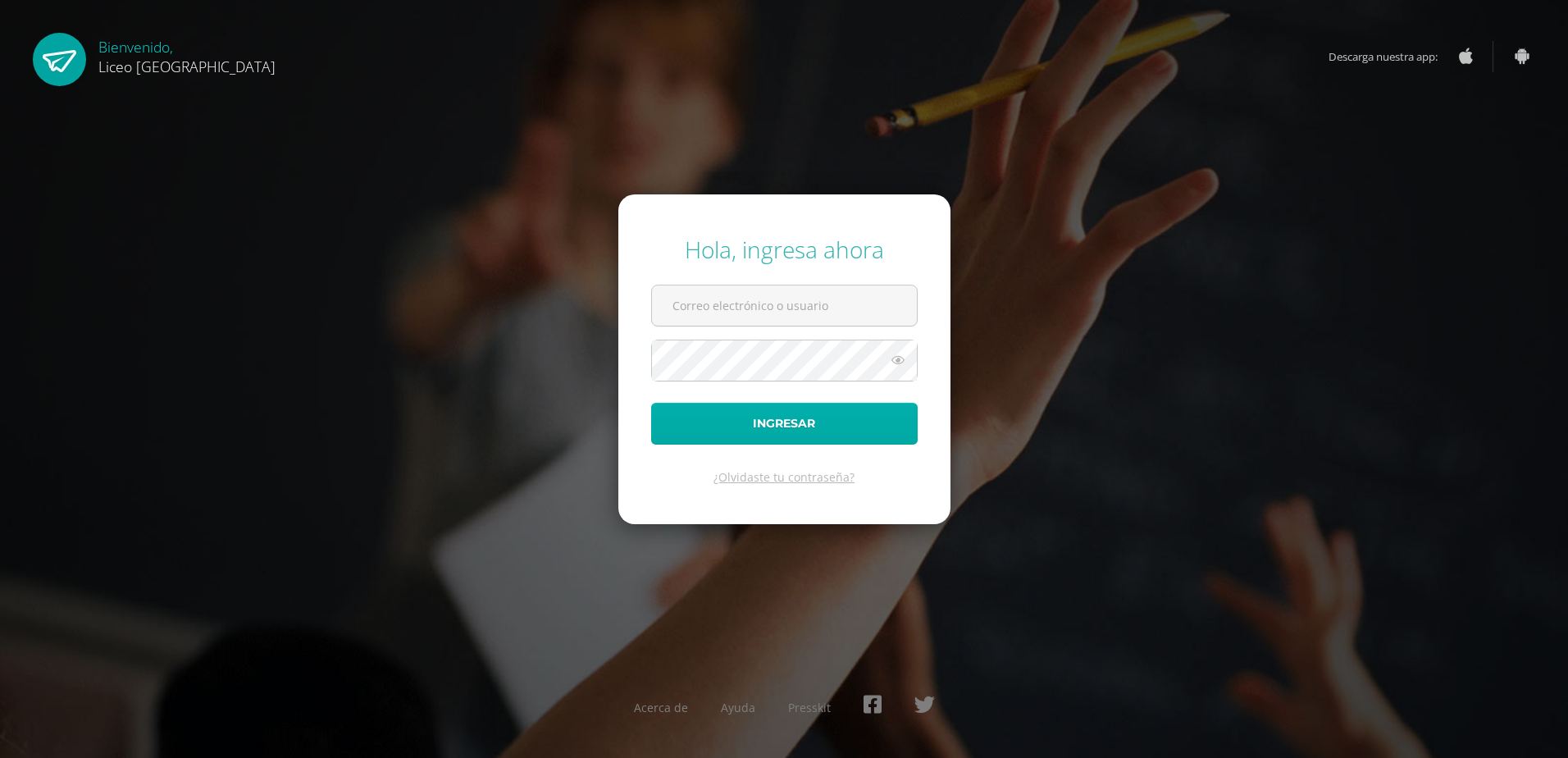
type input "velvet.lara@liceoguatemala.edu.gt"
click at [819, 431] on button "Ingresar" at bounding box center [784, 423] width 266 height 42
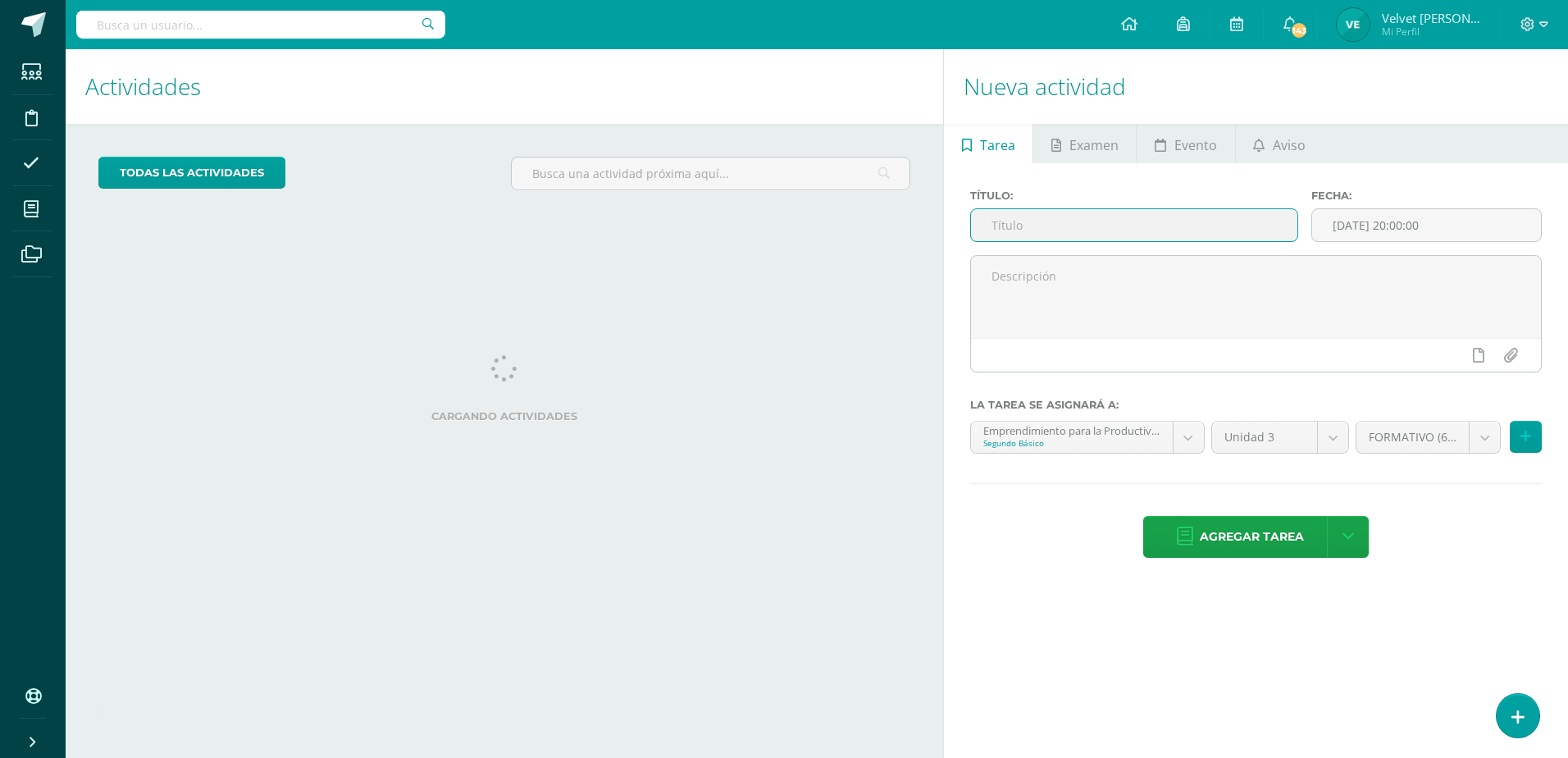
click at [1134, 221] on input "text" at bounding box center [1134, 225] width 327 height 32
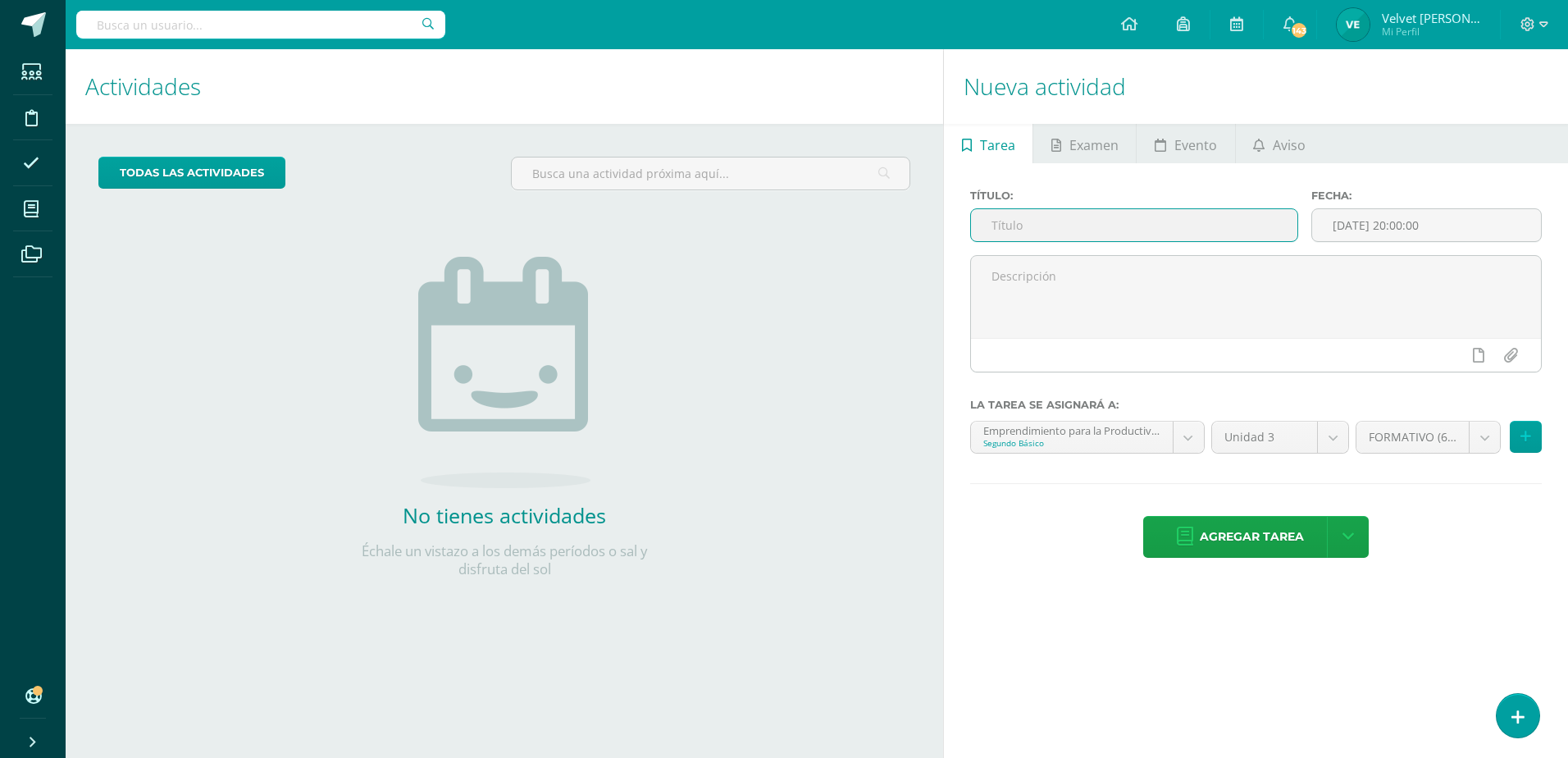
click at [1064, 227] on input "text" at bounding box center [1134, 225] width 327 height 32
click at [1033, 227] on input "UAP 1.2 Evaluación Sumativa" at bounding box center [1134, 225] width 327 height 32
type input "UAP 3.2 Evaluación Sumativa"
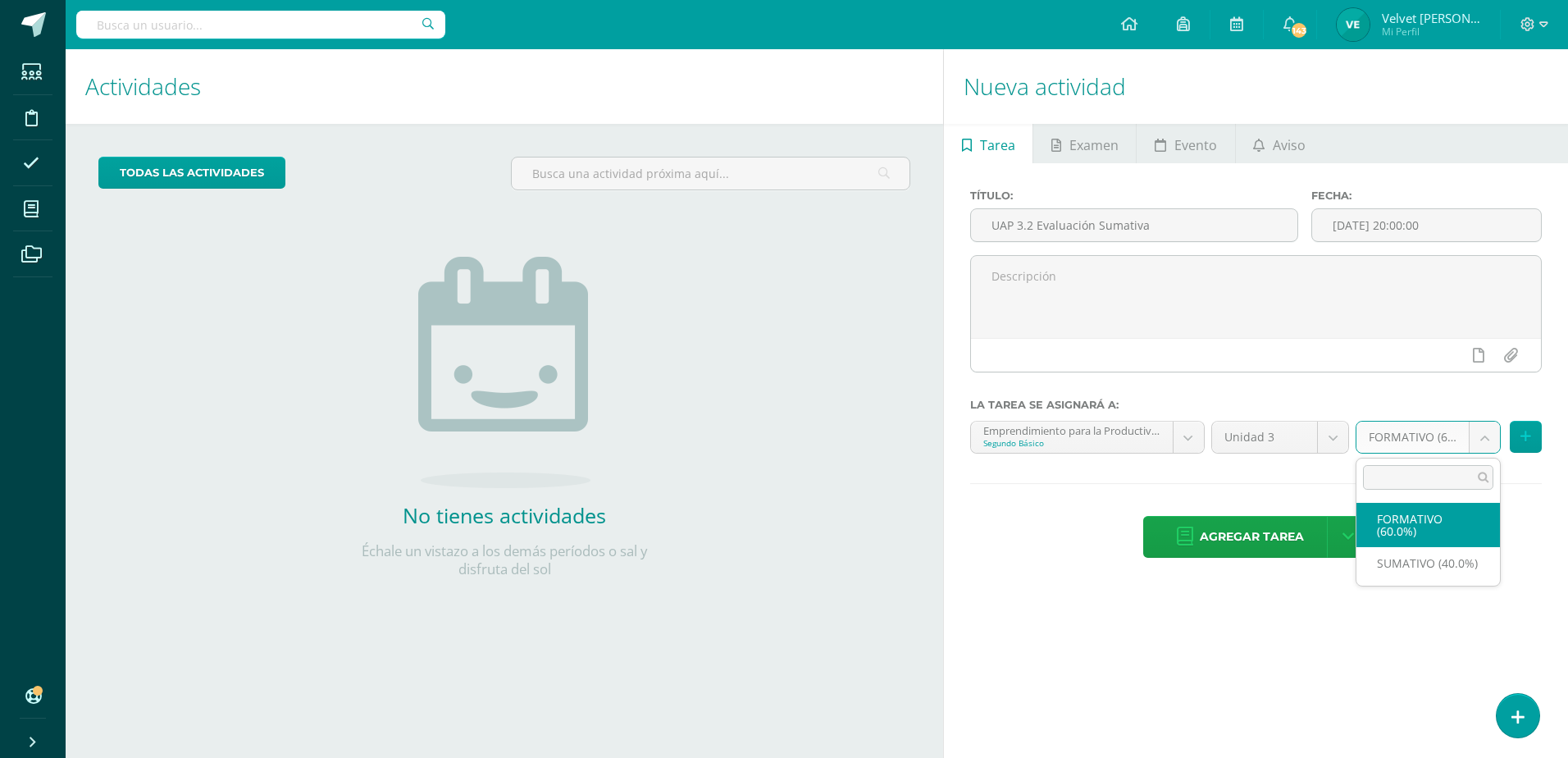
click at [1495, 440] on body "Hola Velvet María Lizette, bienvenido a Edoo! Estudiantes Disciplina Asistencia…" at bounding box center [784, 379] width 1568 height 758
select select "212423"
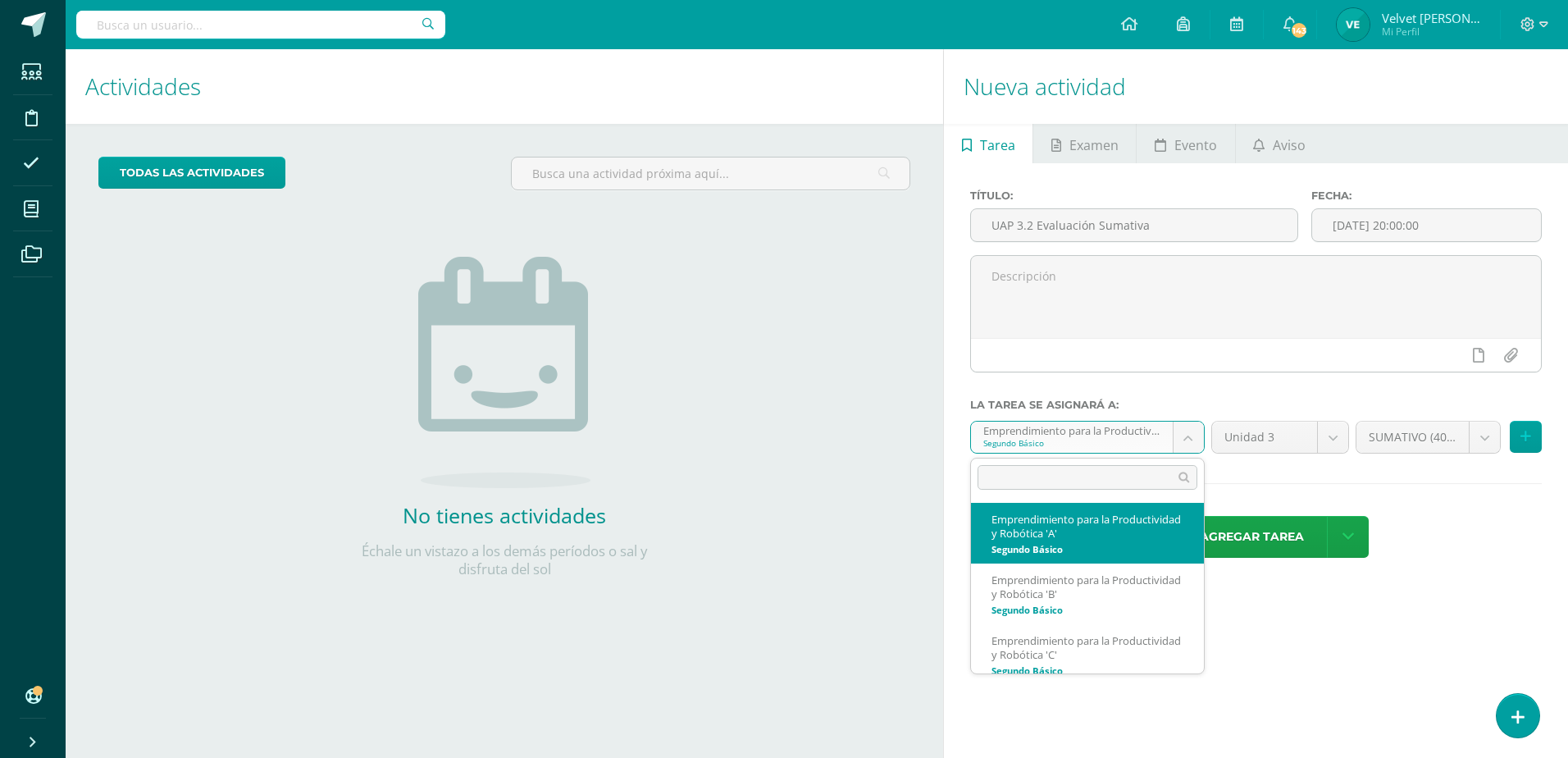
click at [1181, 440] on body "Hola Velvet María Lizette, bienvenido a Edoo! Estudiantes Disciplina Asistencia…" at bounding box center [784, 379] width 1568 height 758
click at [1532, 433] on body "Hola Velvet María Lizette, bienvenido a Edoo! Estudiantes Disciplina Asistencia…" at bounding box center [784, 379] width 1568 height 758
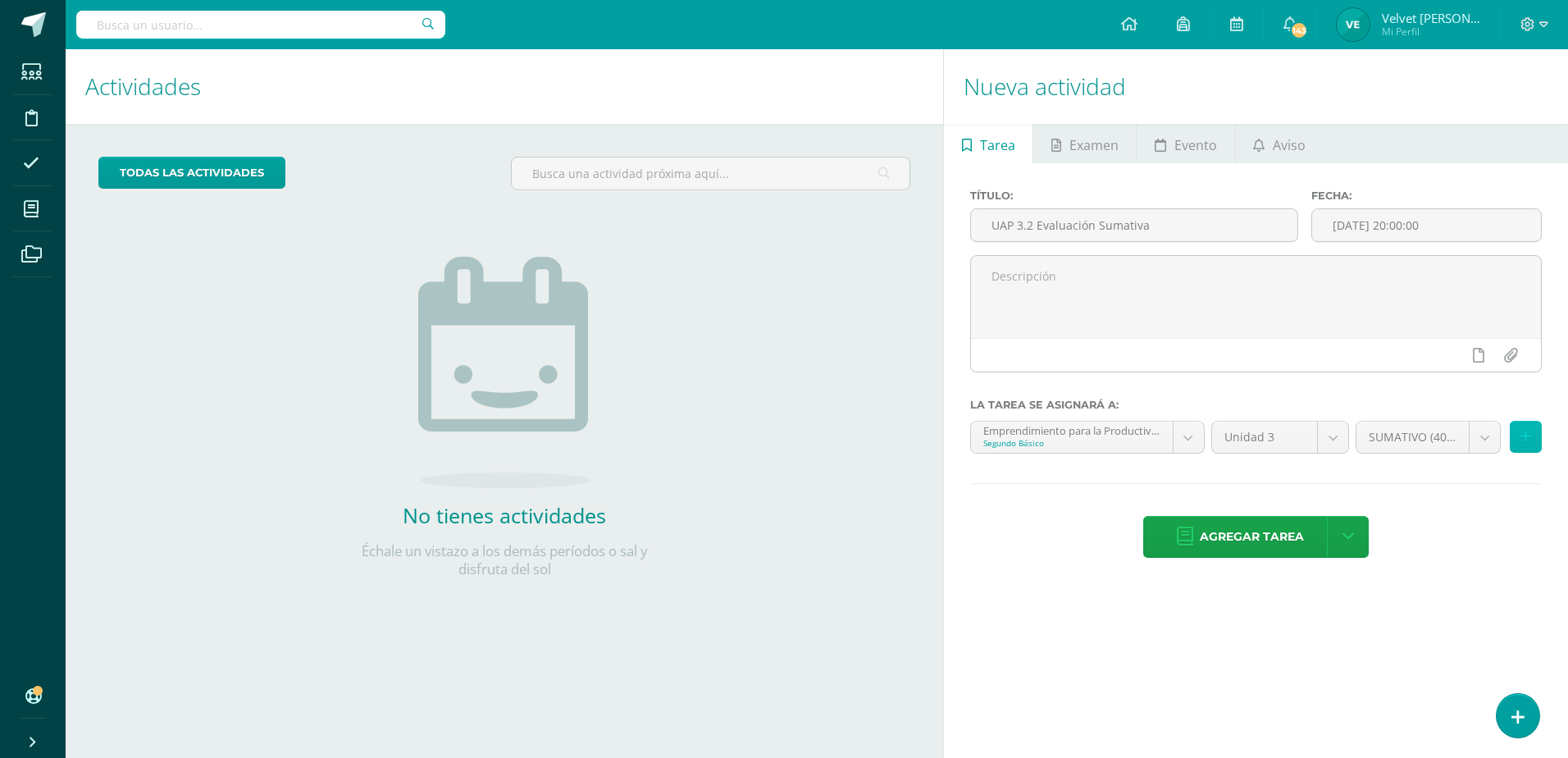
click at [1532, 433] on button at bounding box center [1526, 437] width 32 height 32
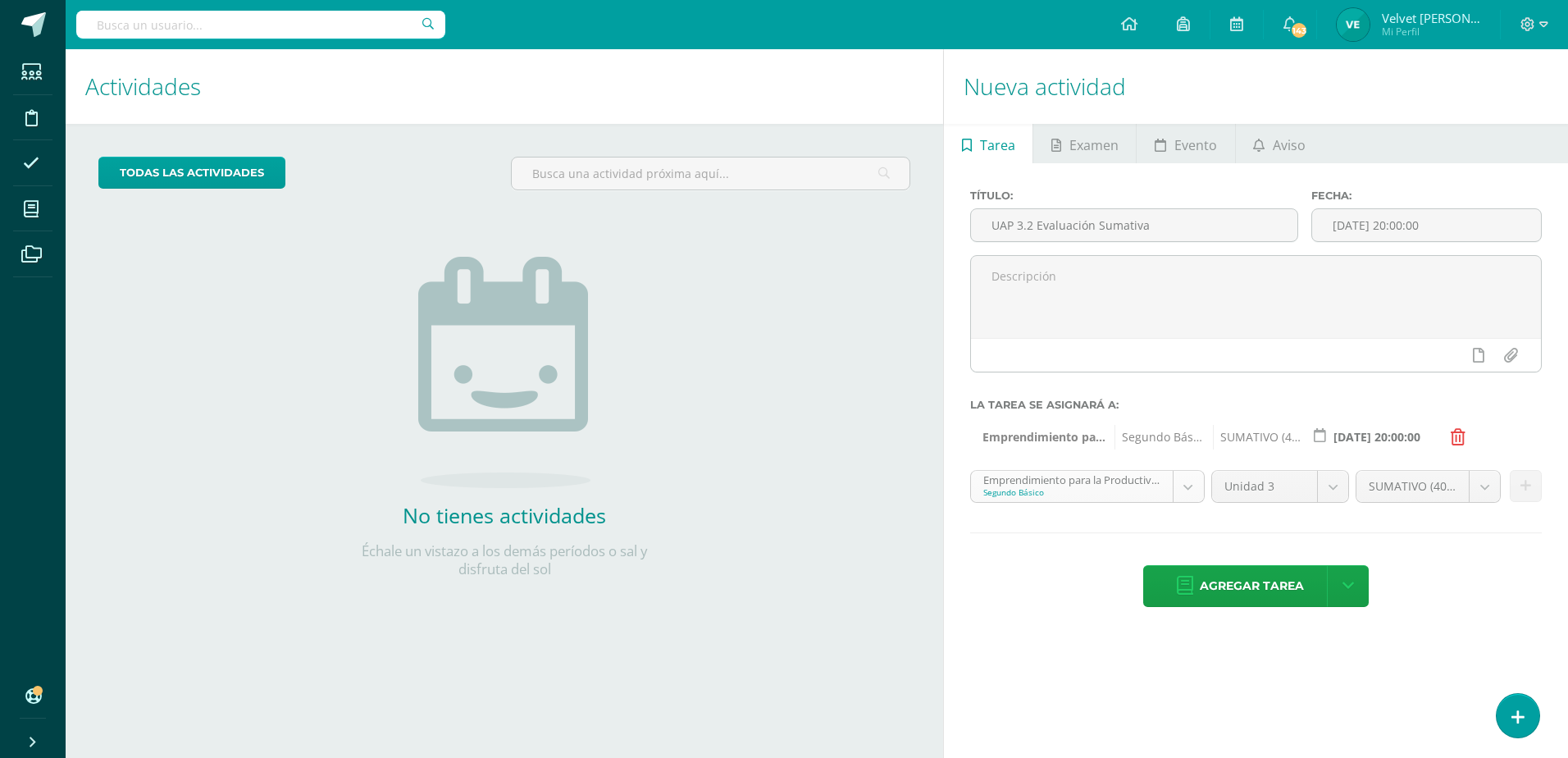
click at [1195, 498] on body "Hola Velvet María Lizette, bienvenido a Edoo! Estudiantes Disciplina Asistencia…" at bounding box center [784, 379] width 1568 height 758
click at [1528, 489] on icon at bounding box center [1525, 485] width 10 height 14
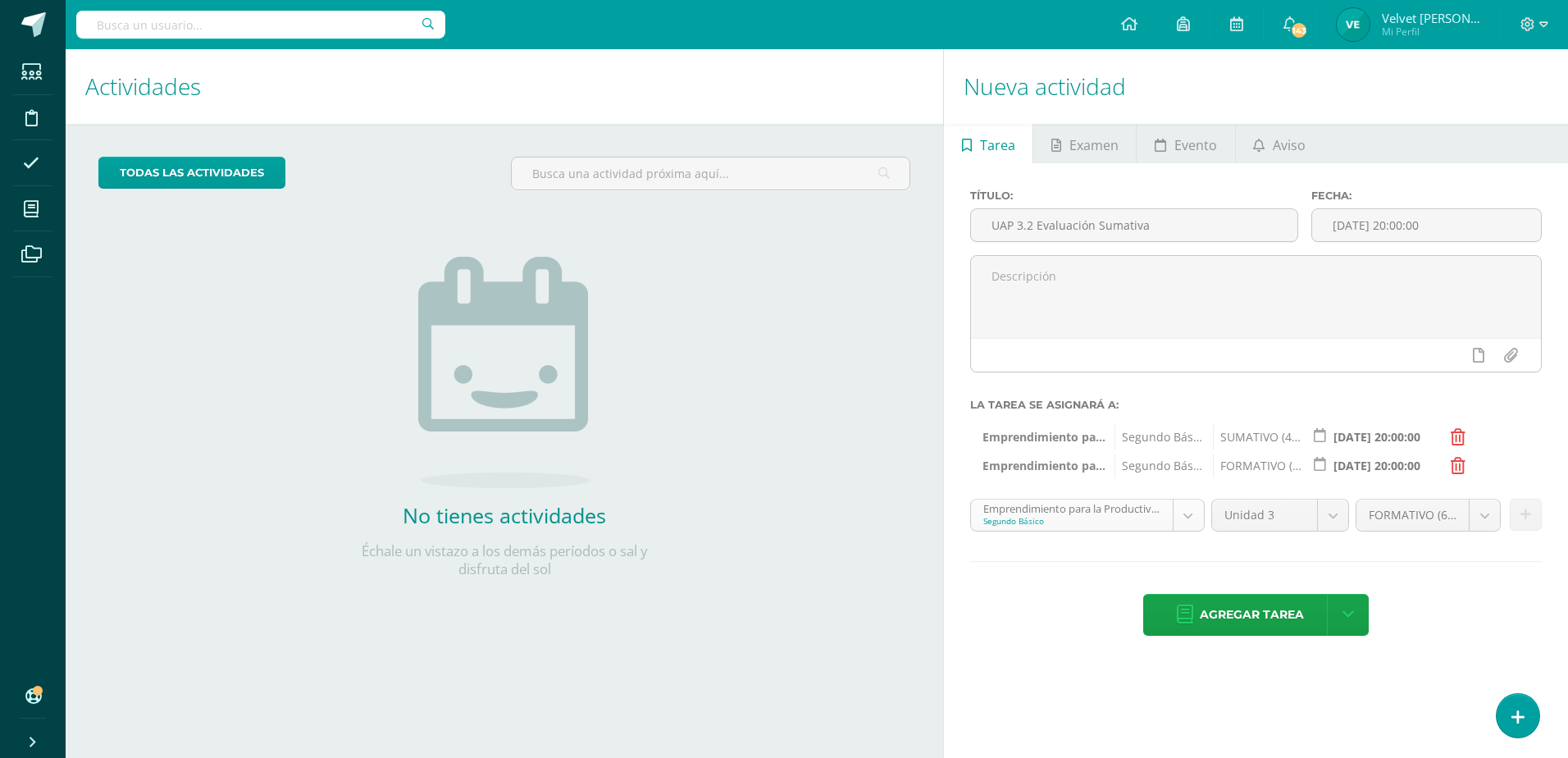
click at [1180, 519] on body "Hola Velvet María Lizette, bienvenido a Edoo! Estudiantes Disciplina Asistencia…" at bounding box center [784, 379] width 1568 height 758
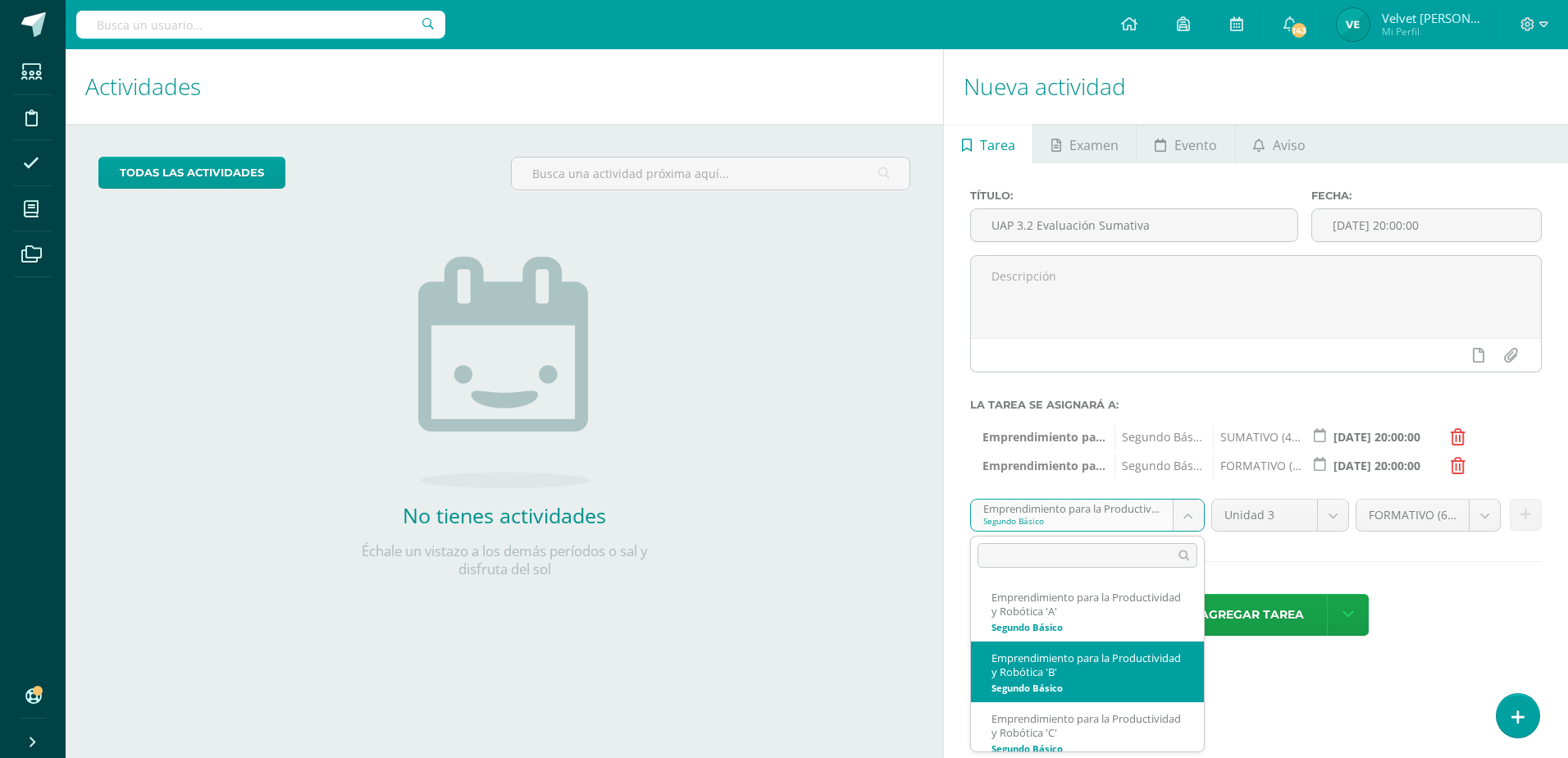
scroll to position [11, 0]
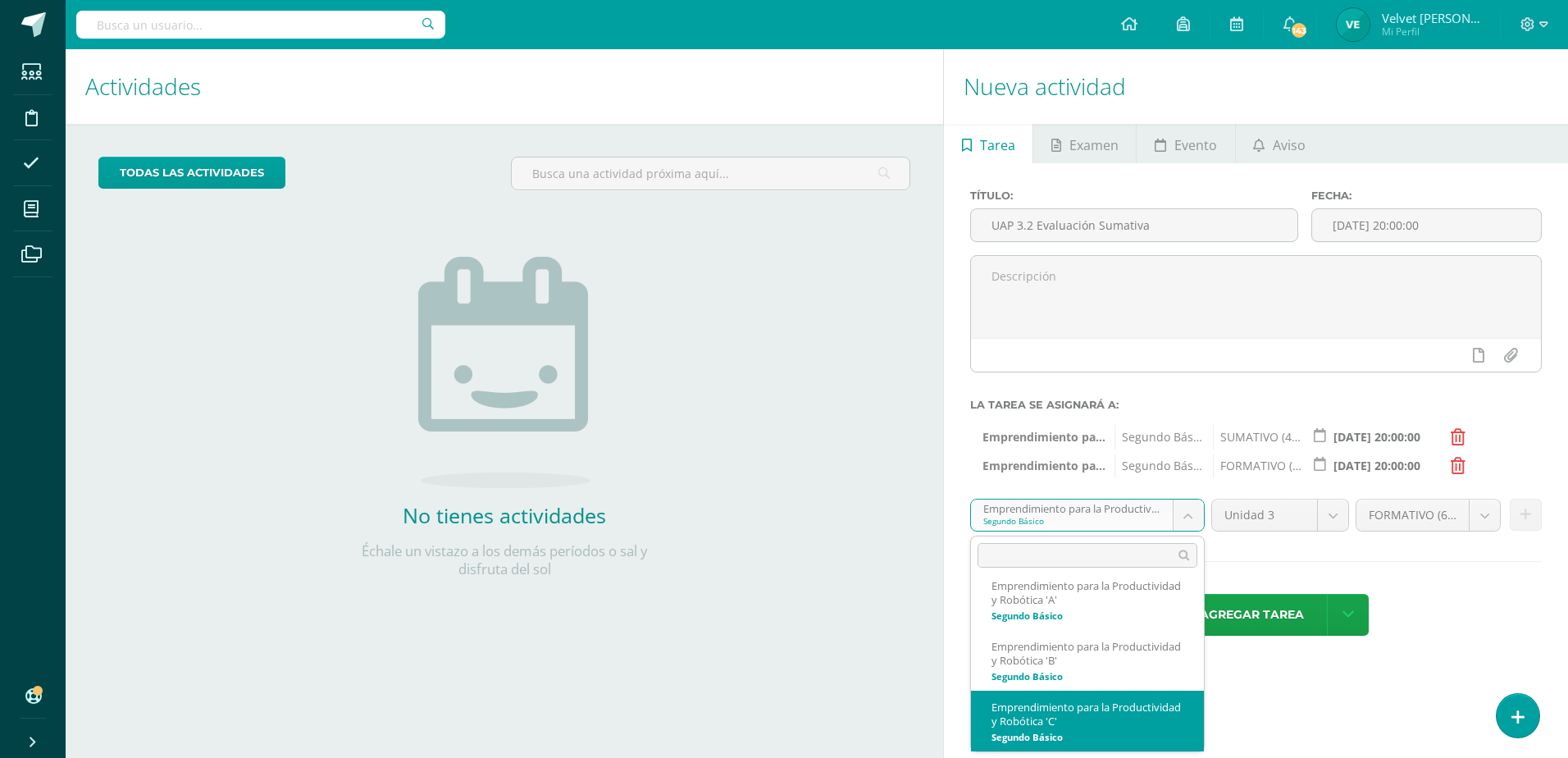
select select "213090"
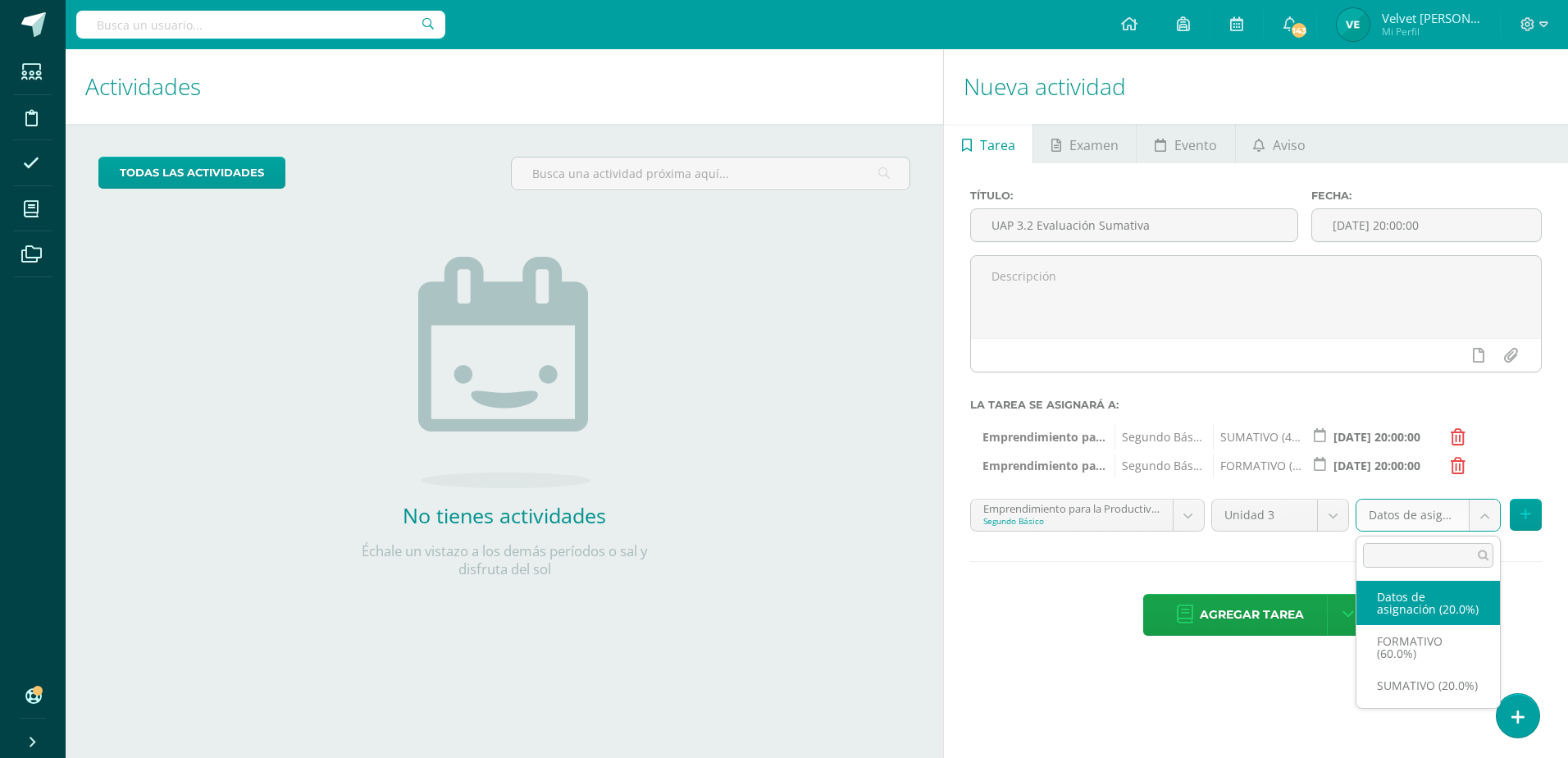
click at [1488, 512] on body "Hola Velvet María Lizette, bienvenido a Edoo! Estudiantes Disciplina Asistencia…" at bounding box center [784, 379] width 1568 height 758
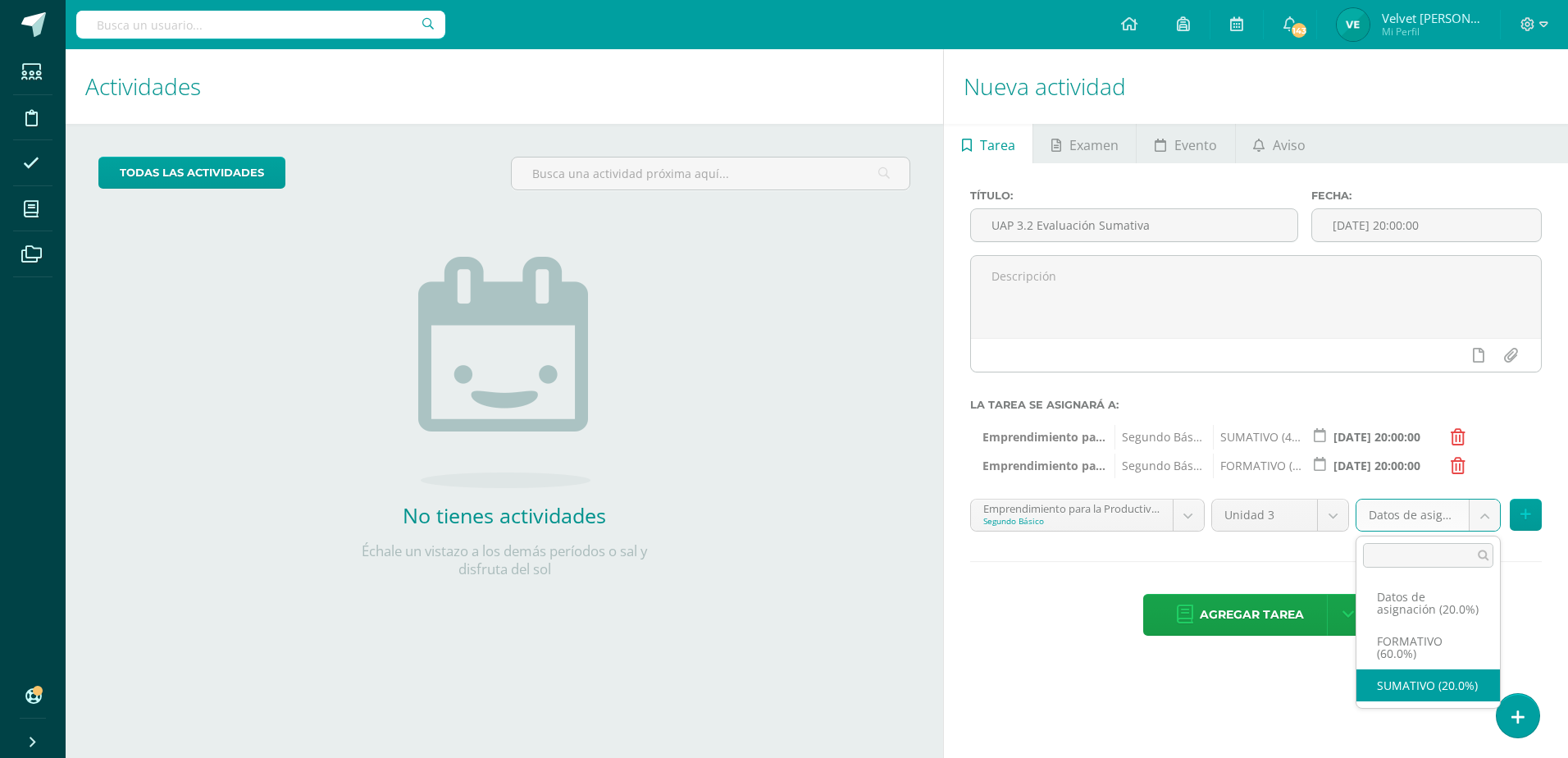
select select "213099"
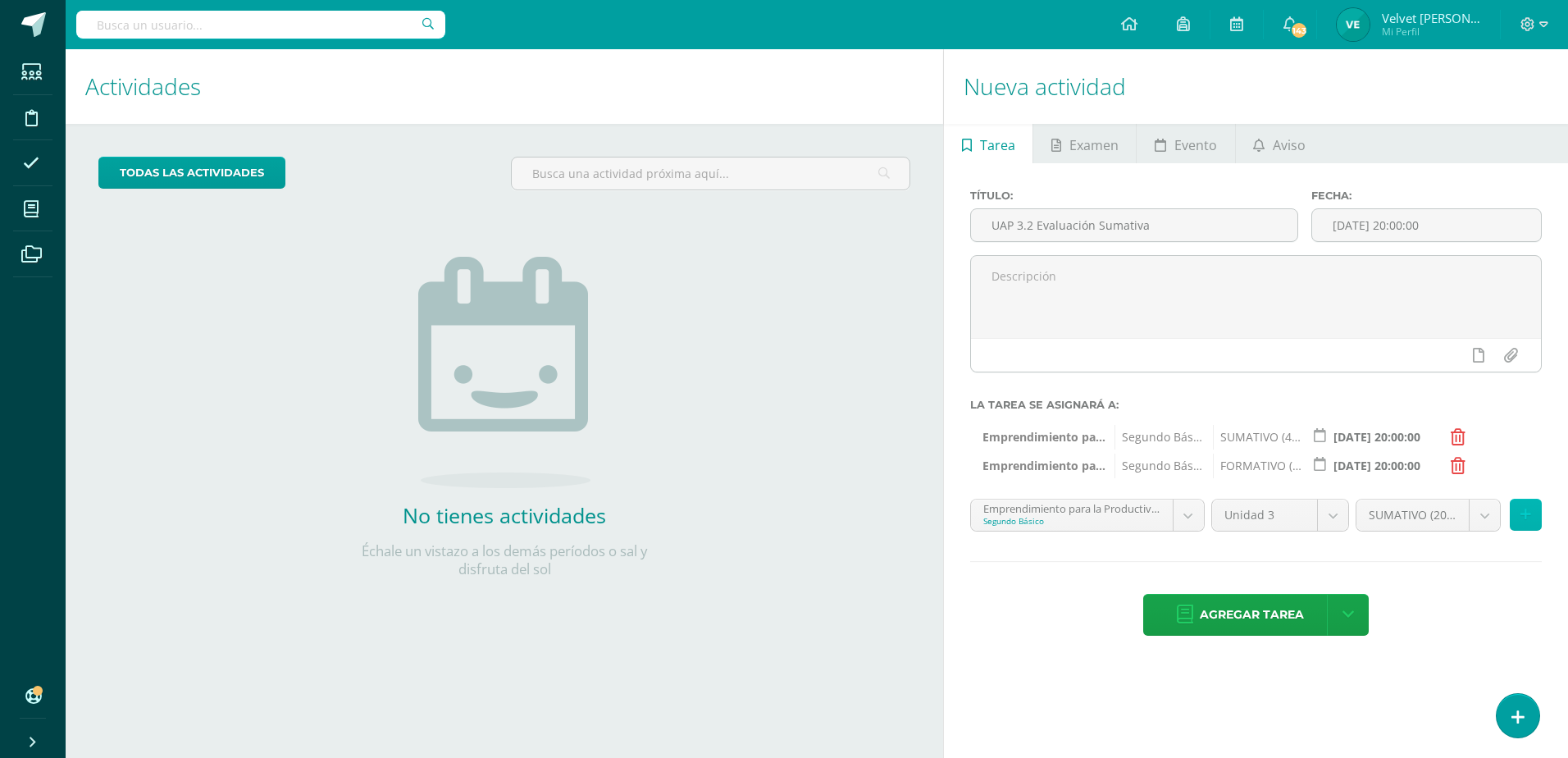
click at [1535, 516] on button at bounding box center [1526, 514] width 32 height 32
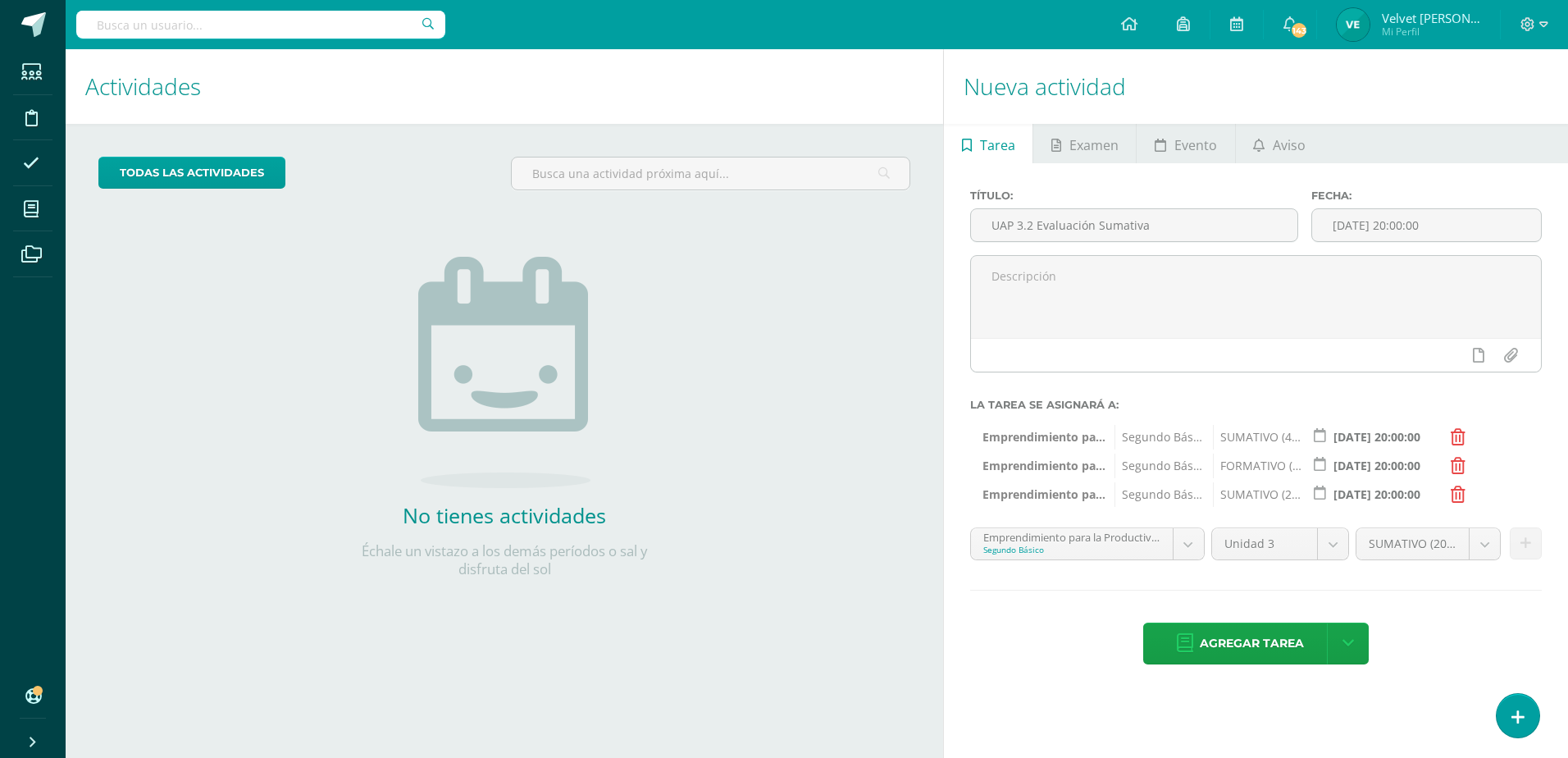
click at [1458, 460] on icon at bounding box center [1458, 465] width 15 height 16
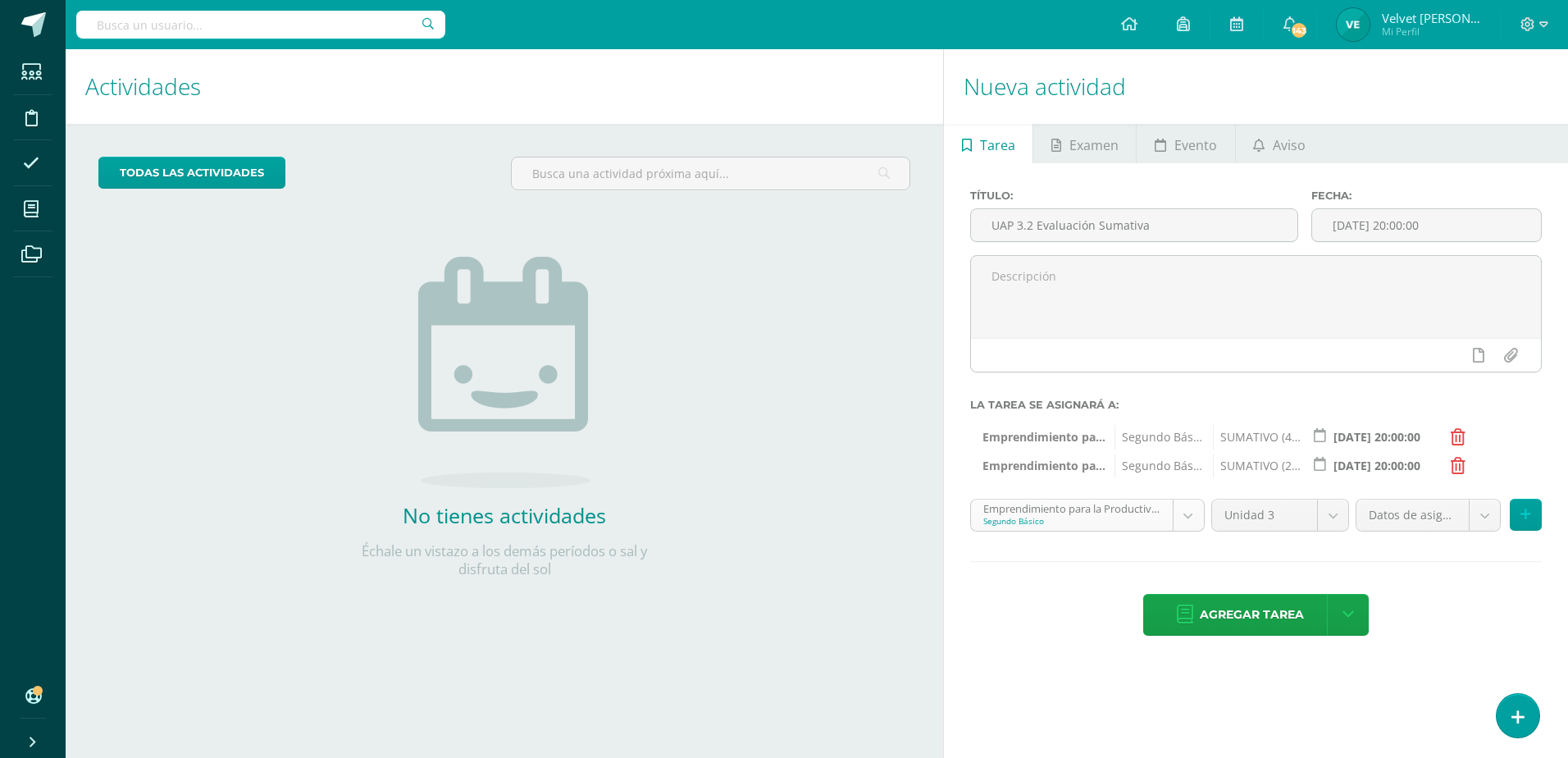
click at [1194, 523] on body "Hola Velvet María Lizette, bienvenido a Edoo! Estudiantes Disciplina Asistencia…" at bounding box center [784, 379] width 1568 height 758
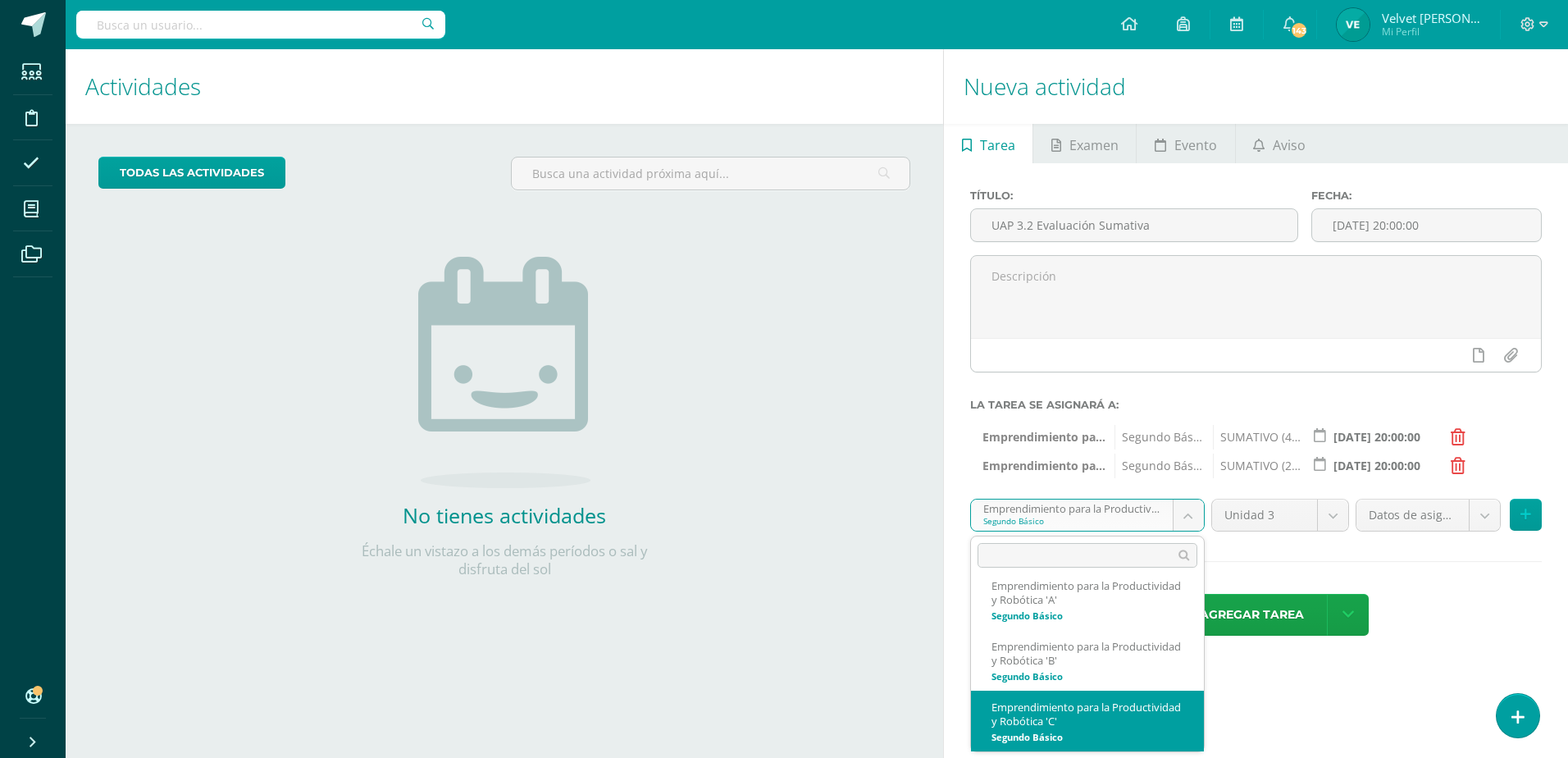
scroll to position [0, 0]
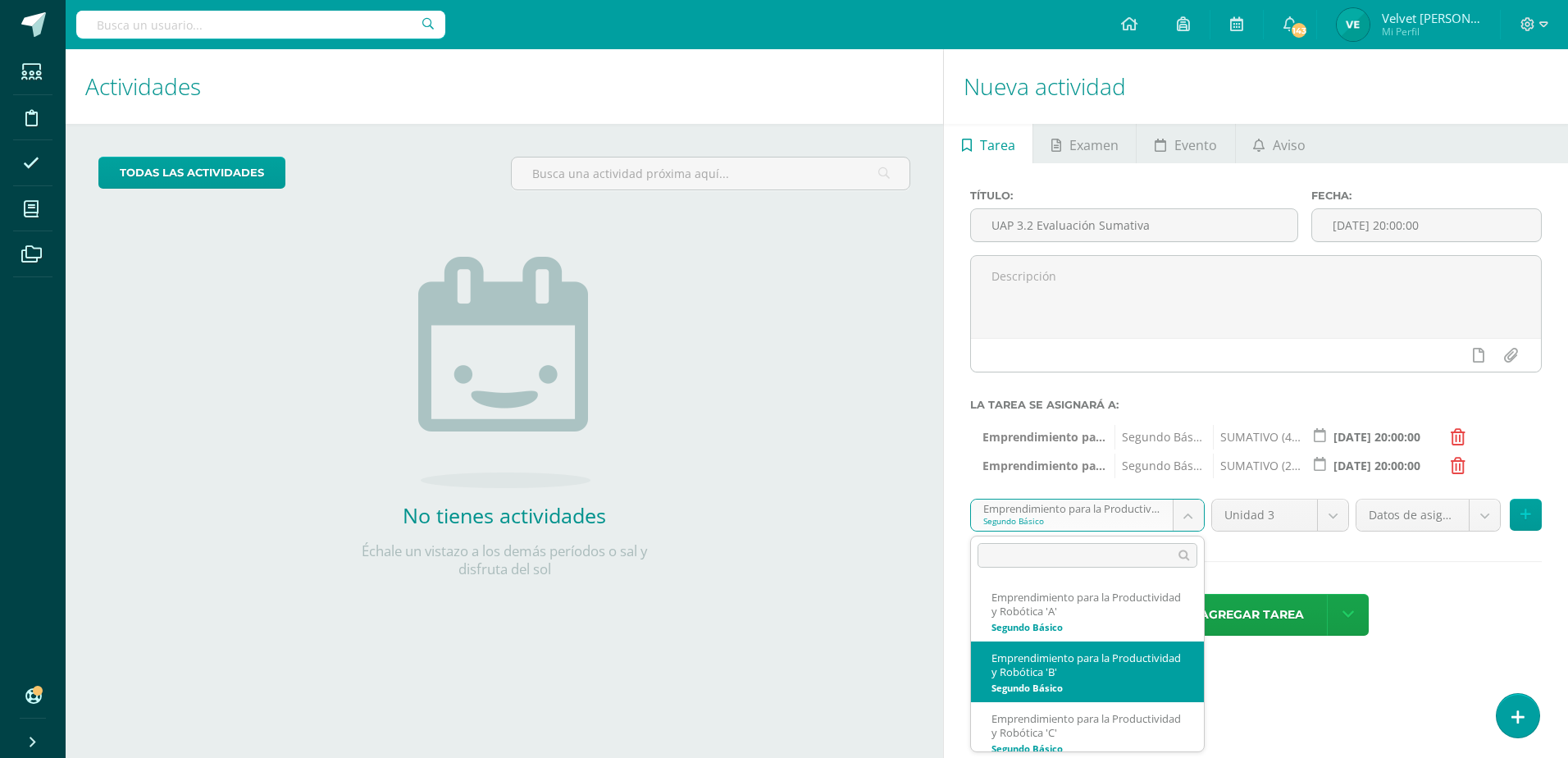
select select "212804"
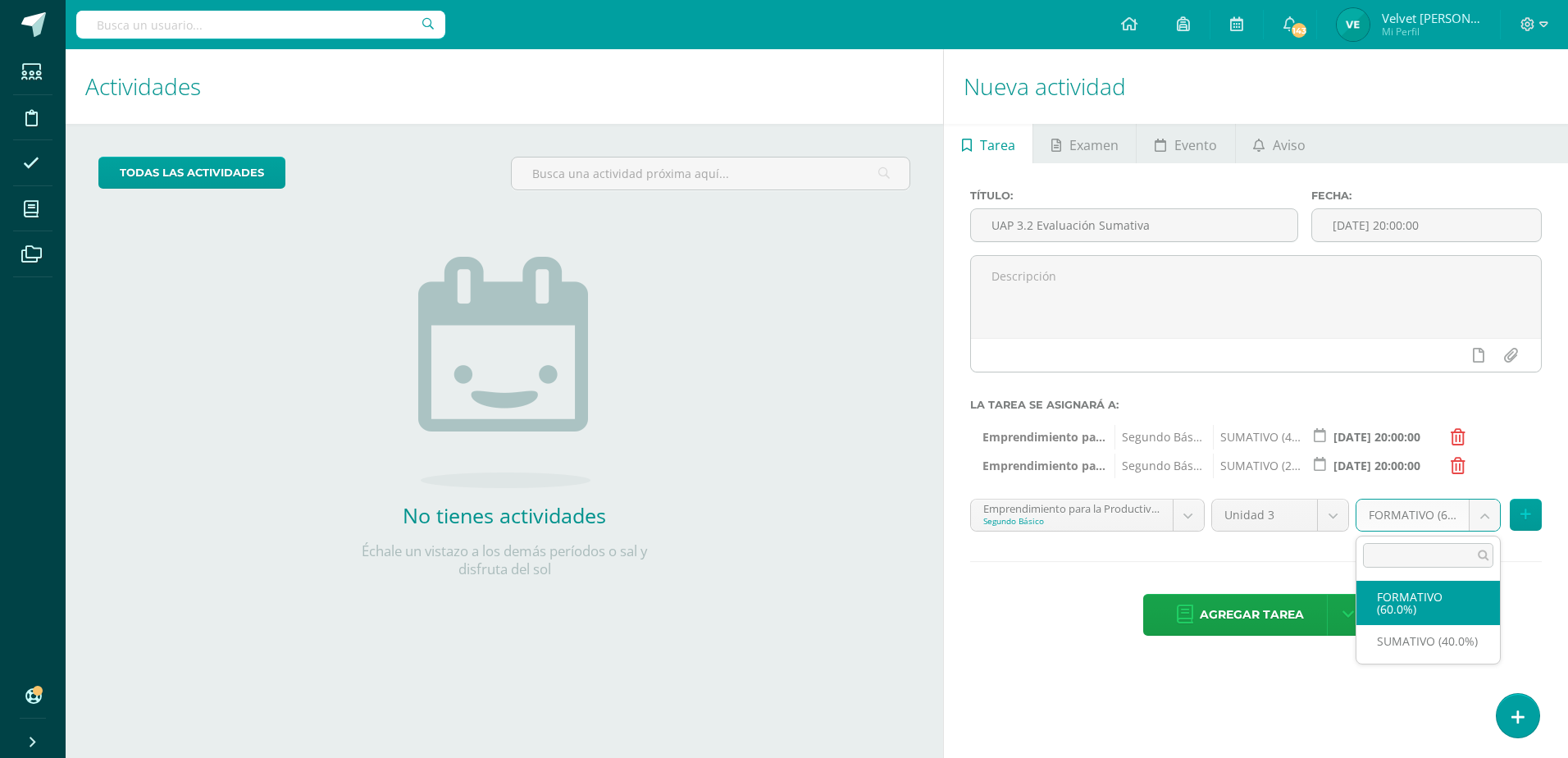
click at [1497, 502] on body "Hola Velvet María Lizette, bienvenido a Edoo! Estudiantes Disciplina Asistencia…" at bounding box center [784, 379] width 1568 height 758
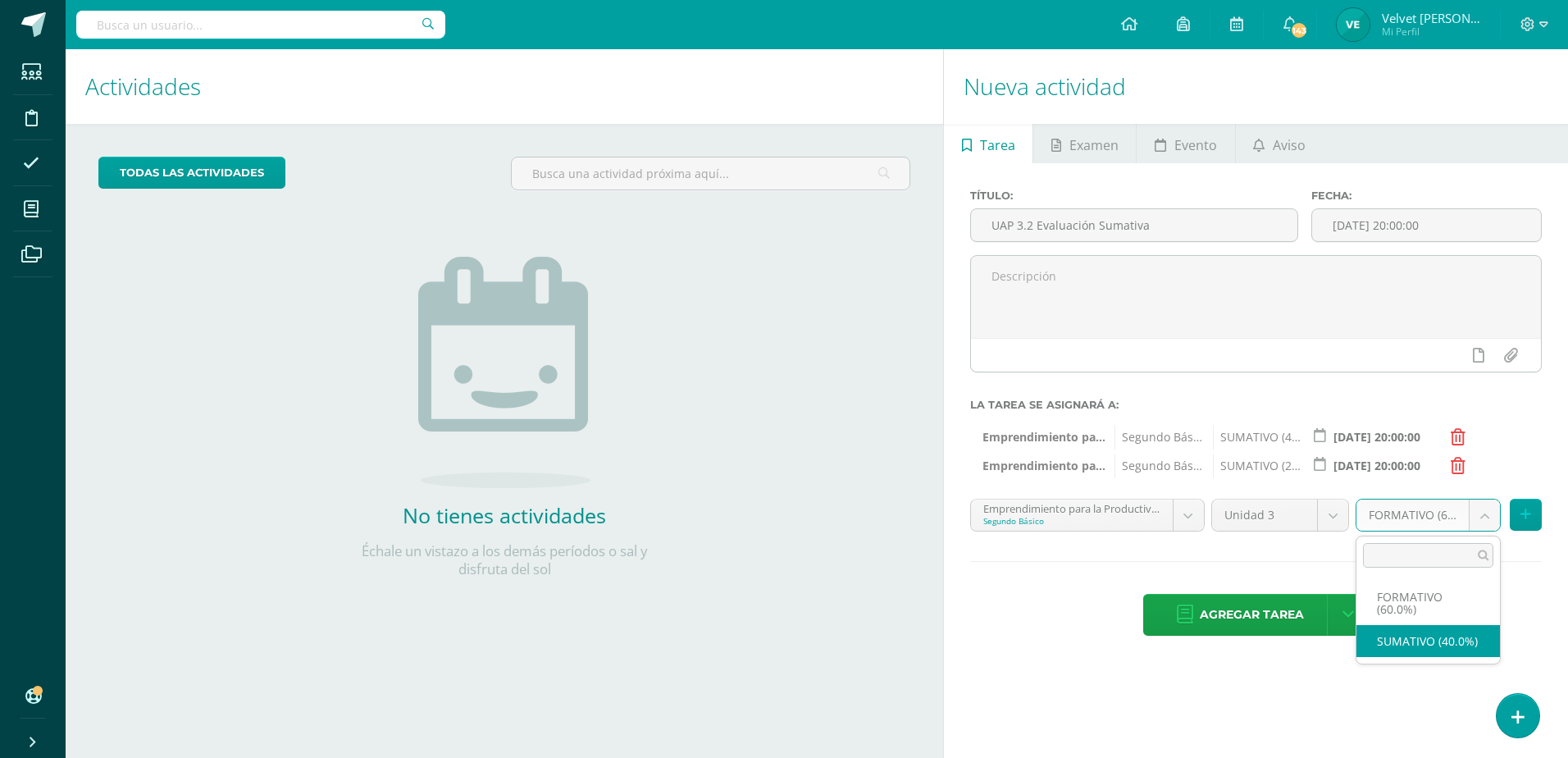
select select "212813"
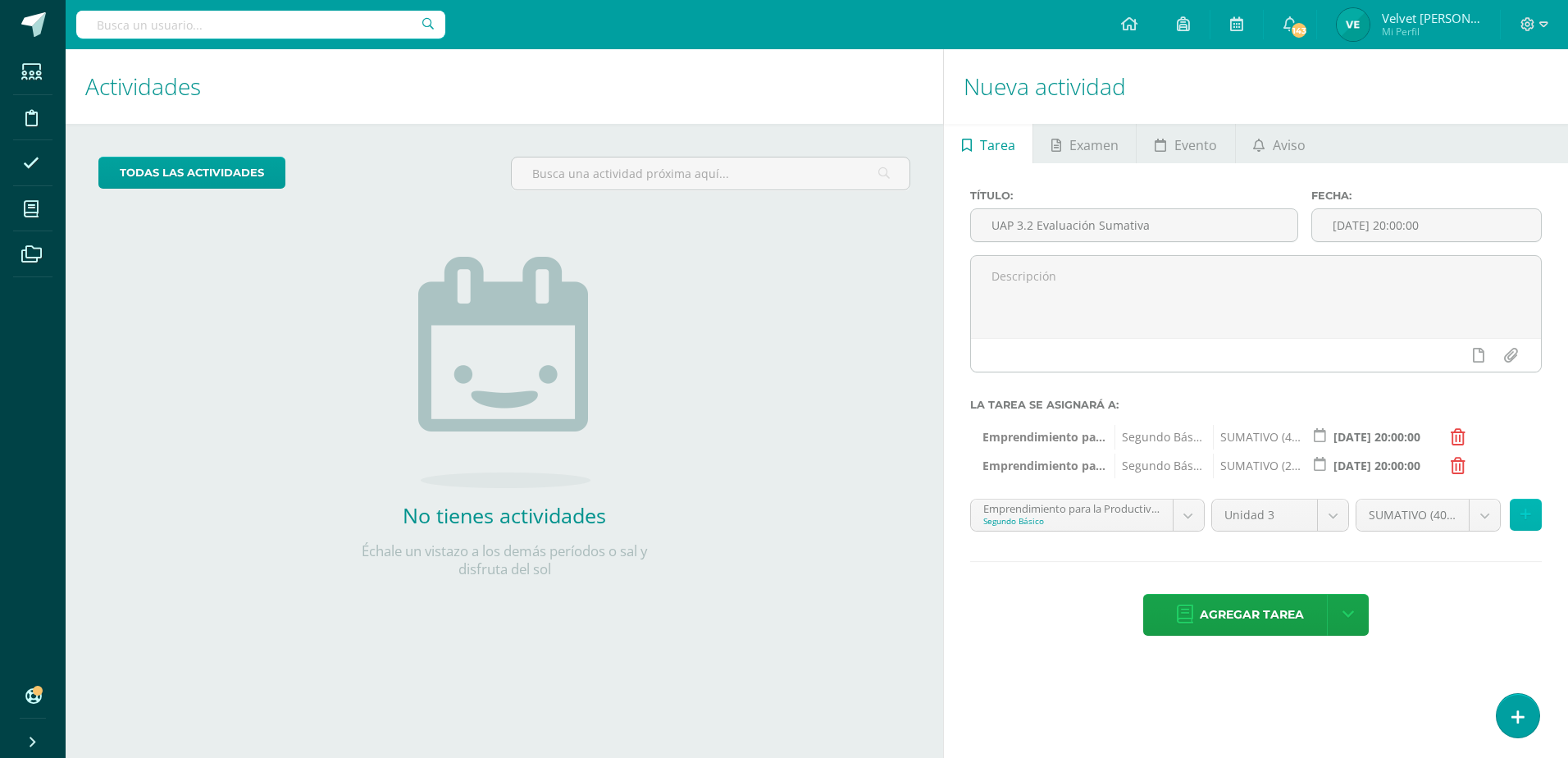
click at [1533, 527] on button at bounding box center [1526, 514] width 32 height 32
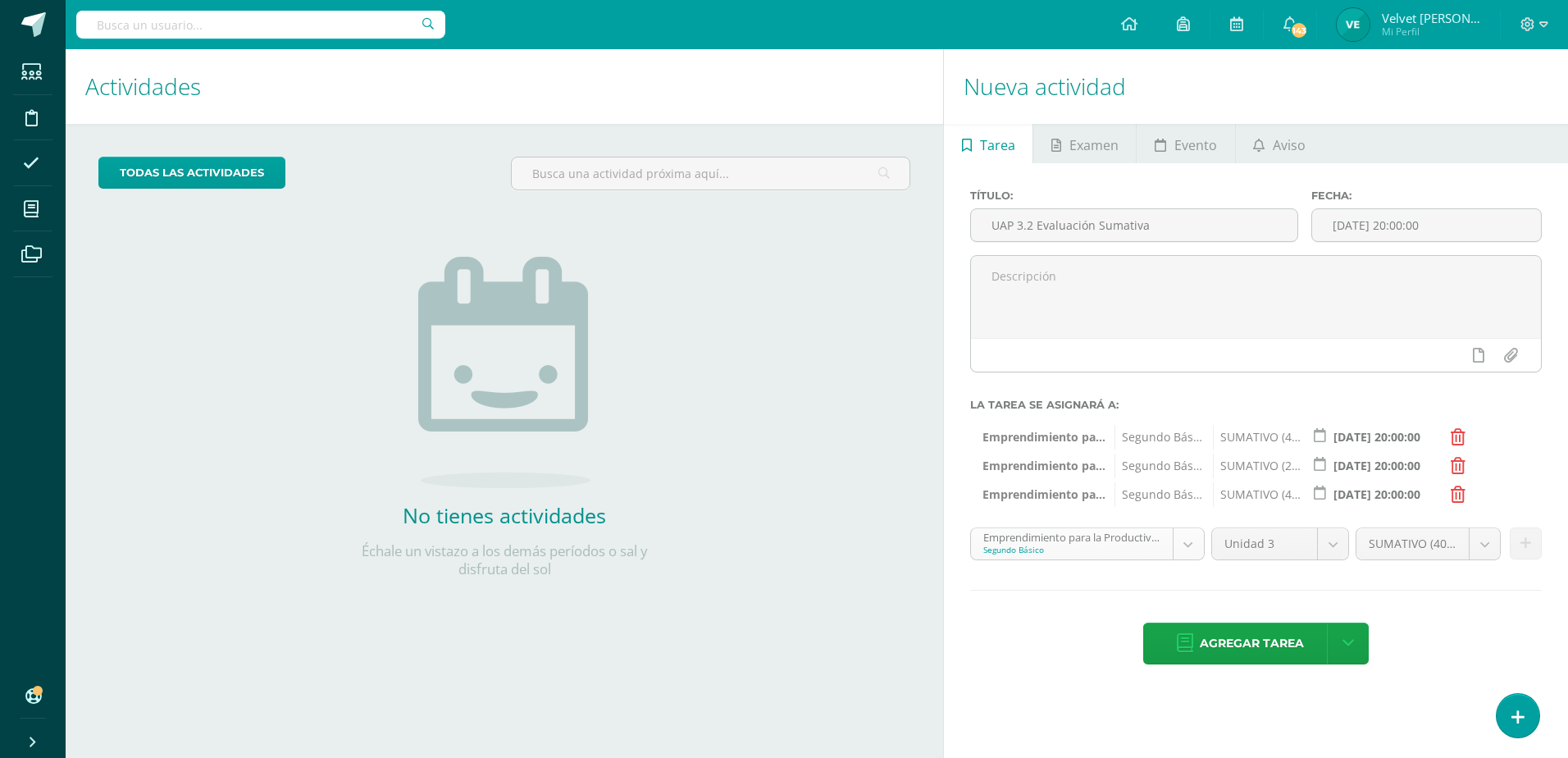
click at [1176, 547] on body "Hola Velvet María Lizette, bienvenido a Edoo! Estudiantes Disciplina Asistencia…" at bounding box center [784, 379] width 1568 height 758
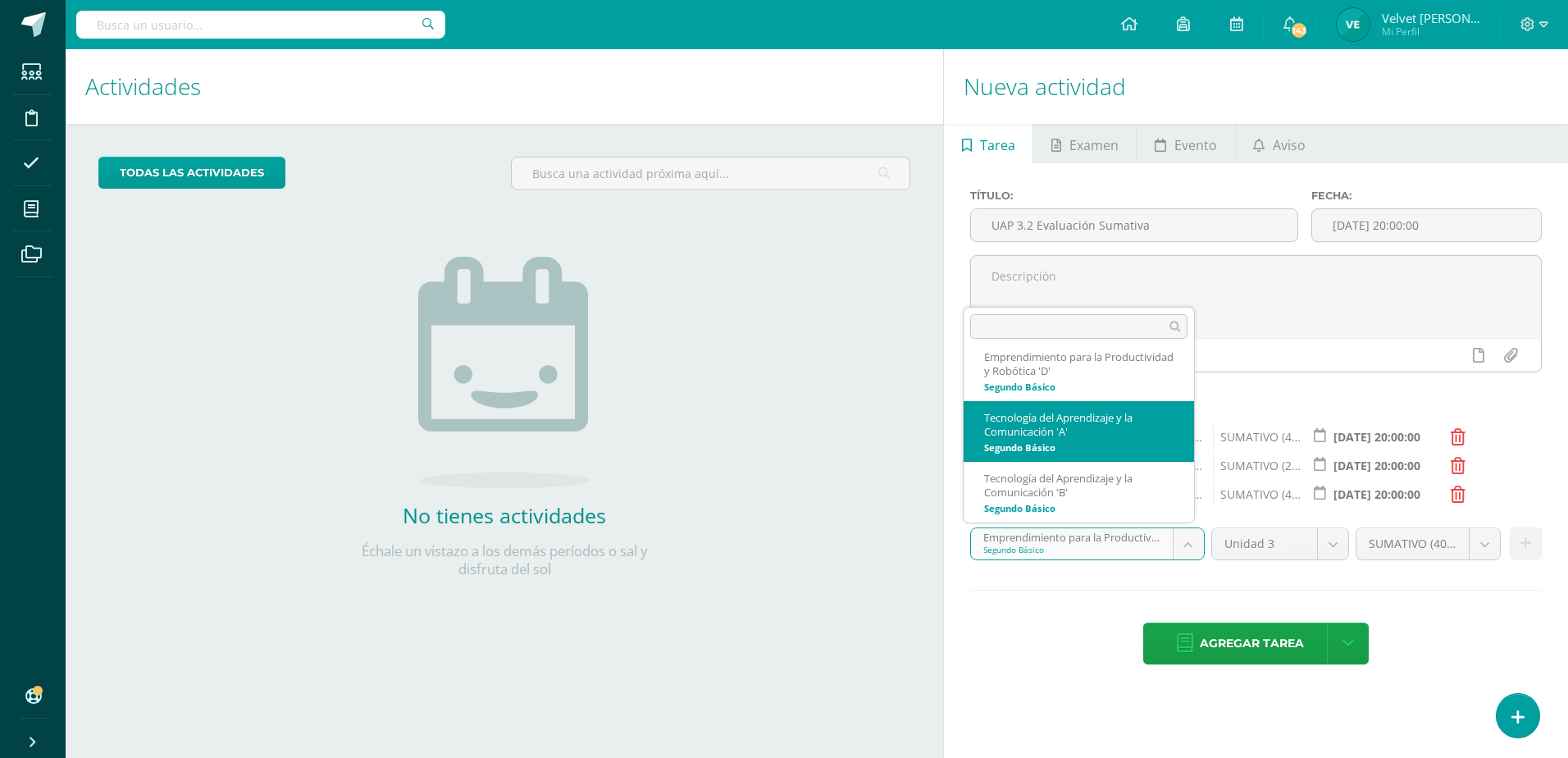
scroll to position [189, 0]
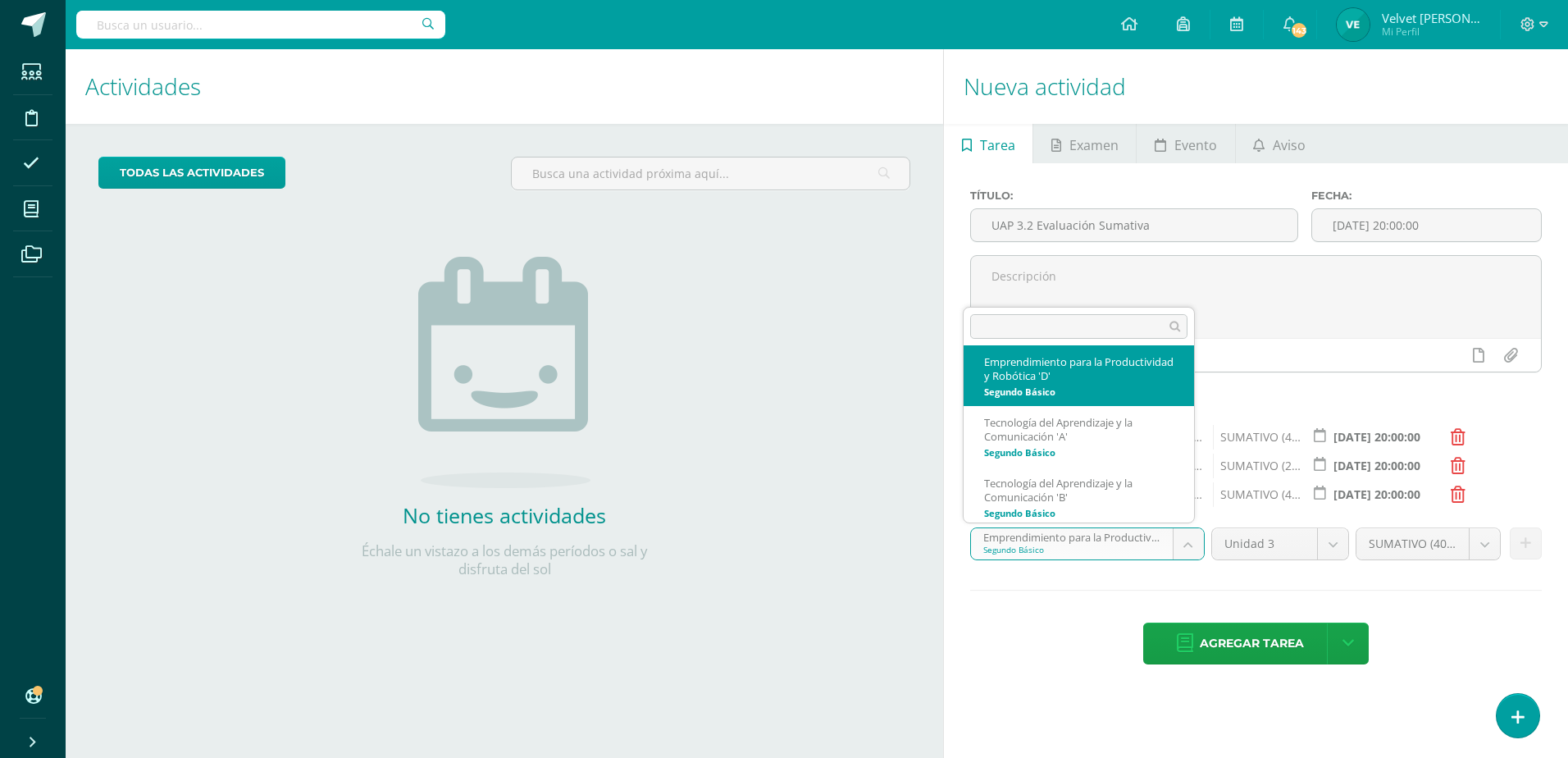
select select "213376"
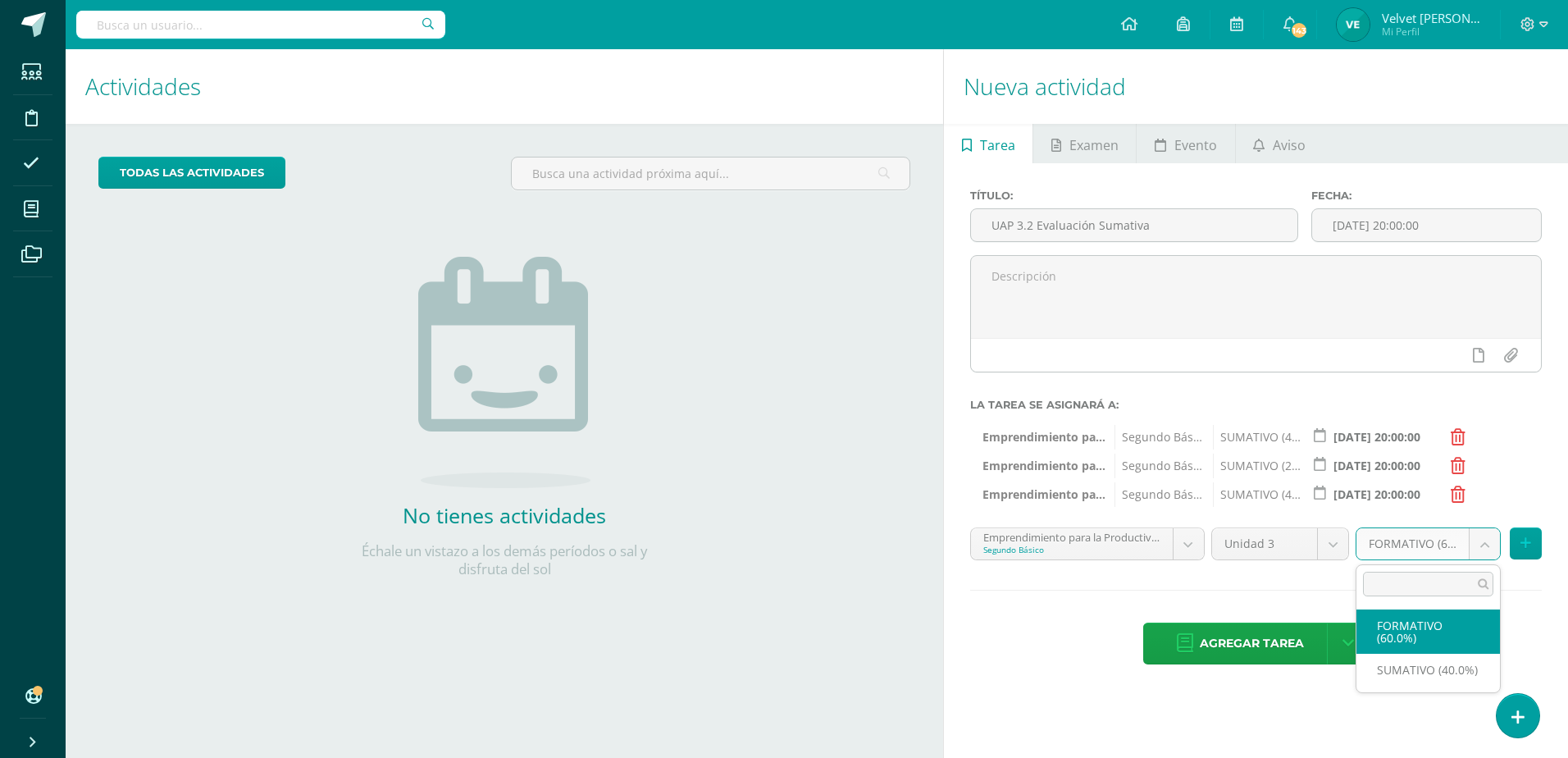
click at [1490, 552] on body "Hola Velvet María Lizette, bienvenido a Edoo! Estudiantes Disciplina Asistencia…" at bounding box center [784, 379] width 1568 height 758
select select "213385"
click at [1519, 552] on button at bounding box center [1526, 543] width 32 height 32
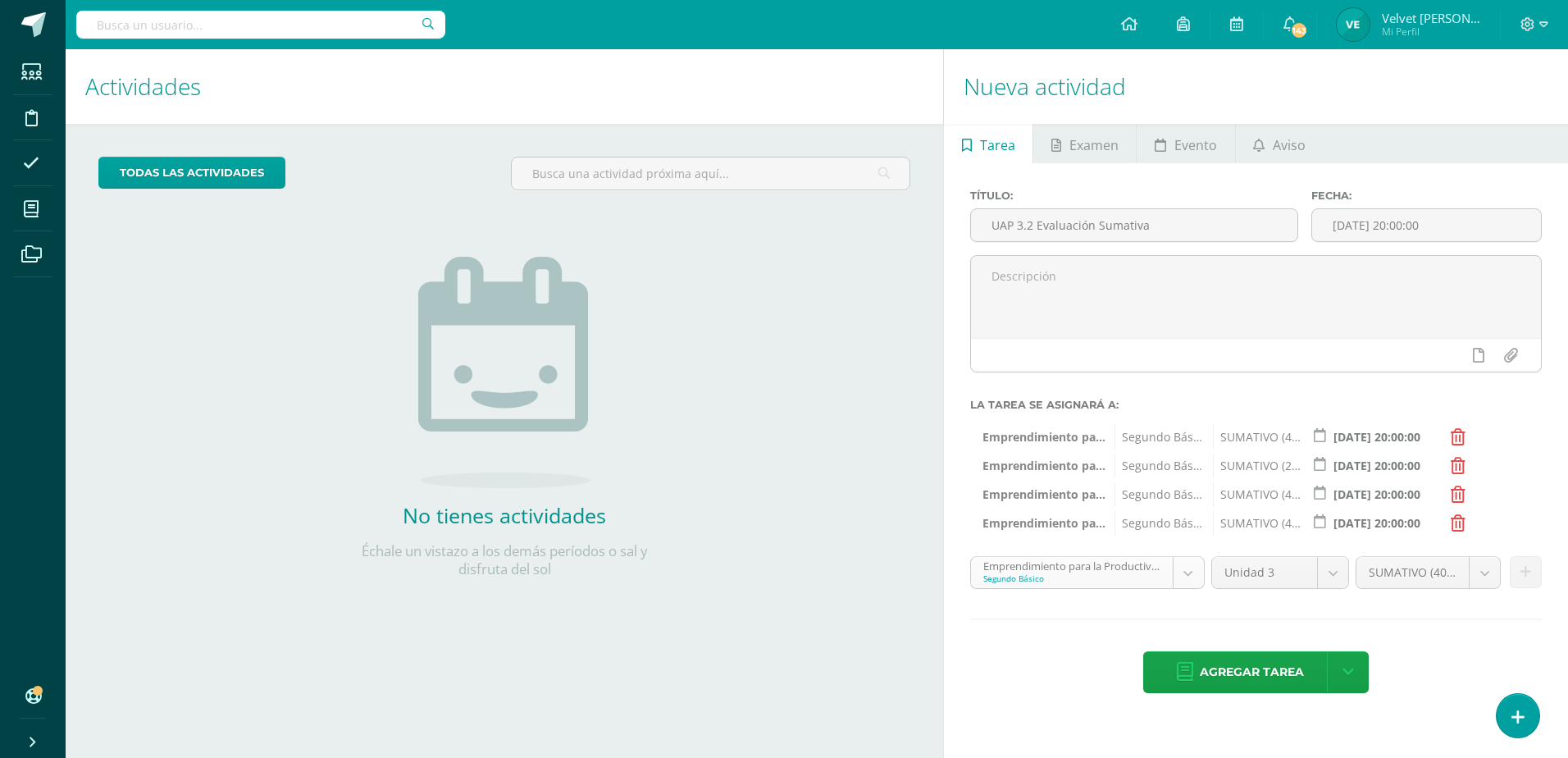
scroll to position [72, 0]
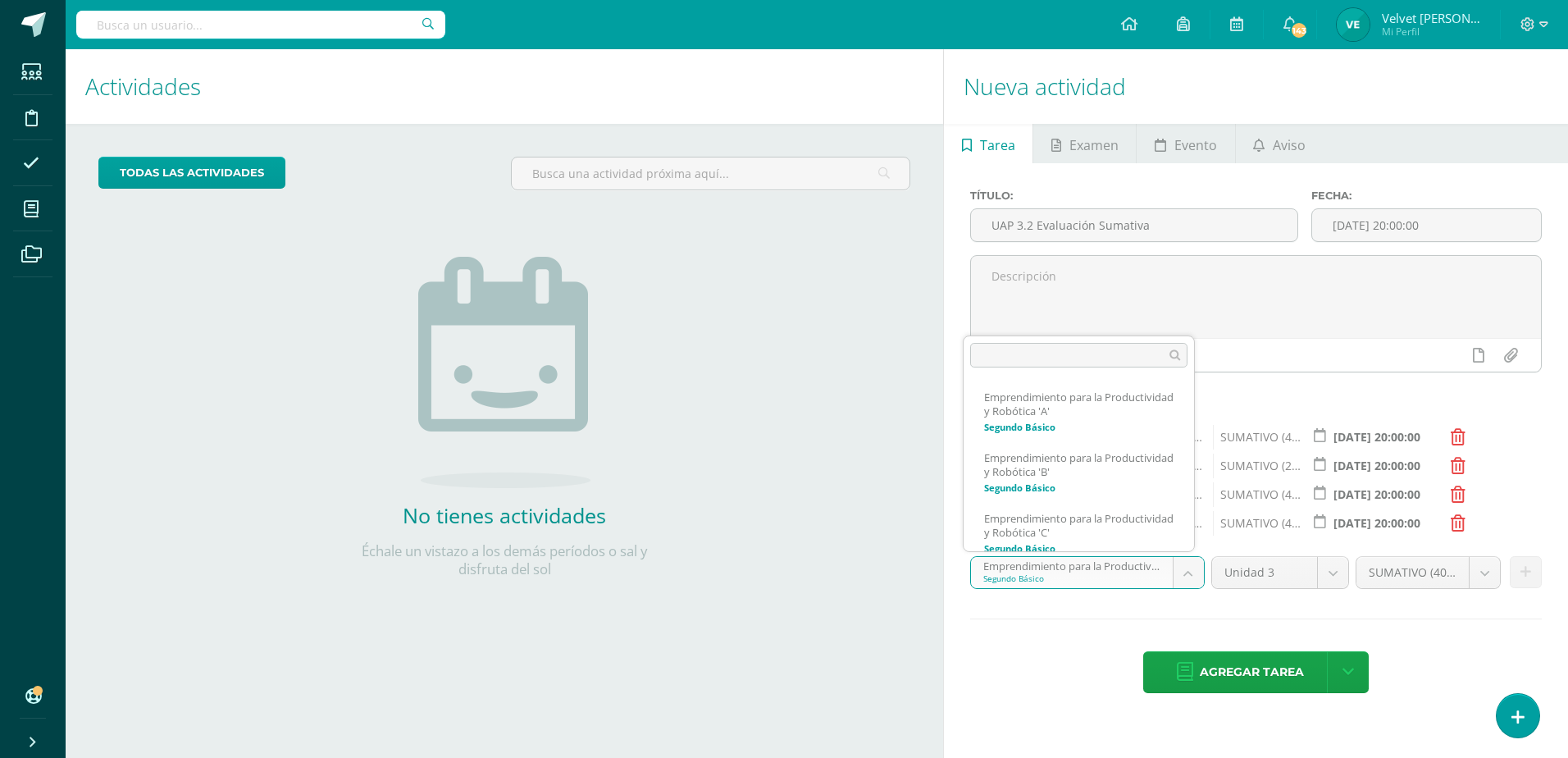
click at [1185, 578] on body "Hola Velvet María Lizette, bienvenido a Edoo! Estudiantes Disciplina Asistencia…" at bounding box center [784, 379] width 1568 height 758
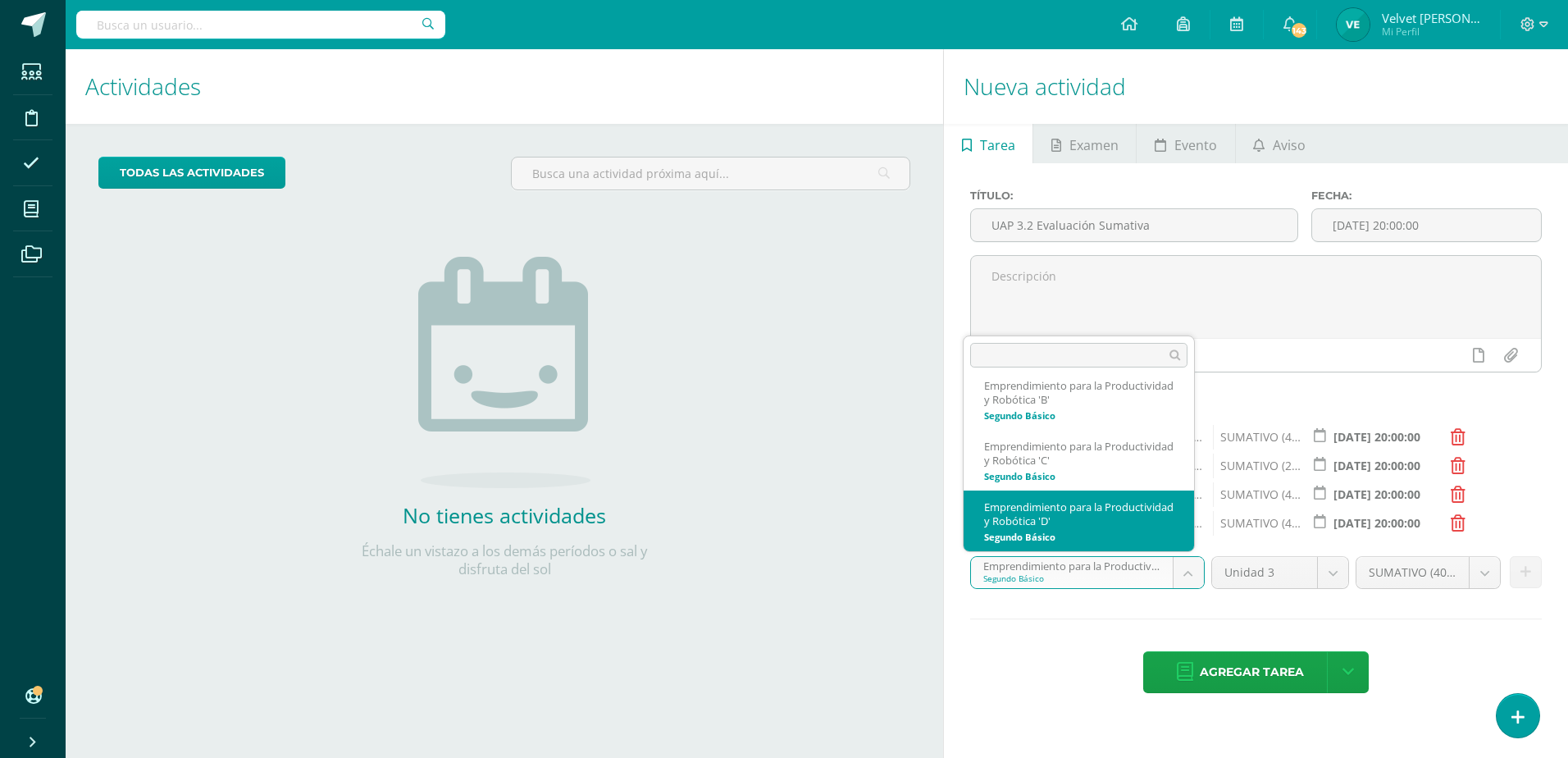
scroll to position [154, 0]
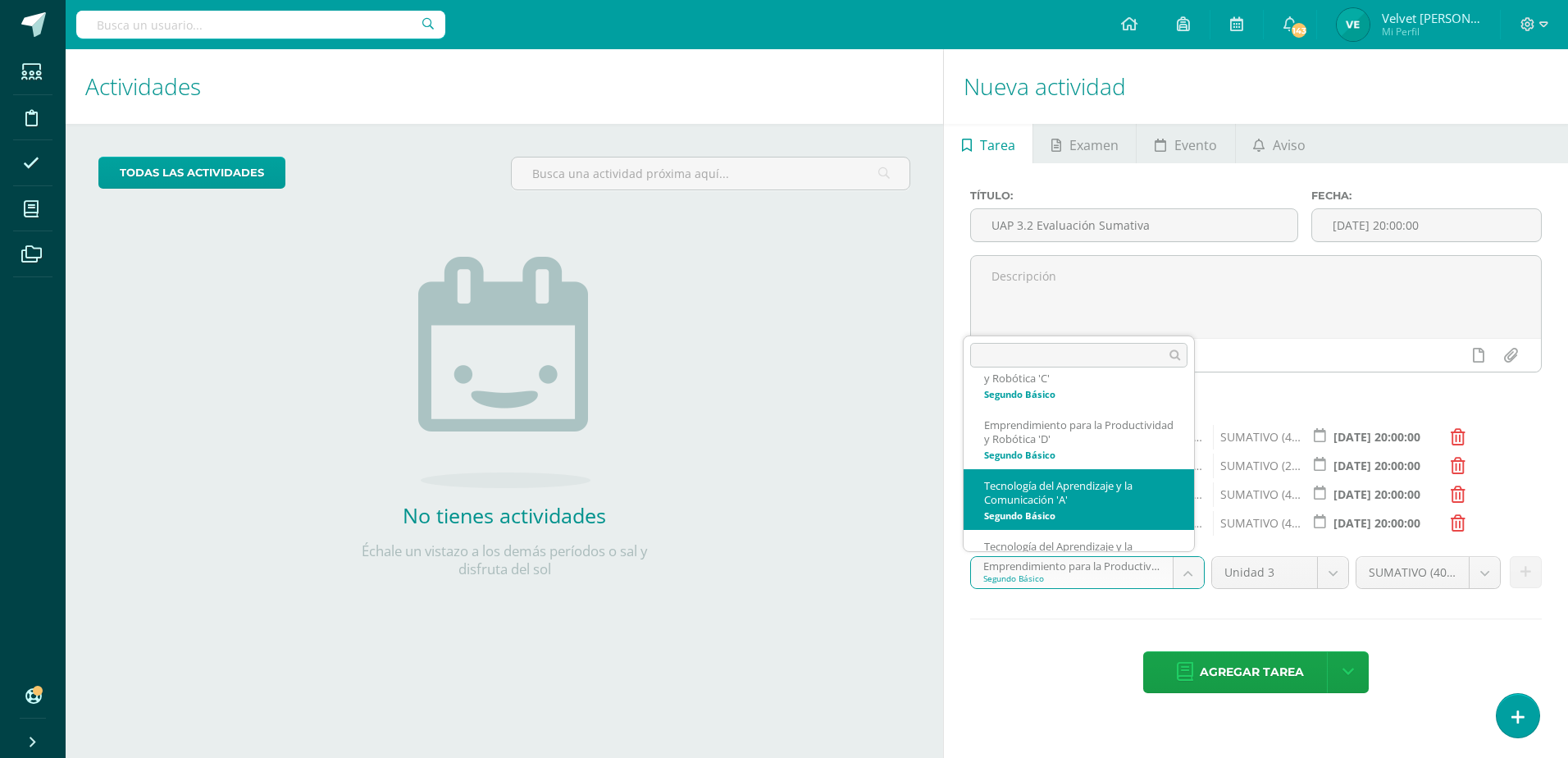
select select "212622"
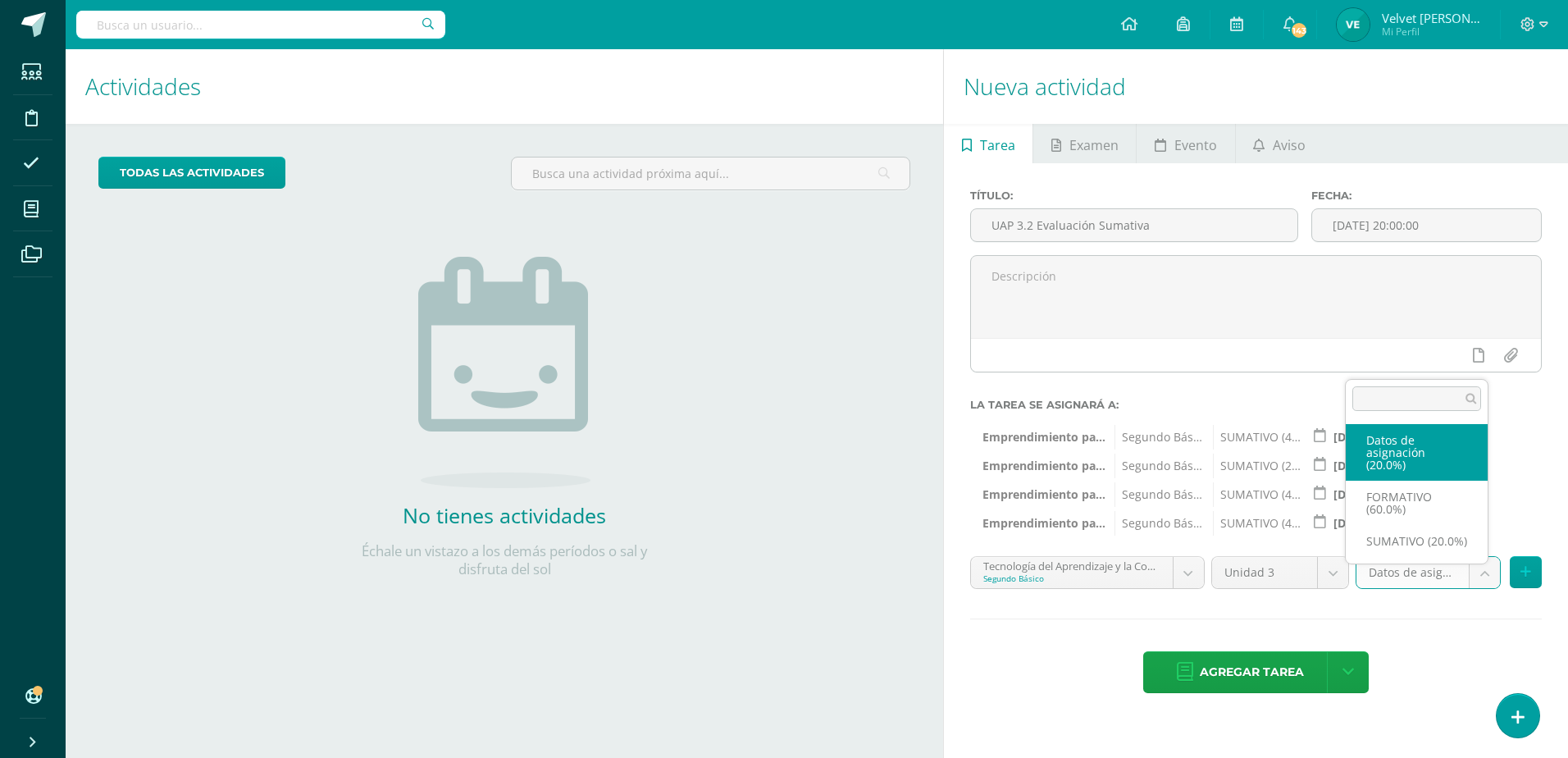
click at [1490, 576] on body "Hola Velvet María Lizette, bienvenido a Edoo! Estudiantes Disciplina Asistencia…" at bounding box center [784, 379] width 1568 height 758
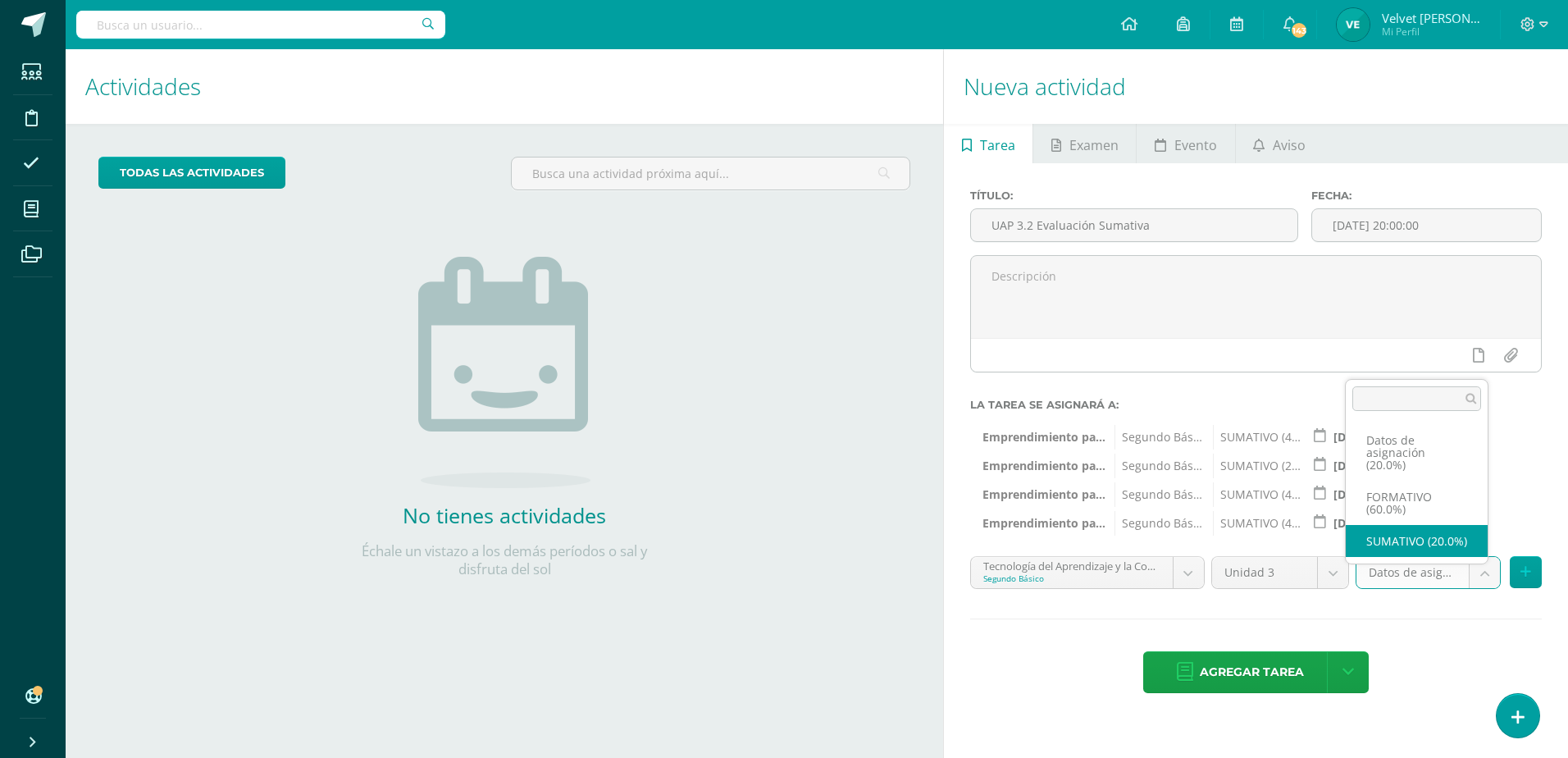
select select "212631"
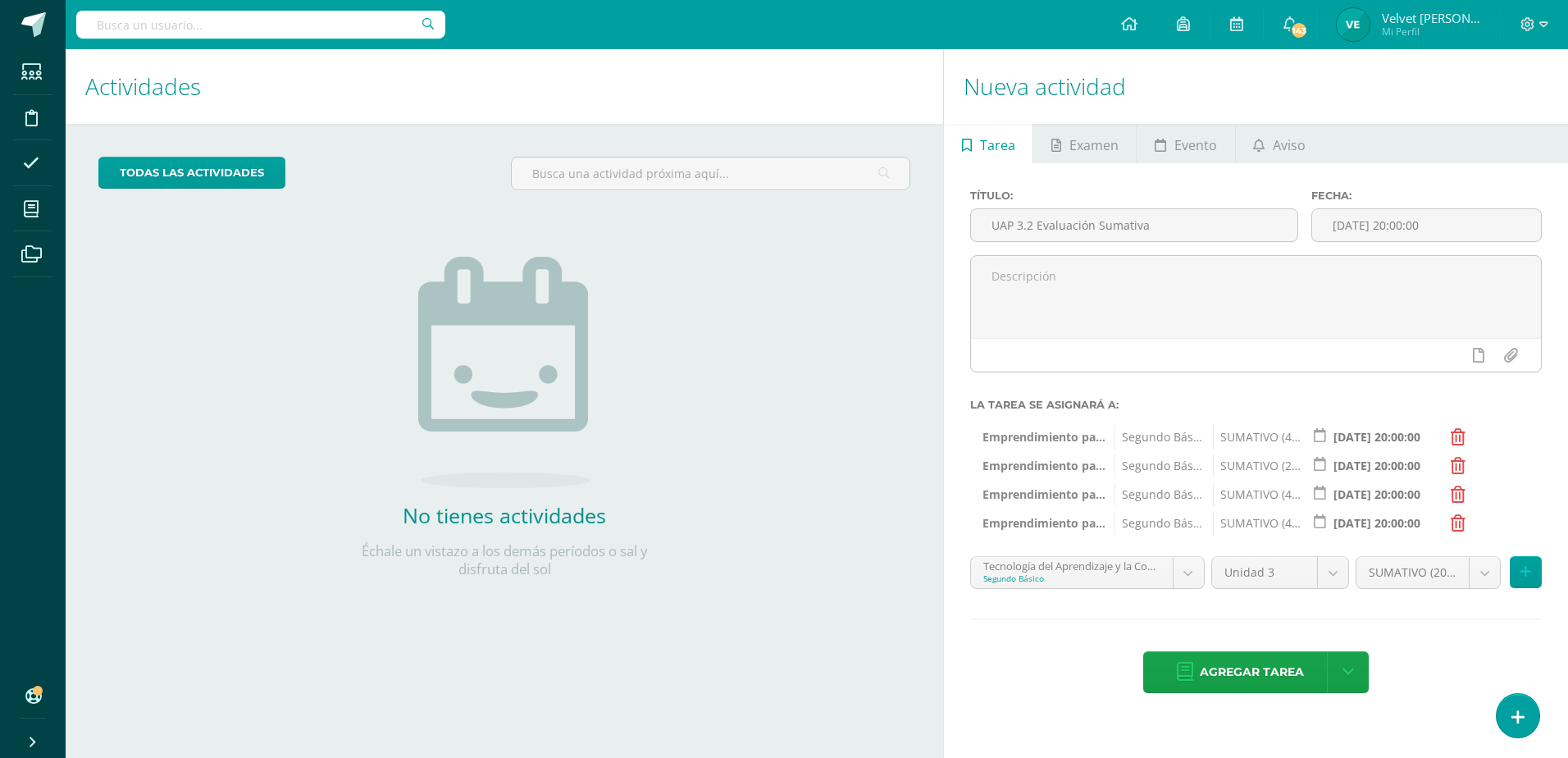
click at [1460, 468] on icon at bounding box center [1458, 465] width 15 height 16
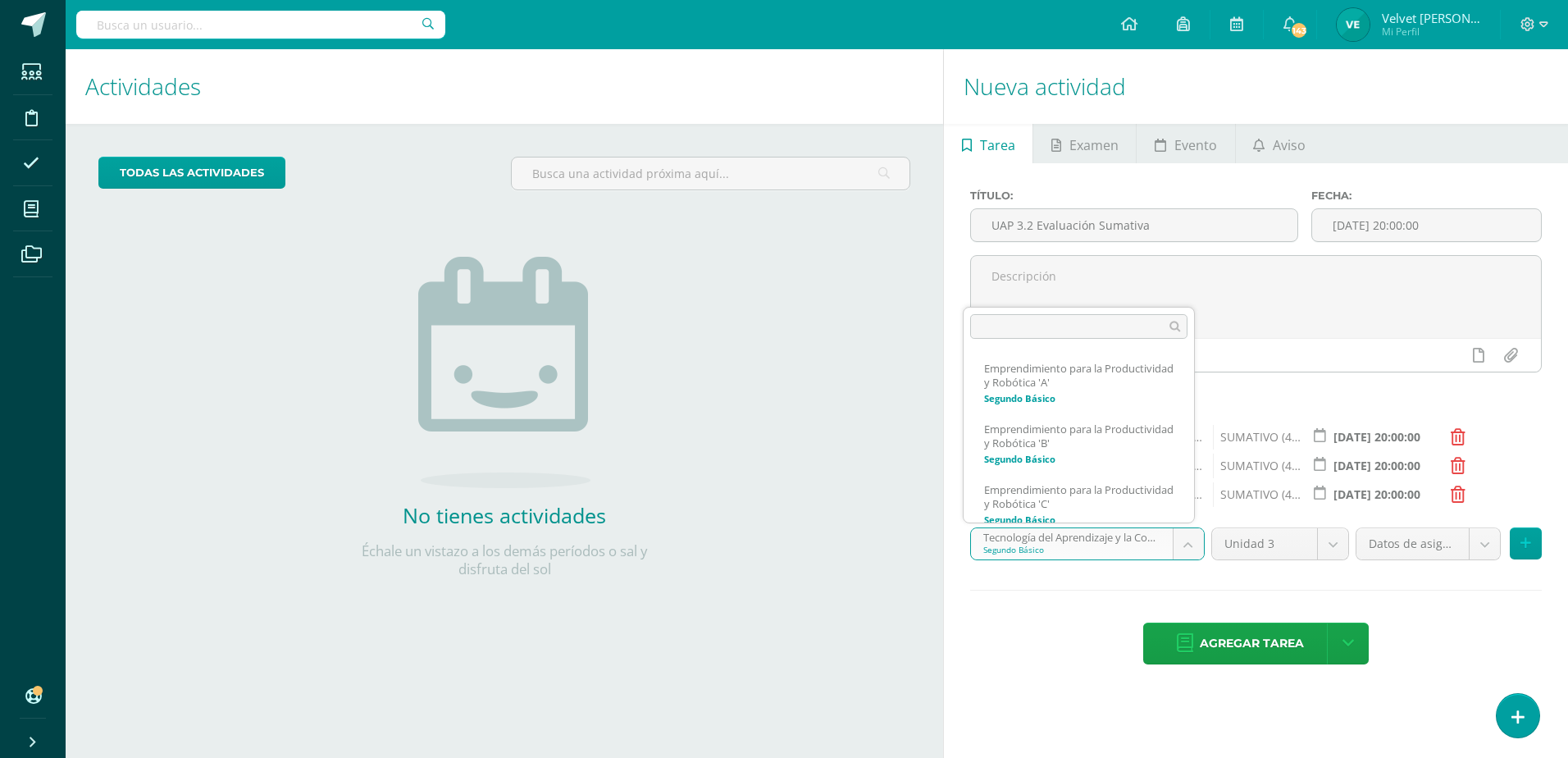
click at [1195, 537] on body "Hola Velvet María Lizette, bienvenido a Edoo! Estudiantes Disciplina Asistencia…" at bounding box center [784, 379] width 1568 height 758
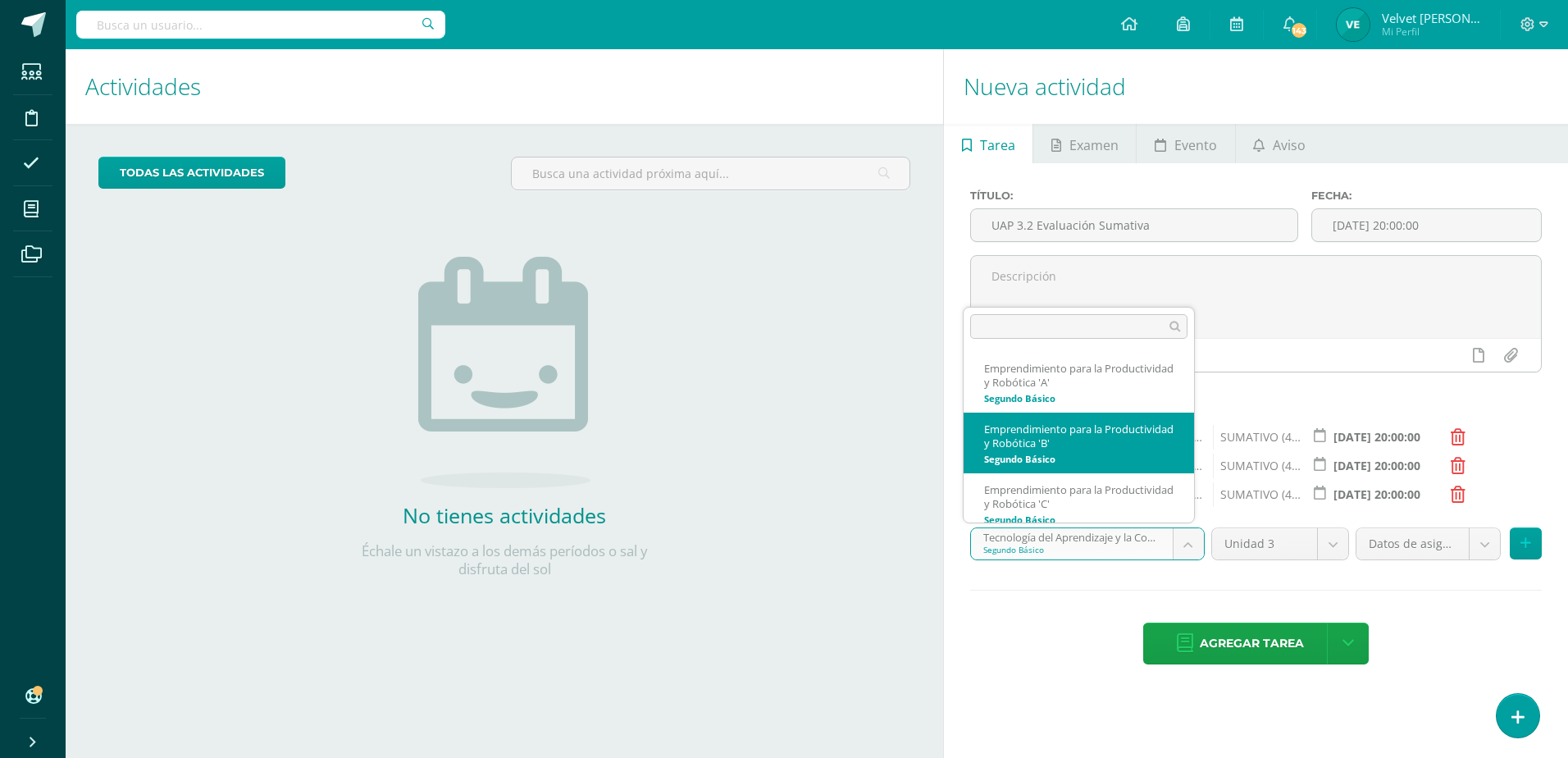
scroll to position [11, 0]
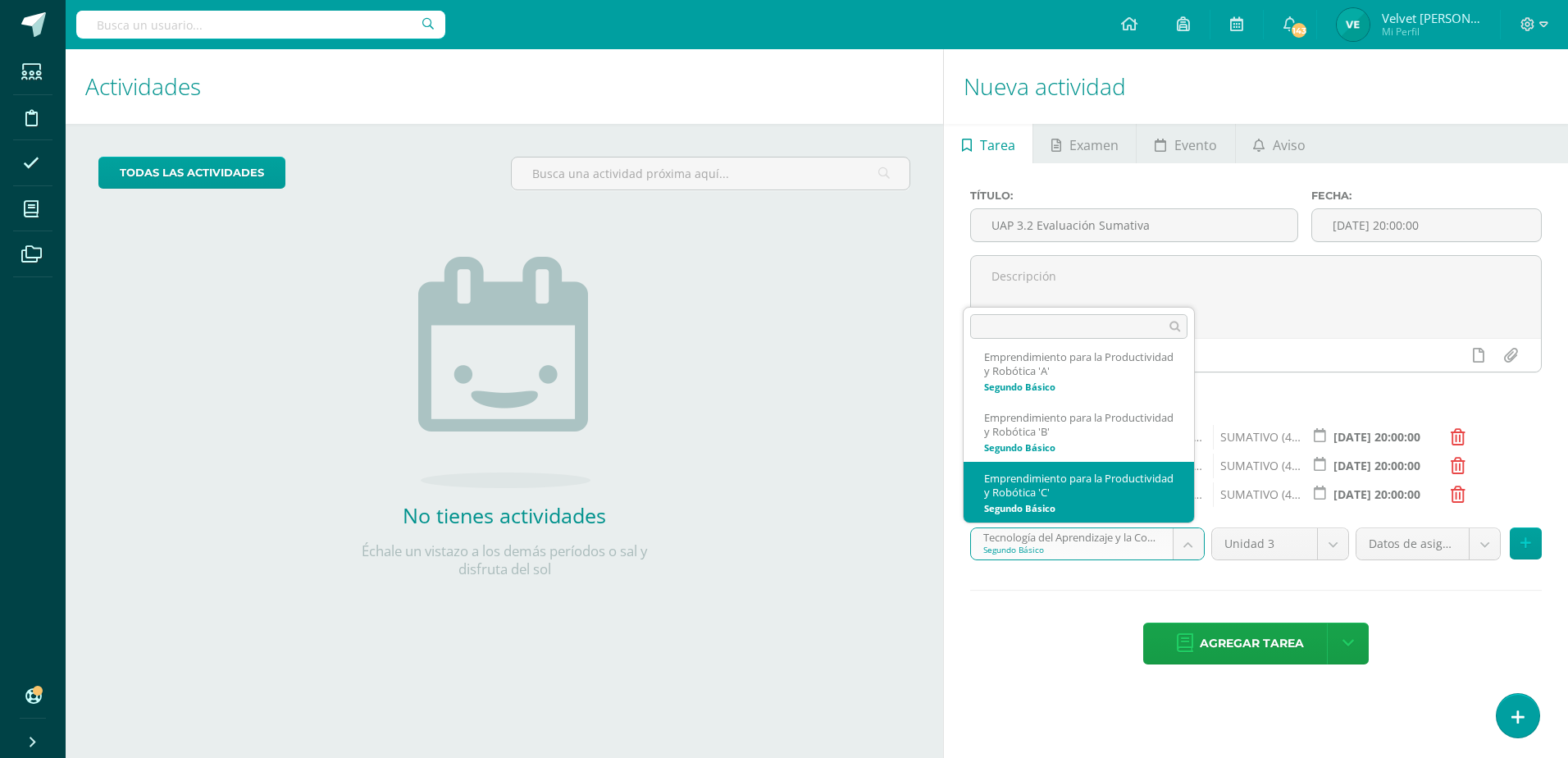
select select "213090"
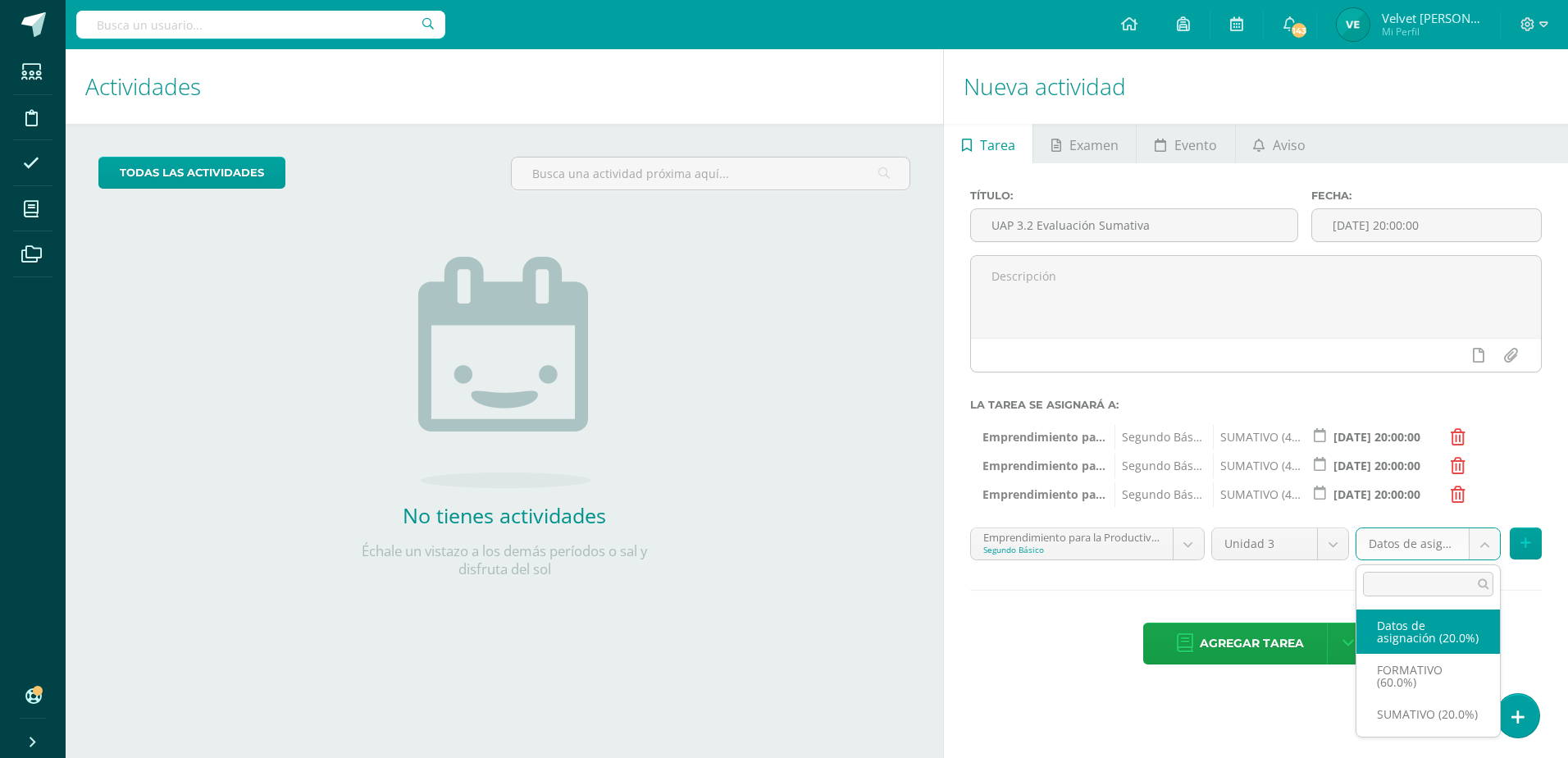
click at [1482, 546] on body "Hola Velvet María Lizette, bienvenido a Edoo! Estudiantes Disciplina Asistencia…" at bounding box center [784, 379] width 1568 height 758
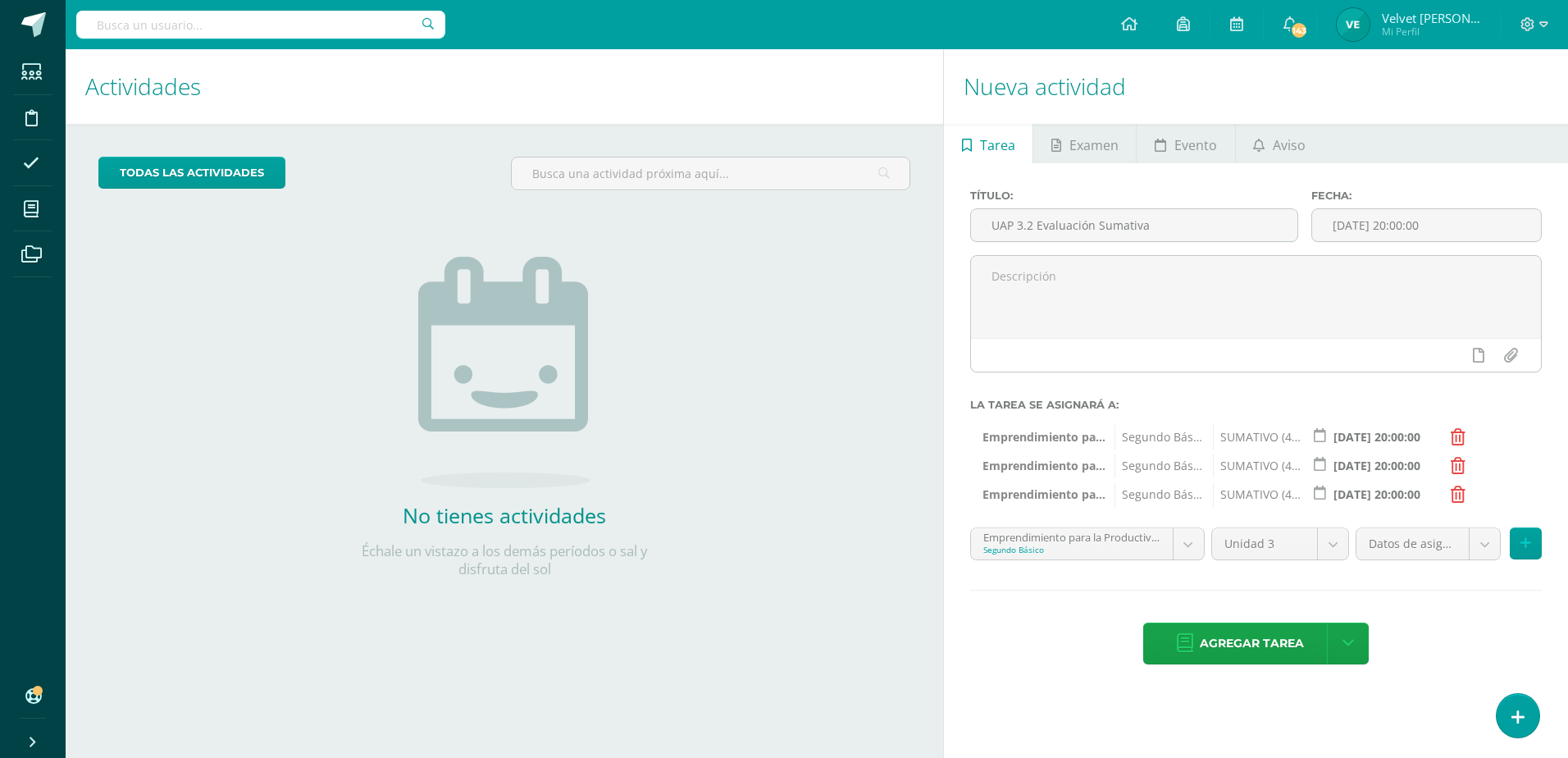
click at [1497, 460] on body "Hola Velvet María Lizette, bienvenido a Edoo! Estudiantes Disciplina Asistencia…" at bounding box center [784, 379] width 1568 height 758
click at [1259, 637] on span "Agregar tarea" at bounding box center [1252, 643] width 104 height 41
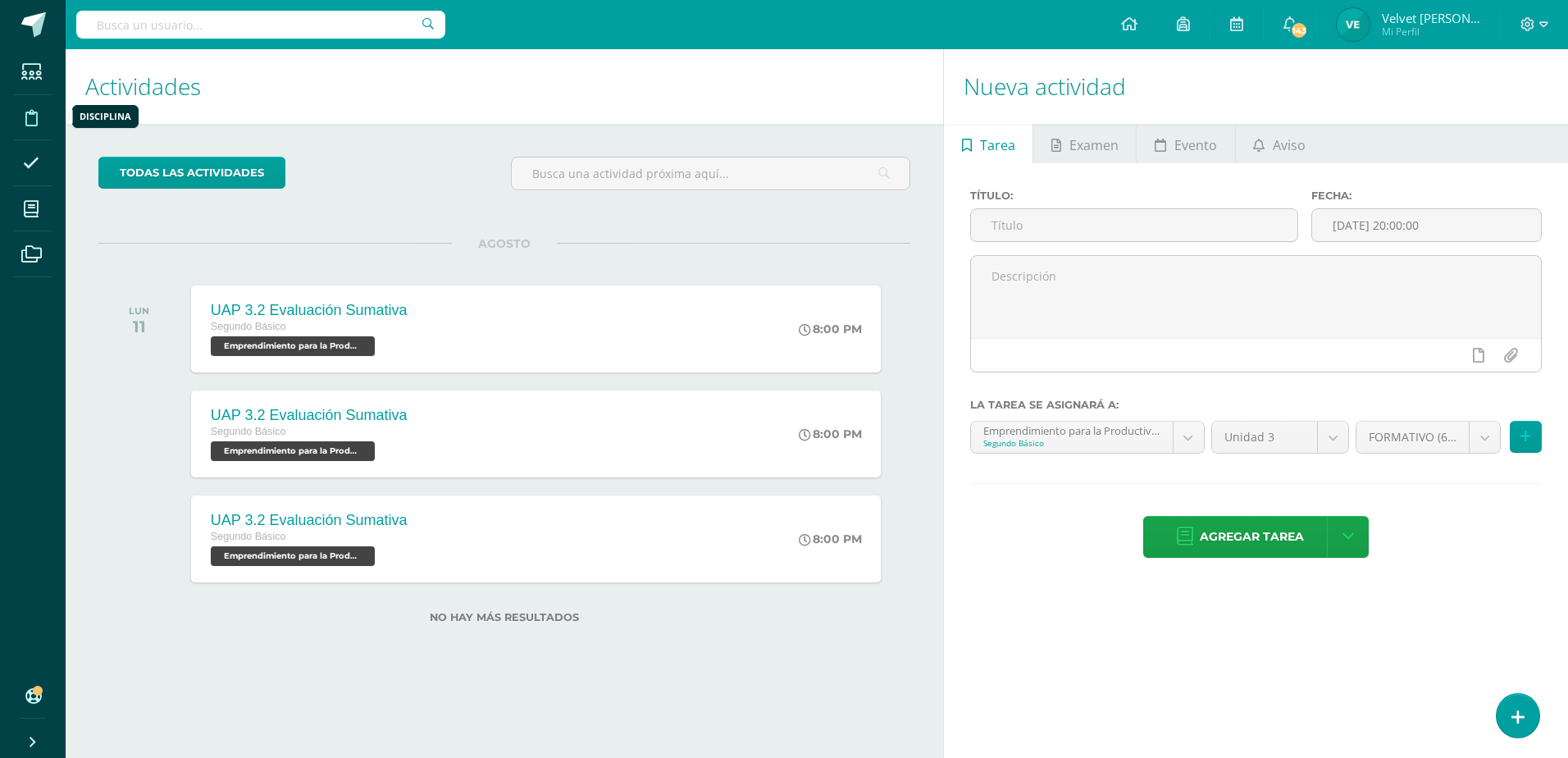
click at [37, 117] on icon at bounding box center [31, 117] width 12 height 16
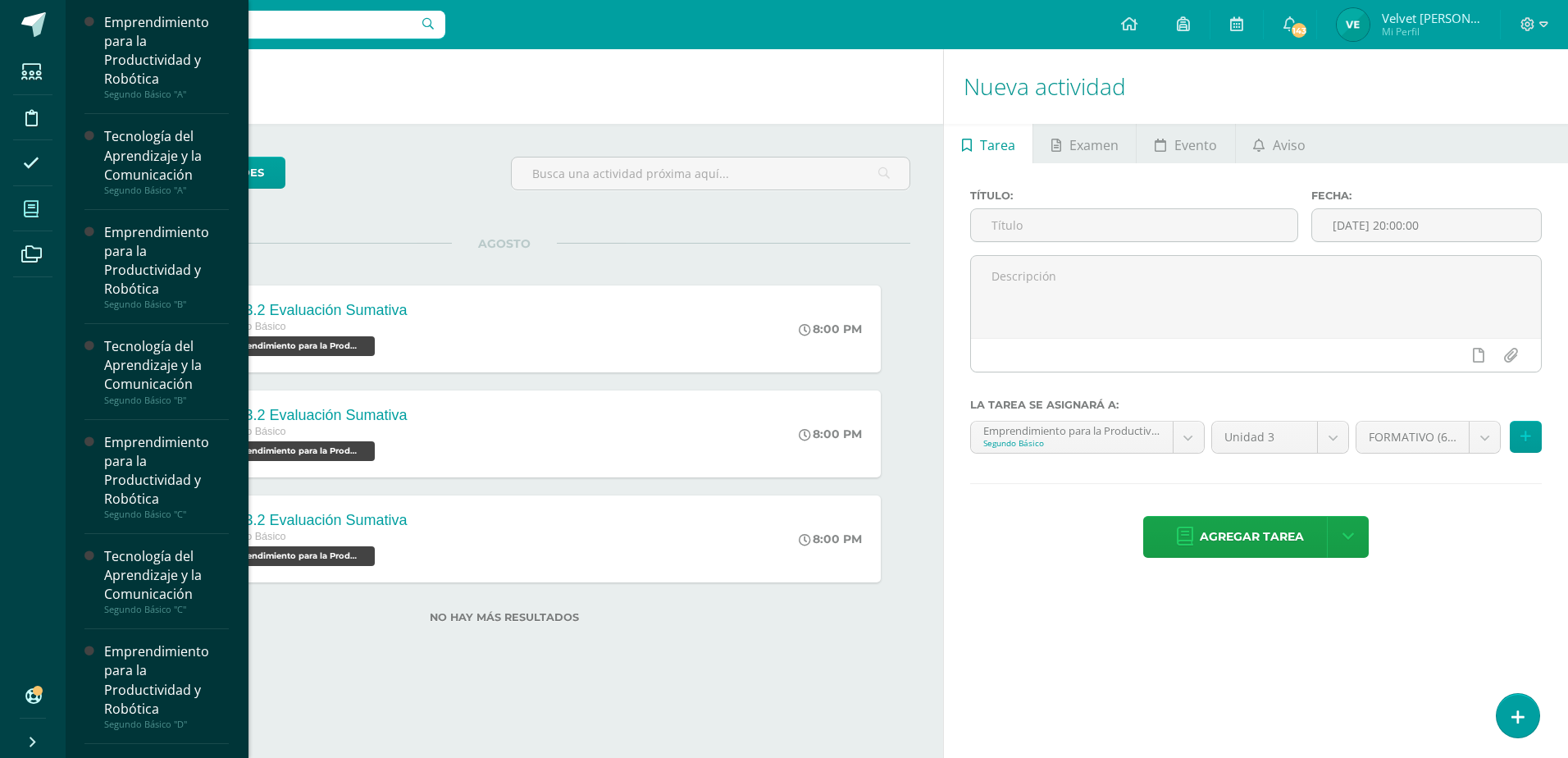
click at [34, 204] on icon at bounding box center [31, 209] width 15 height 16
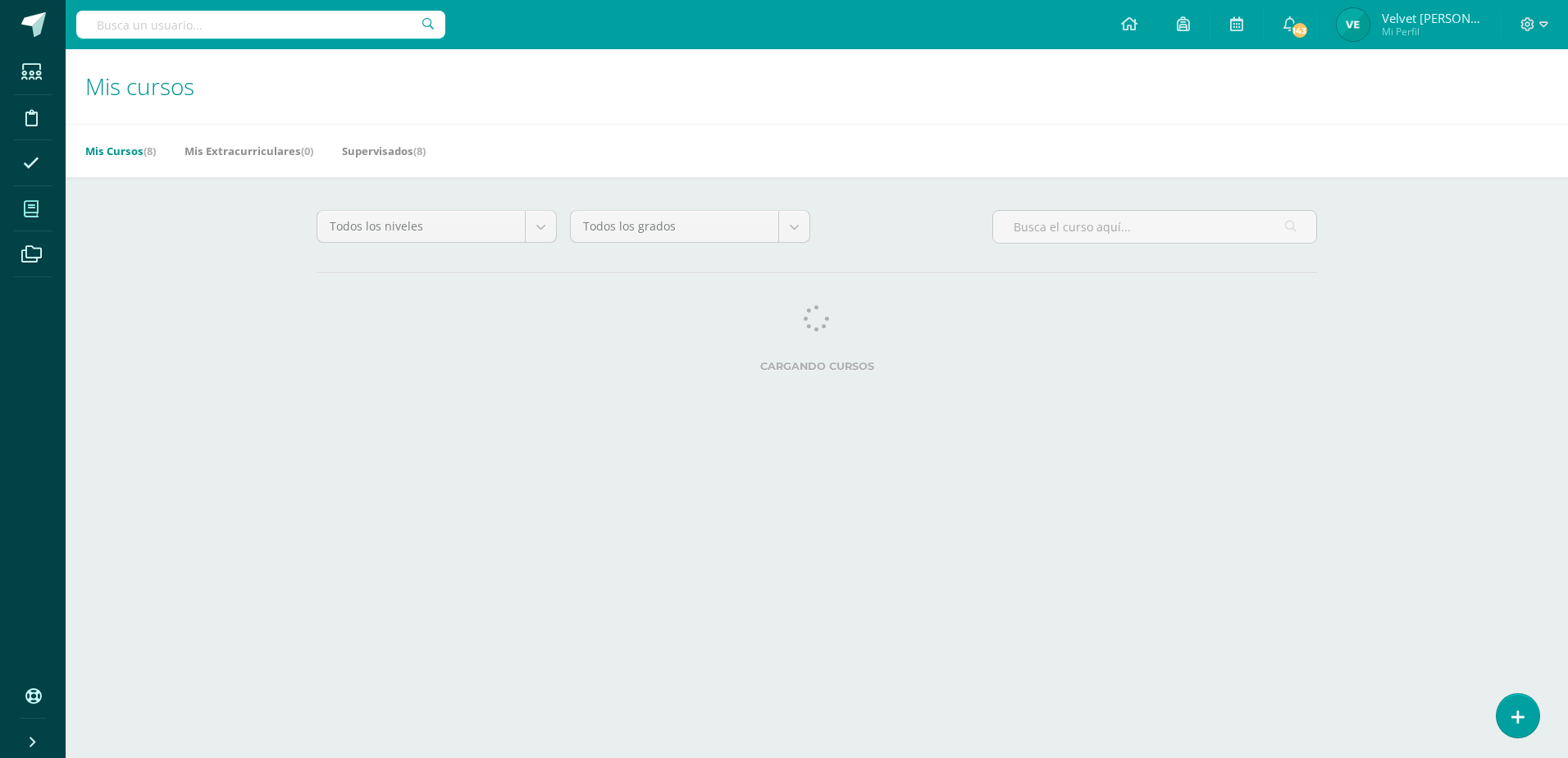
click at [43, 208] on span at bounding box center [31, 209] width 37 height 37
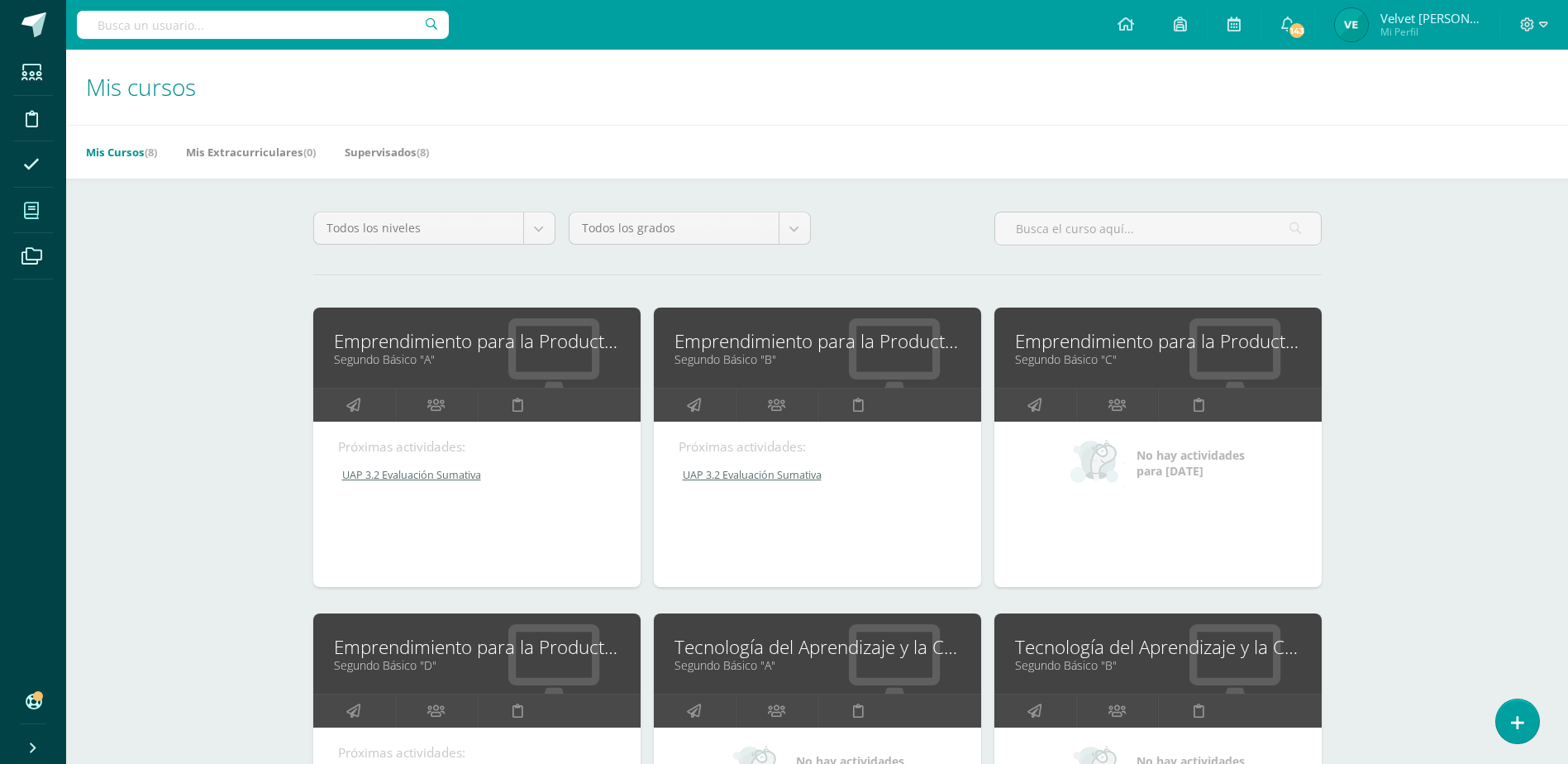
click at [1190, 336] on link "Emprendimiento para la Productividad y Robótica" at bounding box center [1158, 341] width 286 height 26
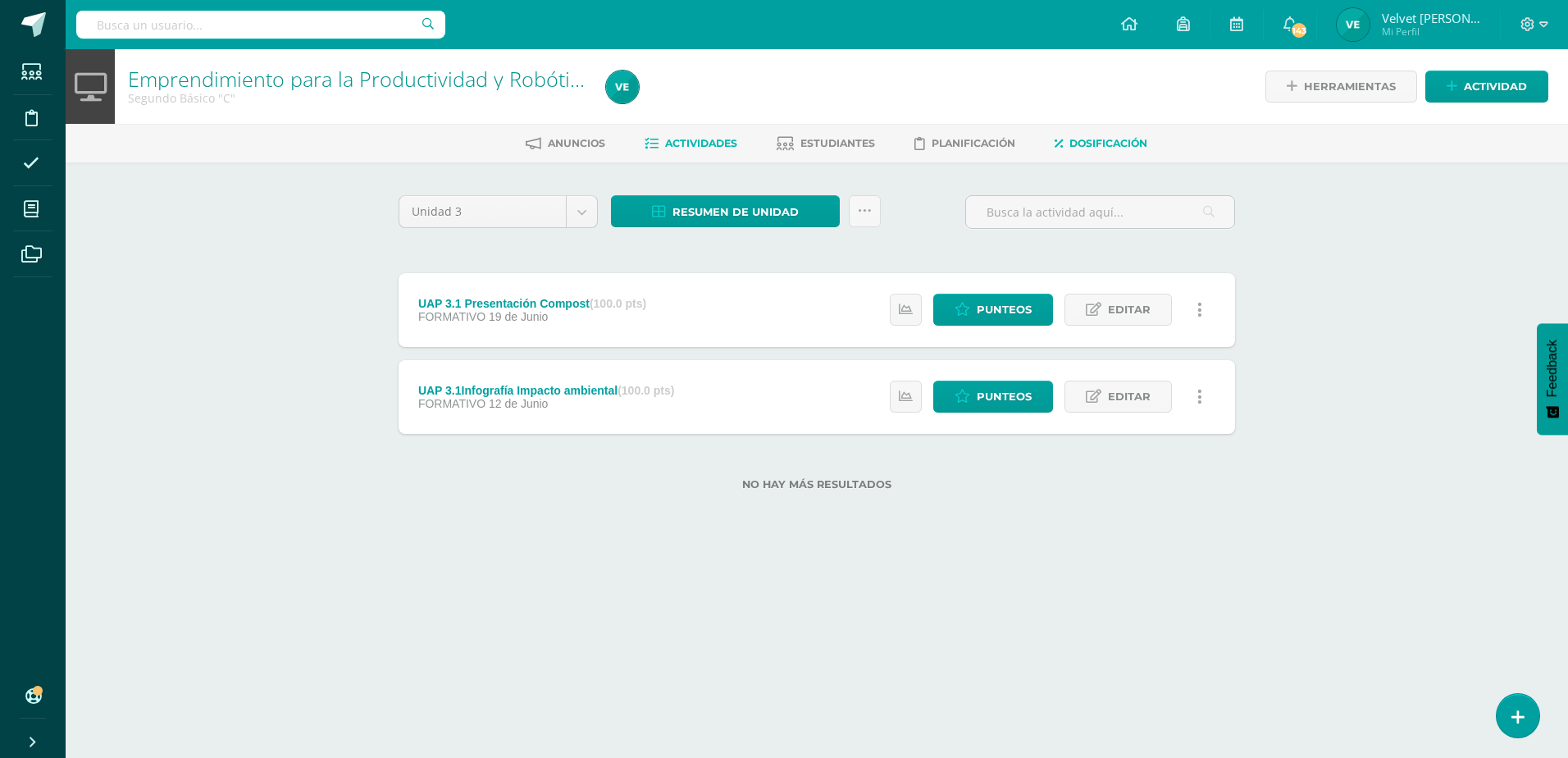
click at [1088, 141] on span "Dosificación" at bounding box center [1108, 143] width 78 height 12
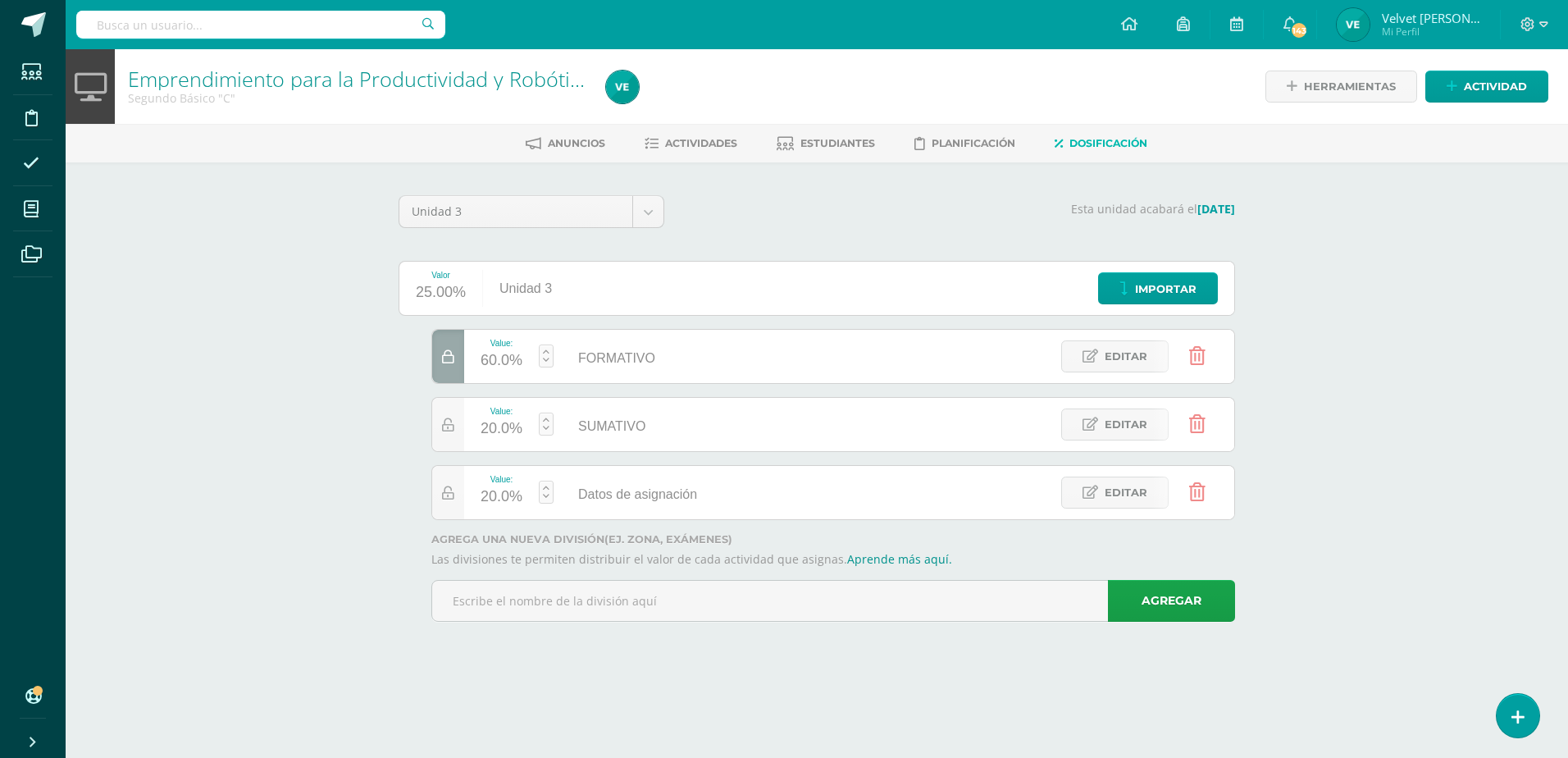
click at [1195, 486] on icon at bounding box center [1196, 492] width 16 height 18
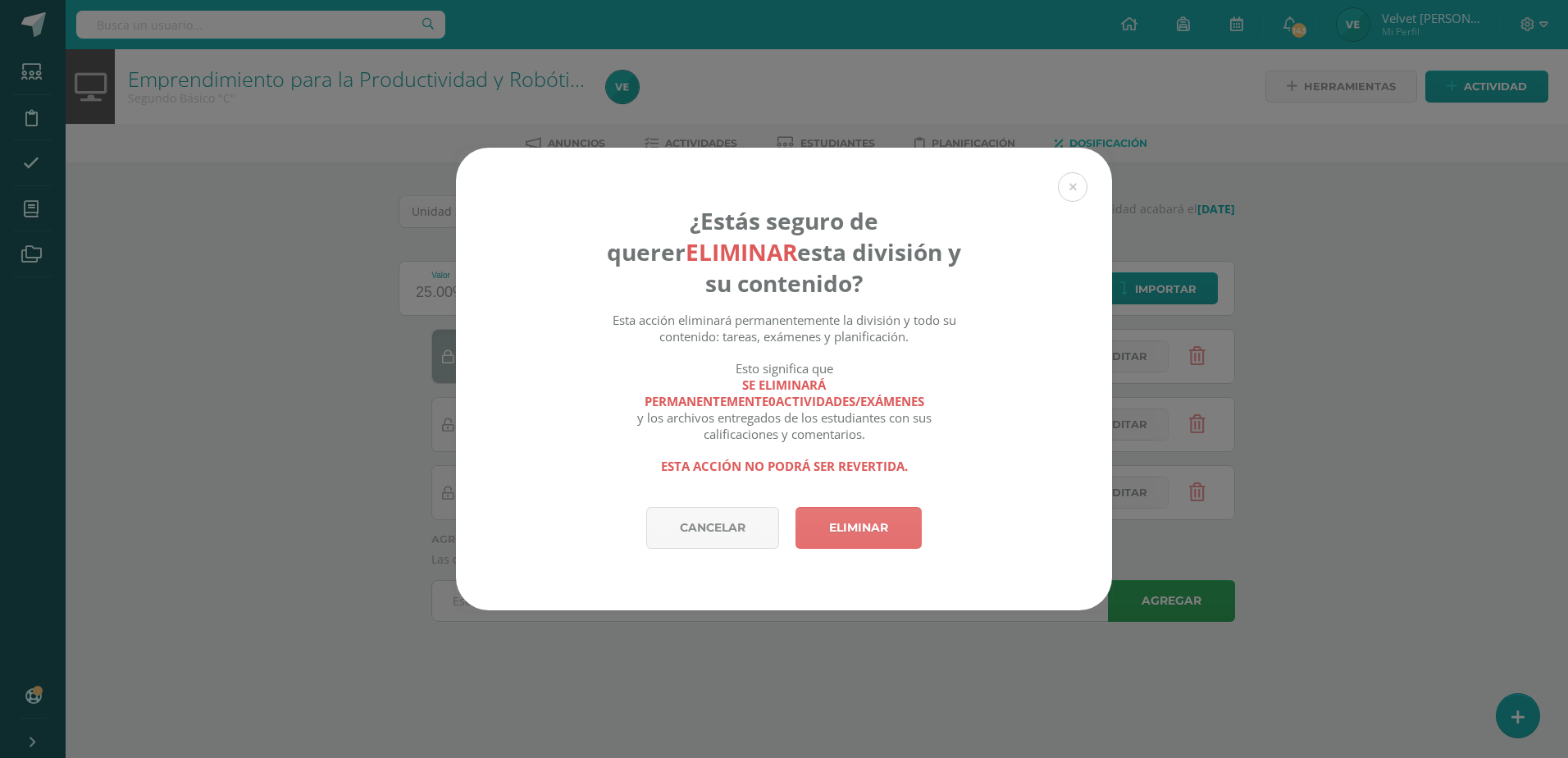
click at [895, 526] on link "Eliminar" at bounding box center [859, 528] width 126 height 42
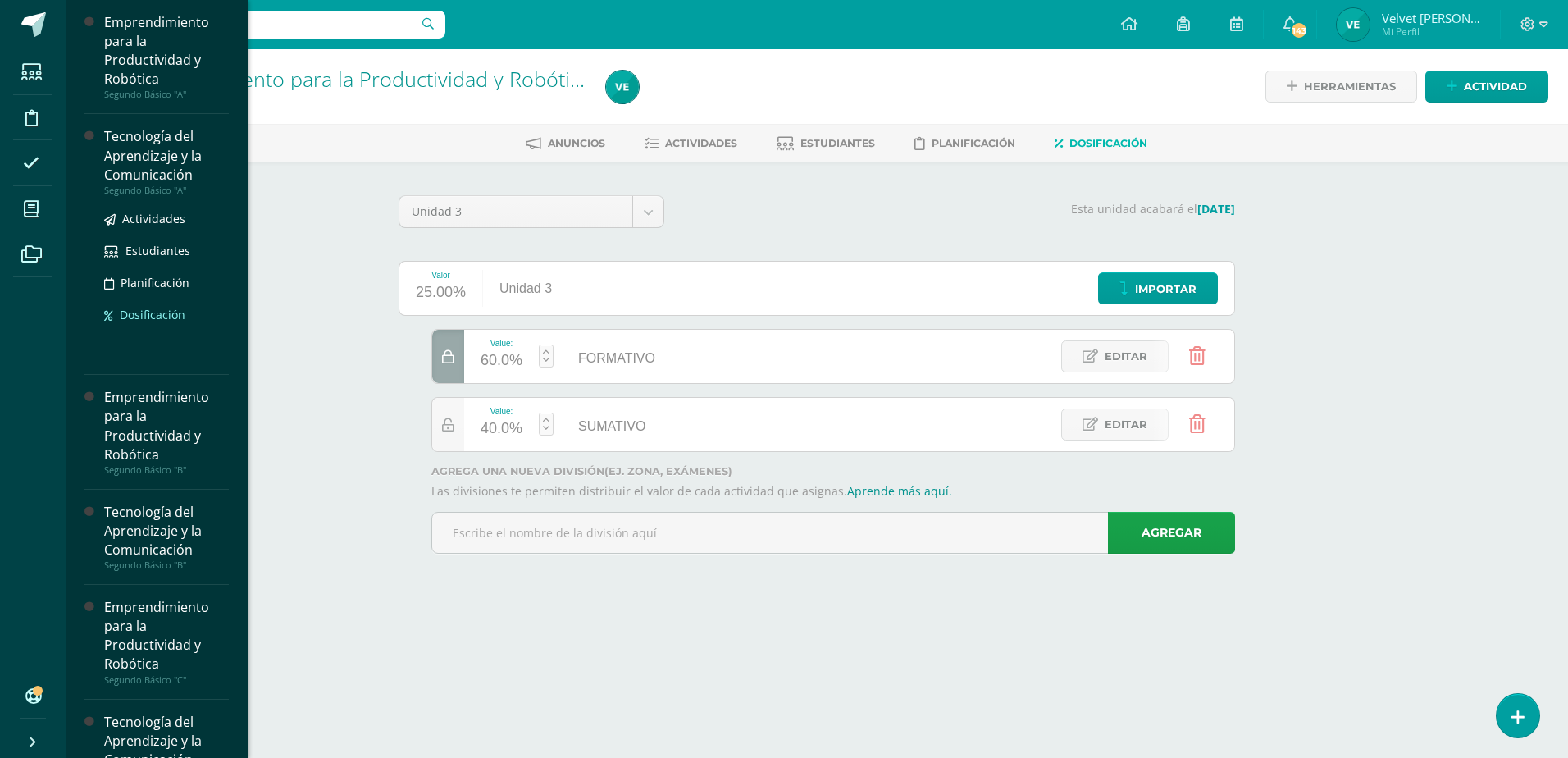
click at [151, 308] on span "Dosificación" at bounding box center [152, 314] width 65 height 16
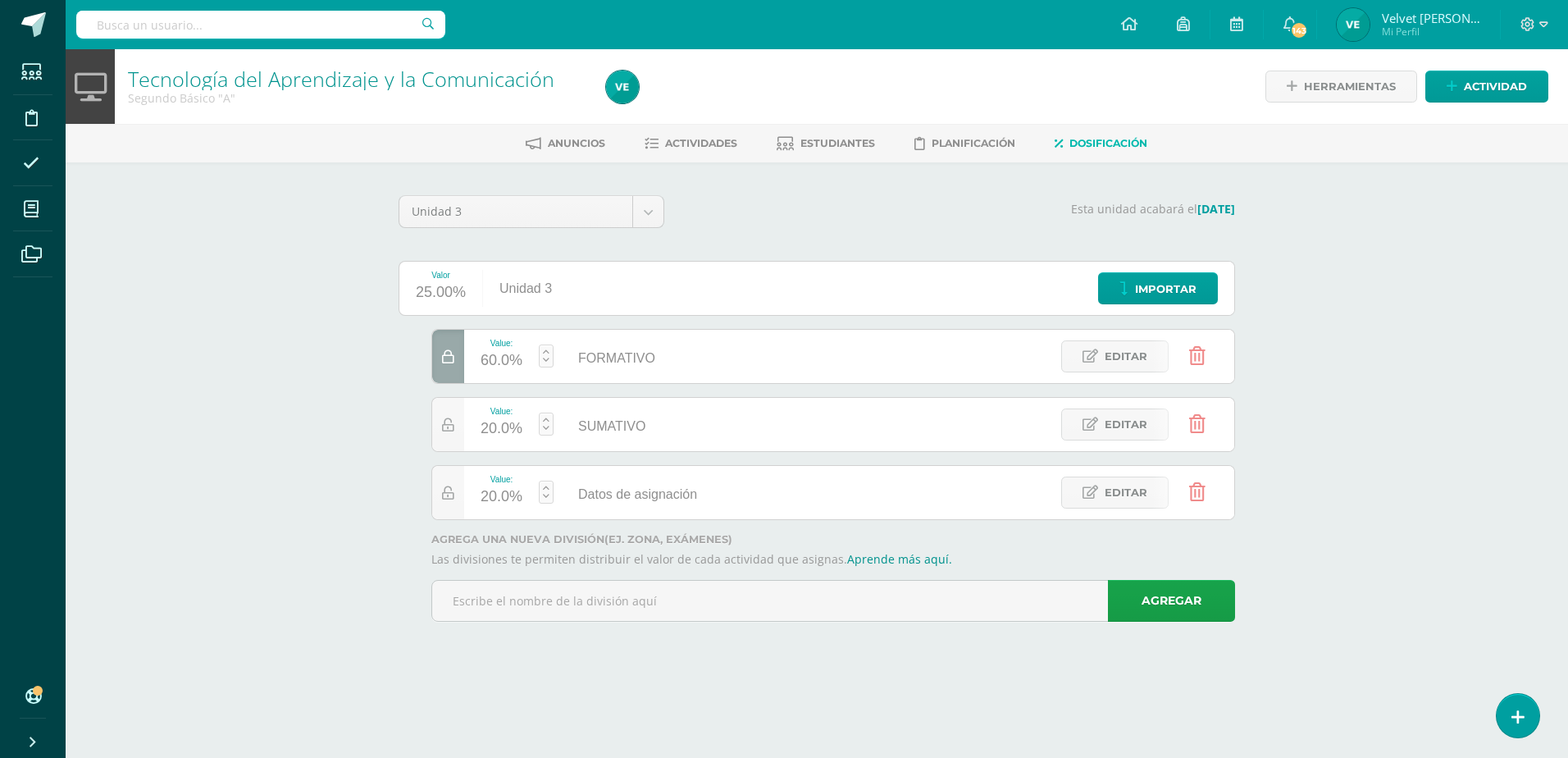
click at [1201, 490] on icon at bounding box center [1196, 492] width 16 height 18
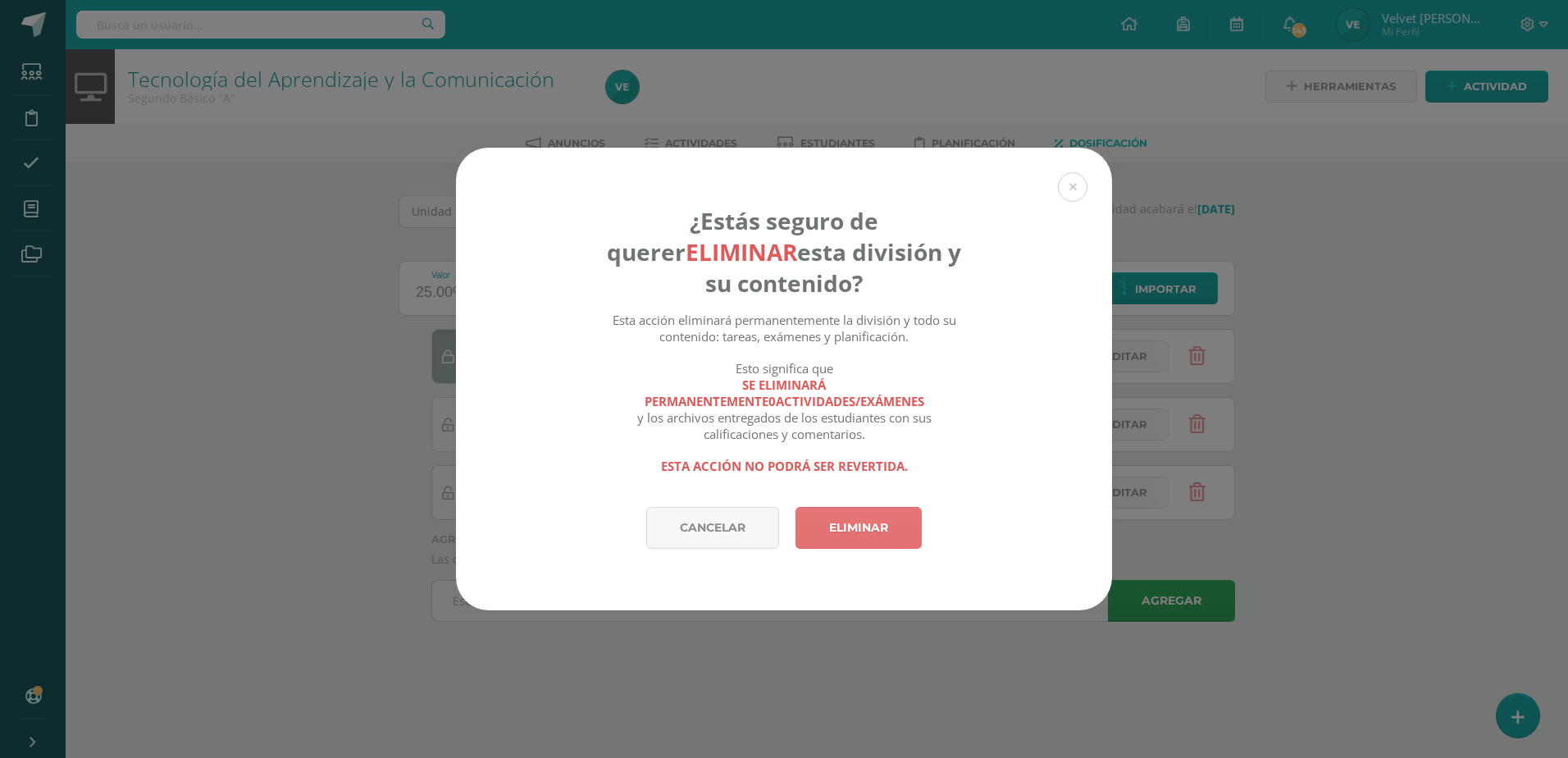
click at [907, 534] on link "Eliminar" at bounding box center [859, 528] width 126 height 42
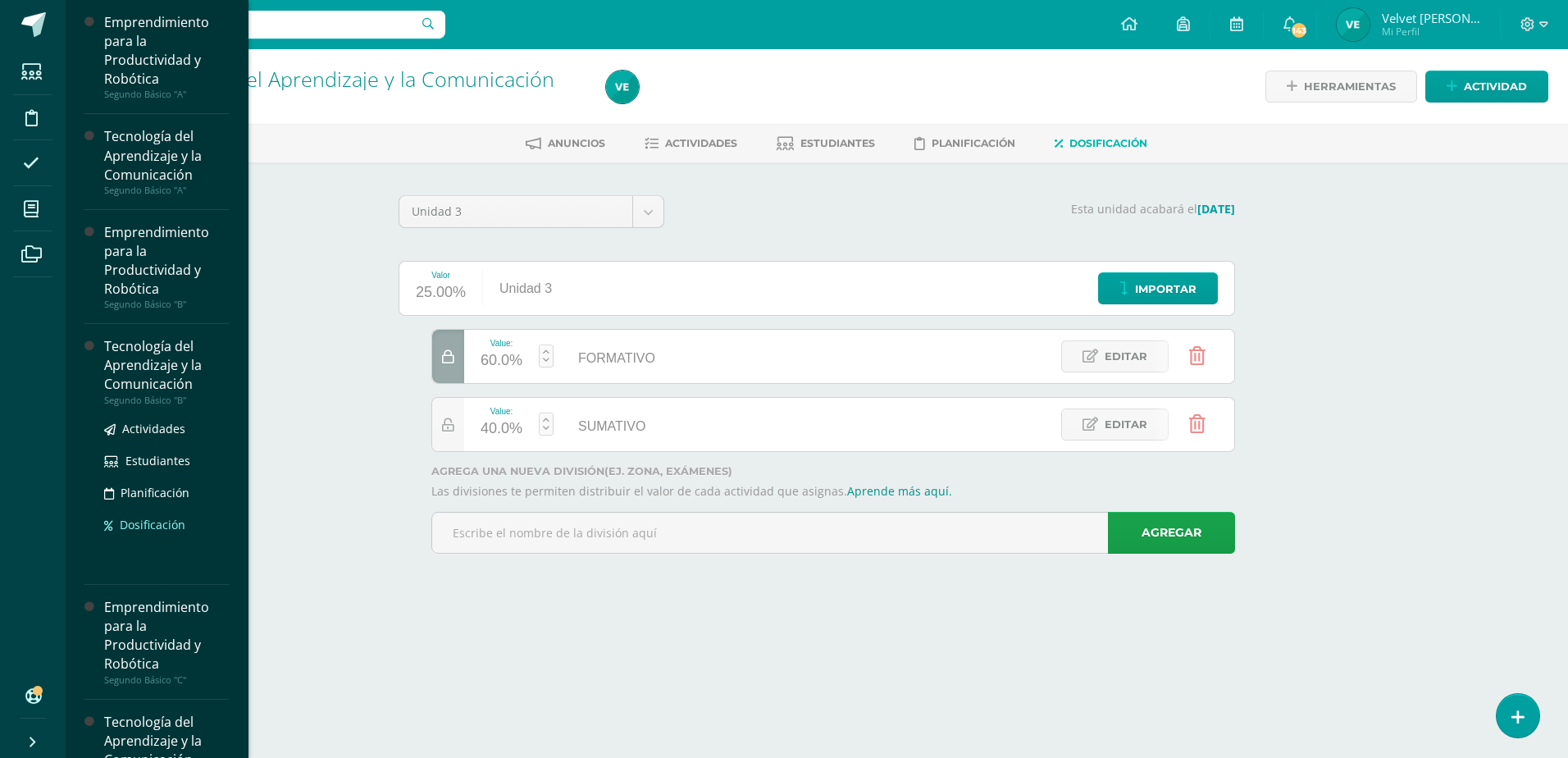
click at [153, 518] on span "Dosificación" at bounding box center [152, 524] width 65 height 16
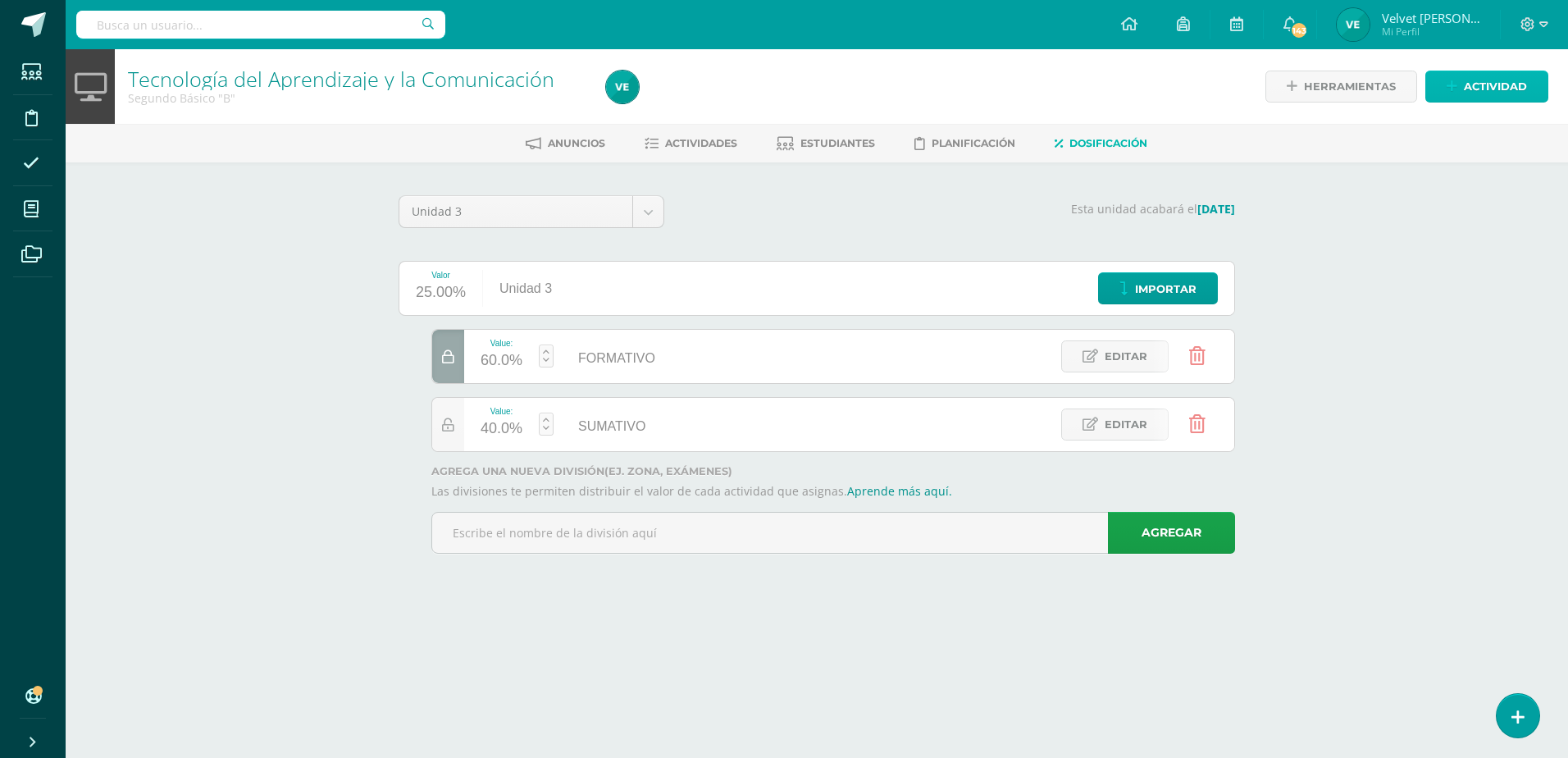
click at [1476, 92] on span "Actividad" at bounding box center [1494, 87] width 63 height 30
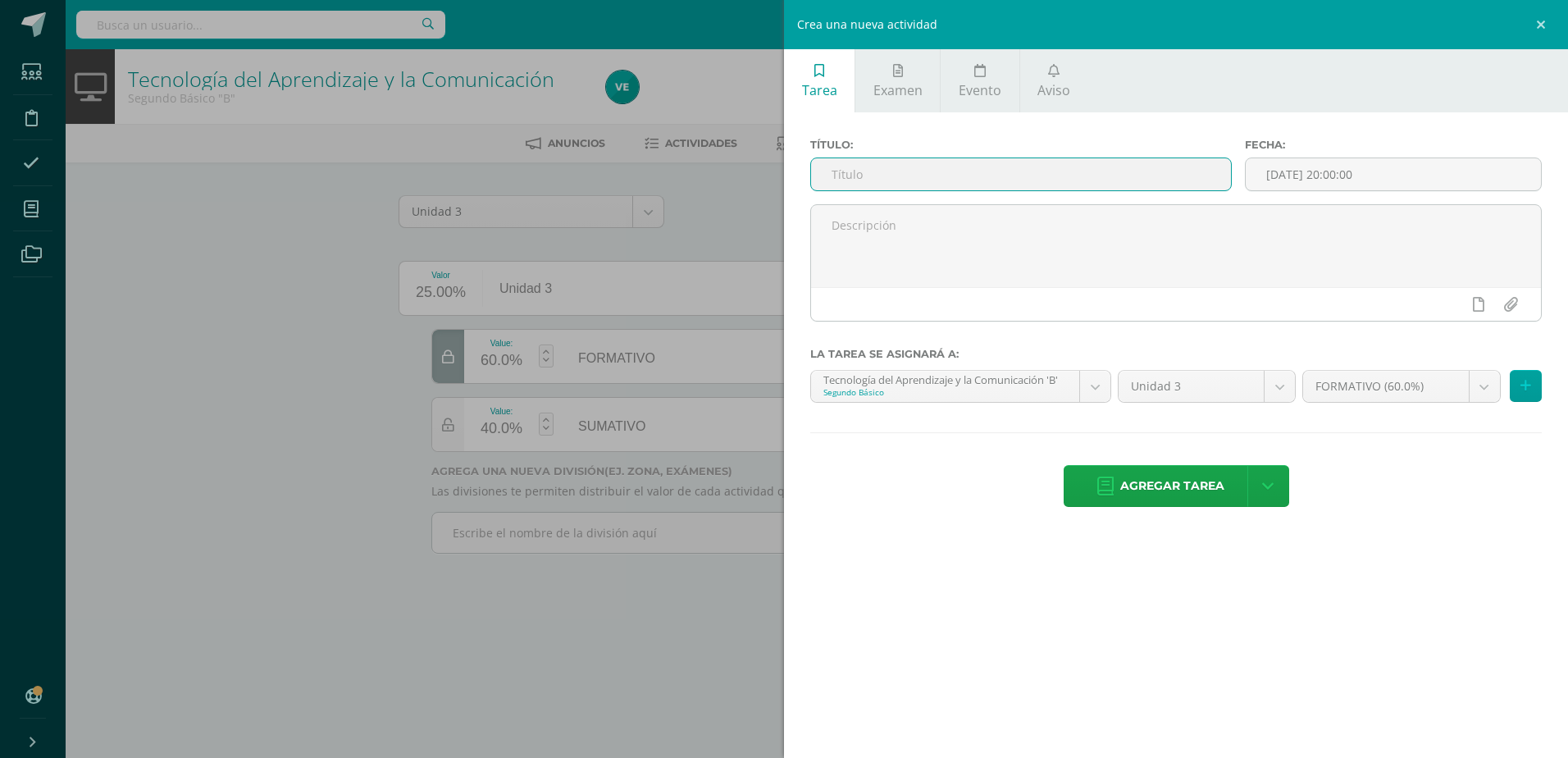
click at [946, 177] on input "text" at bounding box center [1020, 175] width 420 height 32
type input "UAP 3.2 Evaluación Sumativa"
click at [1103, 389] on body "Estudiantes Disciplina Asistencia Mis cursos Archivos Soporte Centro de ayuda Ú…" at bounding box center [784, 299] width 1568 height 599
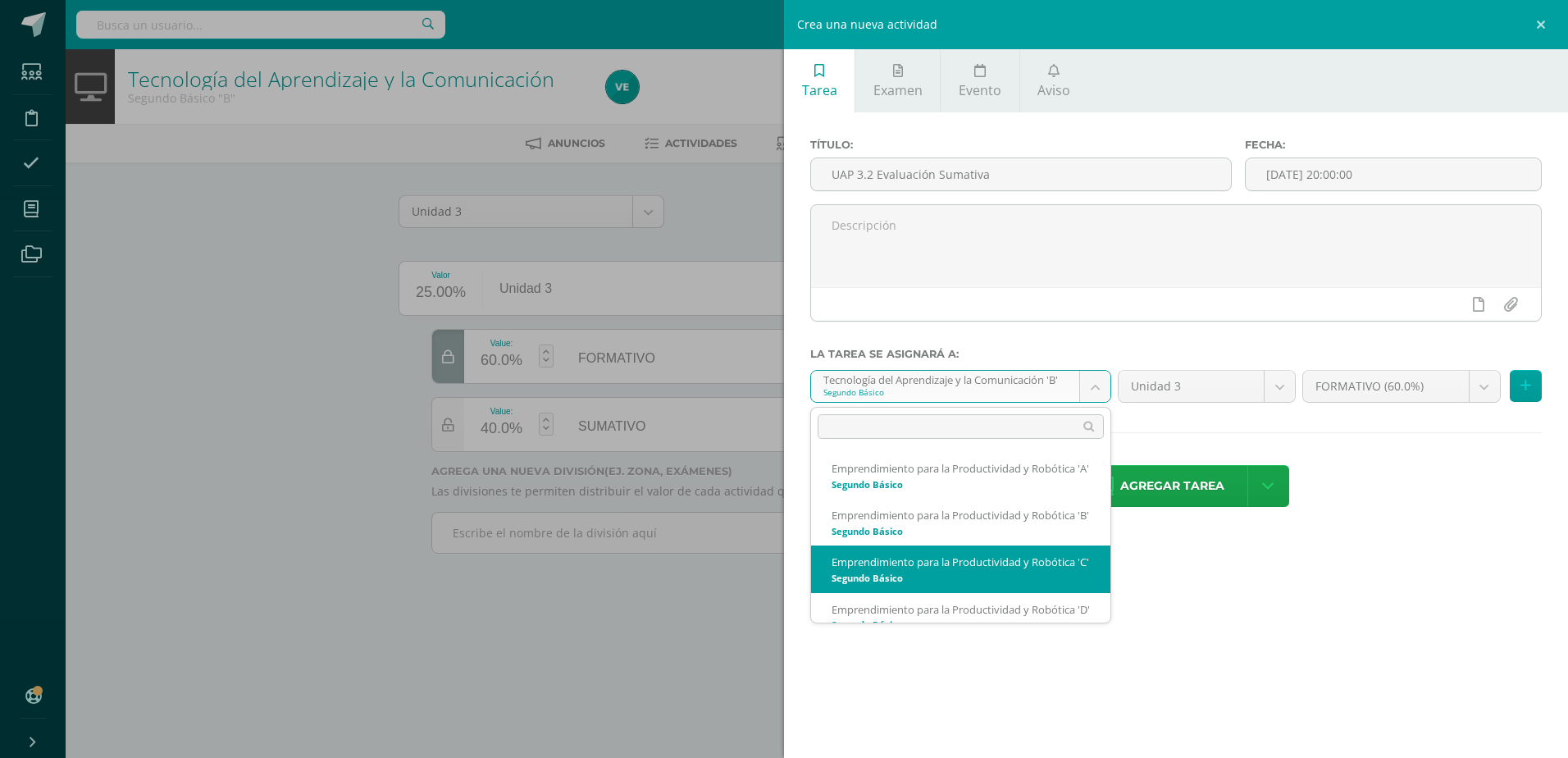
scroll to position [11, 0]
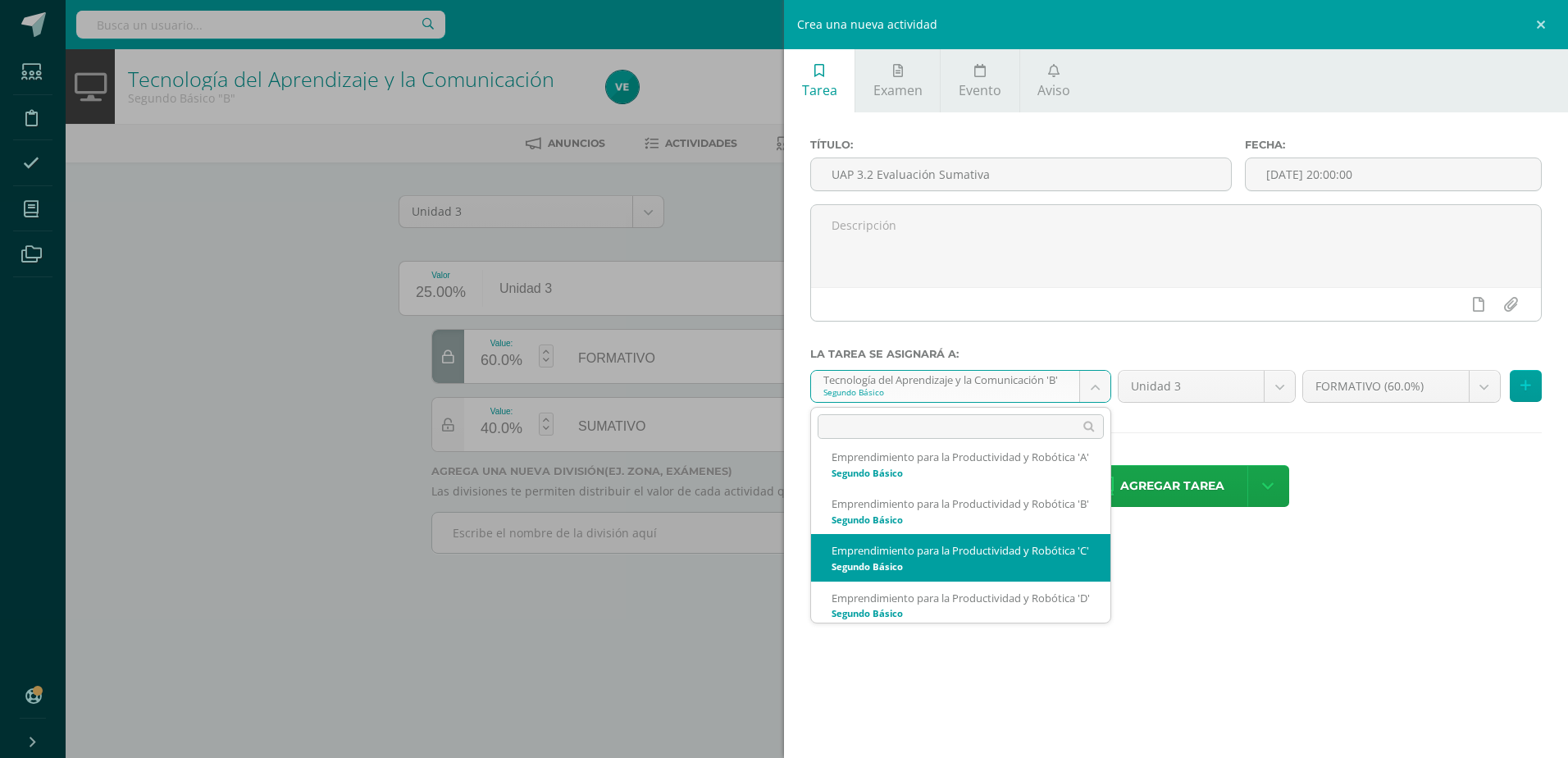
select select "213090"
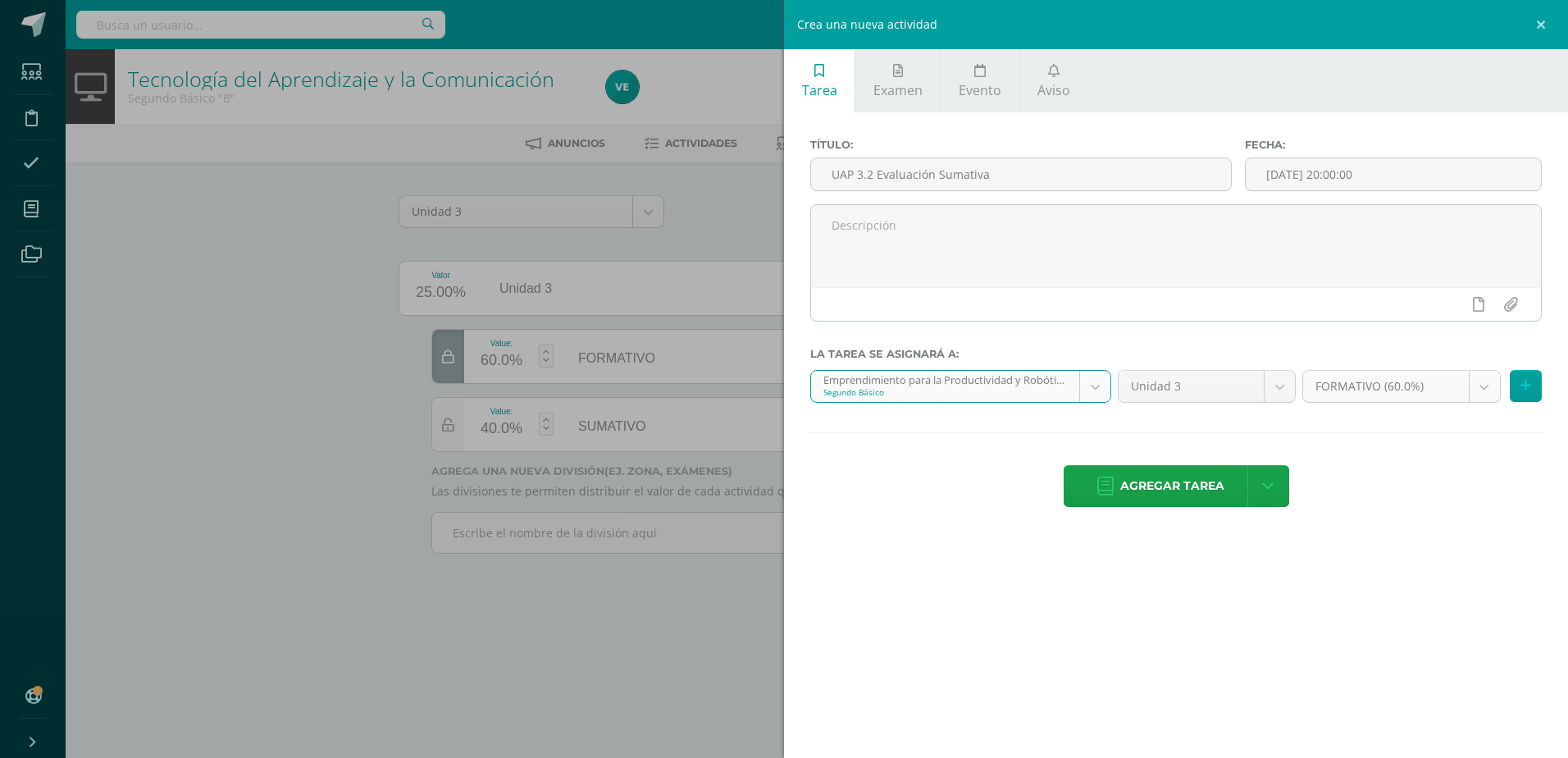
click at [1496, 388] on body "Estudiantes Disciplina Asistencia Mis cursos Archivos Soporte Centro de ayuda Ú…" at bounding box center [784, 299] width 1568 height 599
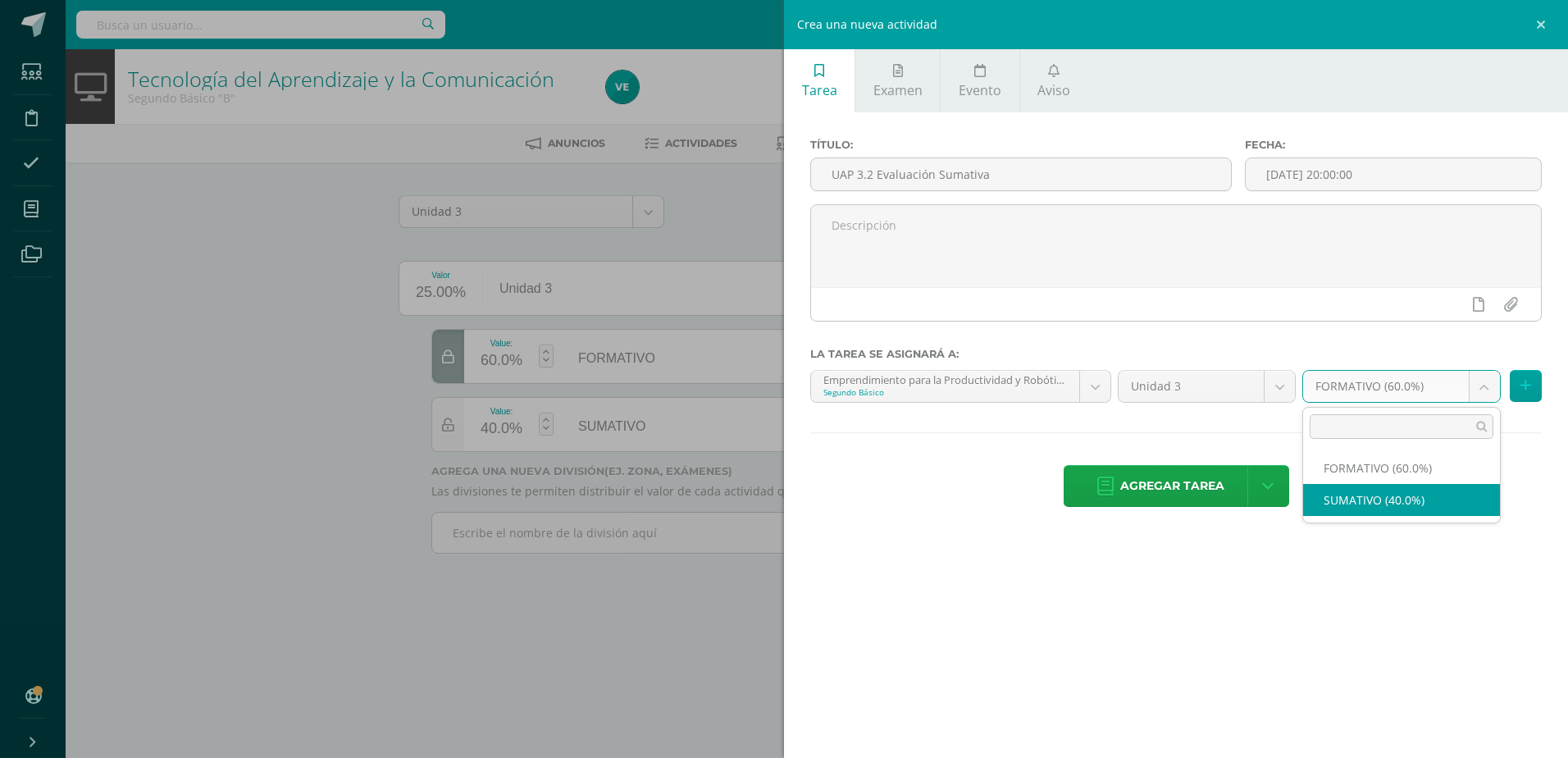
select select "213099"
click at [1514, 389] on button at bounding box center [1526, 386] width 32 height 32
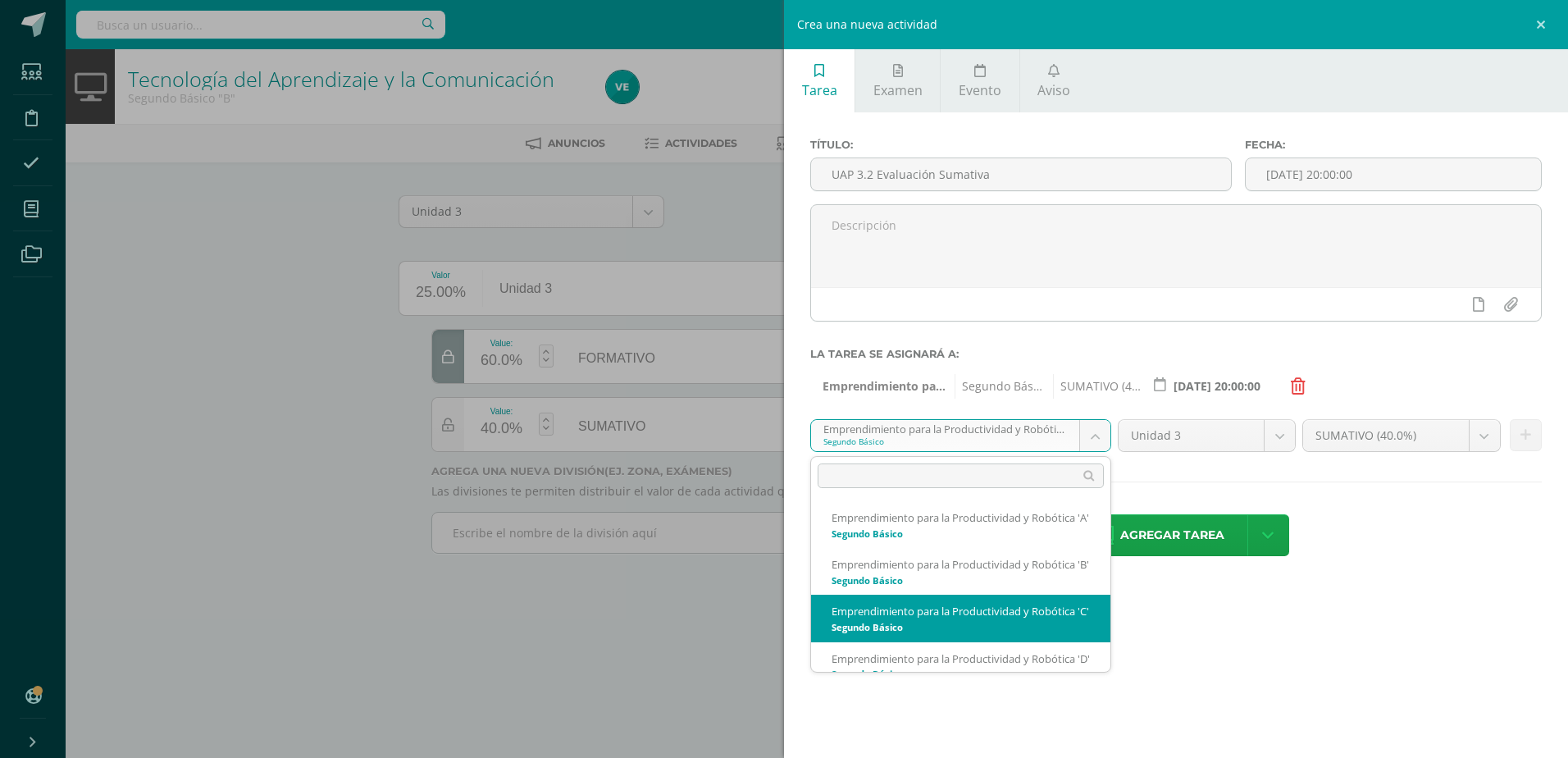
click at [1084, 428] on body "Estudiantes Disciplina Asistencia Mis cursos Archivos Soporte Centro de ayuda Ú…" at bounding box center [784, 299] width 1568 height 599
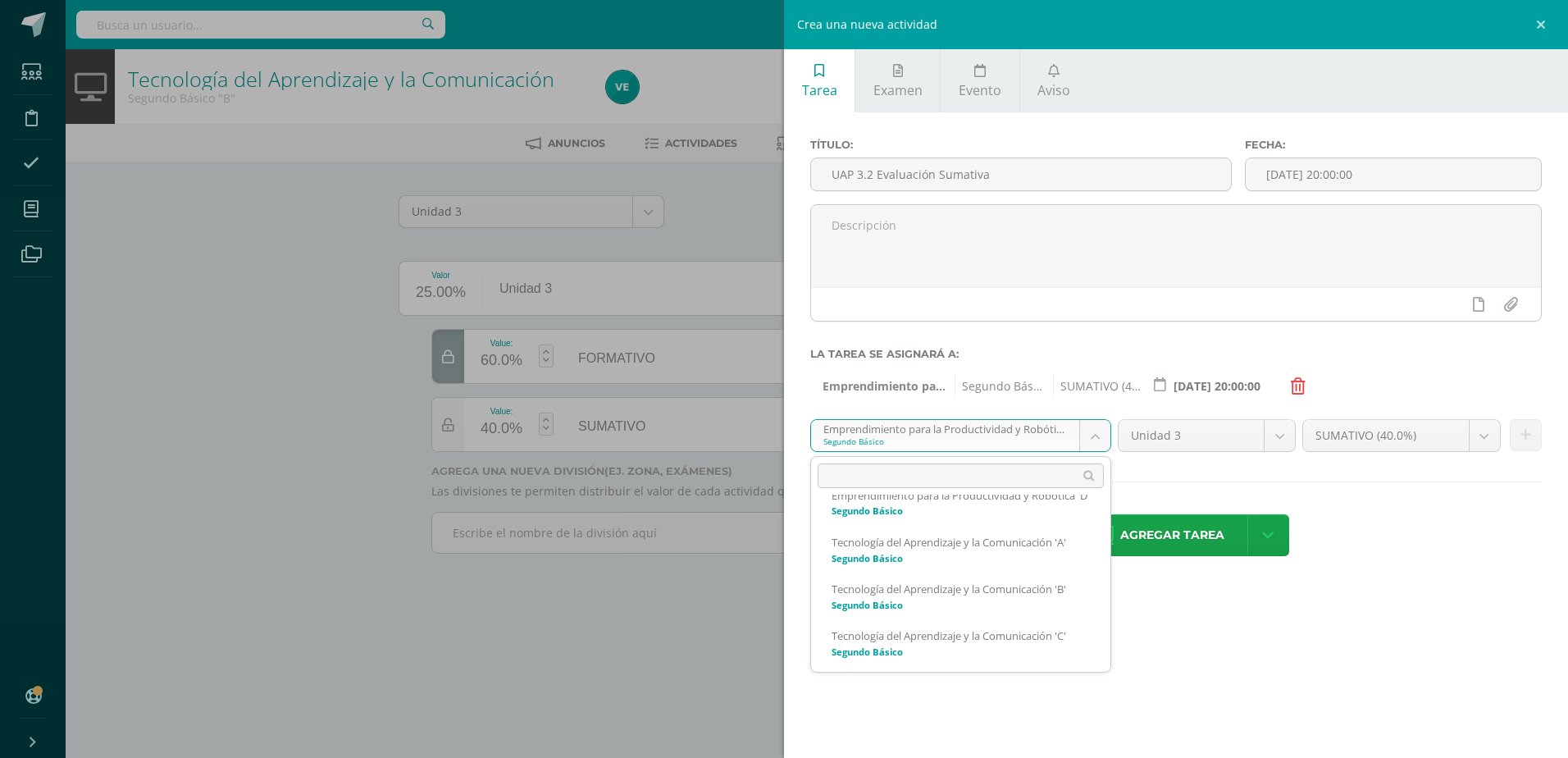
scroll to position [164, 0]
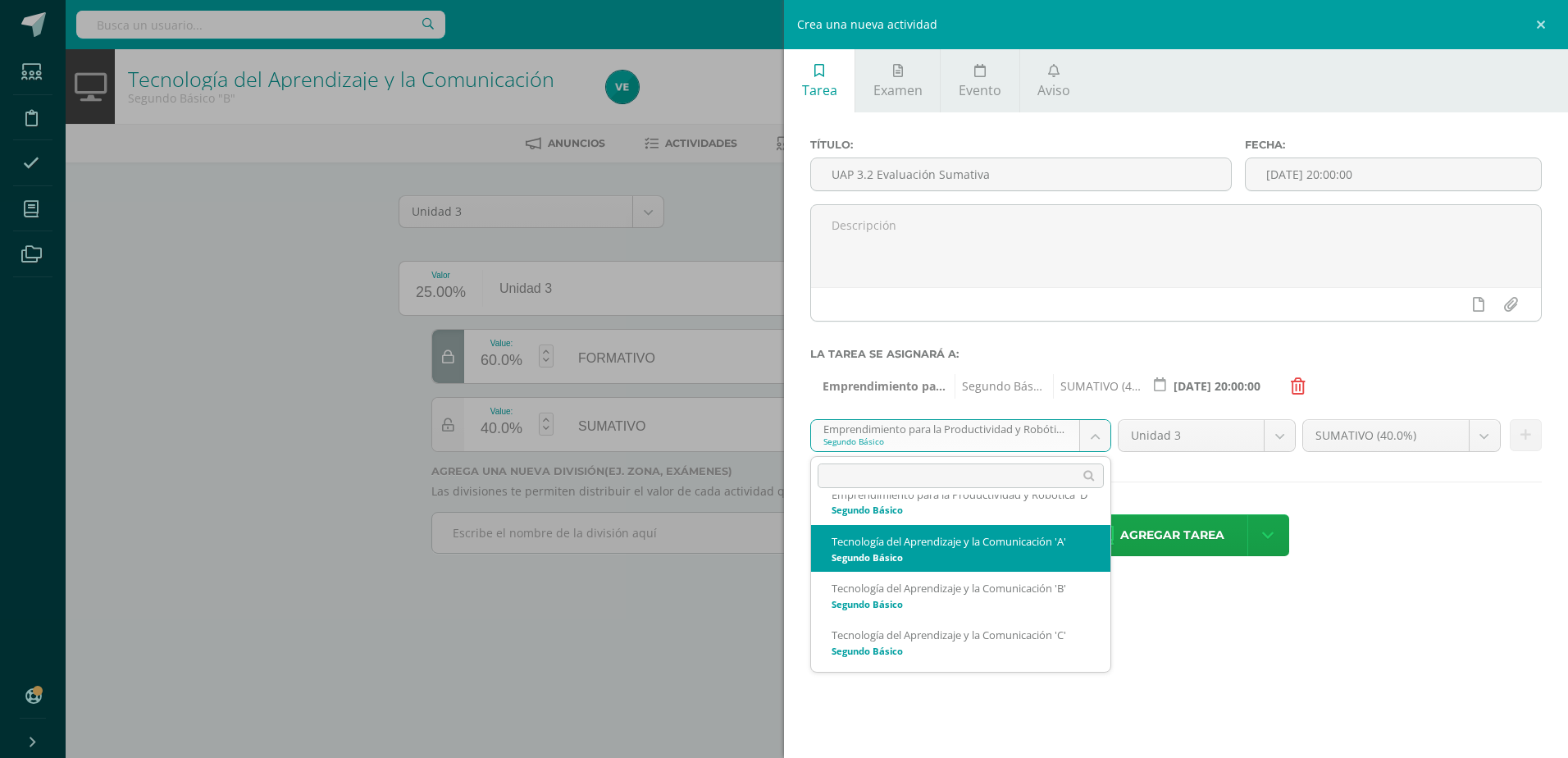
select select "212622"
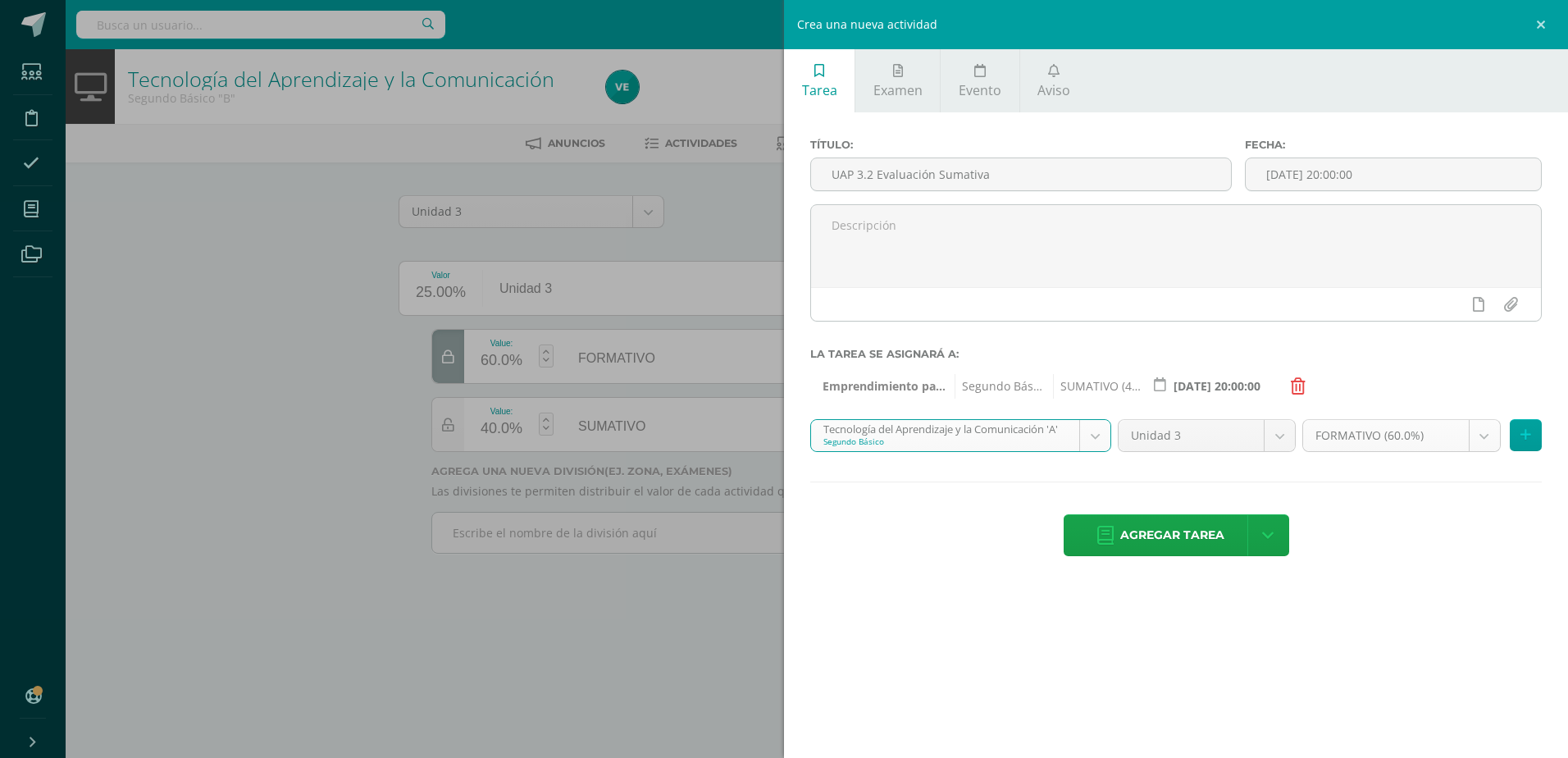
click at [1494, 428] on body "Estudiantes Disciplina Asistencia Mis cursos Archivos Soporte Centro de ayuda Ú…" at bounding box center [784, 299] width 1568 height 599
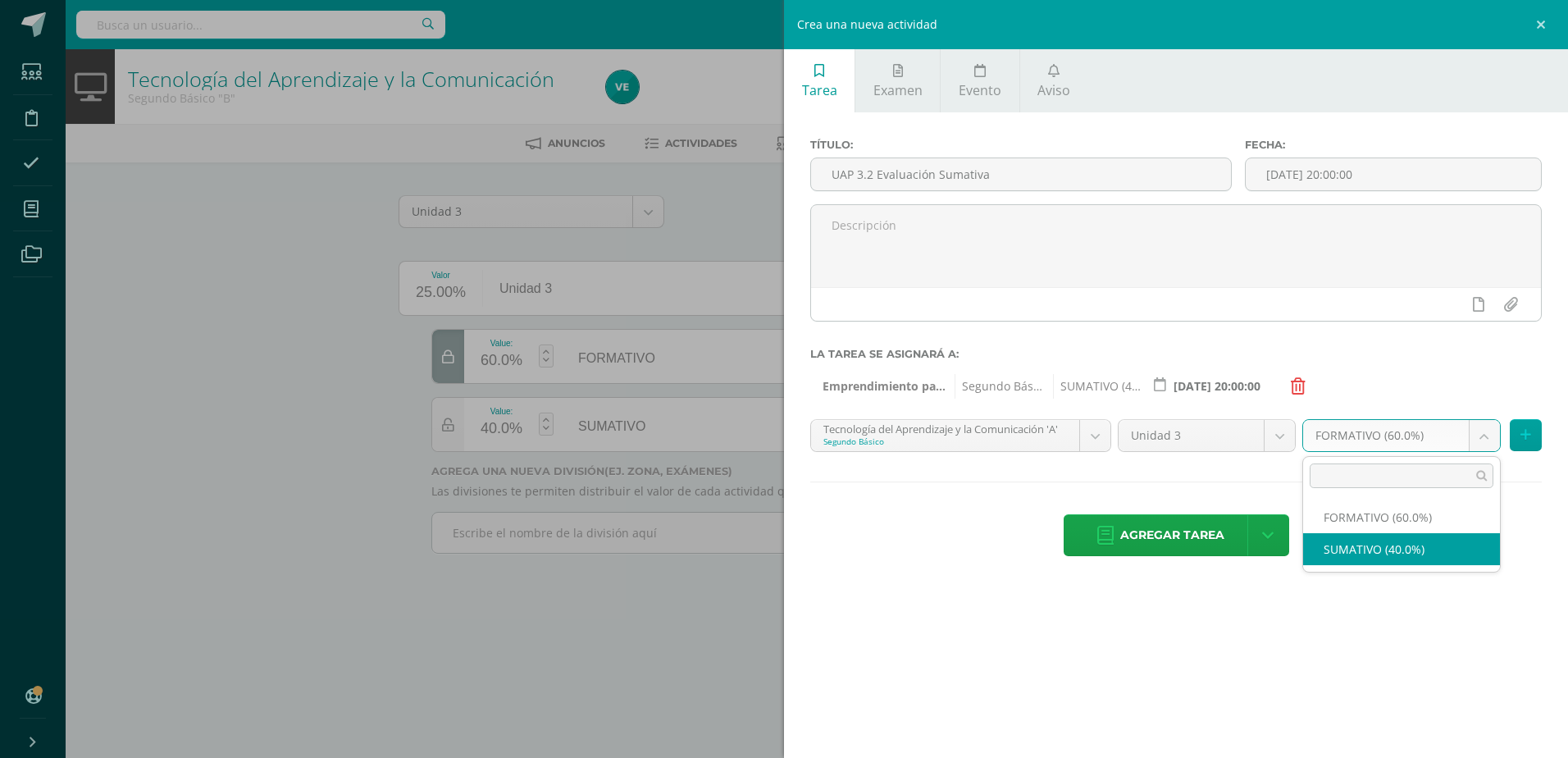
select select "212631"
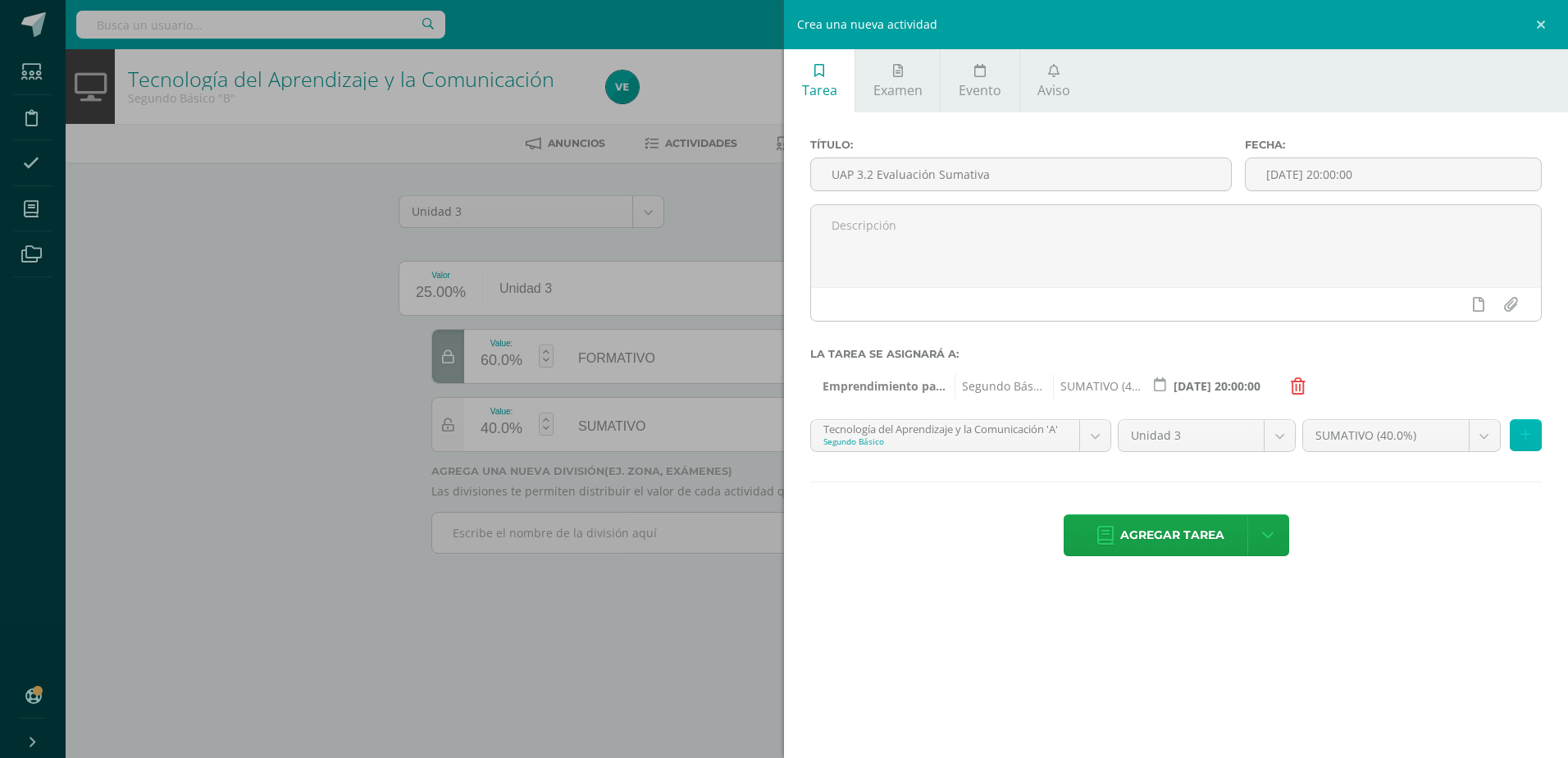
click at [1533, 433] on button at bounding box center [1526, 435] width 32 height 32
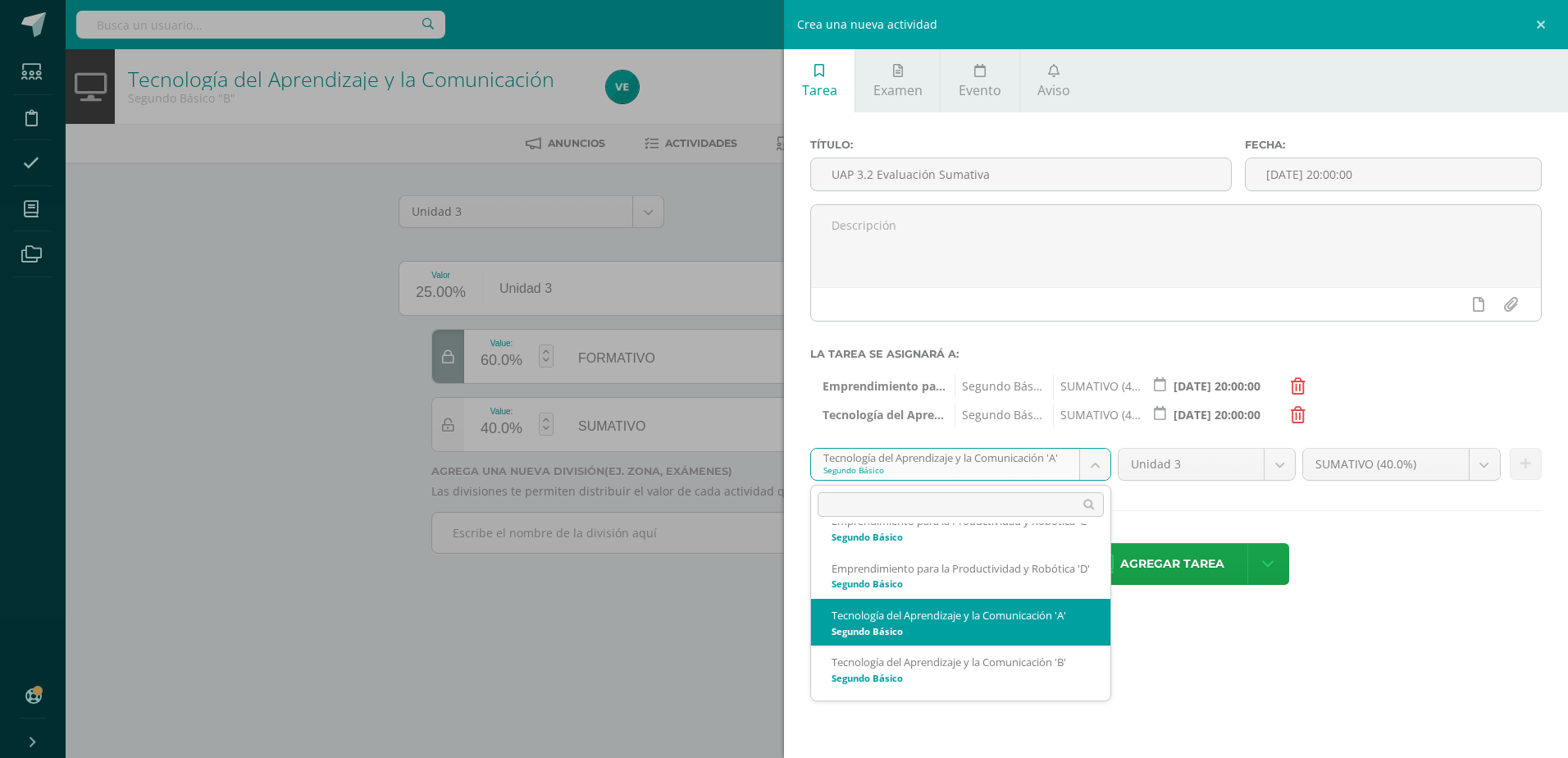
click at [1091, 478] on body "Estudiantes Disciplina Asistencia Mis cursos Archivos Soporte Centro de ayuda Ú…" at bounding box center [784, 299] width 1568 height 599
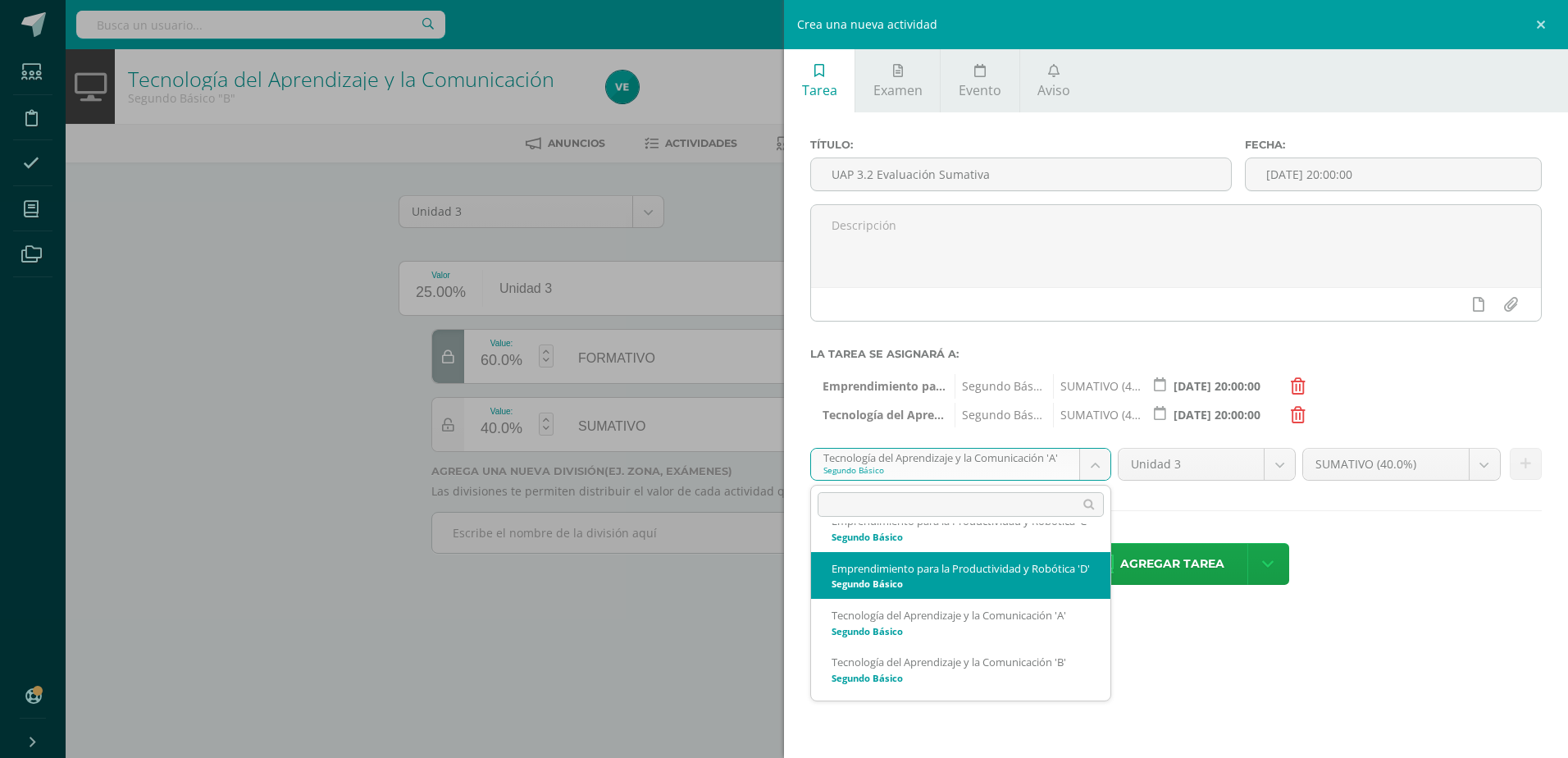
scroll to position [201, 0]
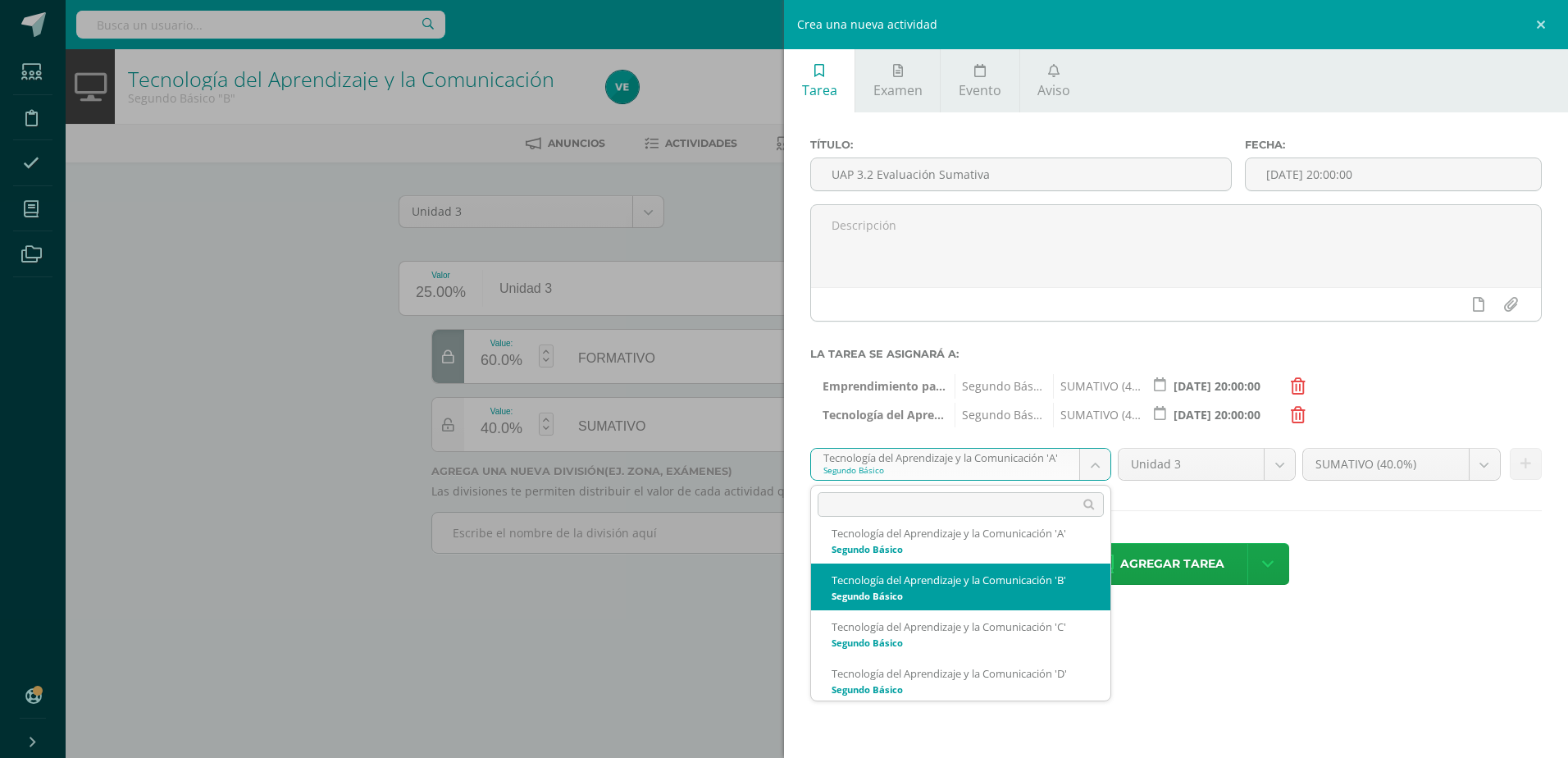
select select "212999"
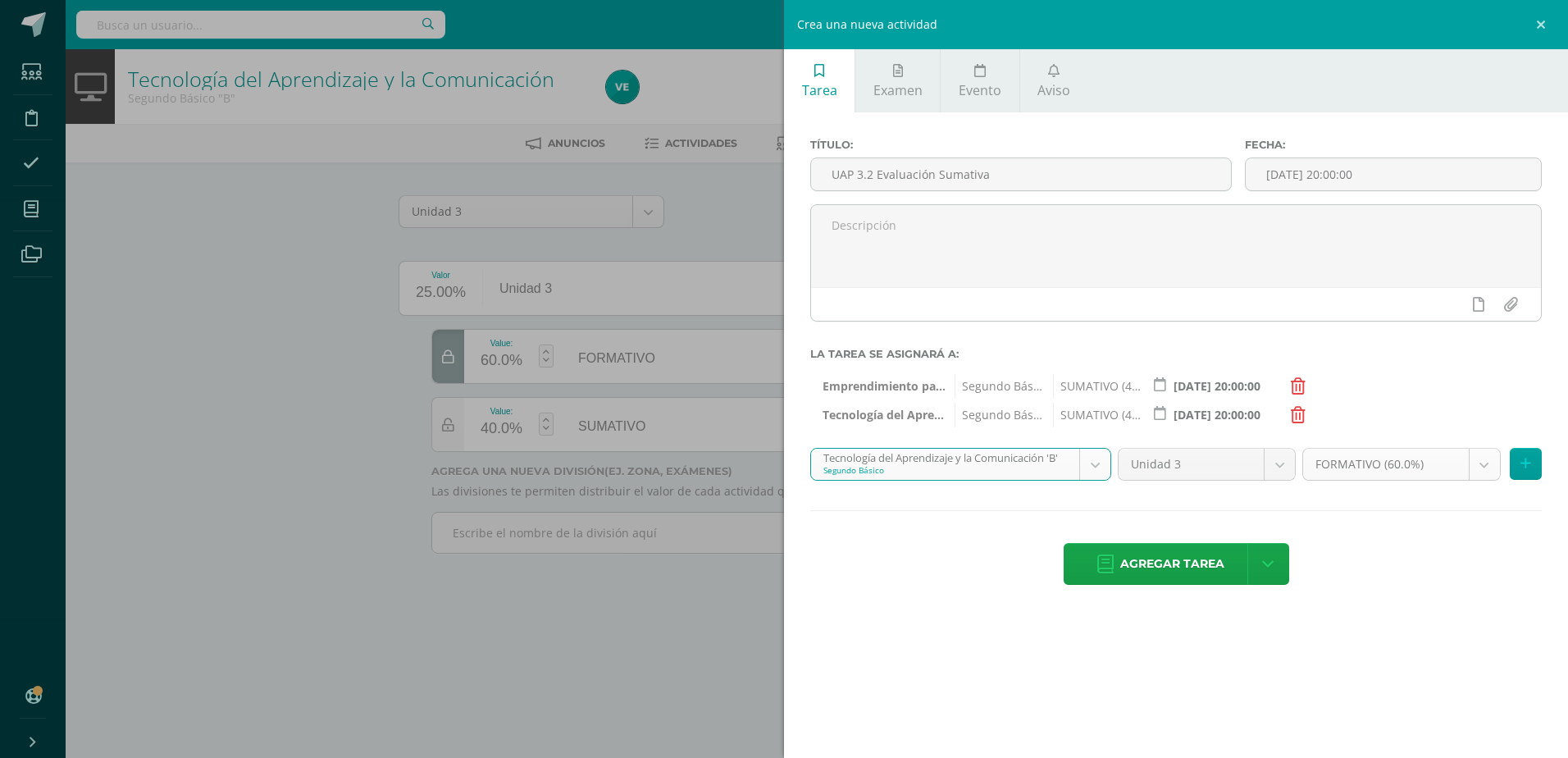
click at [1476, 470] on body "Estudiantes Disciplina Asistencia Mis cursos Archivos Soporte Centro de ayuda Ú…" at bounding box center [784, 299] width 1568 height 599
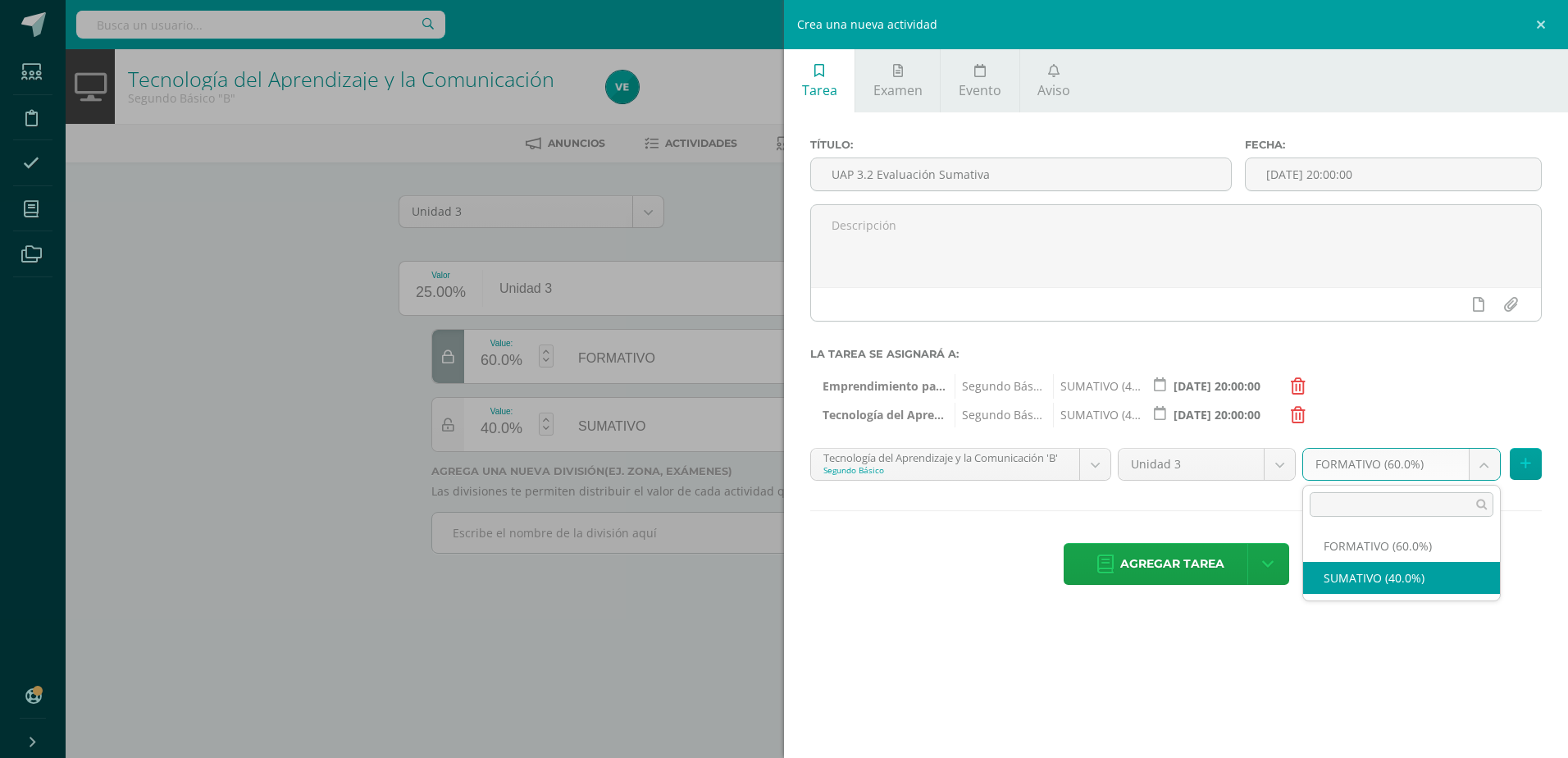
select select "213008"
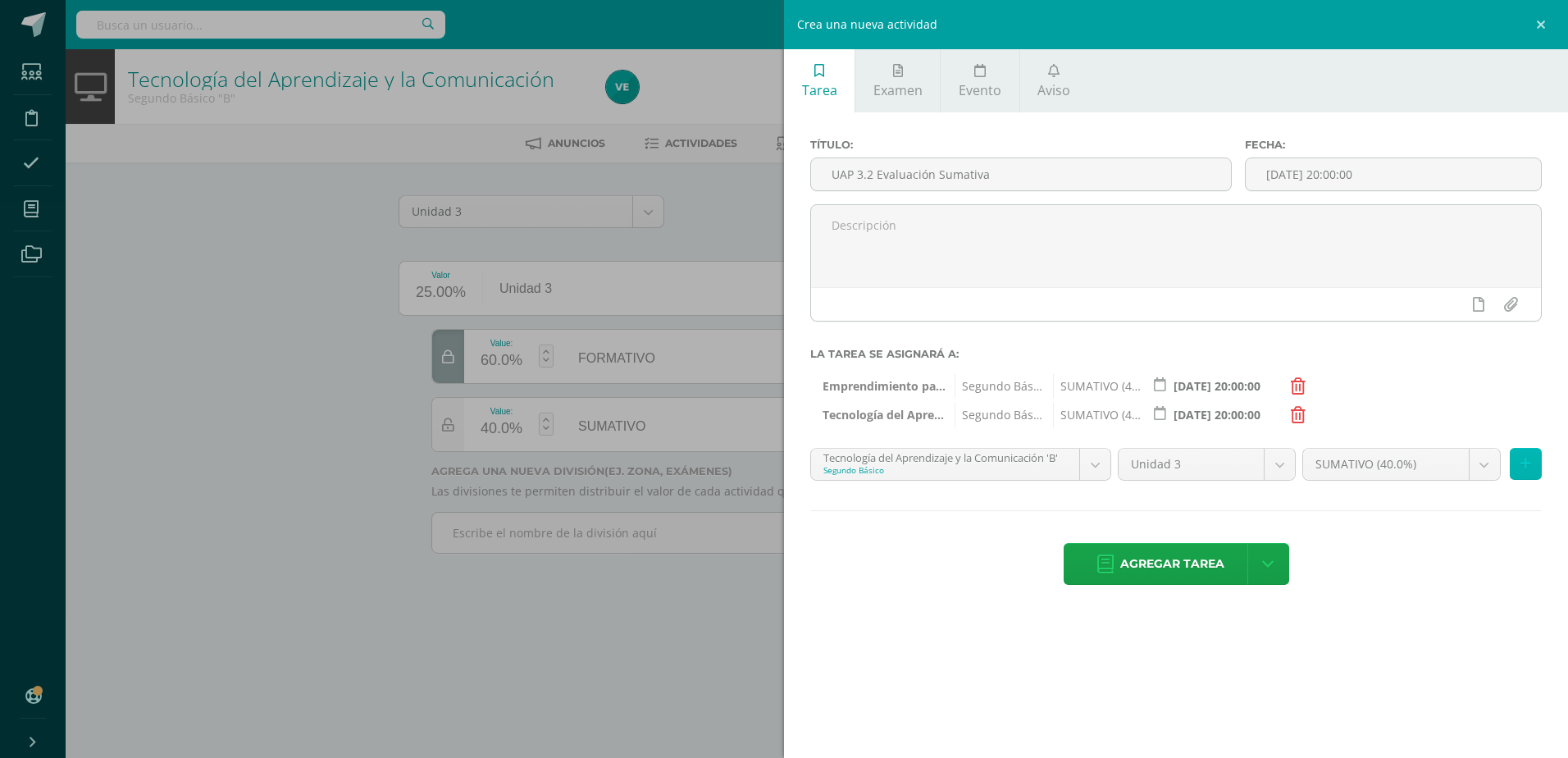
click at [1513, 461] on button at bounding box center [1526, 463] width 32 height 32
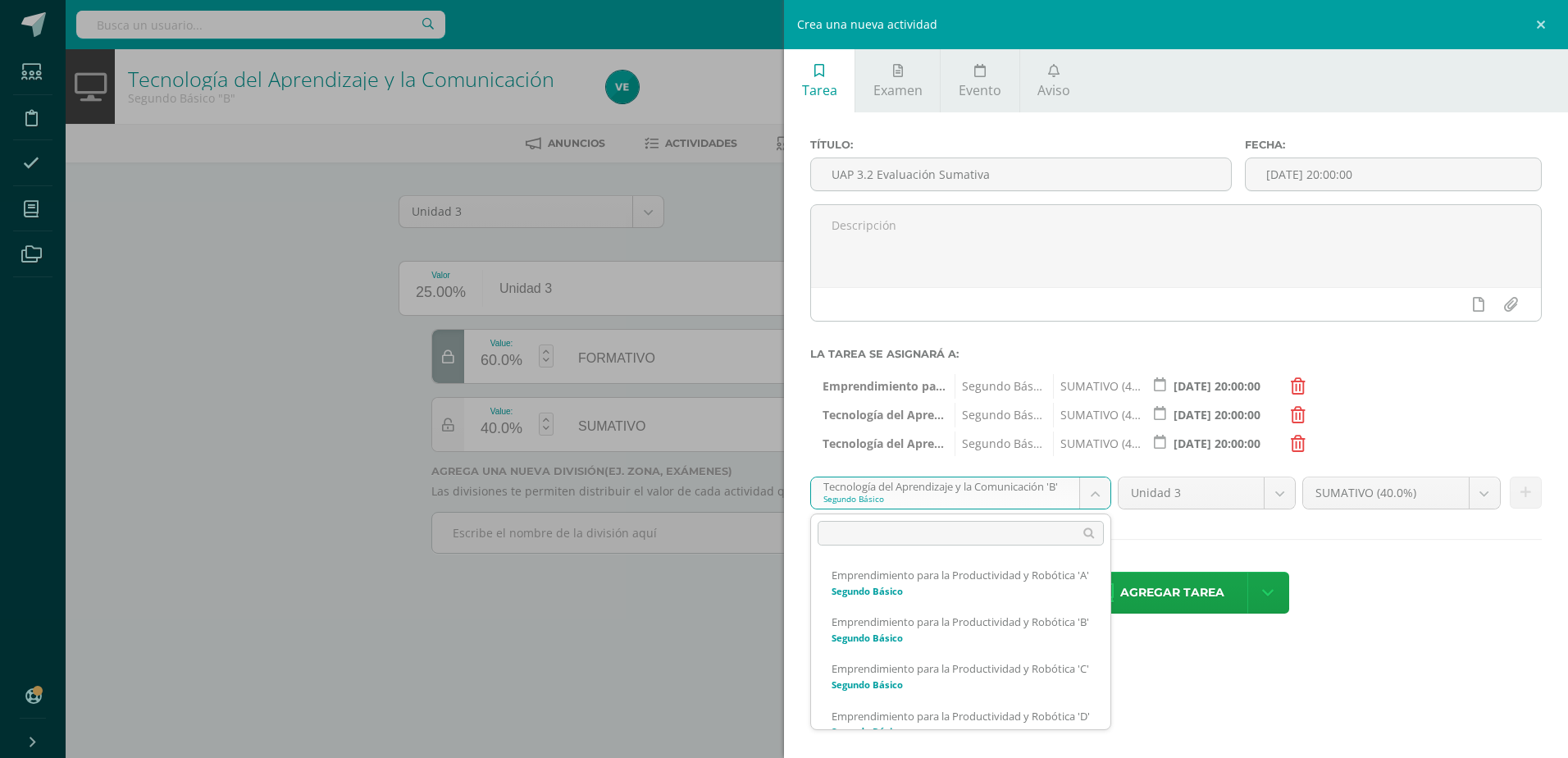
click at [1099, 492] on body "Estudiantes Disciplina Asistencia Mis cursos Archivos Soporte Centro de ayuda Ú…" at bounding box center [784, 299] width 1568 height 599
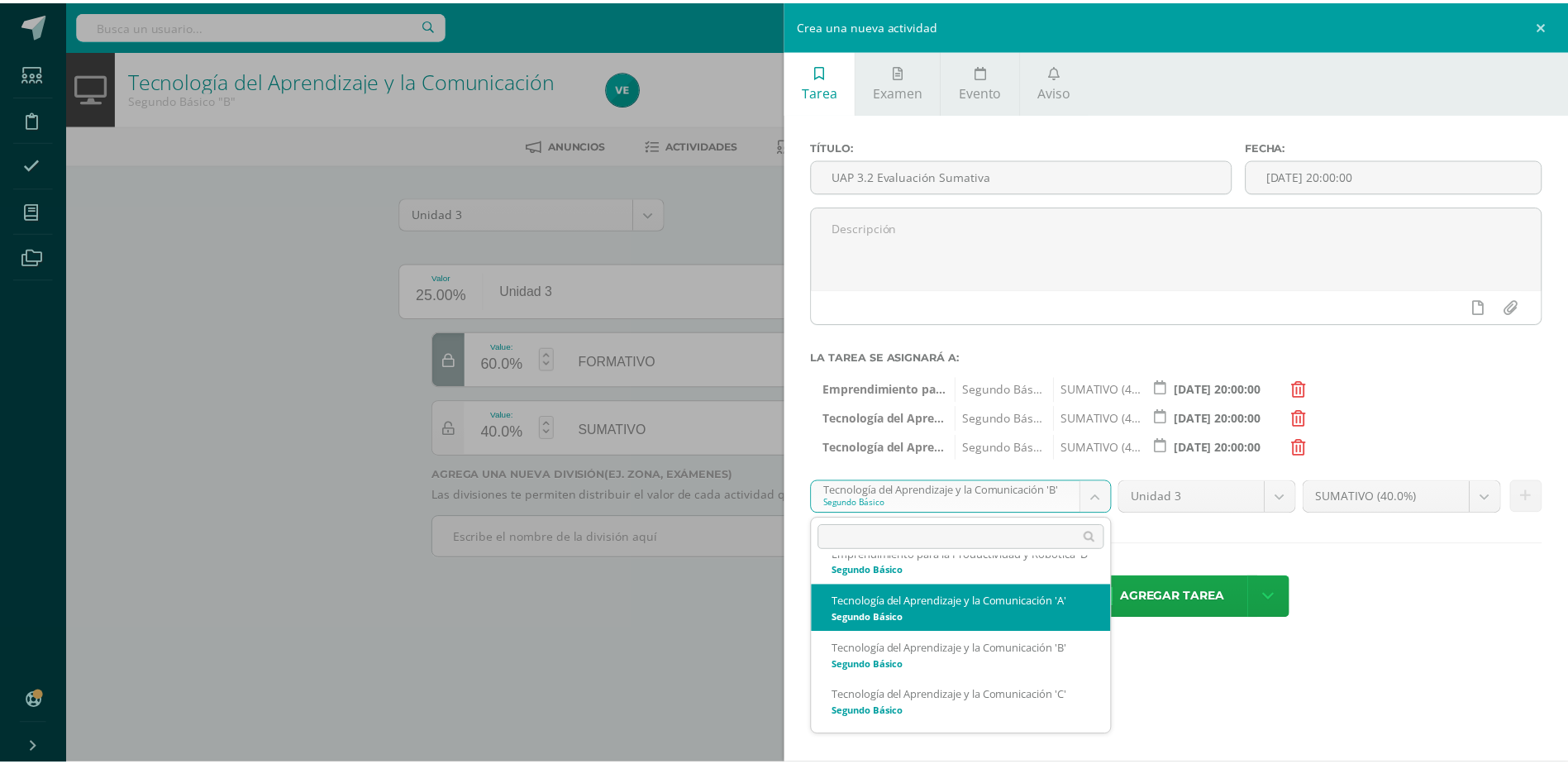
scroll to position [249, 0]
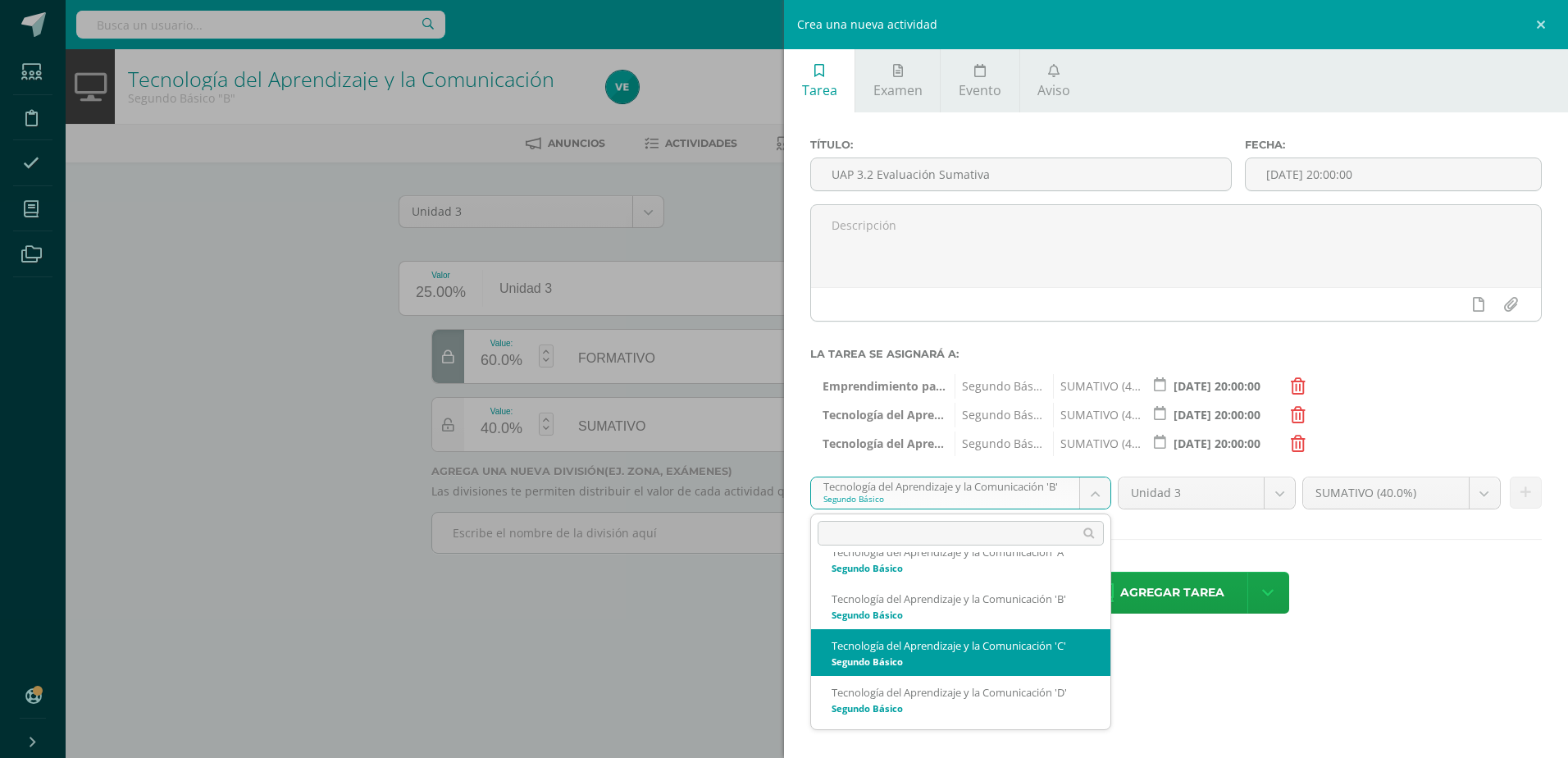
select select "213194"
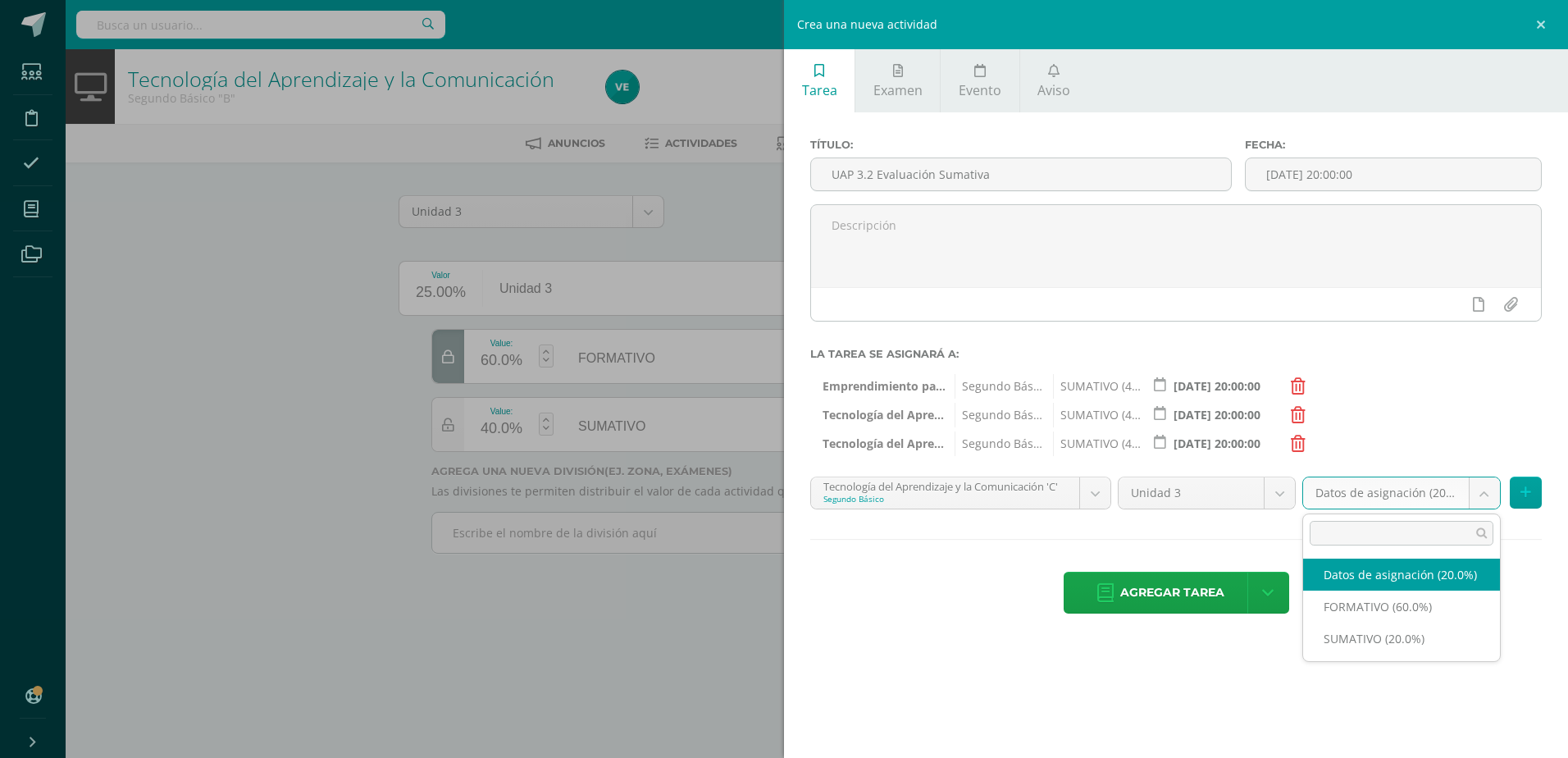
click at [1479, 479] on body "Estudiantes Disciplina Asistencia Mis cursos Archivos Soporte Centro de ayuda Ú…" at bounding box center [784, 299] width 1568 height 599
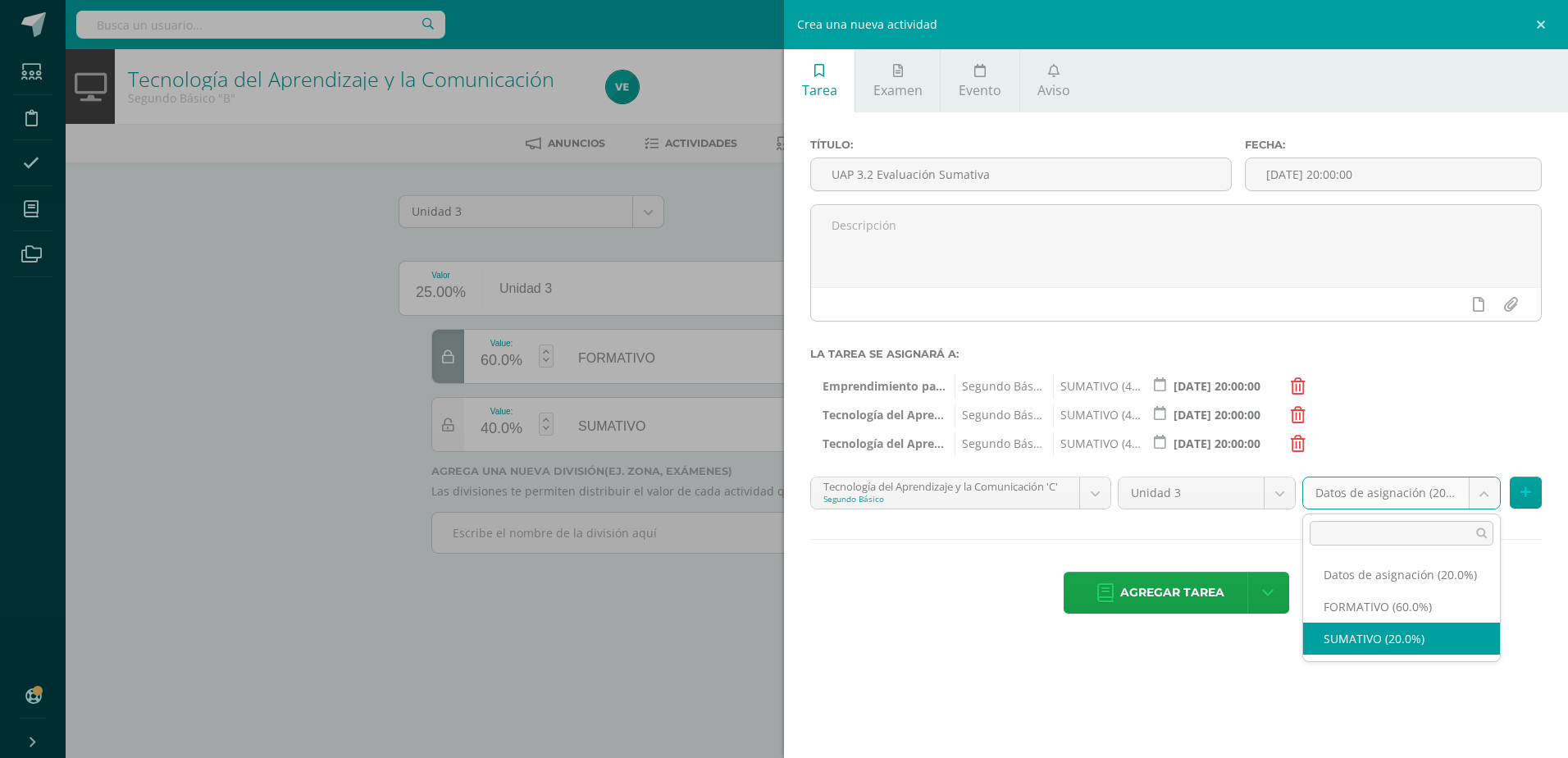
select select "213203"
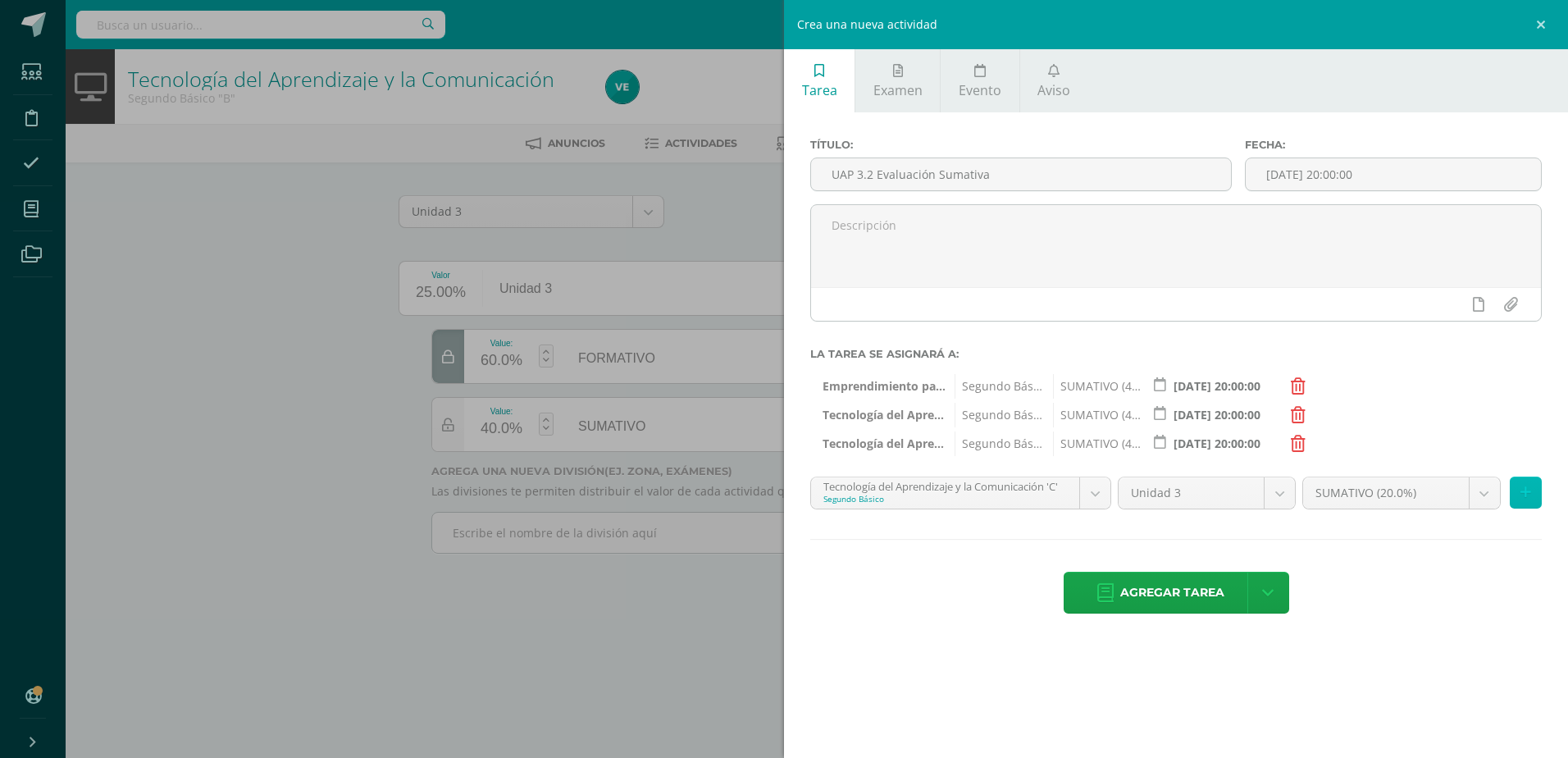
click at [1529, 495] on icon at bounding box center [1525, 492] width 10 height 14
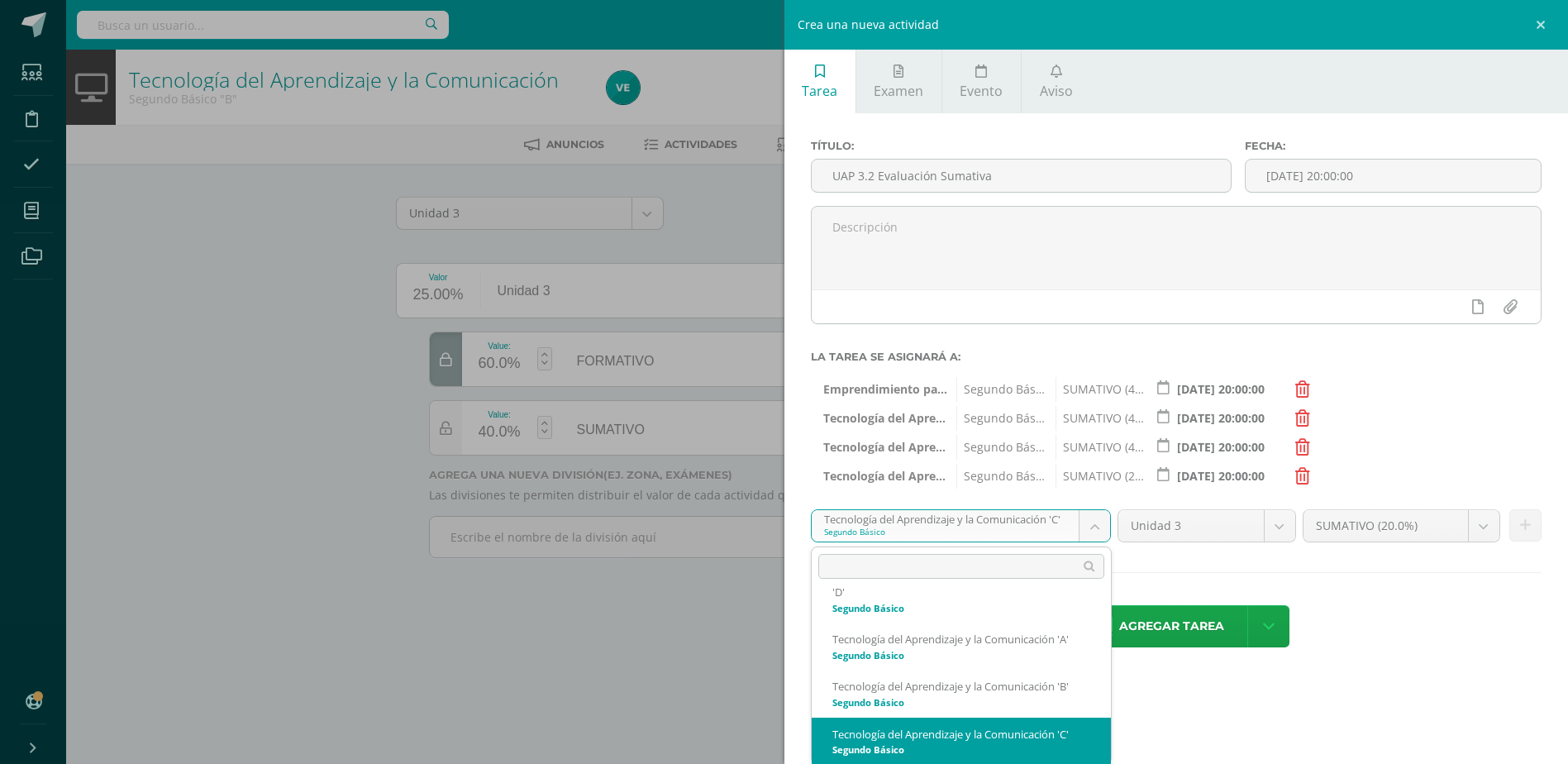
click at [1107, 526] on body "Estudiantes Disciplina Asistencia Mis cursos Archivos Soporte Centro de ayuda Ú…" at bounding box center [784, 302] width 1568 height 604
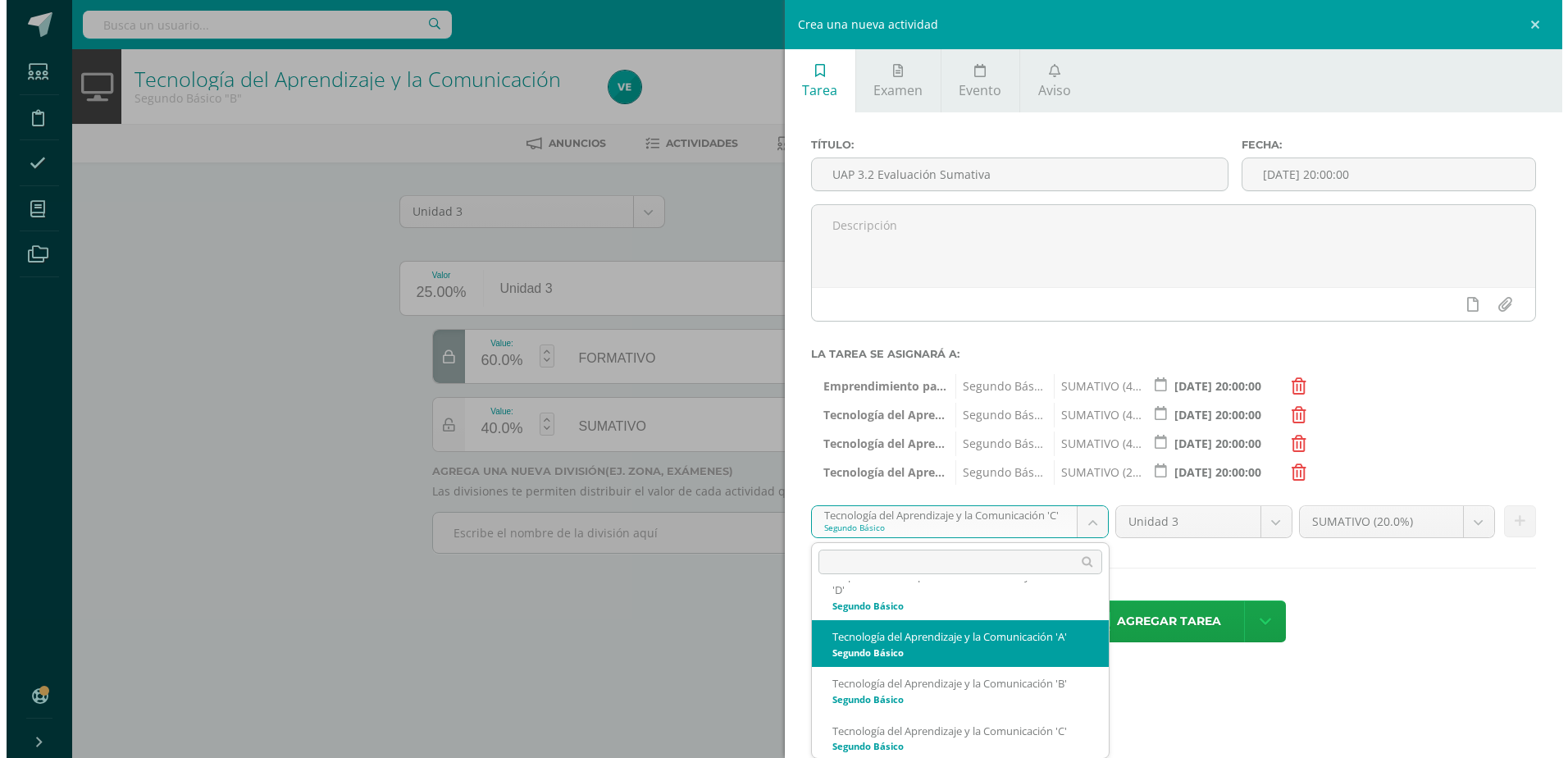
scroll to position [266, 0]
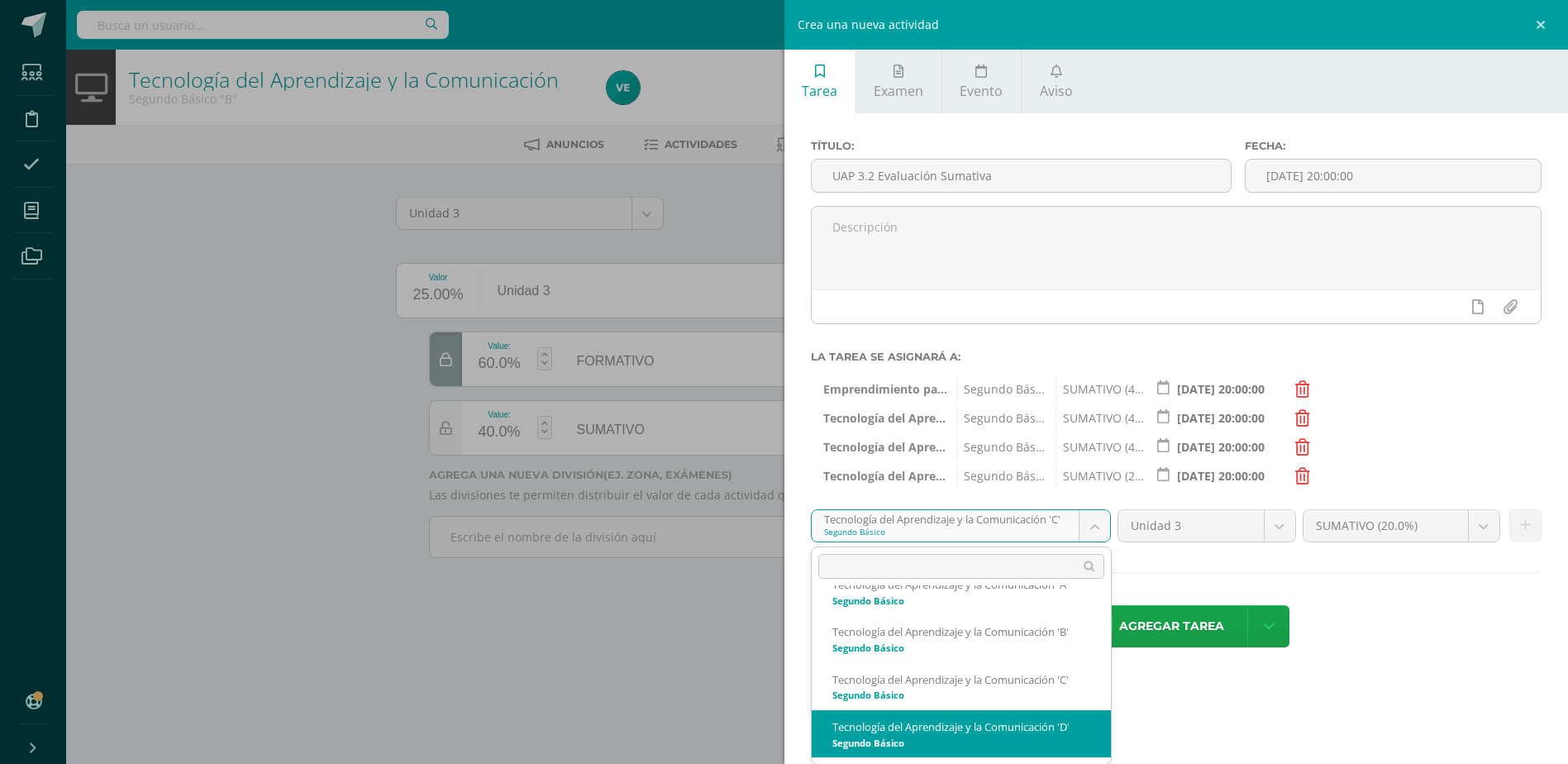
select select "213584"
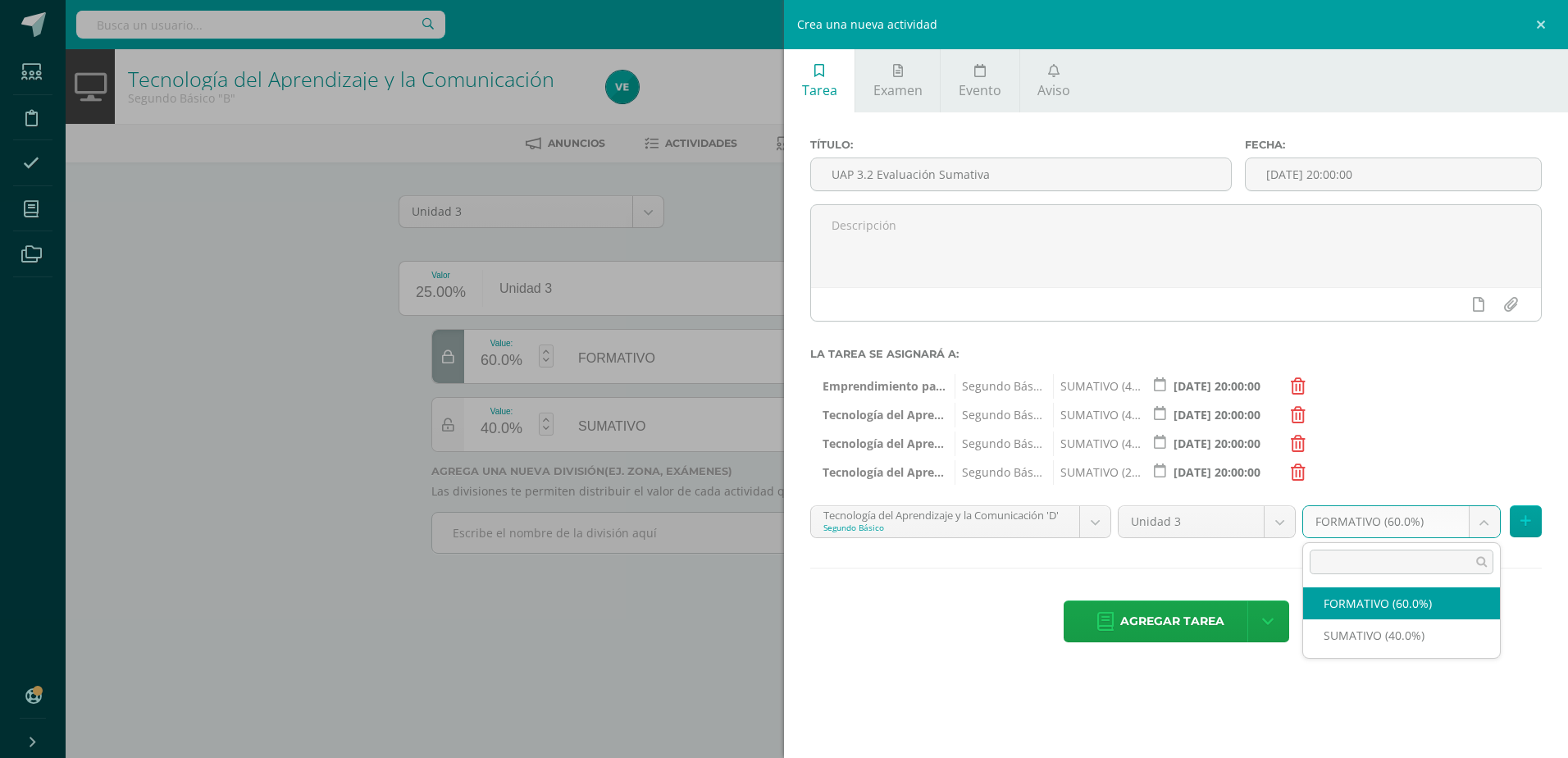
click at [1475, 518] on body "Estudiantes Disciplina Asistencia Mis cursos Archivos Soporte Centro de ayuda Ú…" at bounding box center [784, 299] width 1568 height 599
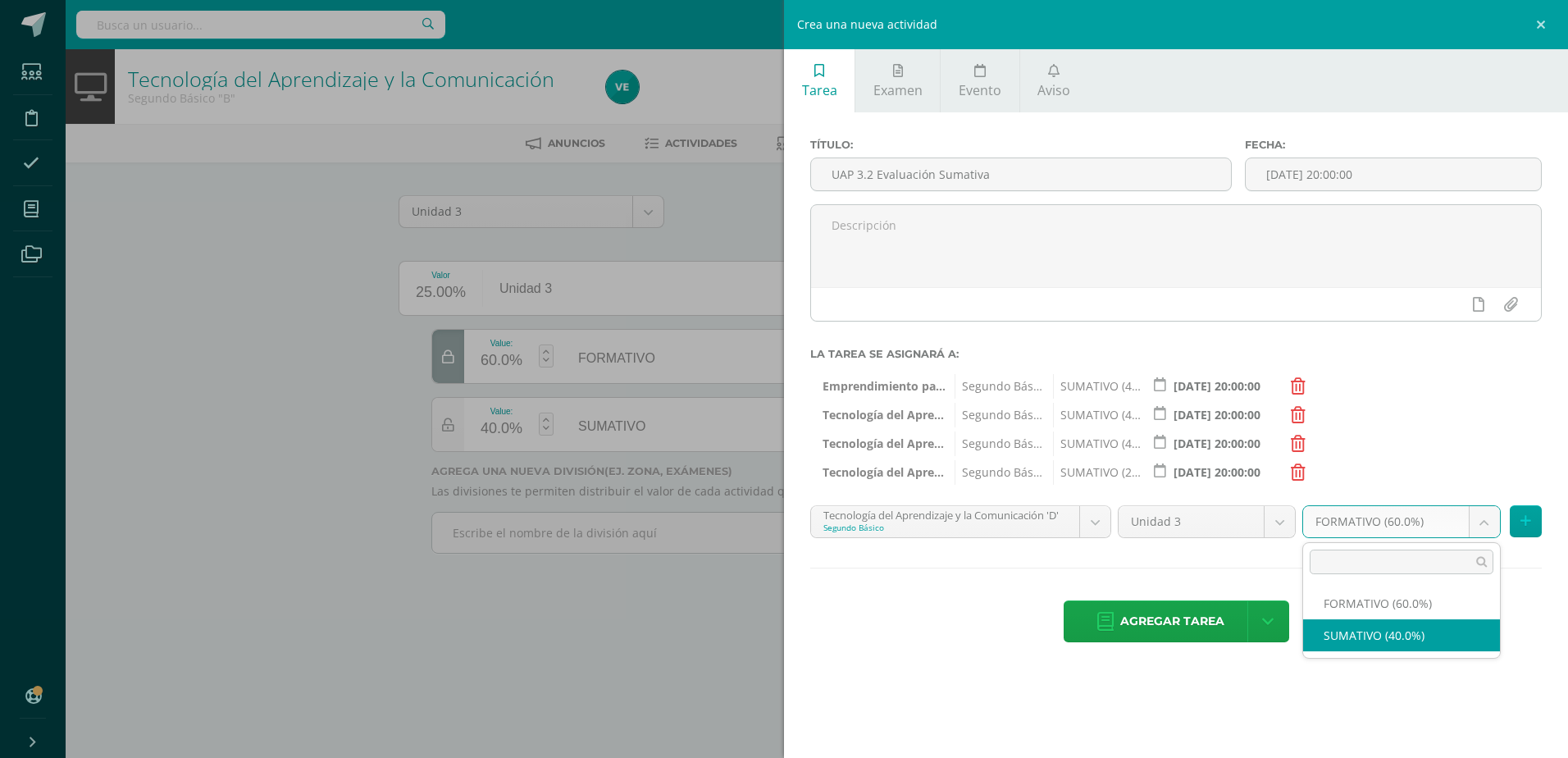
select select "213593"
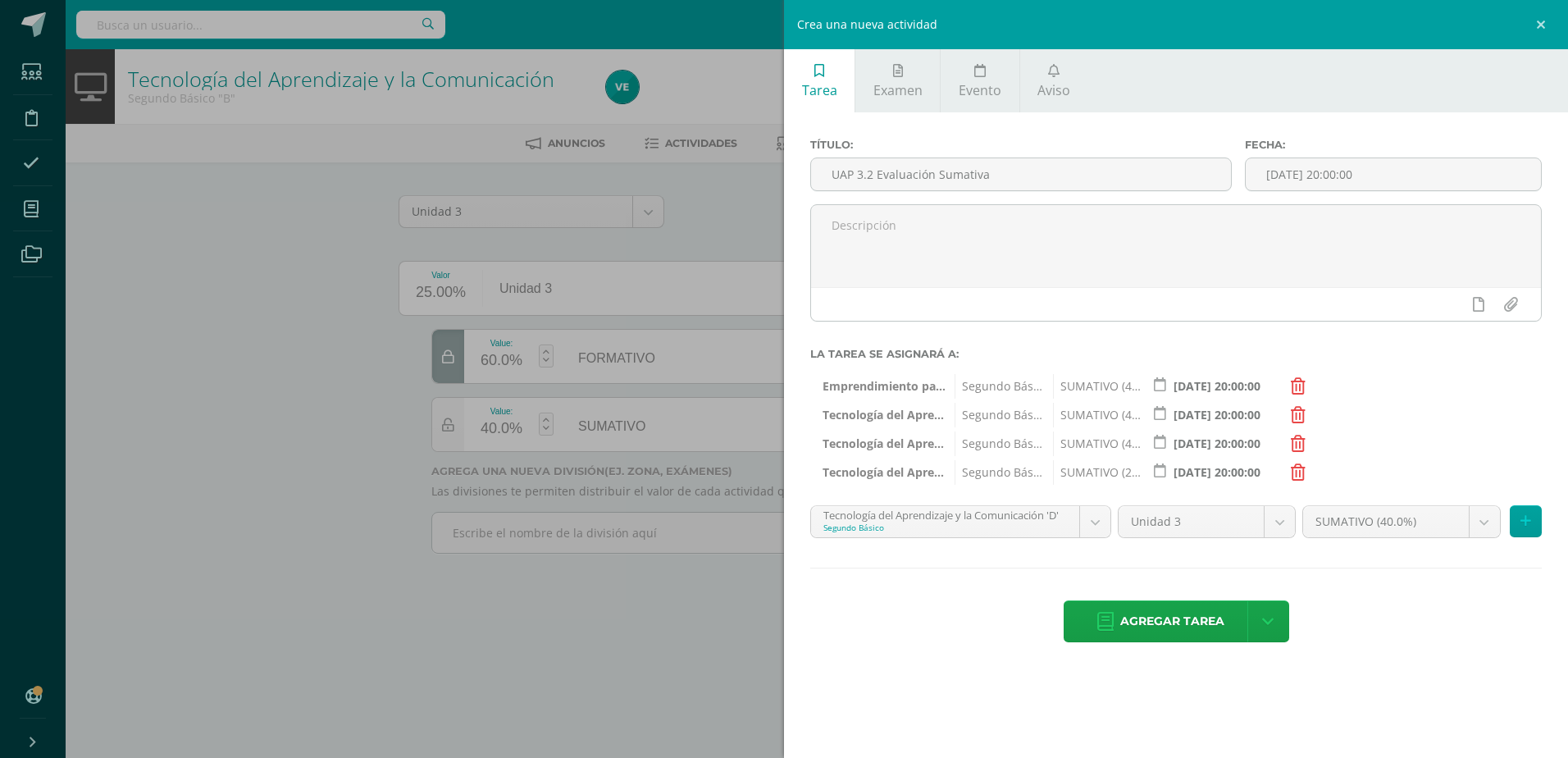
click at [1412, 646] on div "Agregar tarea Agregar tarea y ocultar" at bounding box center [1175, 623] width 732 height 45
click at [1525, 513] on button at bounding box center [1526, 521] width 32 height 32
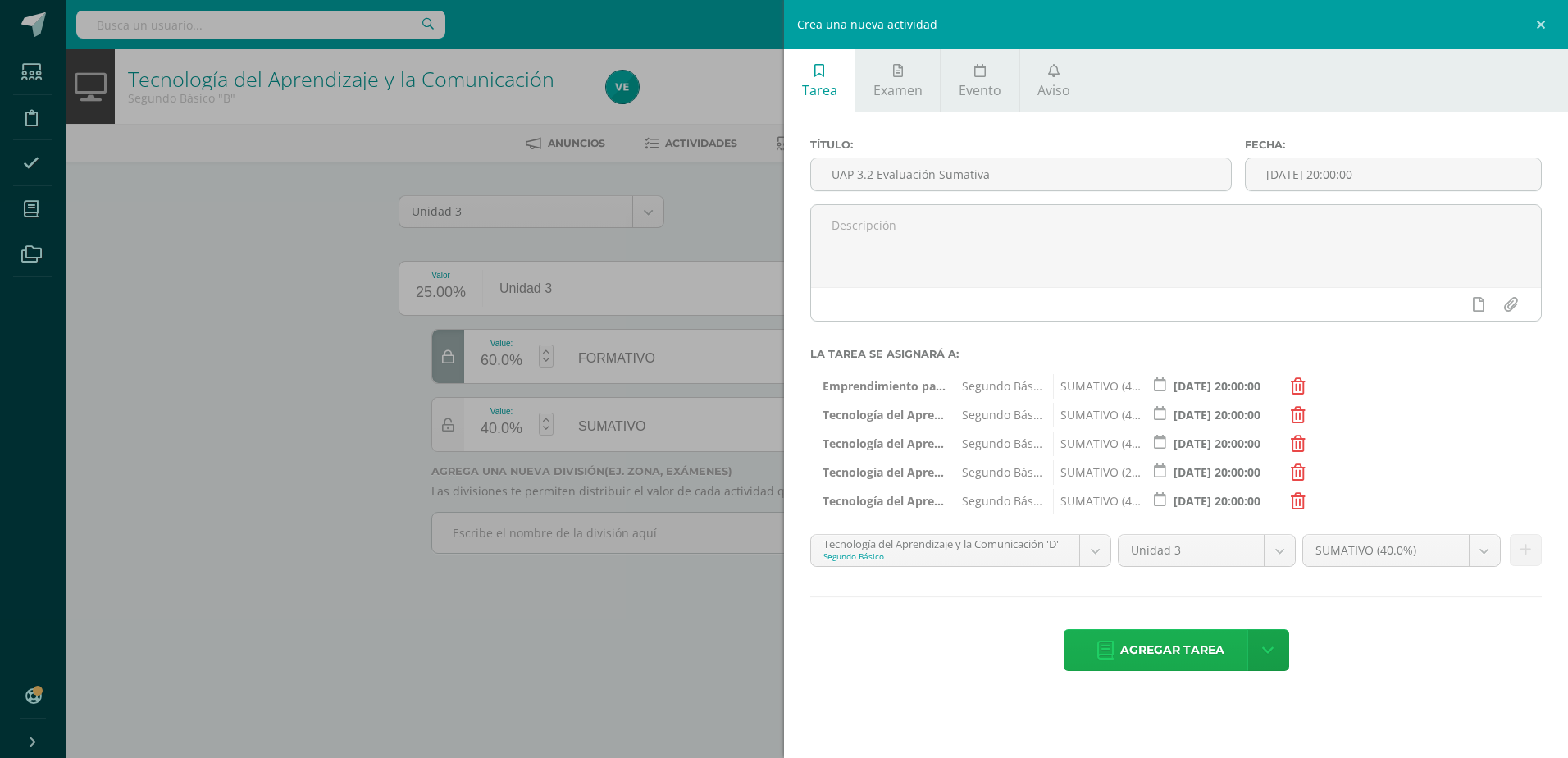
click at [1171, 649] on span "Agregar tarea" at bounding box center [1172, 649] width 104 height 41
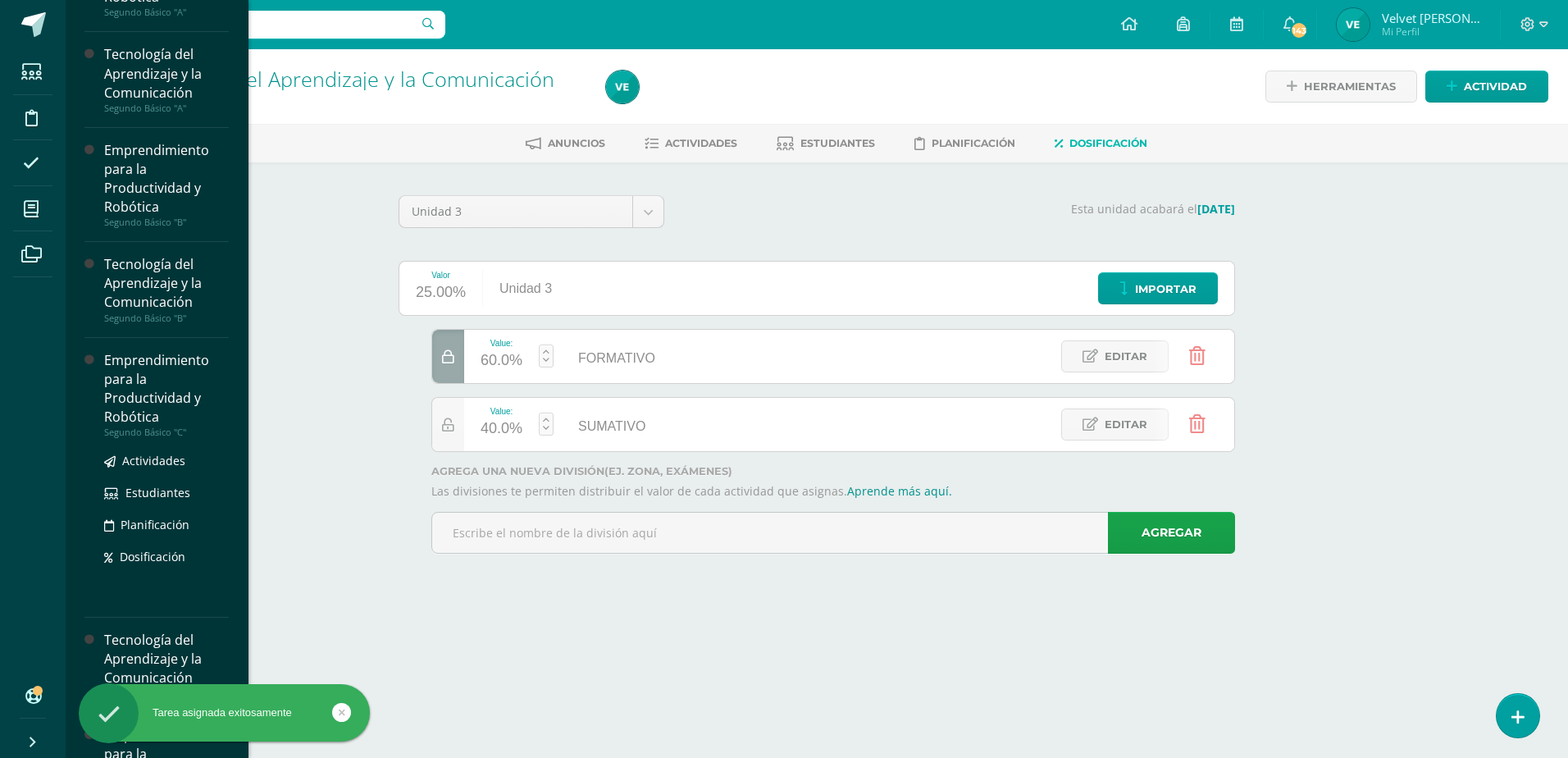
scroll to position [164, 0]
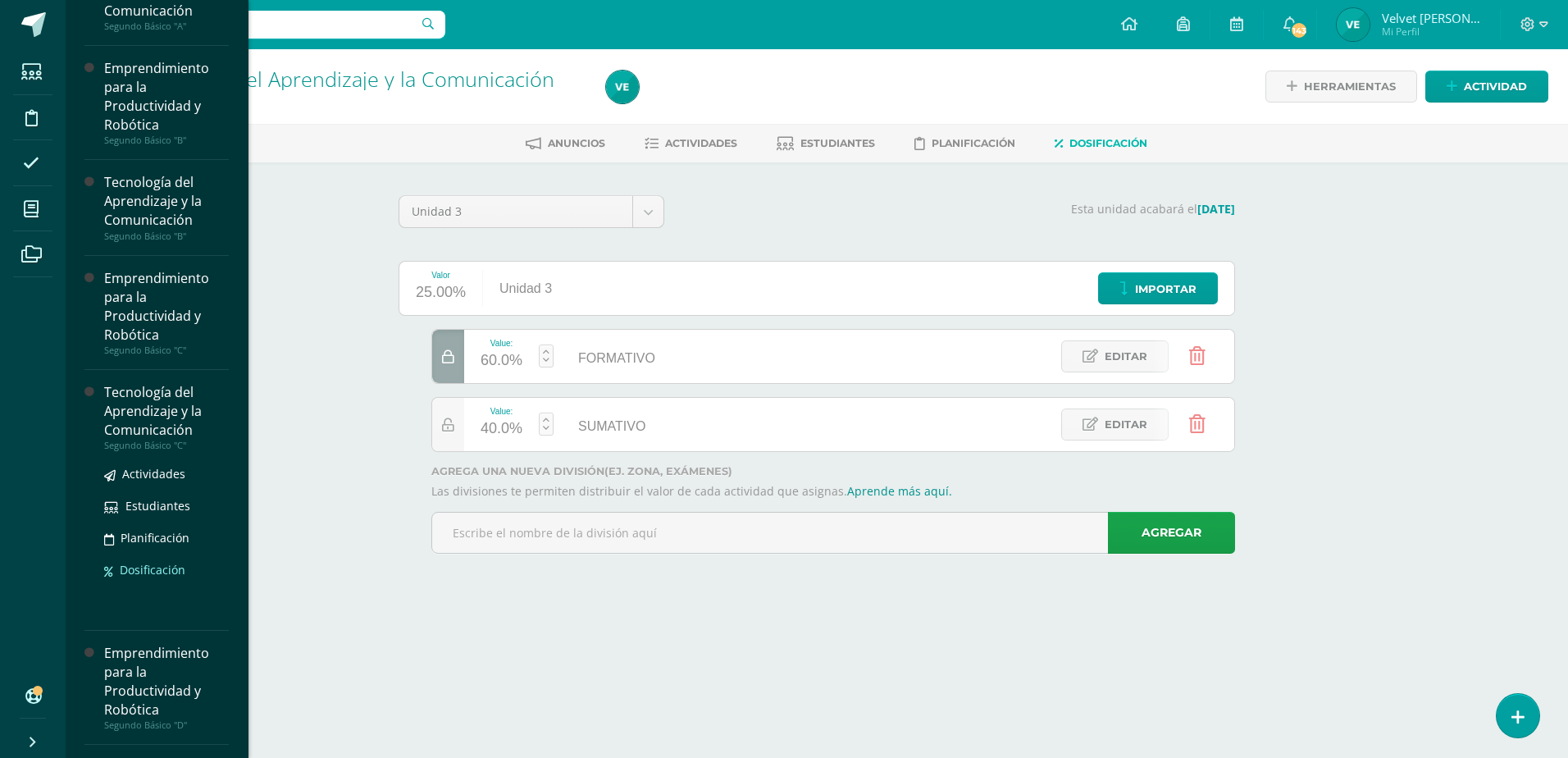
click at [160, 575] on span "Dosificación" at bounding box center [152, 569] width 65 height 16
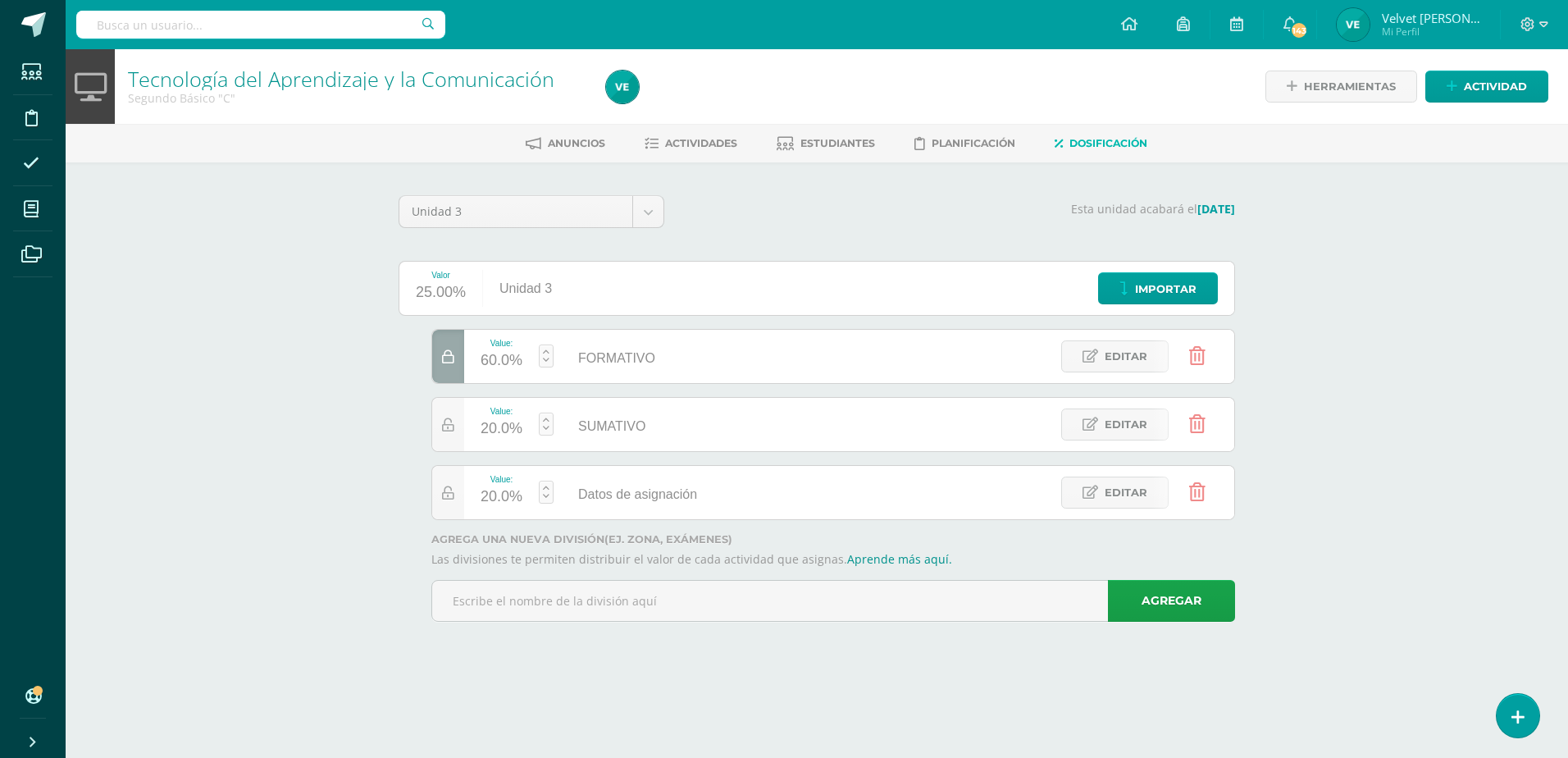
click at [1199, 492] on icon at bounding box center [1196, 492] width 16 height 18
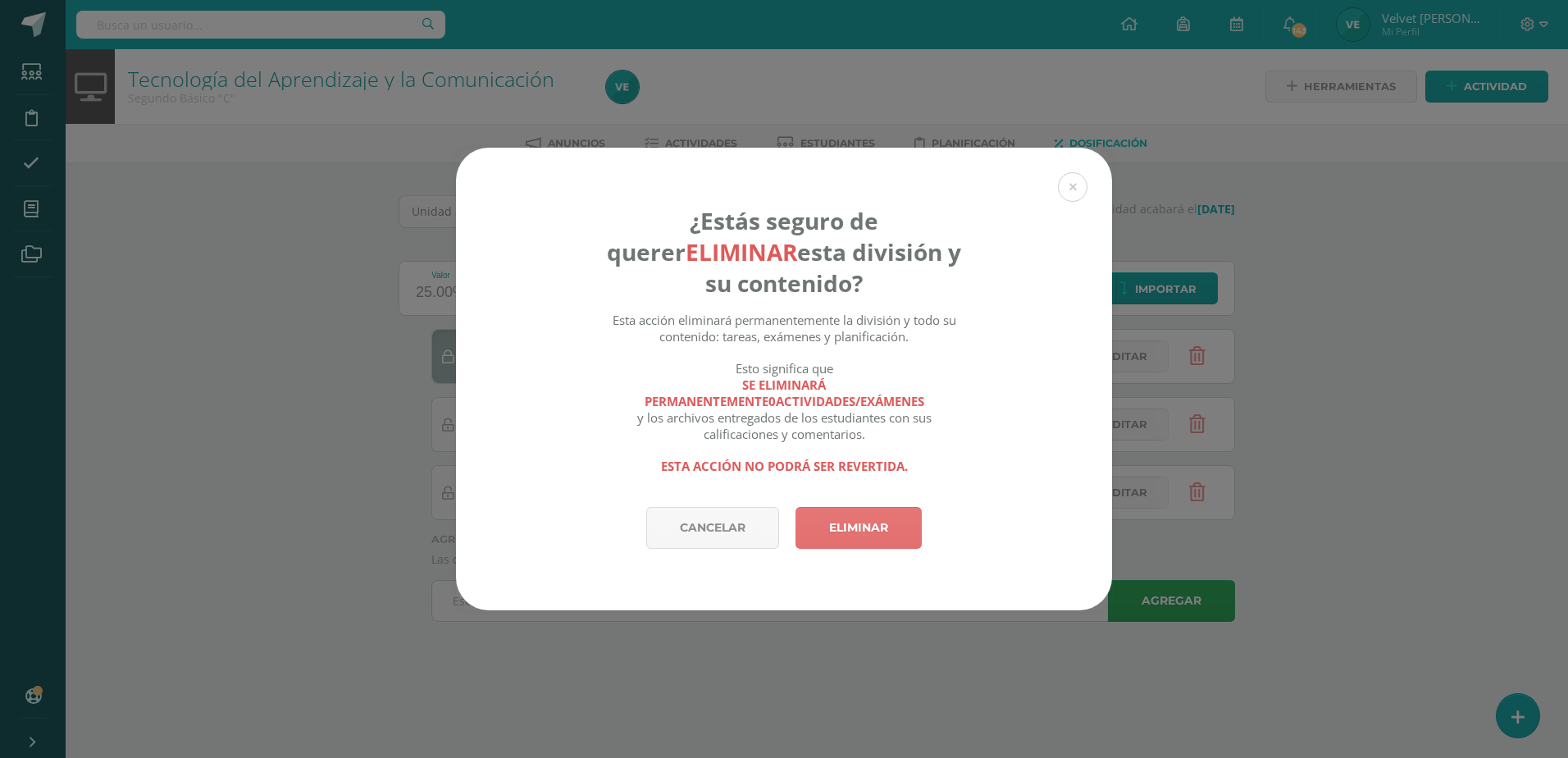
click at [810, 533] on link "Eliminar" at bounding box center [859, 528] width 126 height 42
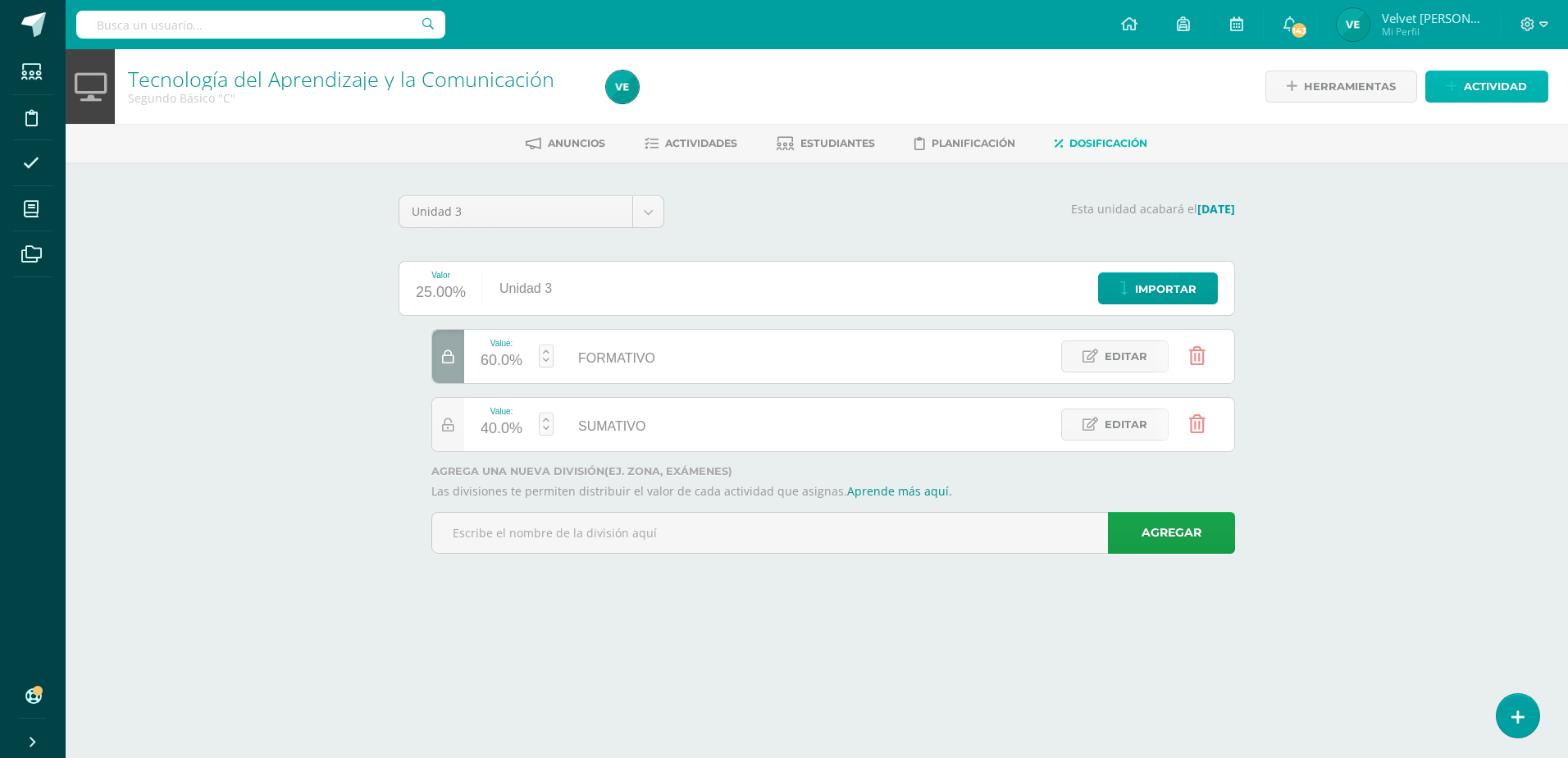
click at [1493, 79] on span "Actividad" at bounding box center [1494, 87] width 63 height 30
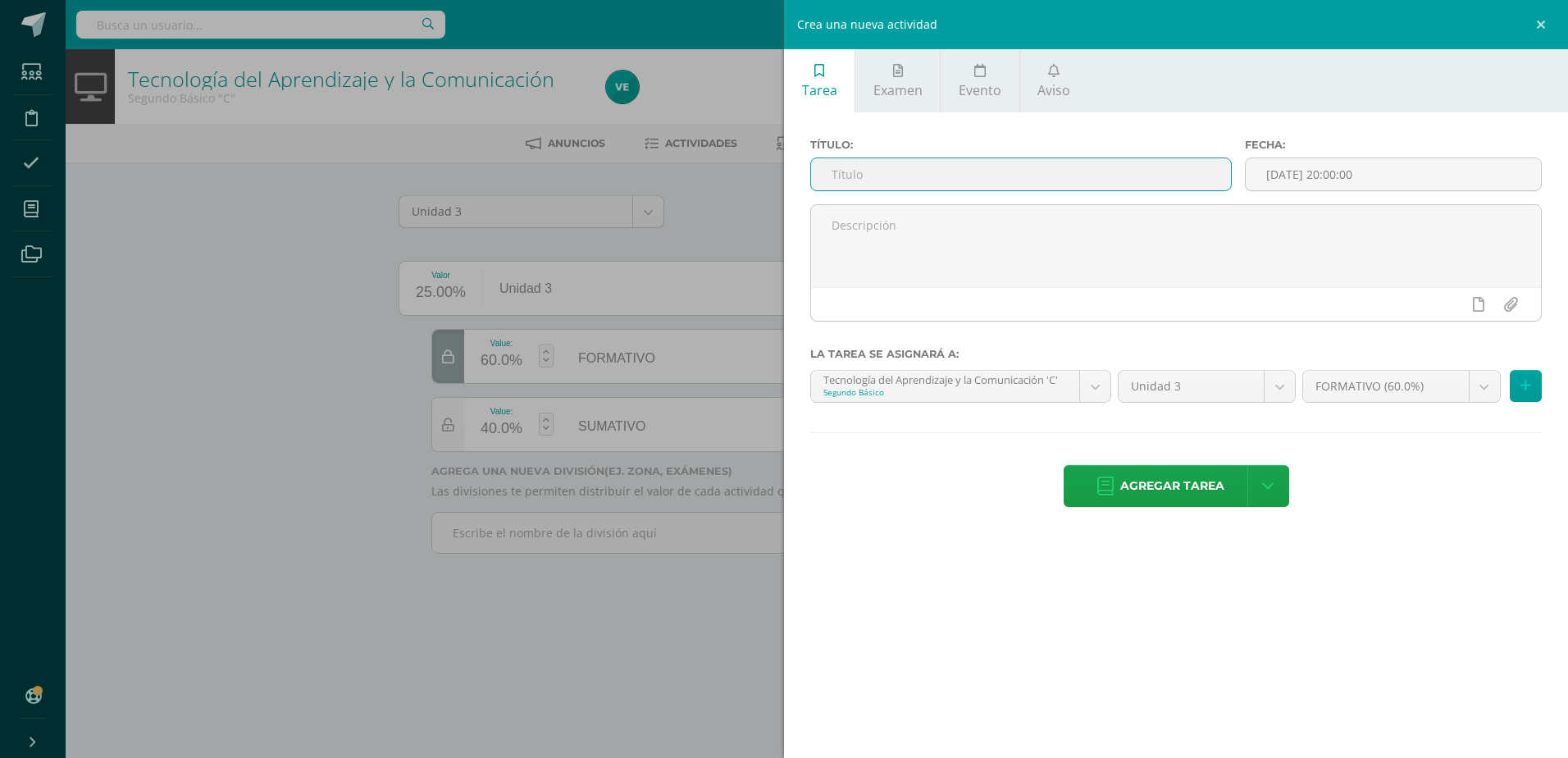
click at [872, 163] on input "text" at bounding box center [1020, 175] width 420 height 32
type input "L"
click at [859, 175] on input "UAP 2.2 LIBRO SELLOS" at bounding box center [1020, 175] width 420 height 32
type input "UAP 3.2 LIBRO SELLOS"
click at [1090, 398] on body "Las divisiones de la Unidad 3 han sido actualizadas Estudiantes Disciplina Asis…" at bounding box center [784, 299] width 1568 height 599
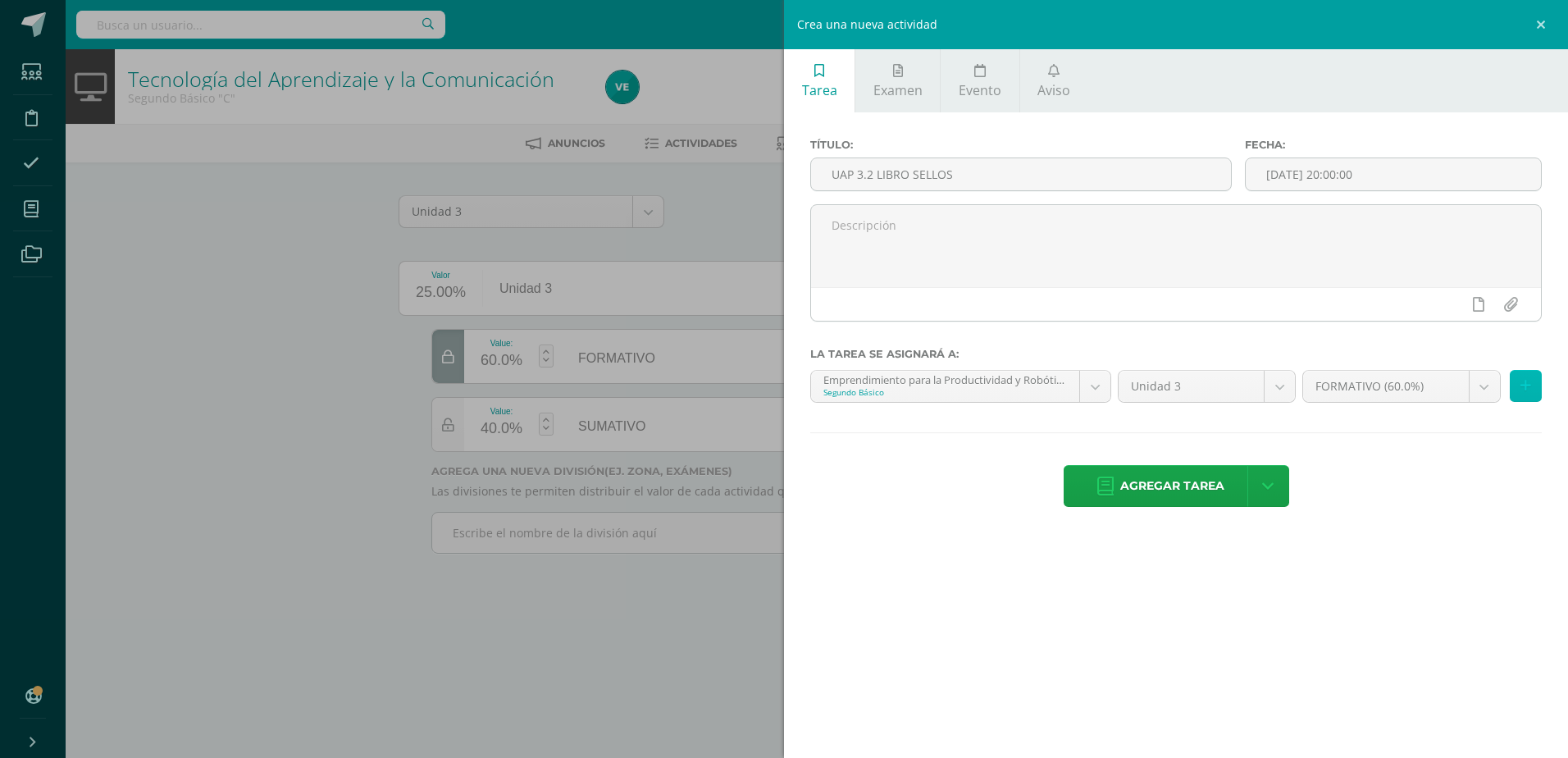
click at [1536, 390] on button at bounding box center [1526, 386] width 32 height 32
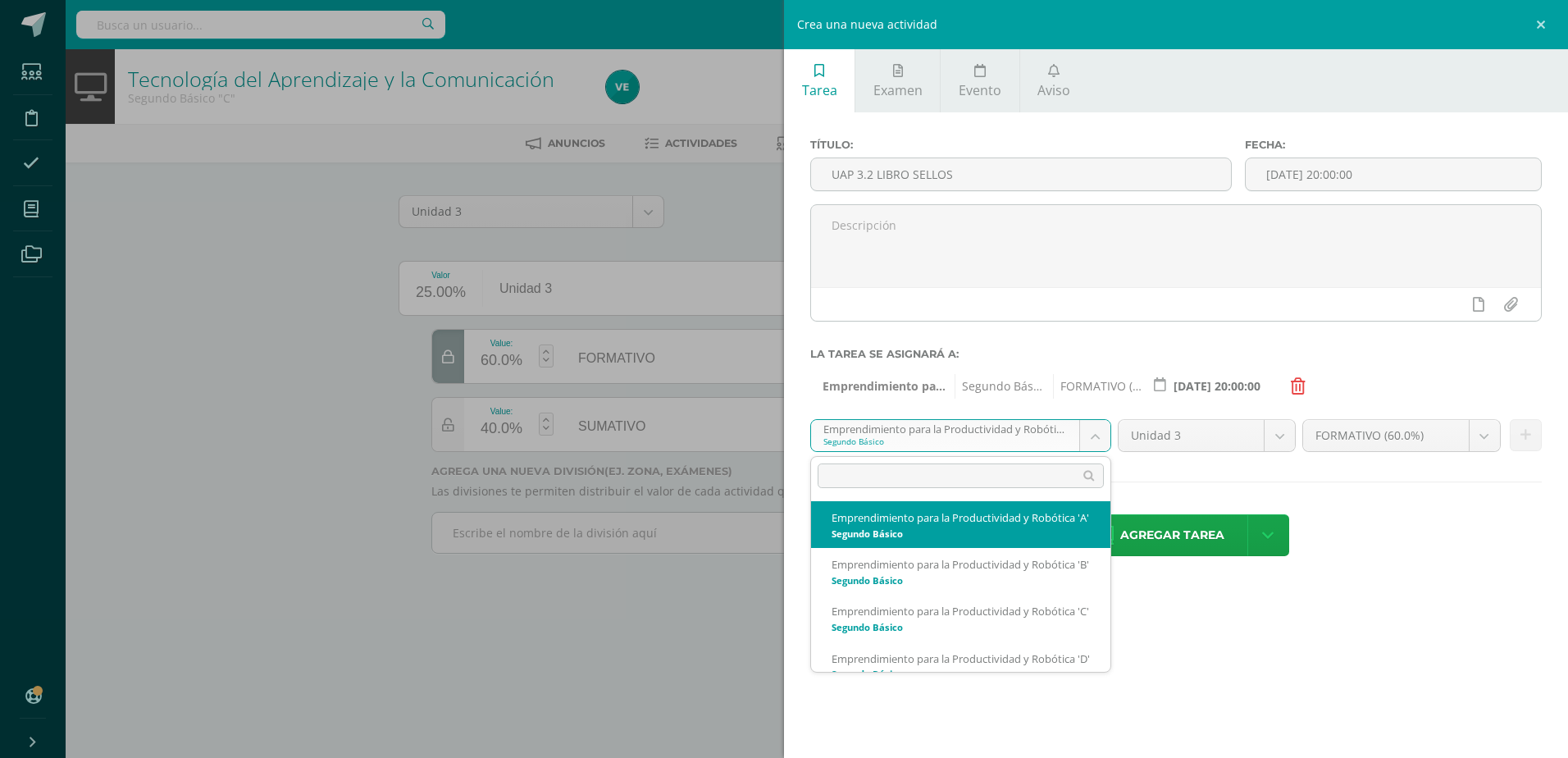
click at [1085, 430] on body "Las divisiones de la Unidad 3 han sido actualizadas Estudiantes Disciplina Asis…" at bounding box center [784, 299] width 1568 height 599
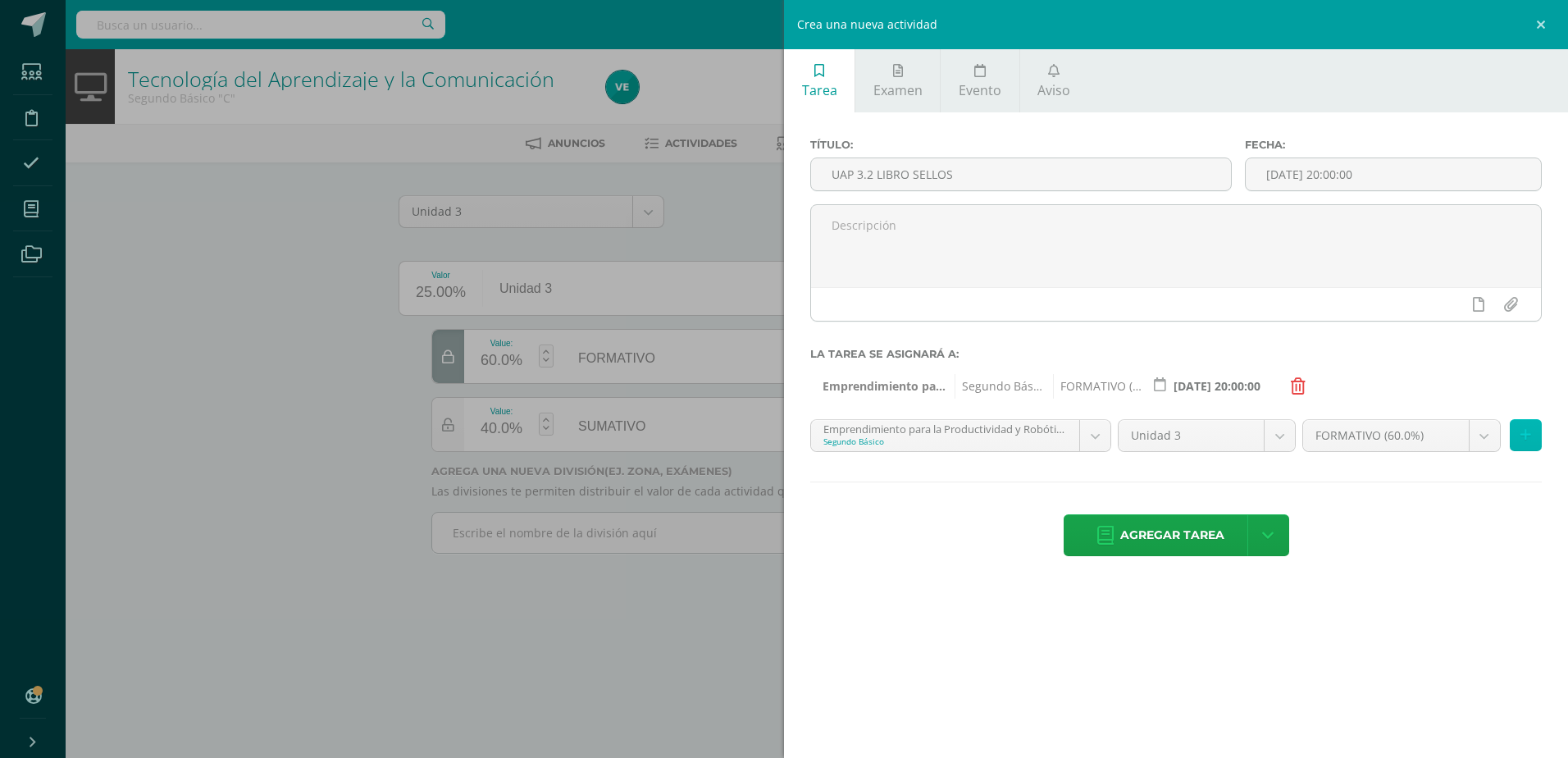
click at [1526, 446] on button at bounding box center [1526, 435] width 32 height 32
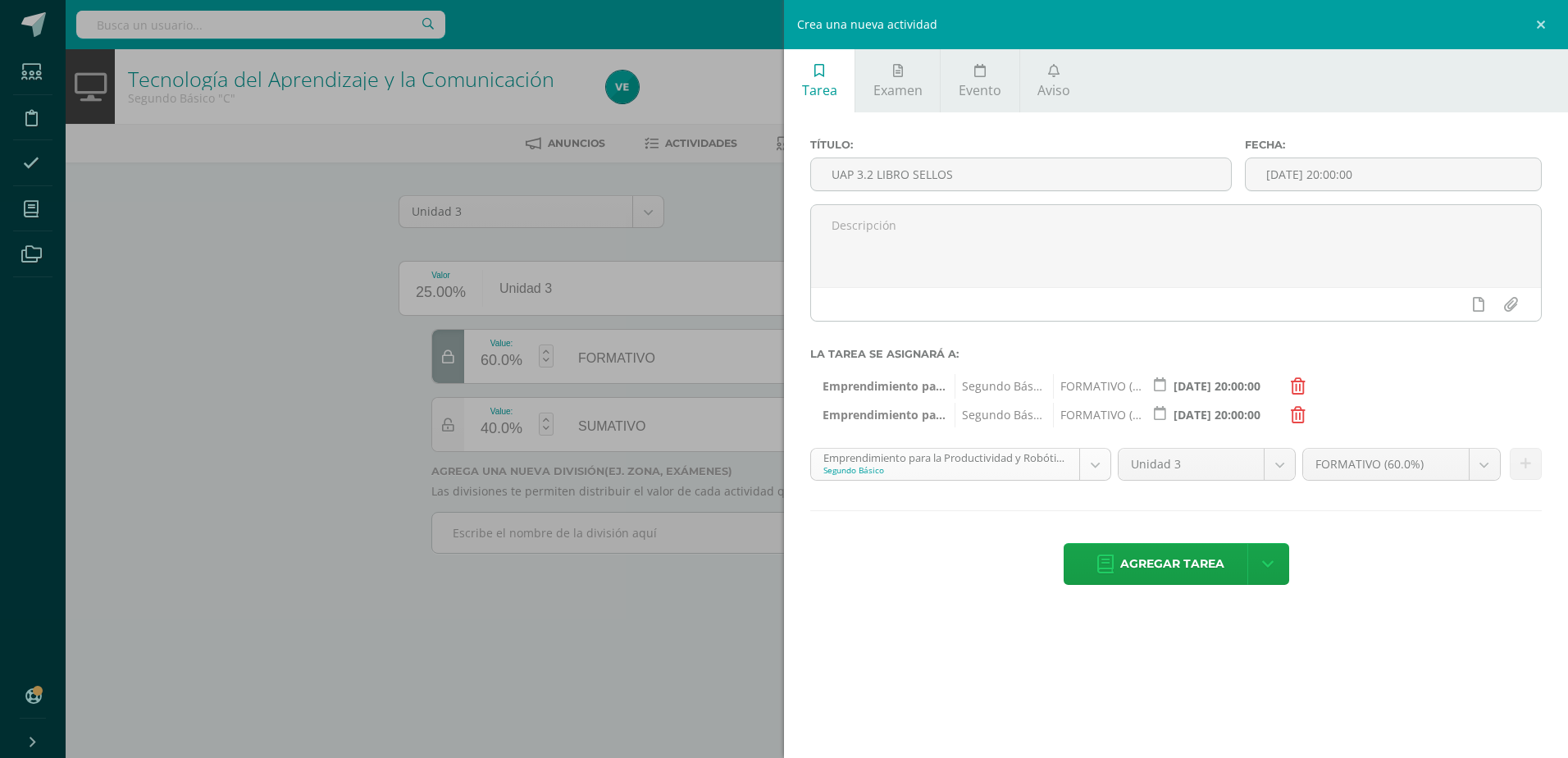
click at [1087, 462] on body "Las divisiones de la Unidad 3 han sido actualizadas Estudiantes Disciplina Asis…" at bounding box center [784, 299] width 1568 height 599
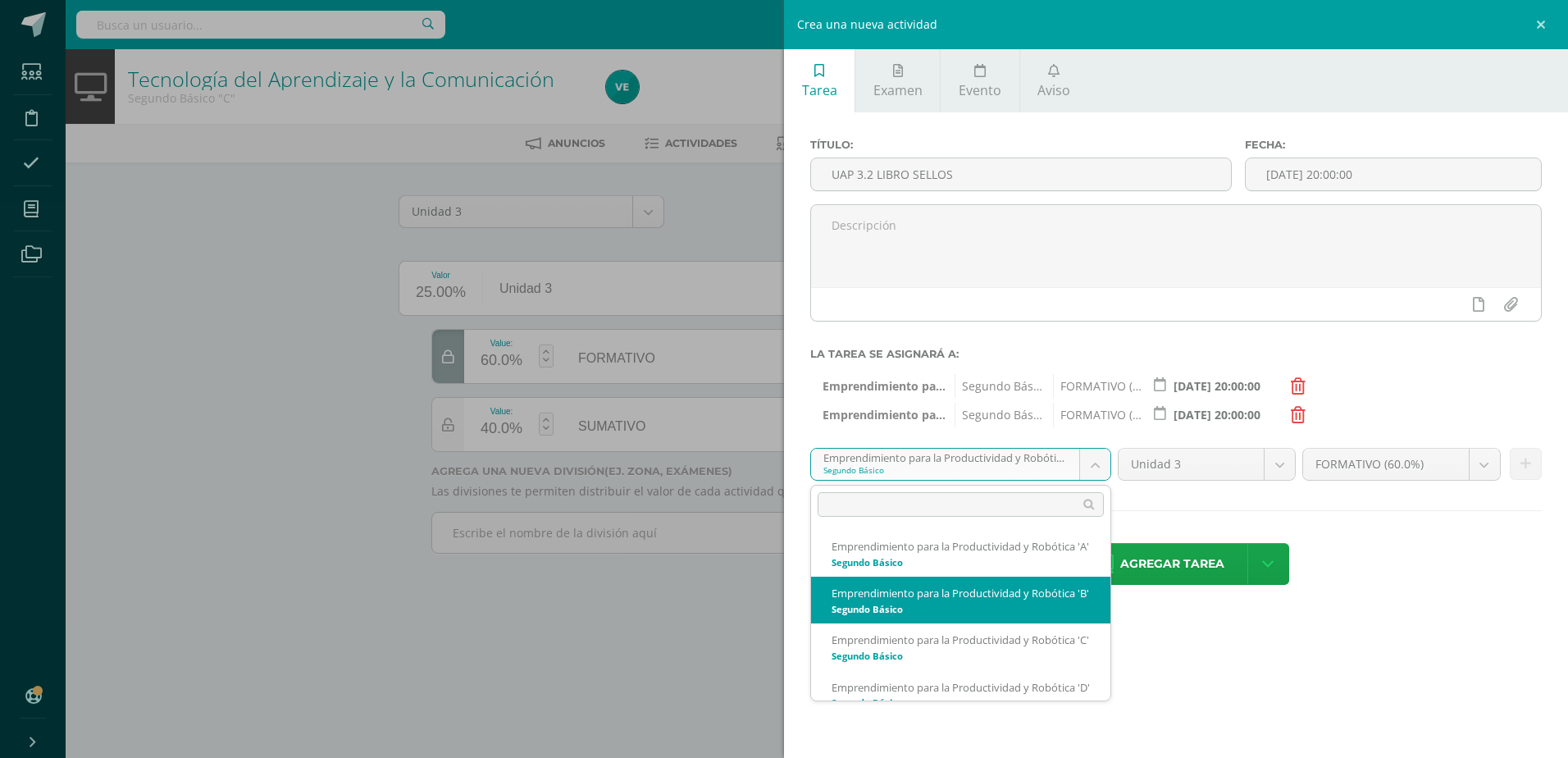
scroll to position [11, 0]
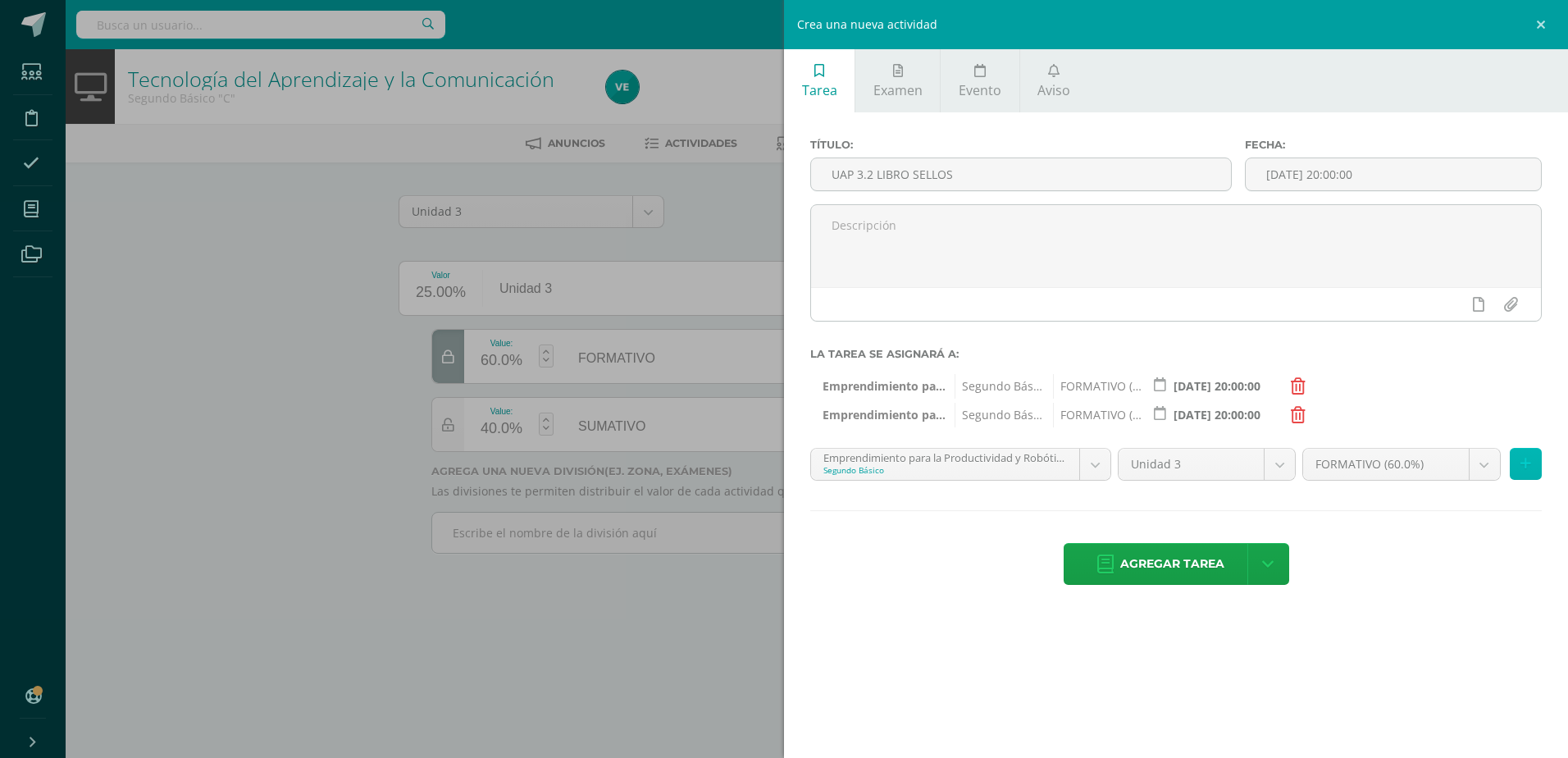
click at [1525, 463] on icon at bounding box center [1525, 463] width 10 height 14
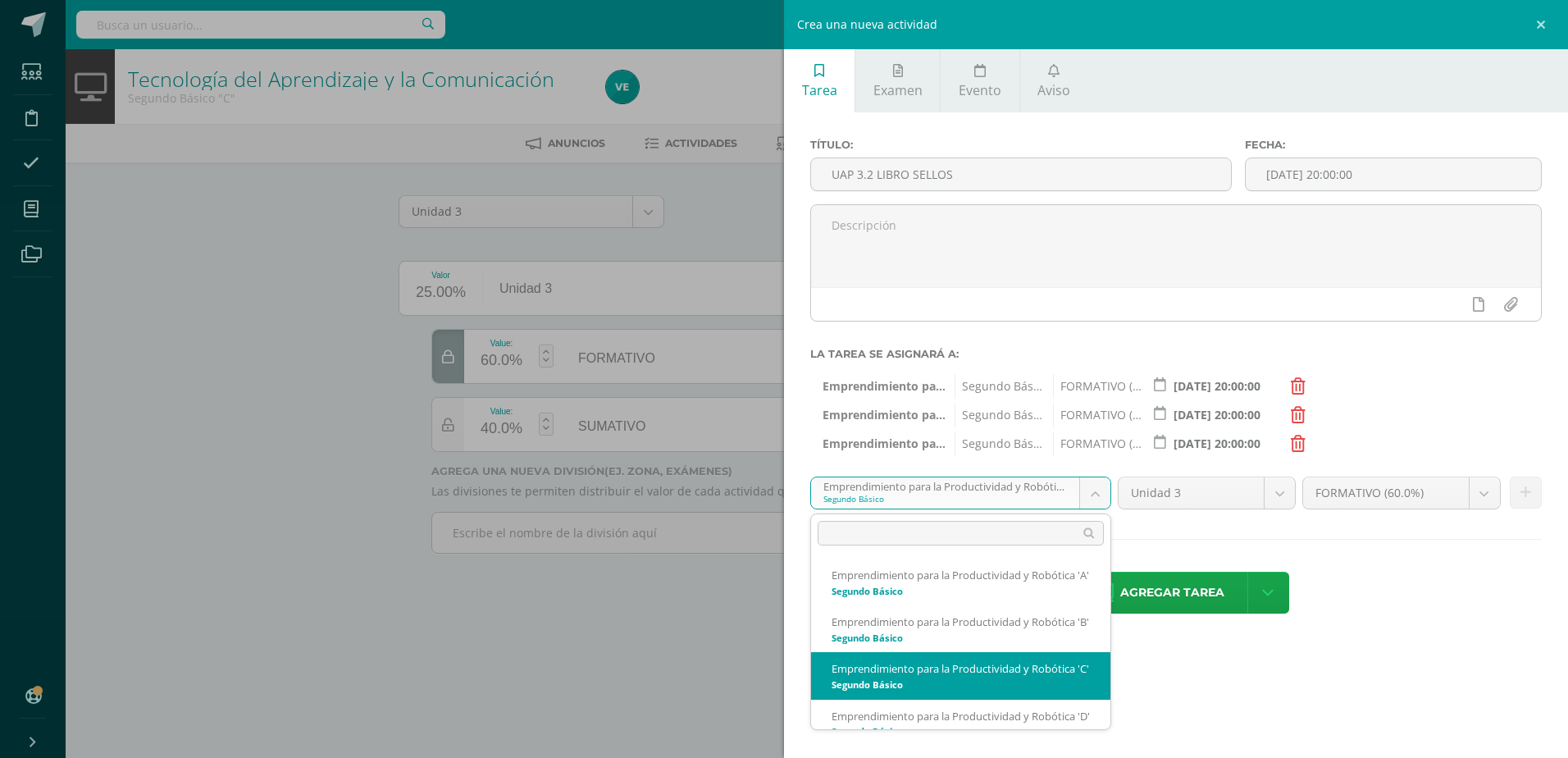
click at [1102, 497] on body "Las divisiones de la Unidad 3 han sido actualizadas Estudiantes Disciplina Asis…" at bounding box center [784, 299] width 1568 height 599
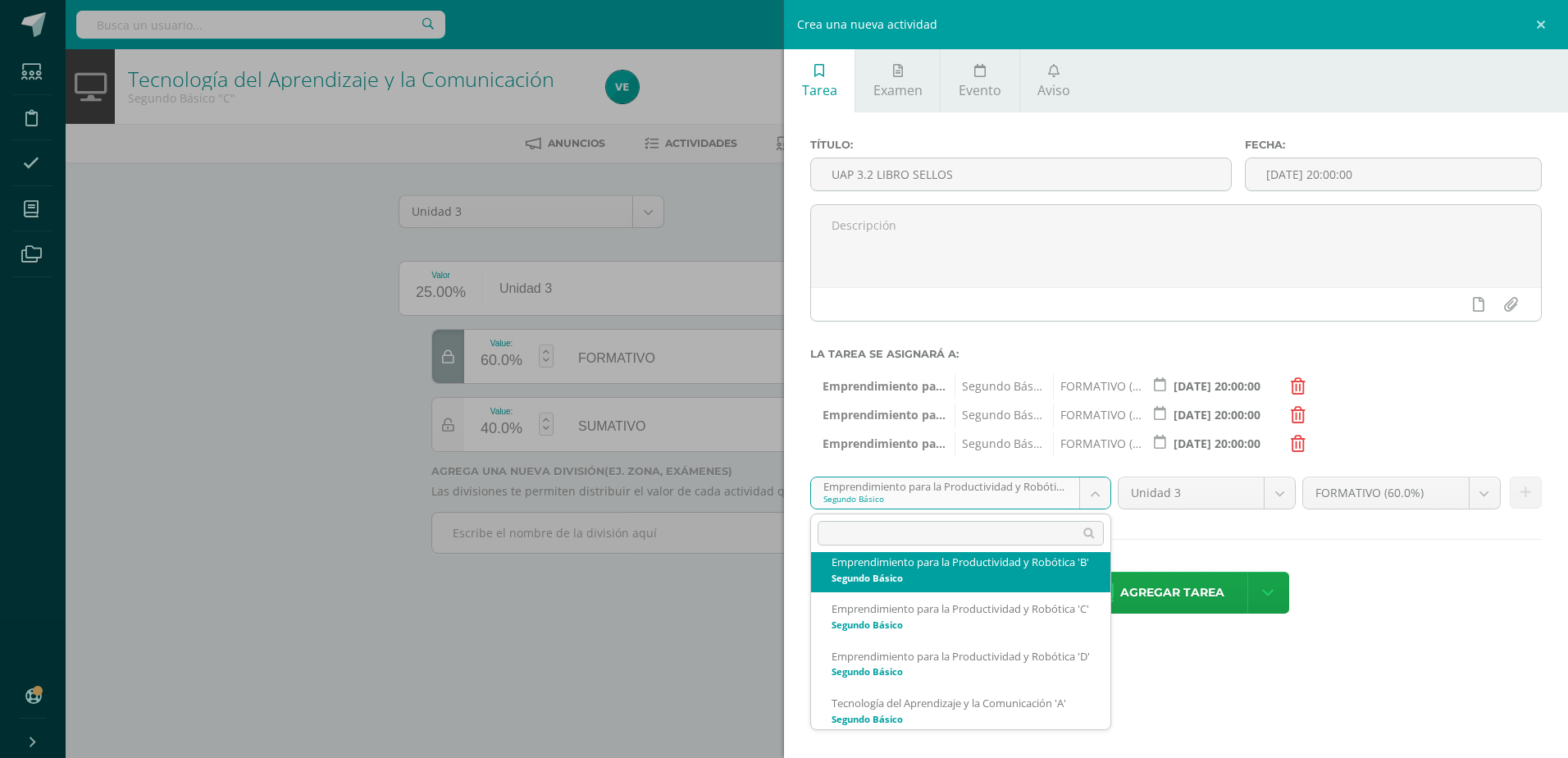
scroll to position [82, 0]
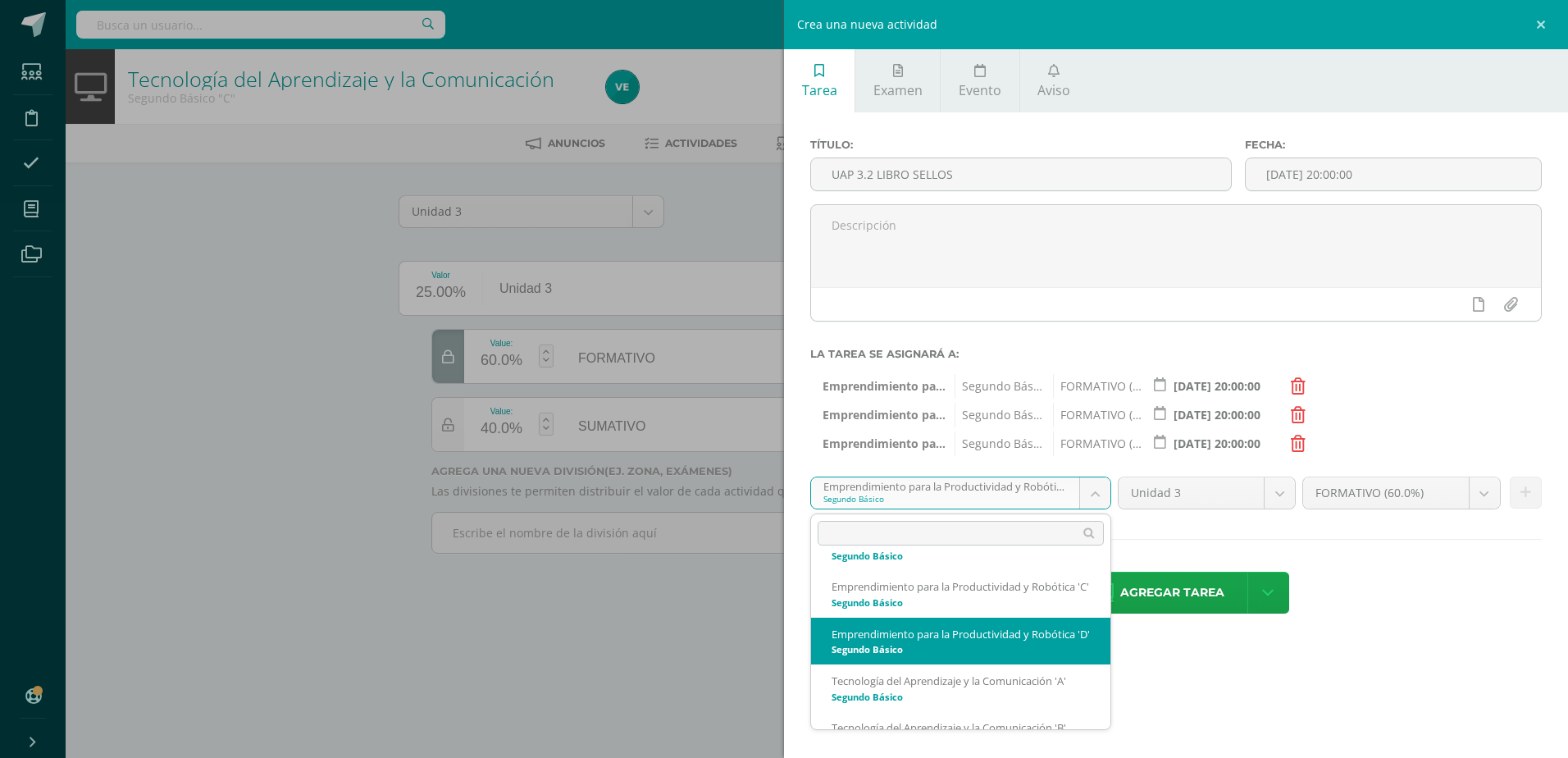
select select "213376"
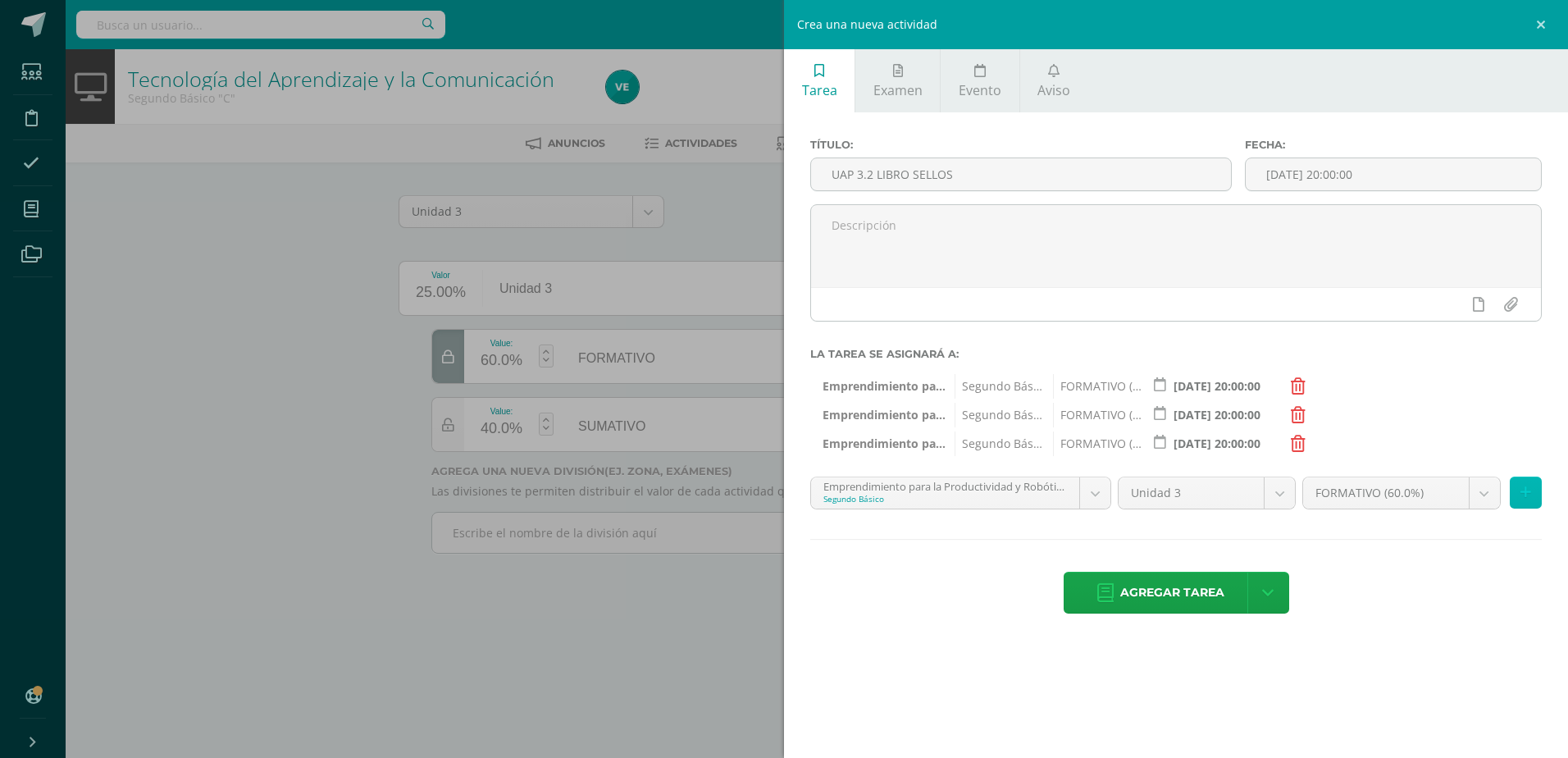
click at [1517, 498] on button at bounding box center [1526, 493] width 32 height 32
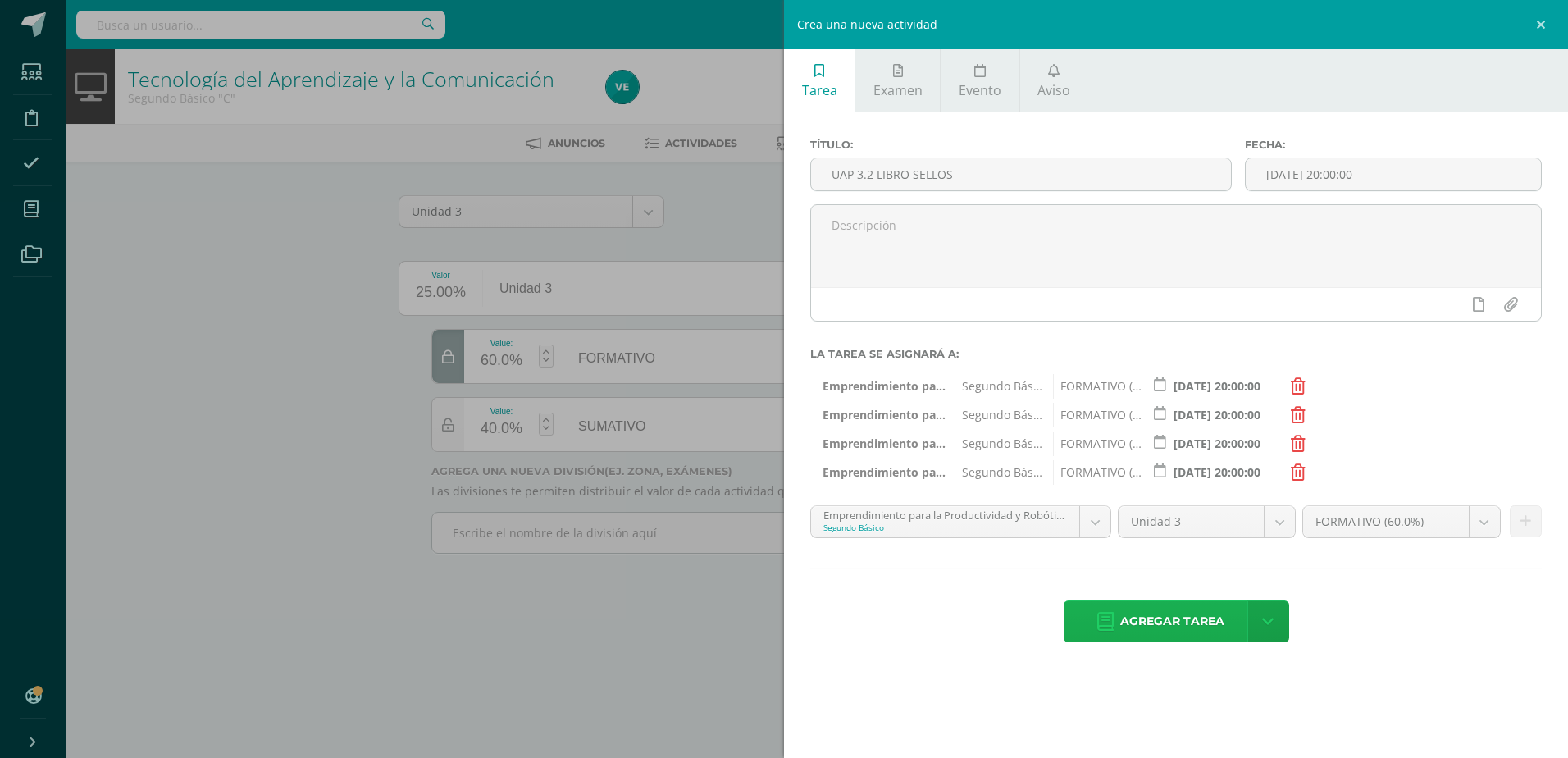
click at [1121, 622] on span "Agregar tarea" at bounding box center [1172, 621] width 104 height 41
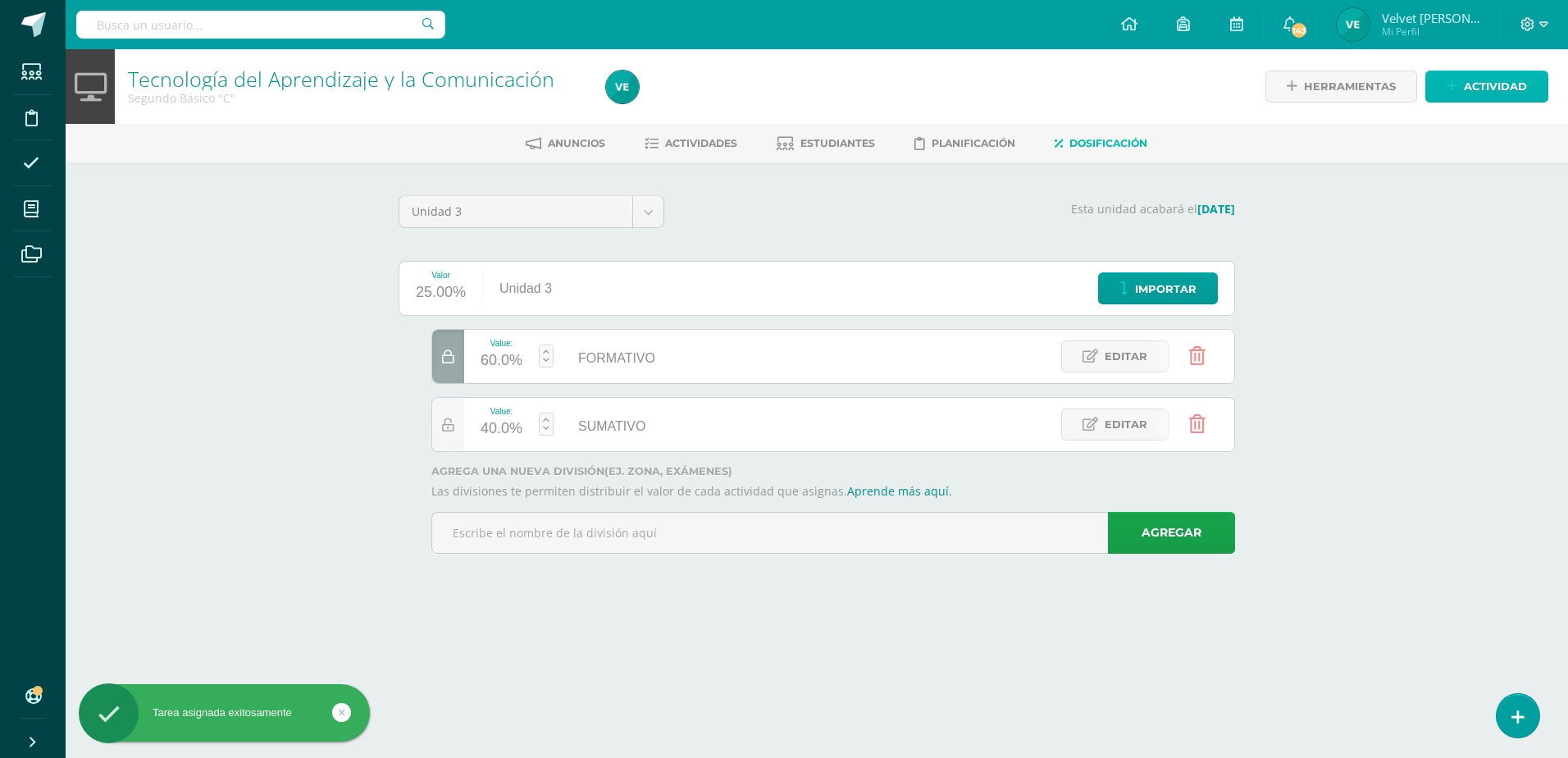
click at [1481, 76] on span "Actividad" at bounding box center [1494, 87] width 63 height 30
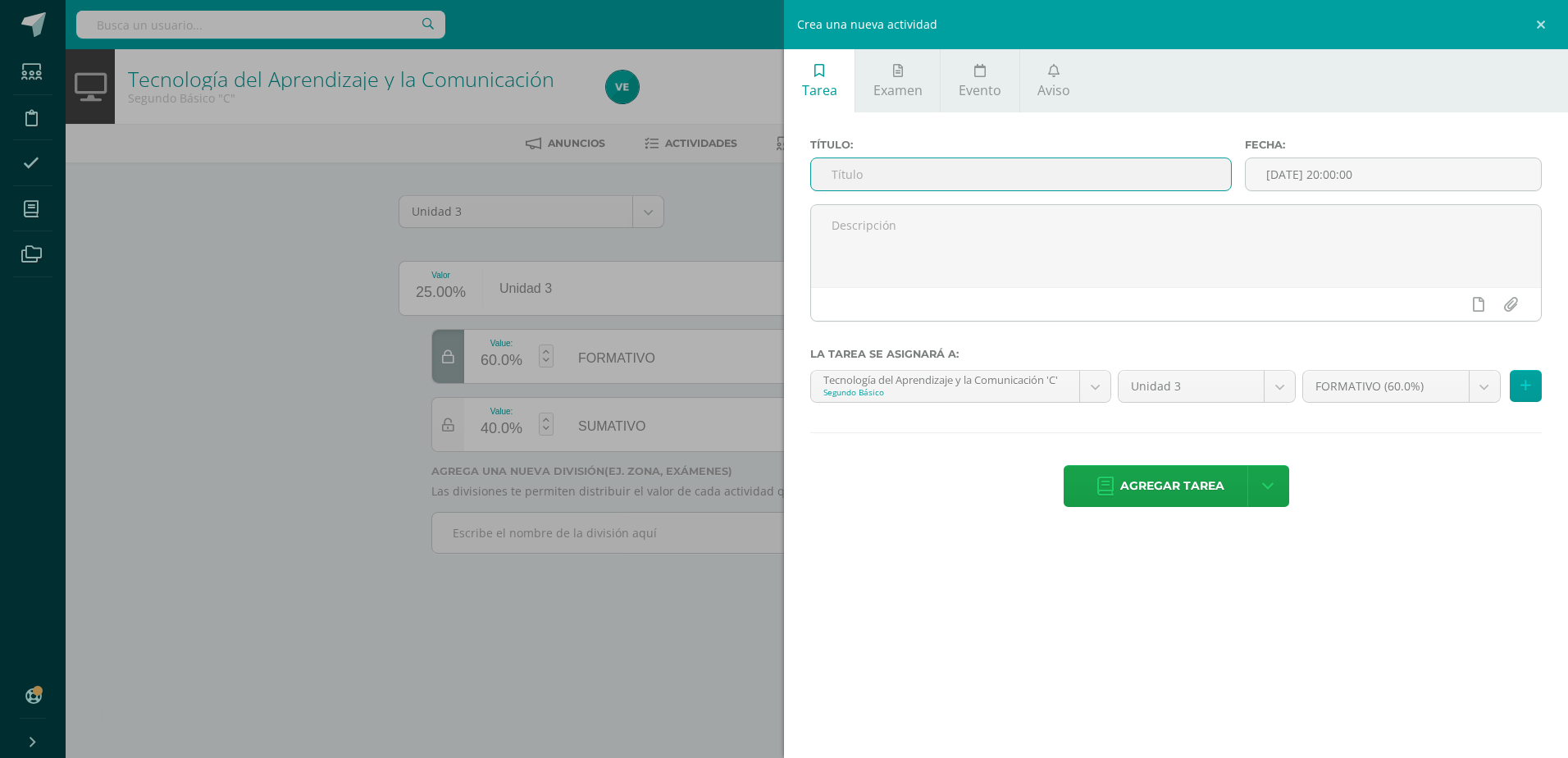
click at [1054, 188] on input "text" at bounding box center [1020, 175] width 420 height 32
click at [857, 170] on input "UAP 2.2 PROMEDIO DE ROBÓTICA" at bounding box center [1020, 175] width 420 height 32
type input "UAP 3.2 PROMEDIO DE ROBÓTICA"
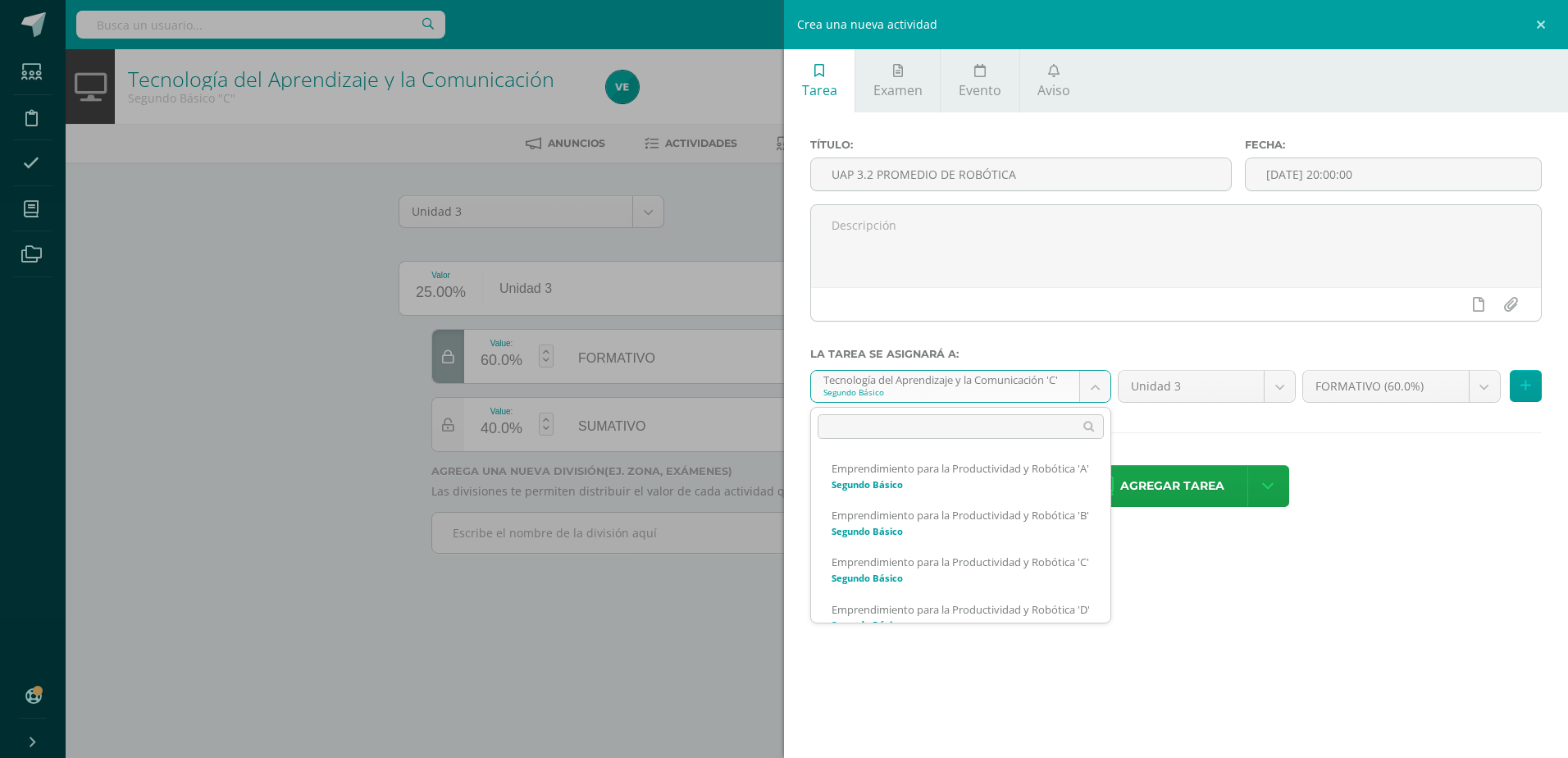
click at [1095, 390] on body "Tarea asignada exitosamente Estudiantes Disciplina Asistencia Mis cursos Archiv…" at bounding box center [784, 299] width 1568 height 599
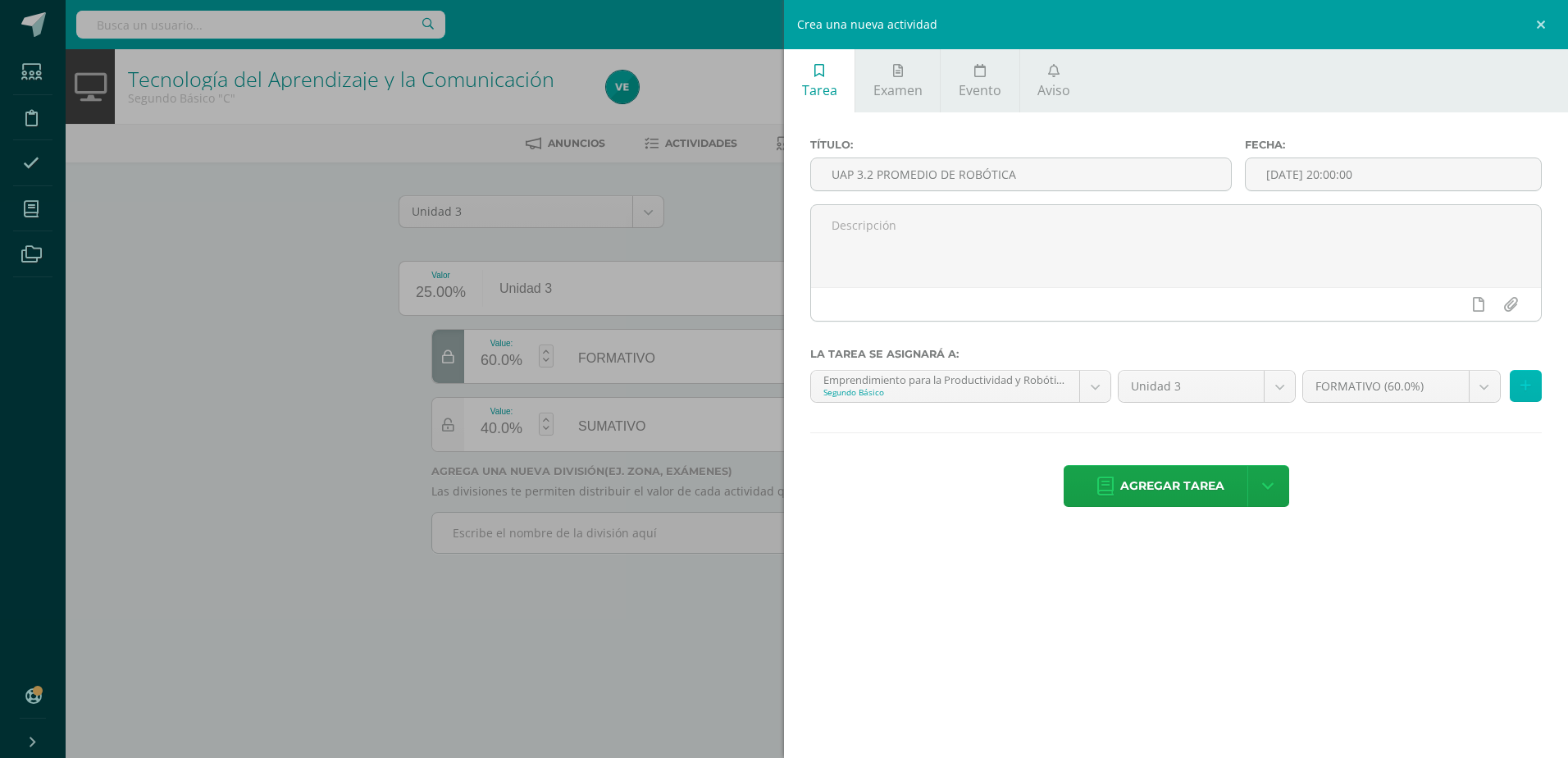
click at [1532, 382] on button at bounding box center [1526, 386] width 32 height 32
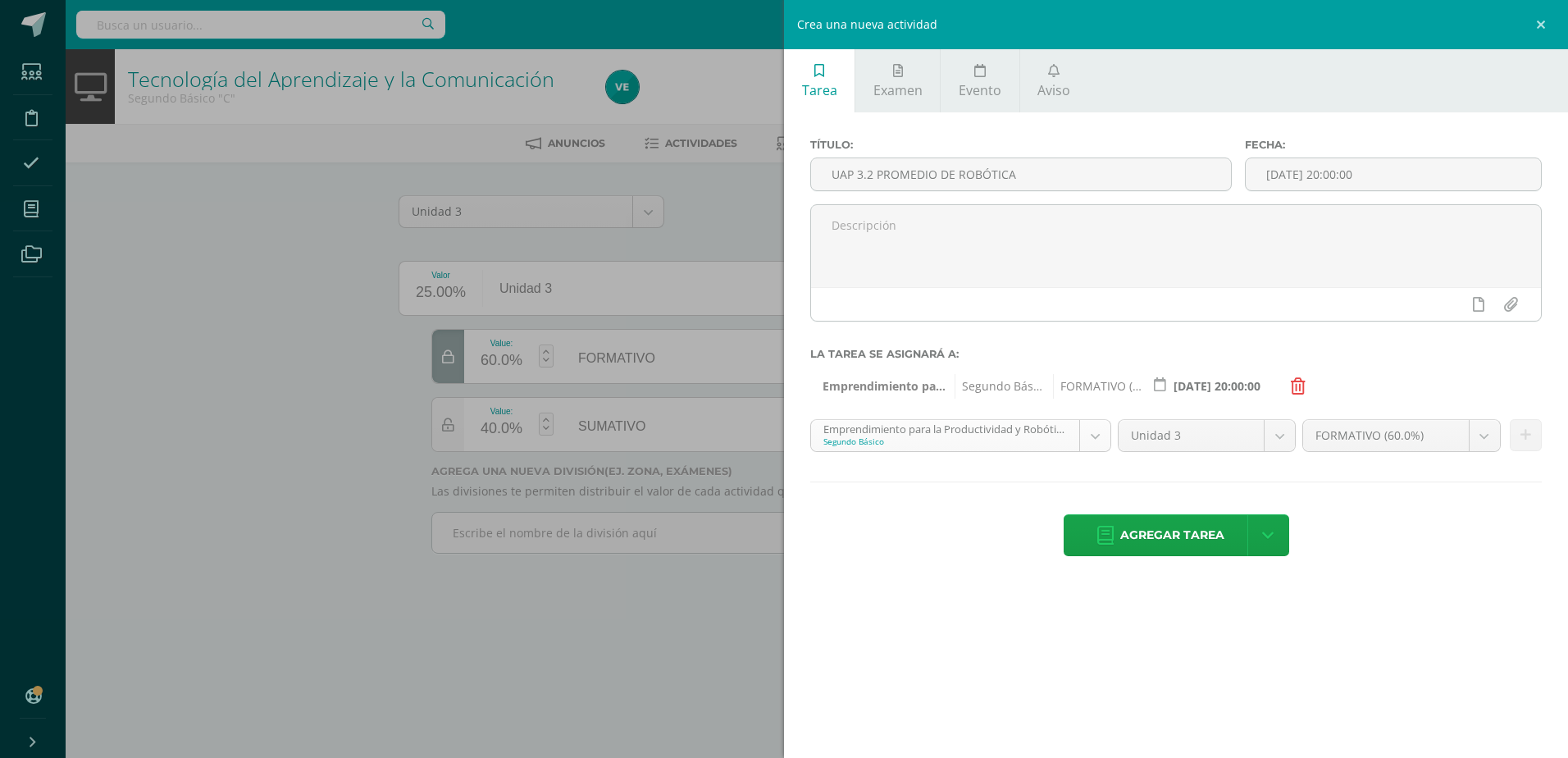
click at [1085, 441] on body "Tarea asignada exitosamente Estudiantes Disciplina Asistencia Mis cursos Archiv…" at bounding box center [784, 299] width 1568 height 599
click at [1518, 431] on button at bounding box center [1526, 435] width 32 height 32
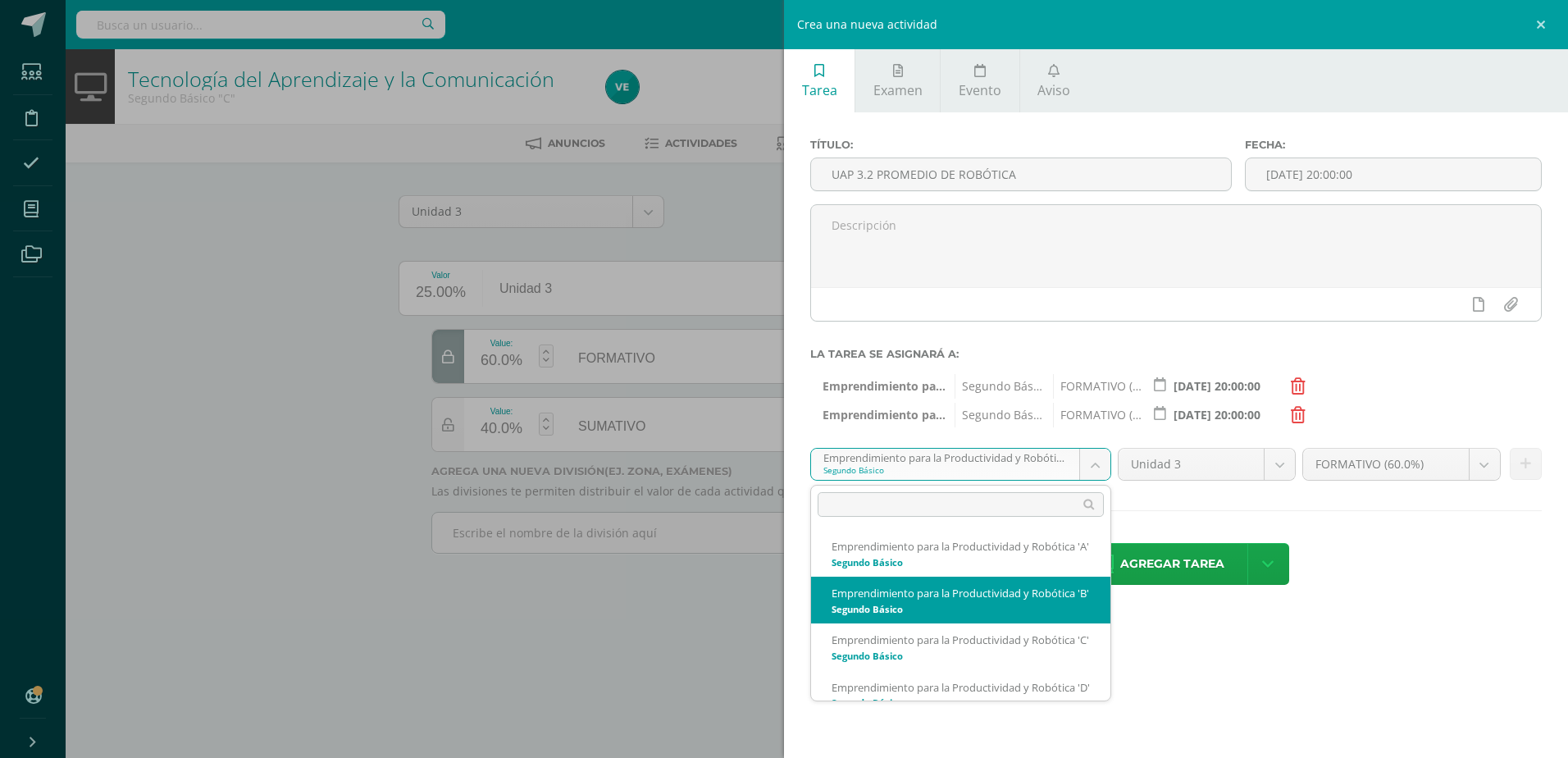
click at [944, 463] on body "Tarea asignada exitosamente Estudiantes Disciplina Asistencia Mis cursos Archiv…" at bounding box center [784, 299] width 1568 height 599
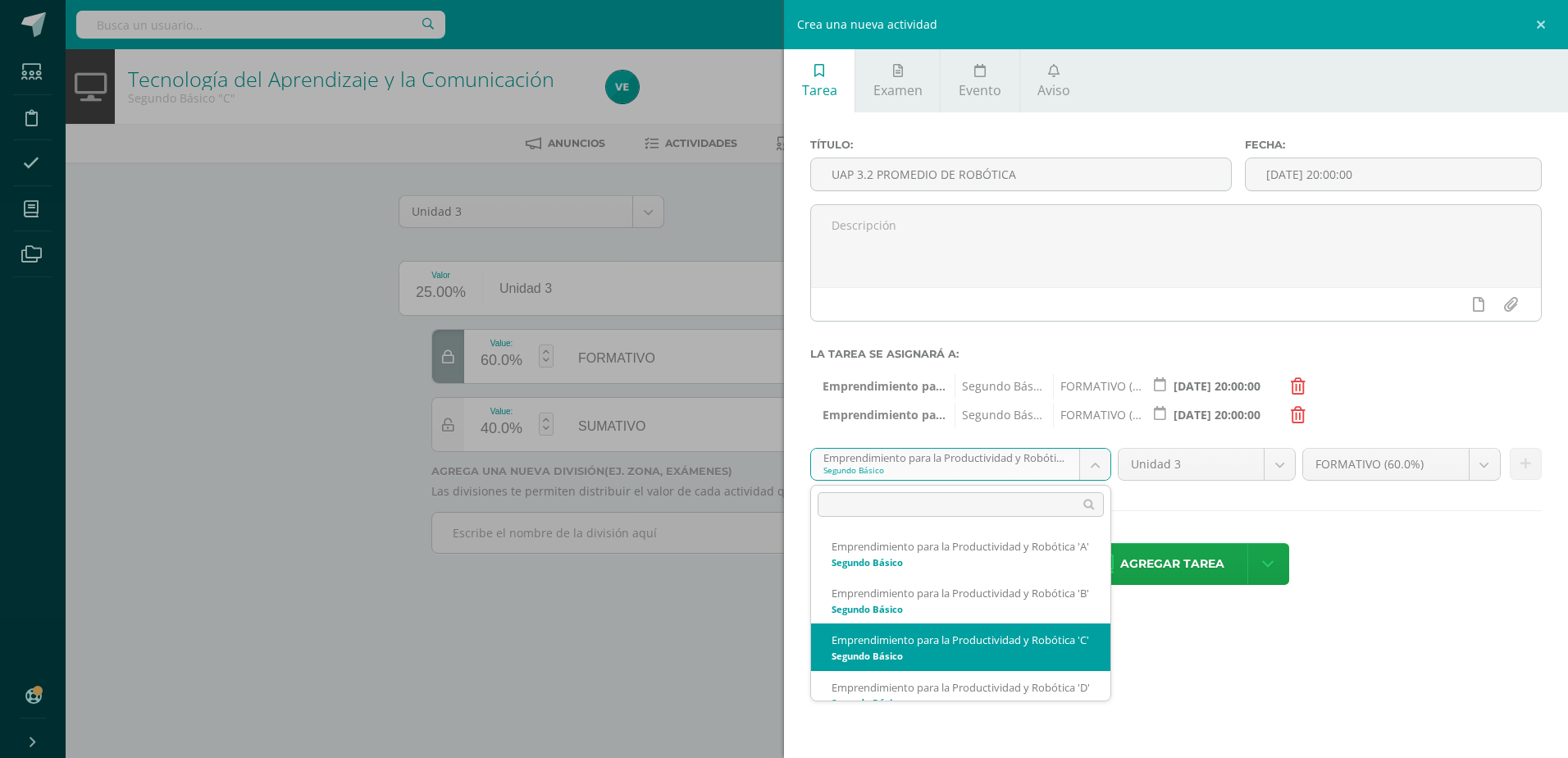
scroll to position [11, 0]
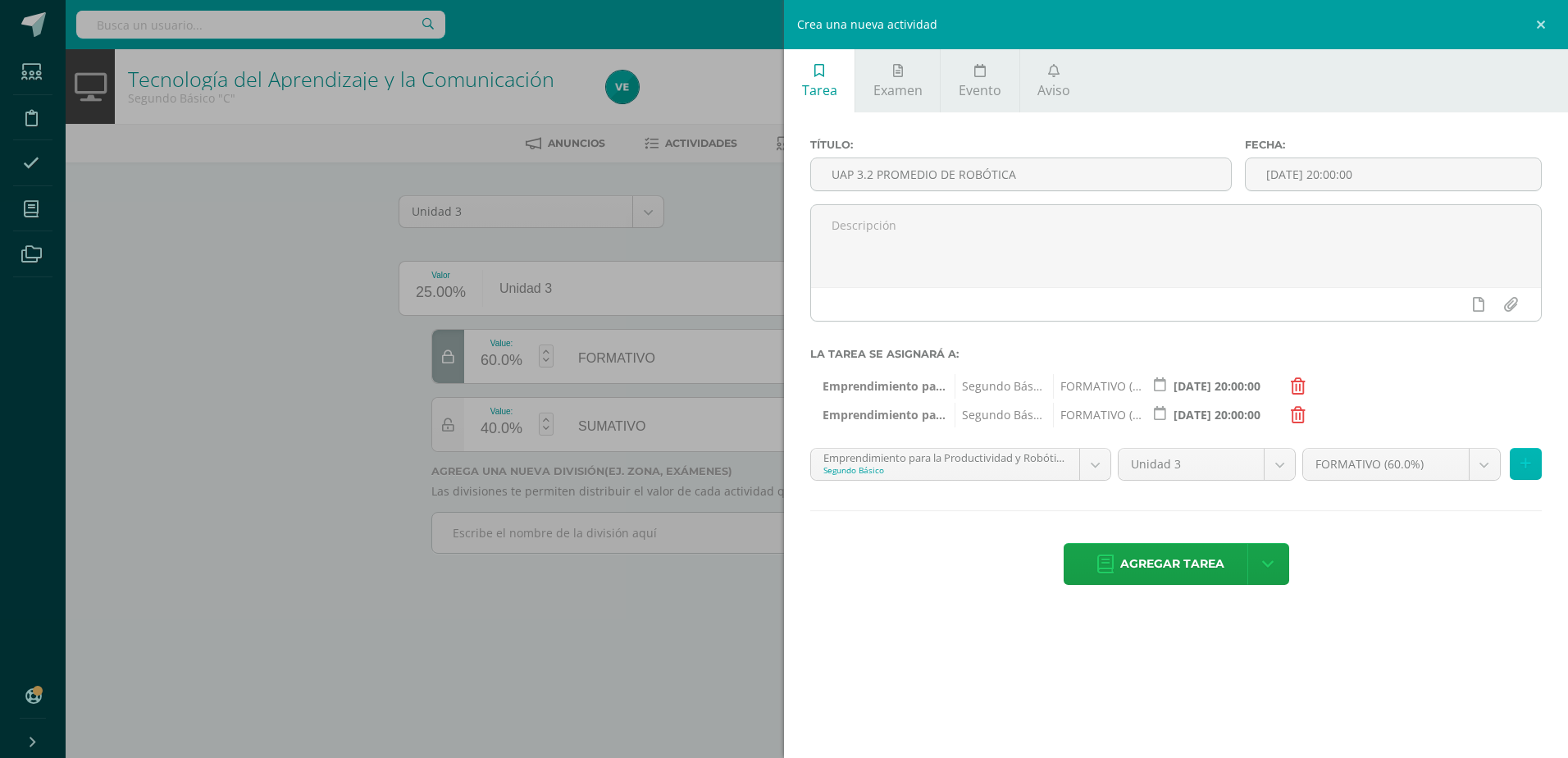
click at [1523, 468] on icon at bounding box center [1525, 463] width 10 height 14
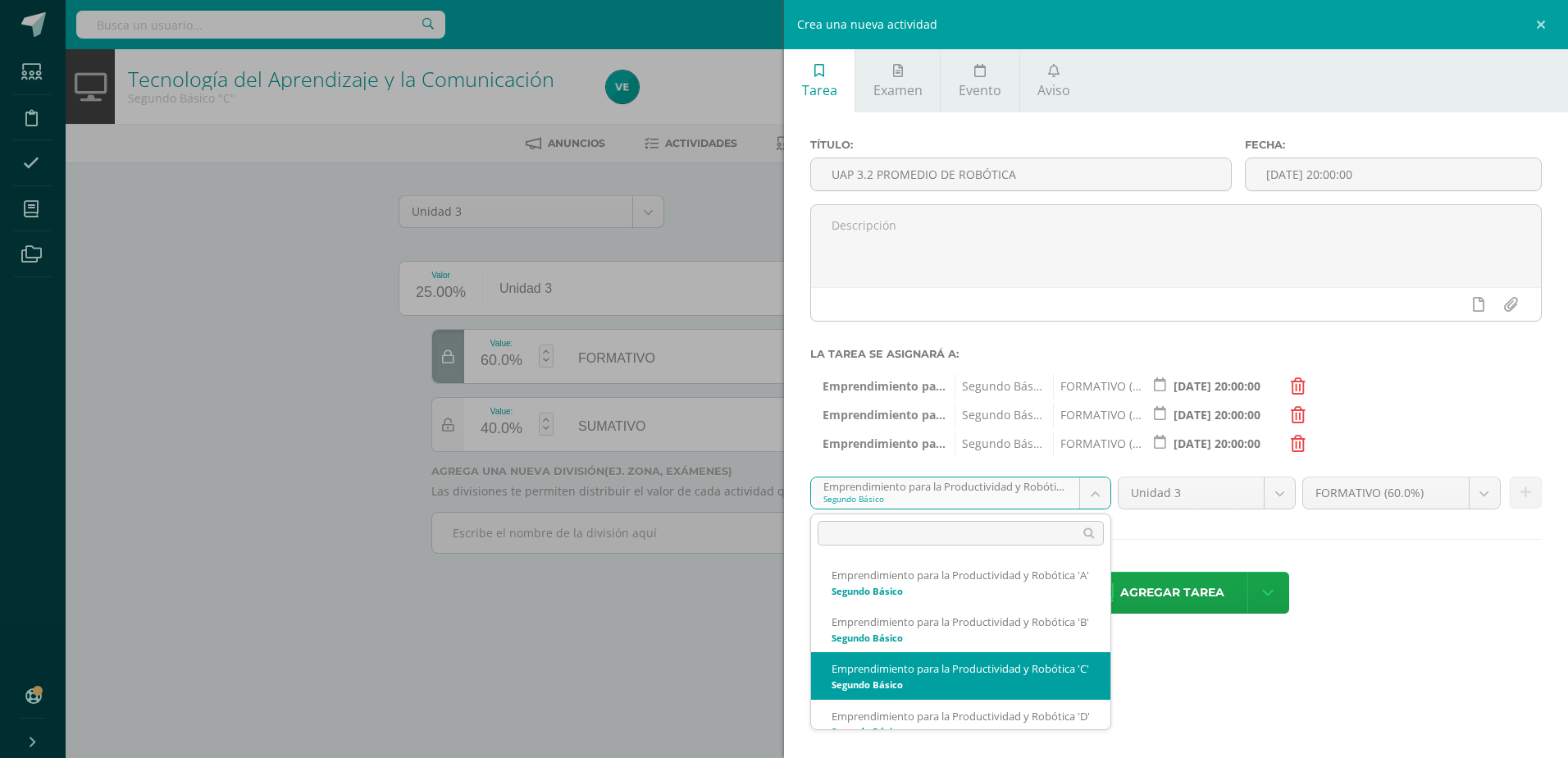
click at [1089, 500] on body "Tarea asignada exitosamente Estudiantes Disciplina Asistencia Mis cursos Archiv…" at bounding box center [784, 299] width 1568 height 599
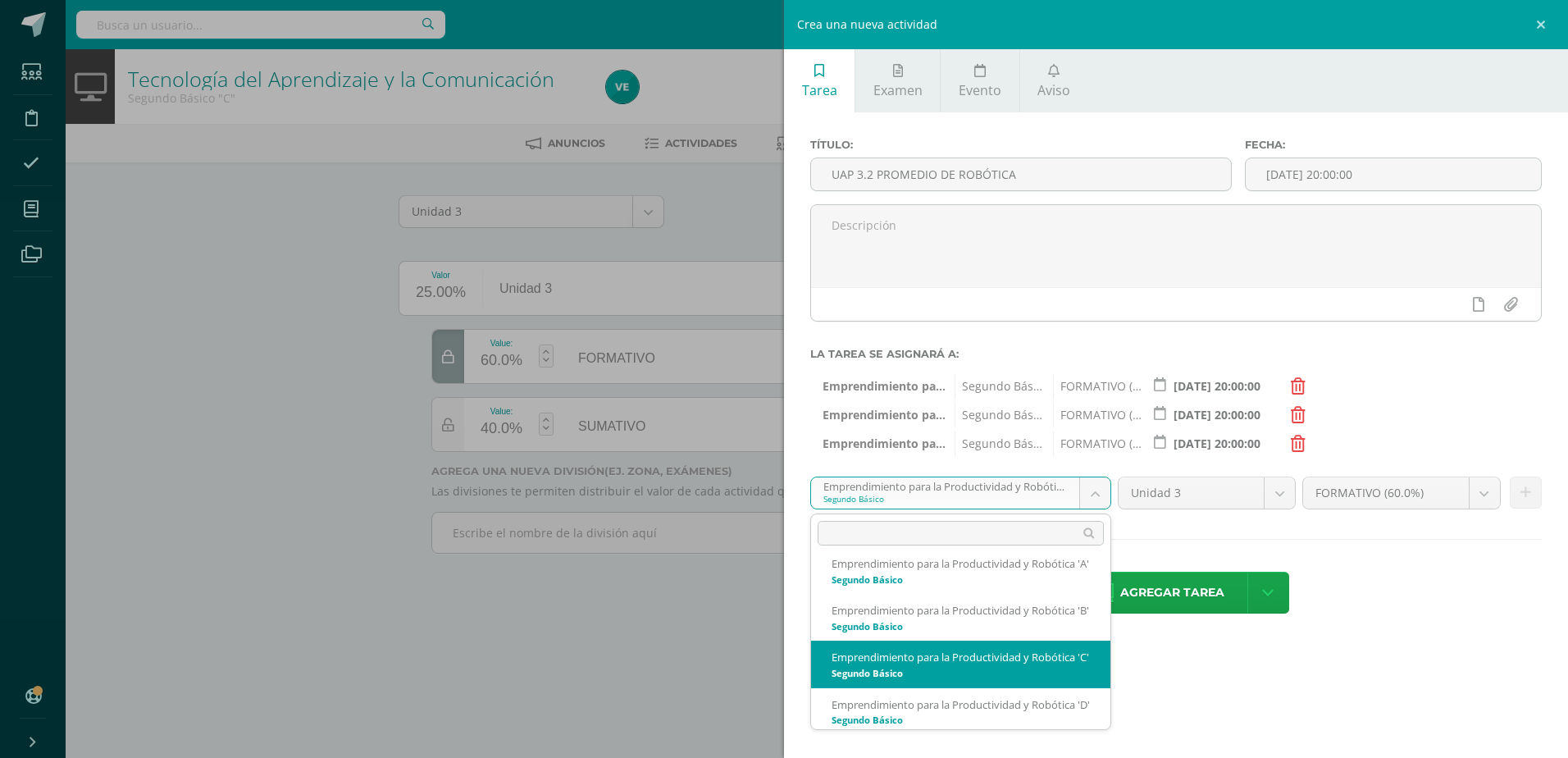
scroll to position [93, 0]
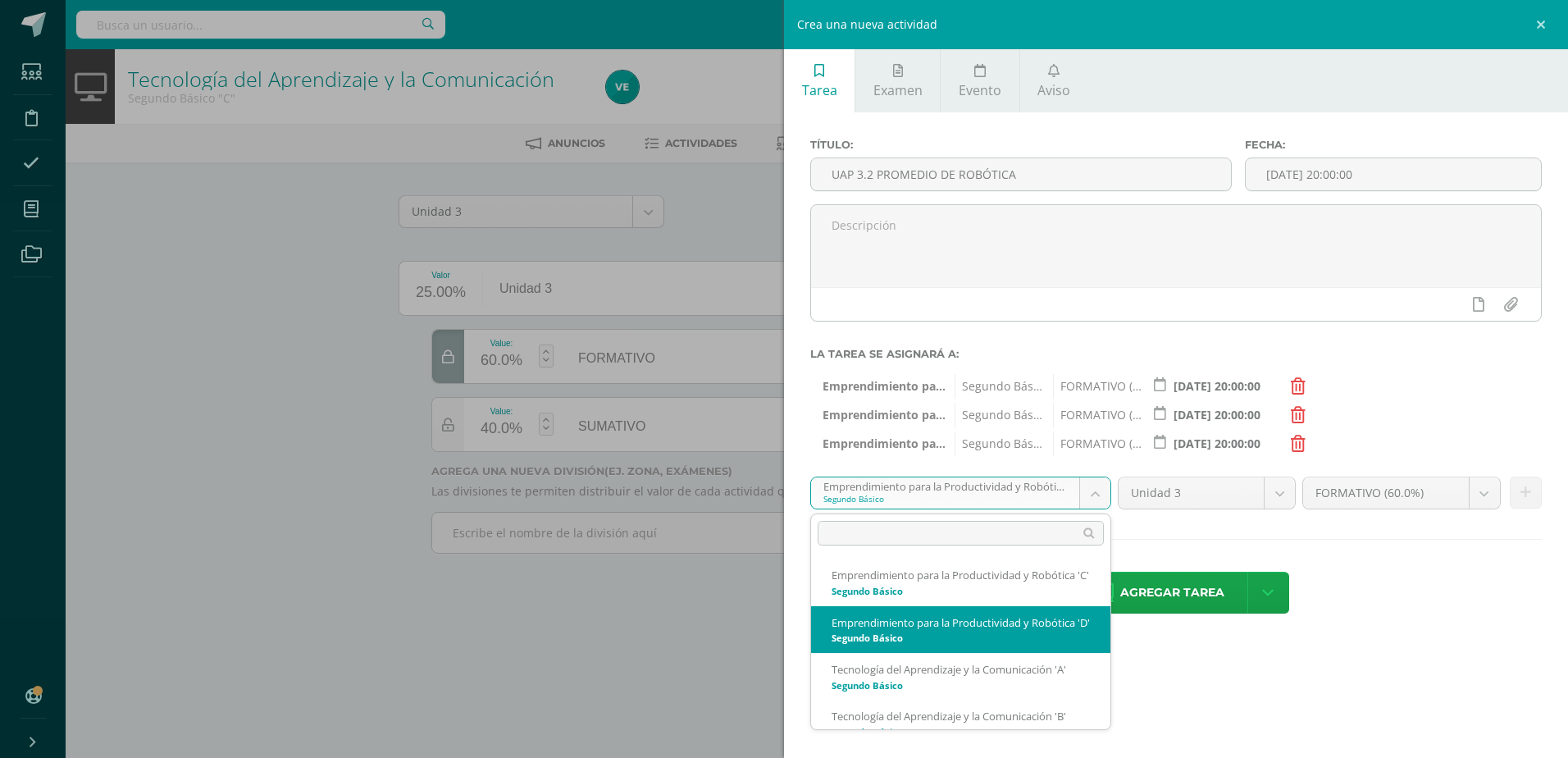
select select "213376"
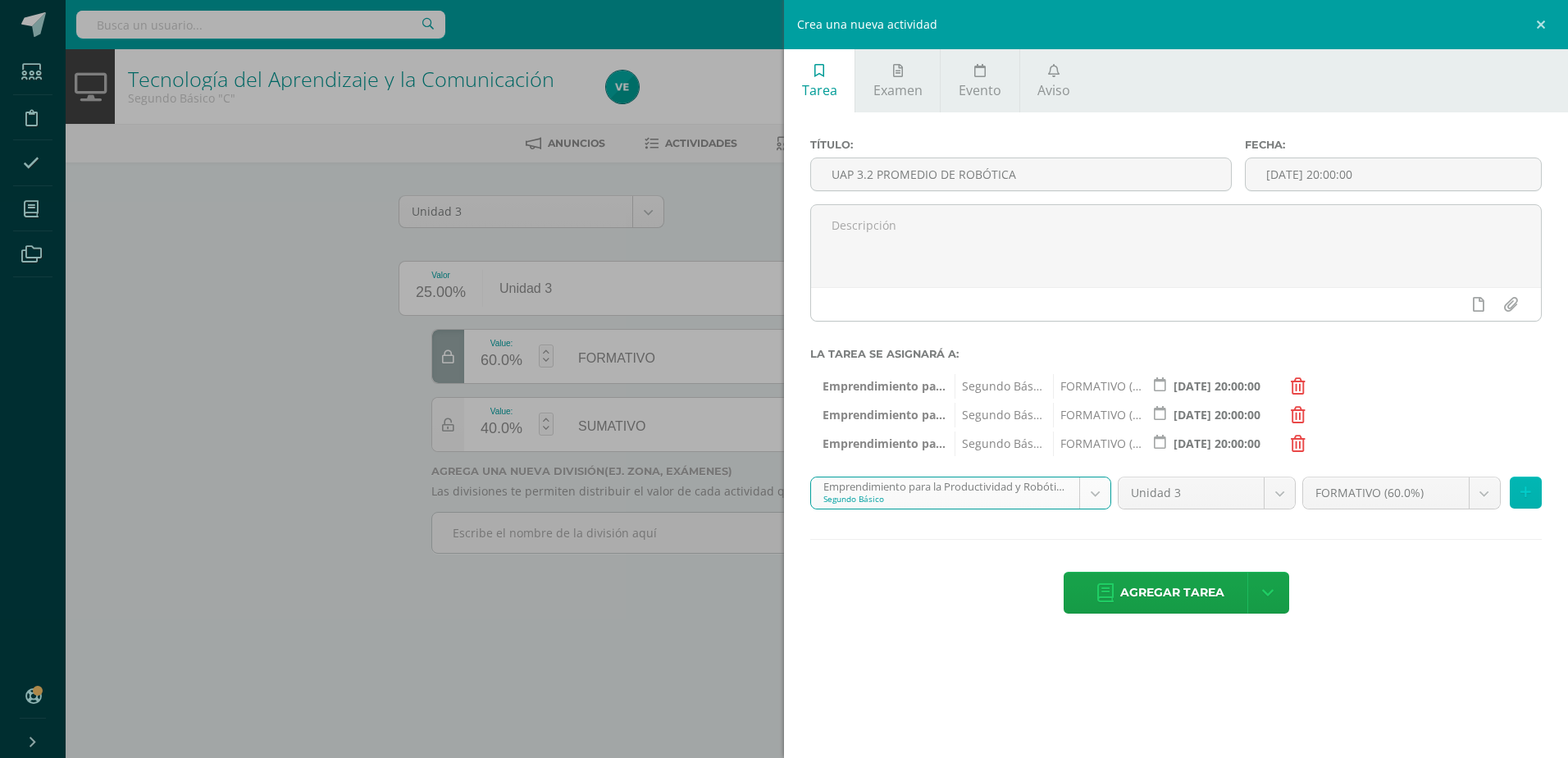
click at [1525, 483] on button at bounding box center [1526, 493] width 32 height 32
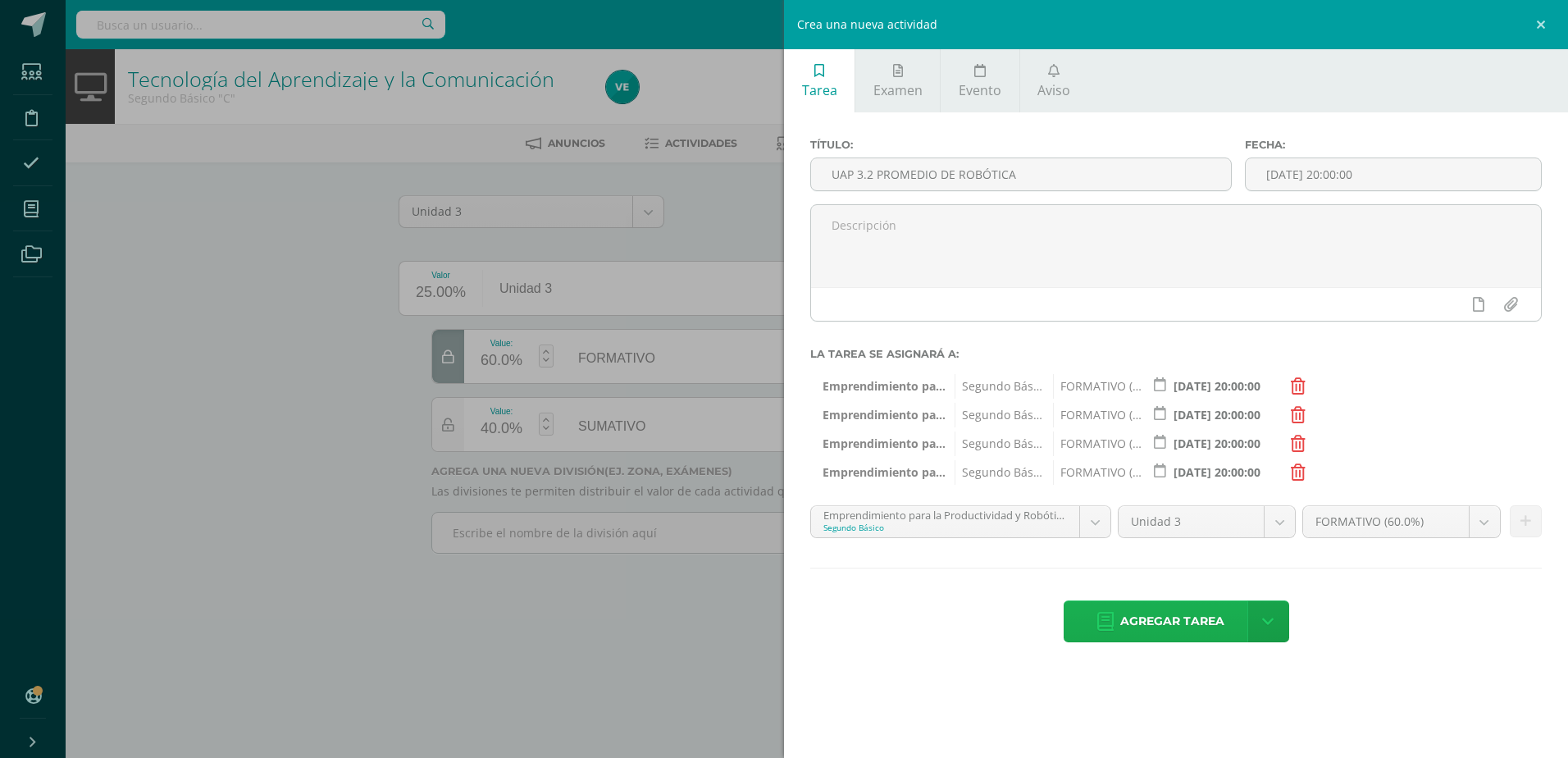
click at [1189, 632] on span "Agregar tarea" at bounding box center [1172, 621] width 104 height 41
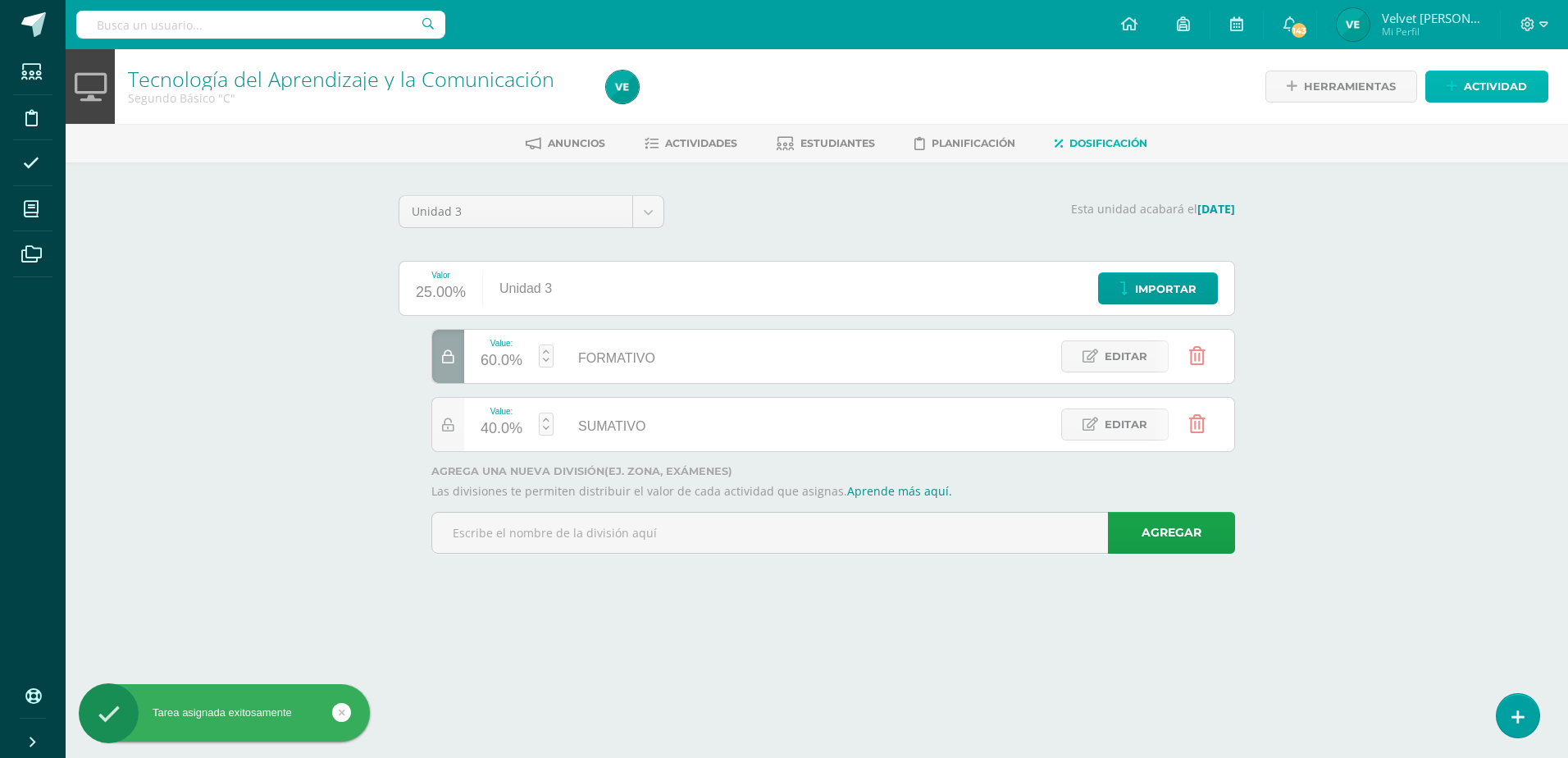
click at [1501, 78] on span "Actividad" at bounding box center [1494, 87] width 63 height 30
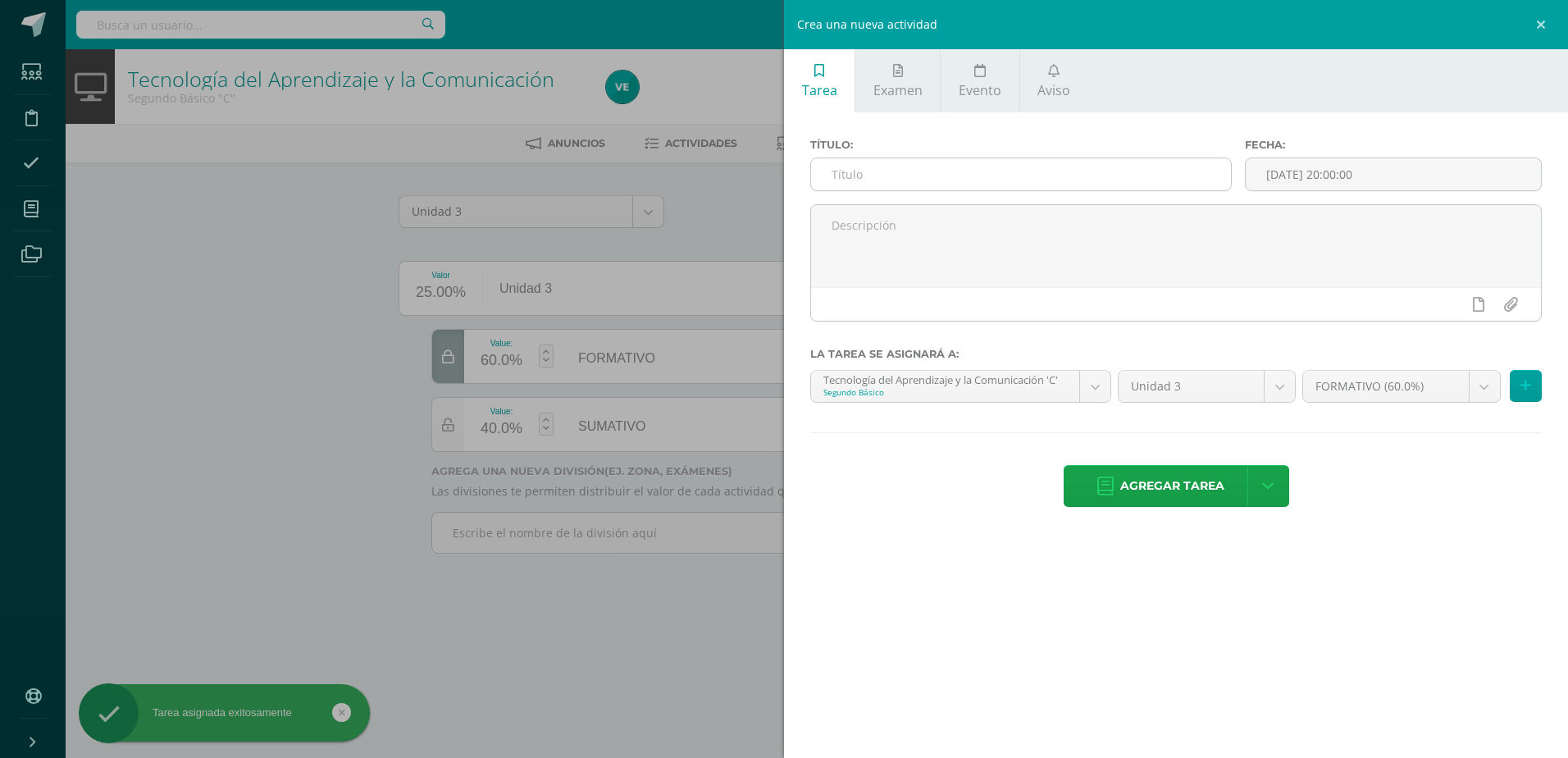
click at [846, 181] on input "text" at bounding box center [1020, 175] width 420 height 32
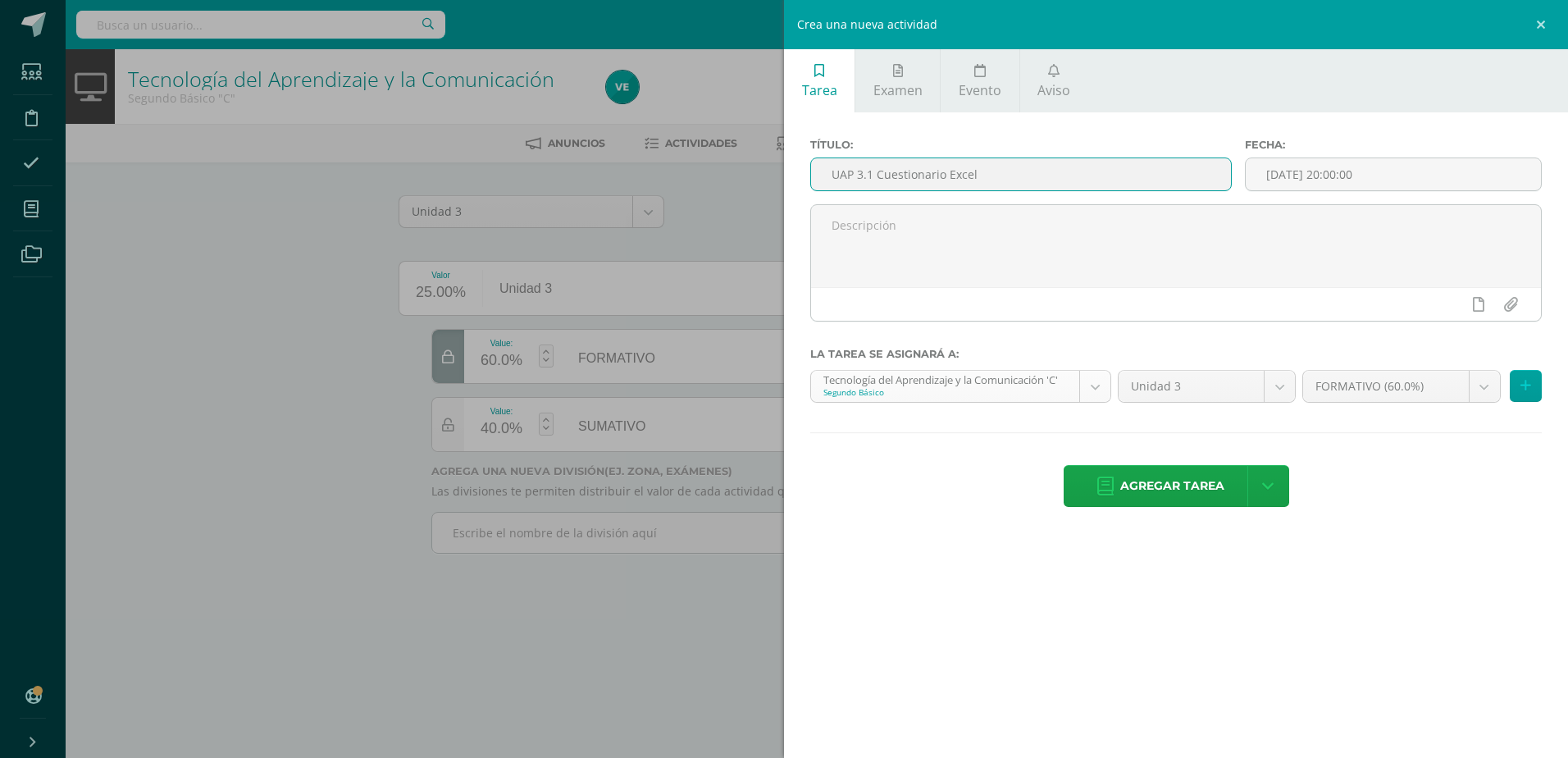
type input "UAP 3.1 Cuestionario Excel"
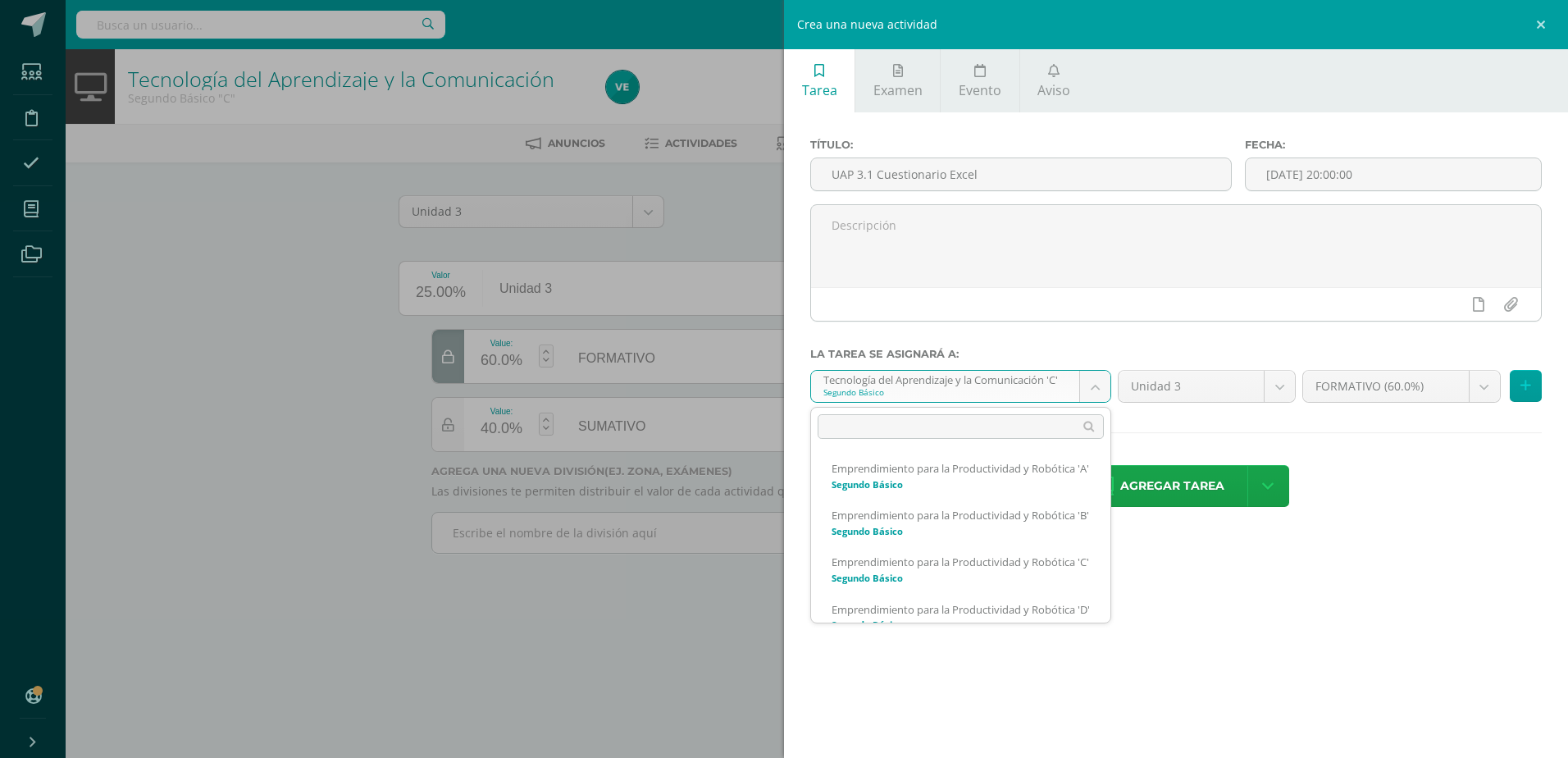
click at [1088, 386] on body "Tarea asignada exitosamente Estudiantes Disciplina Asistencia Mis cursos Archiv…" at bounding box center [784, 299] width 1568 height 599
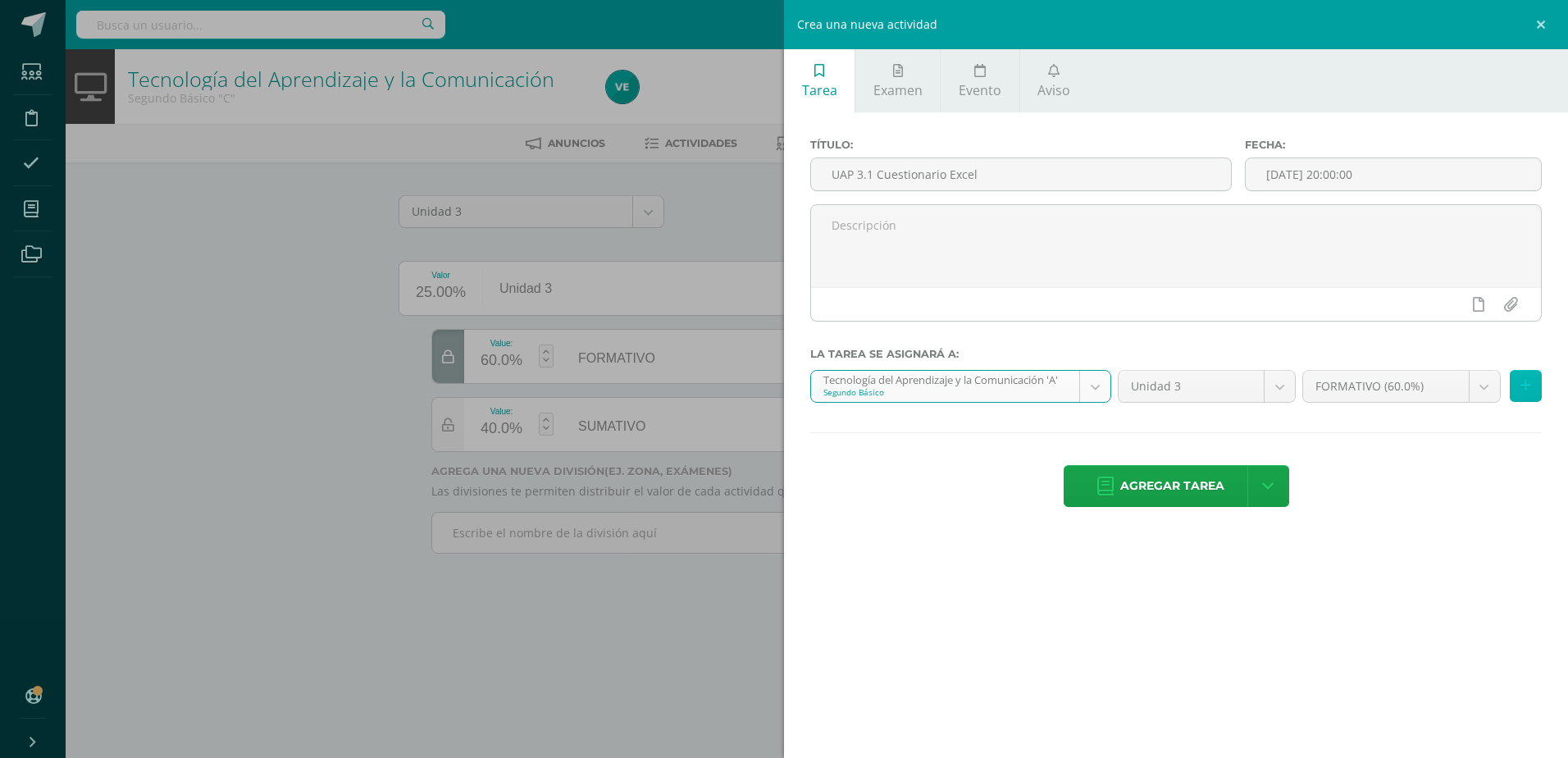
click at [1522, 390] on icon at bounding box center [1525, 385] width 10 height 14
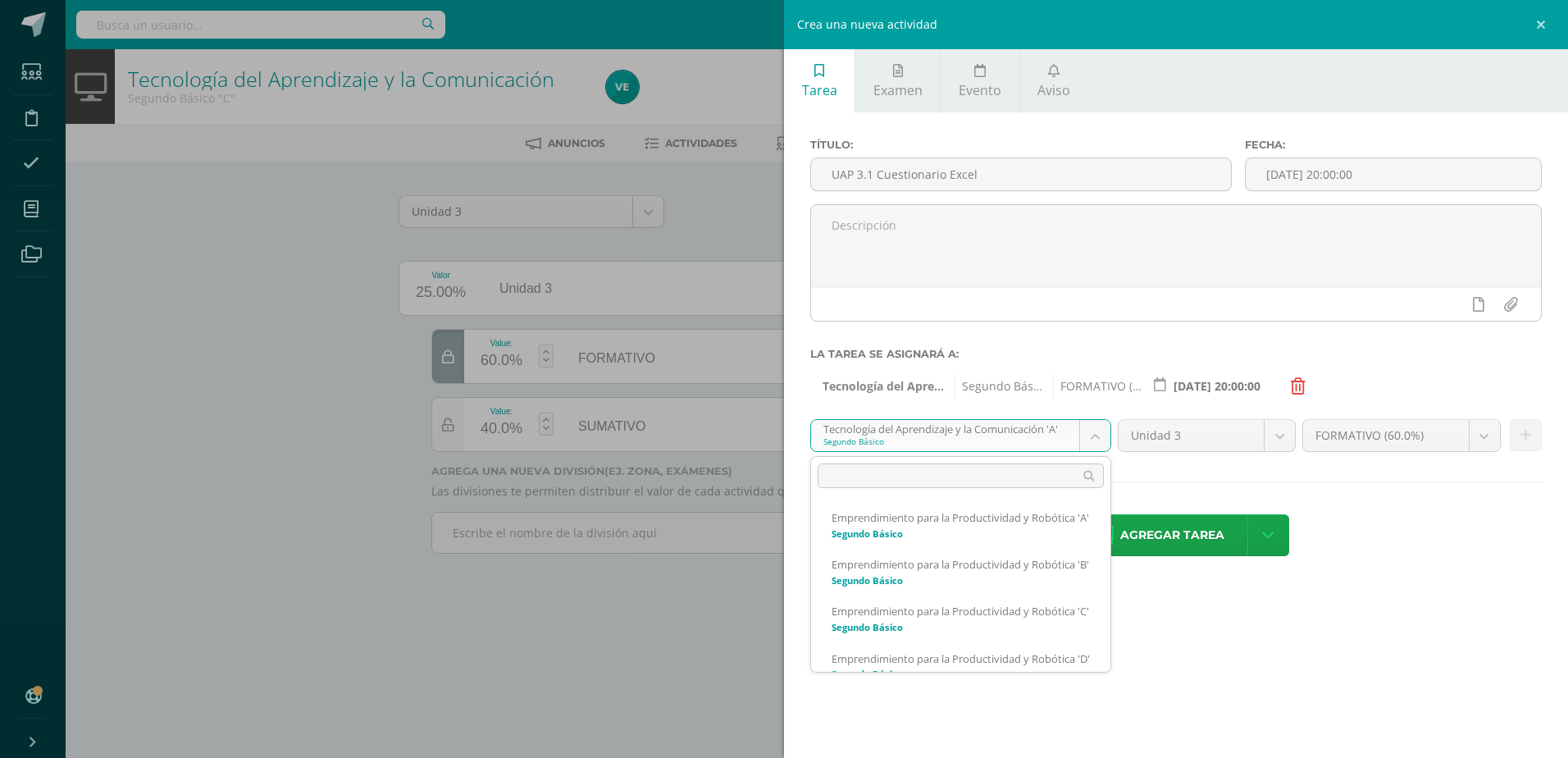
click at [1091, 444] on body "Tarea asignada exitosamente Estudiantes Disciplina Asistencia Mis cursos Archiv…" at bounding box center [784, 299] width 1568 height 599
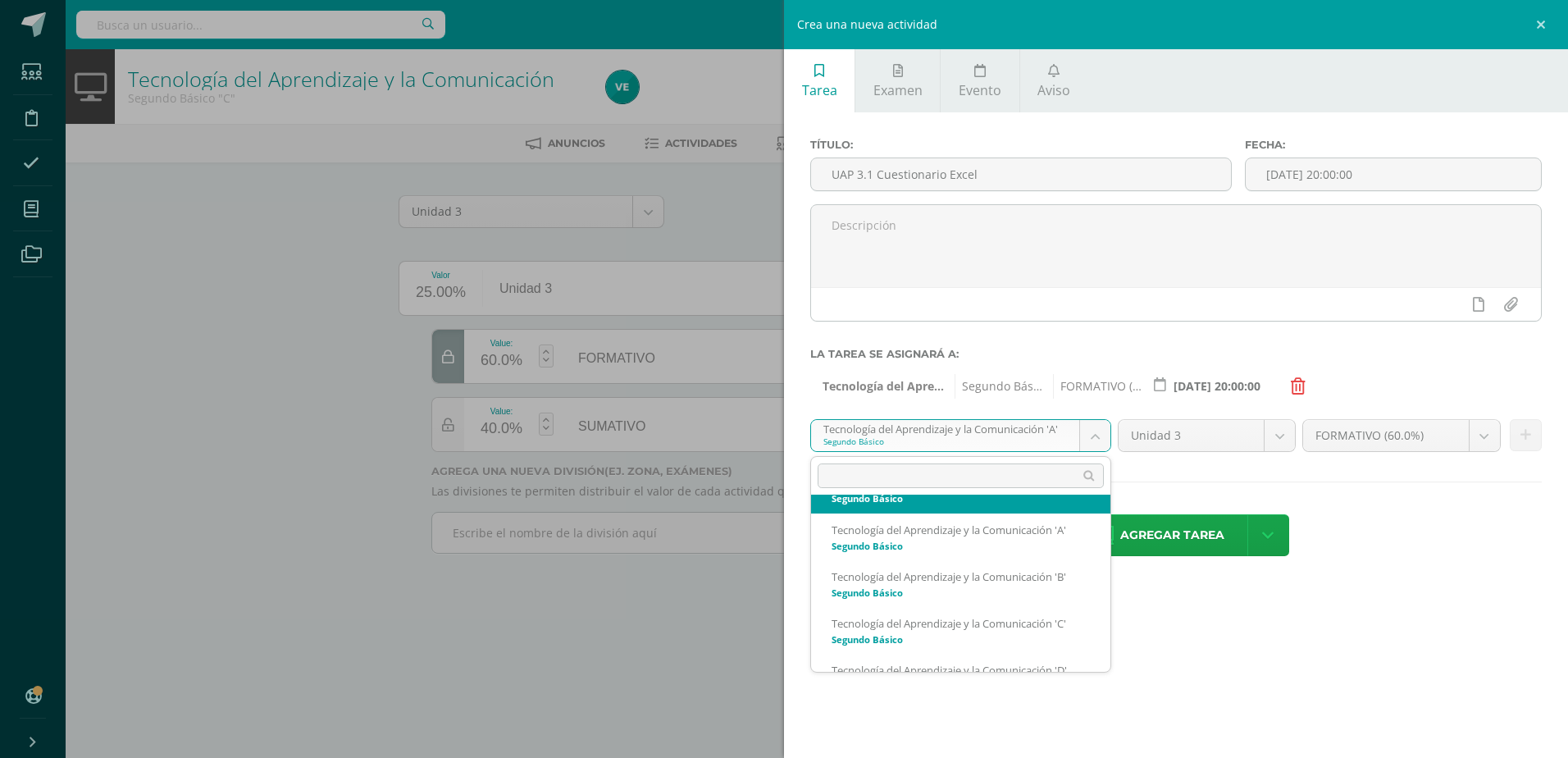
scroll to position [201, 0]
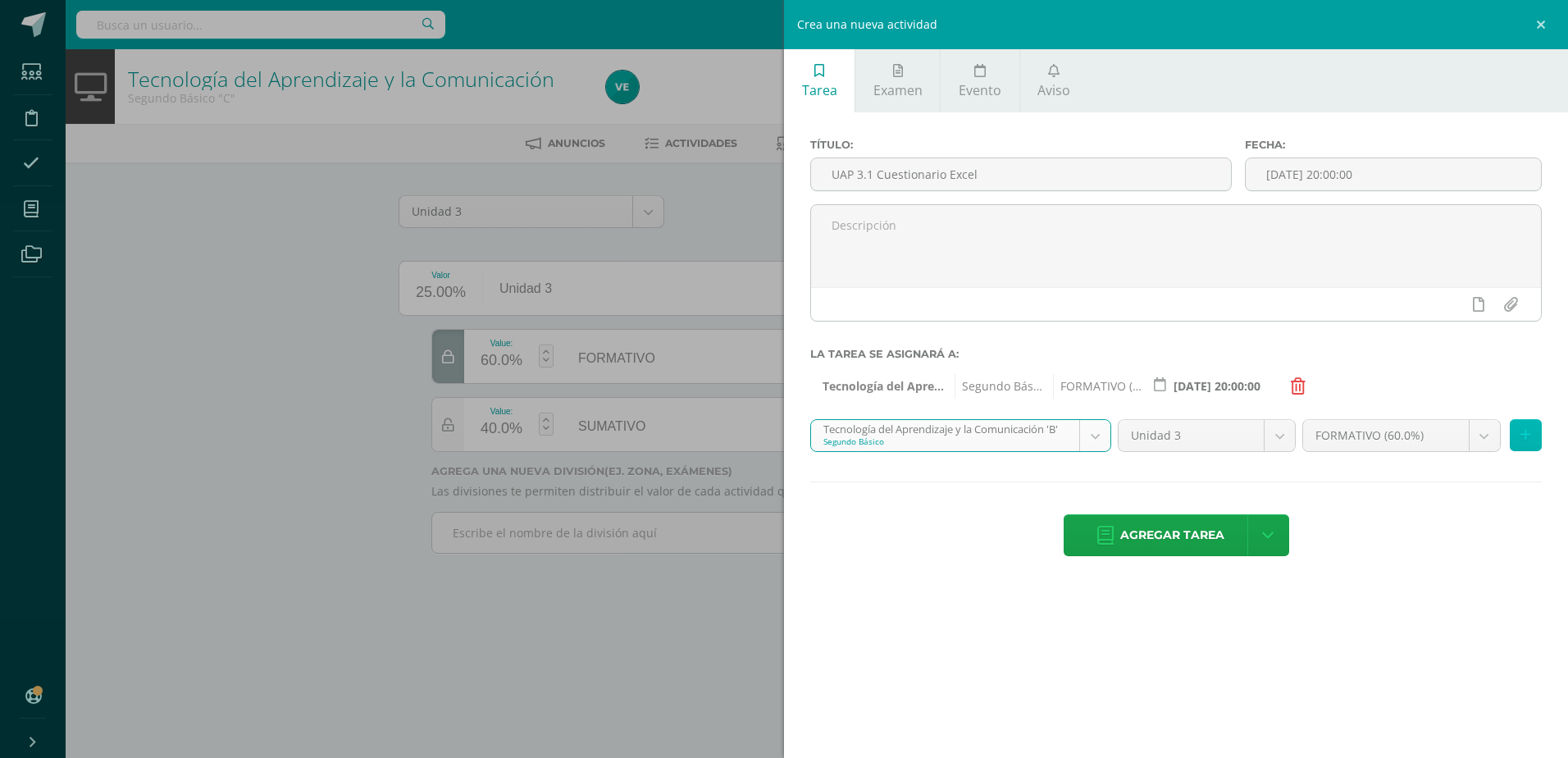
click at [1532, 440] on button at bounding box center [1526, 435] width 32 height 32
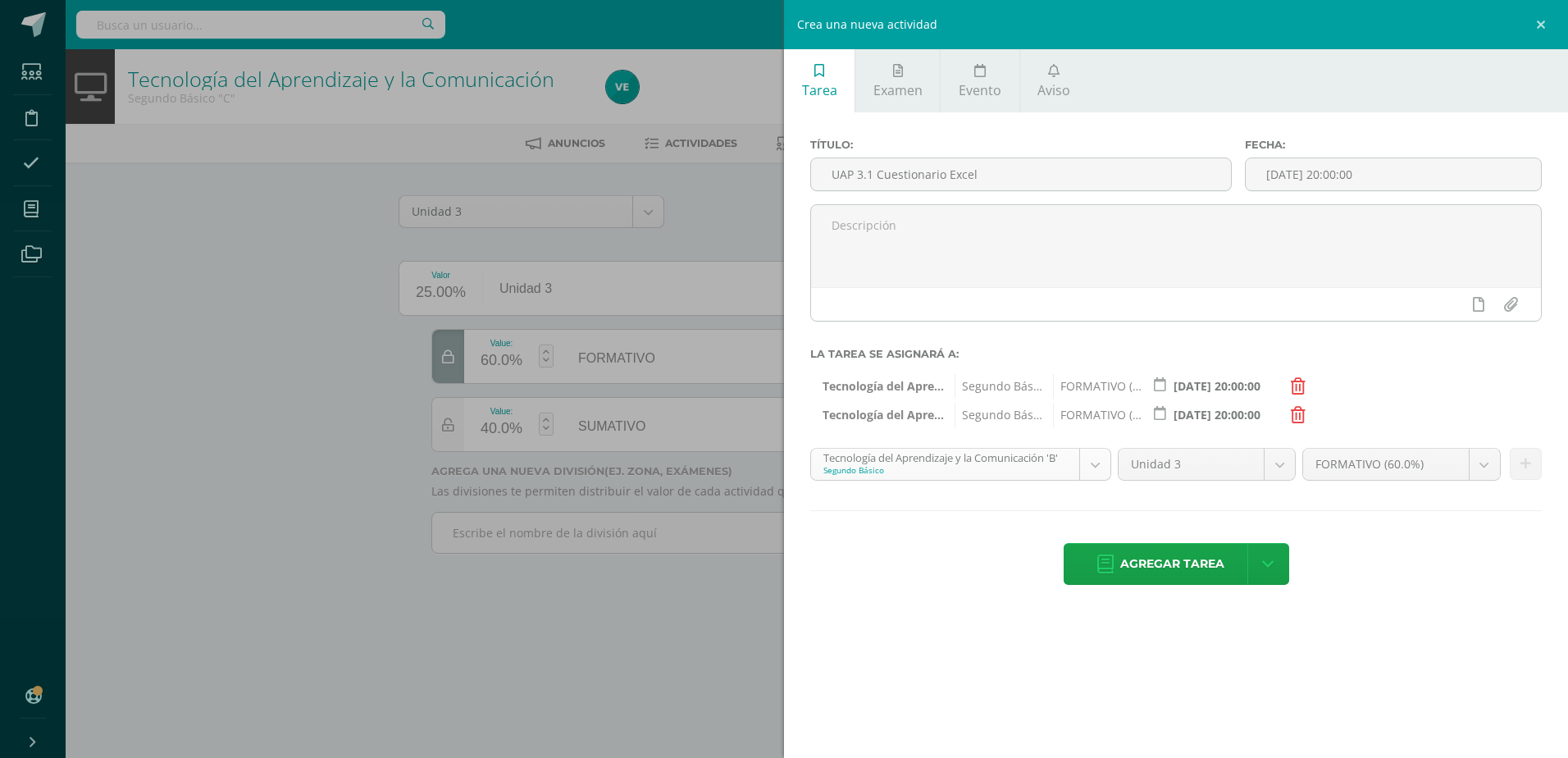
scroll to position [165, 0]
click at [1087, 456] on body "Tarea asignada exitosamente Estudiantes Disciplina Asistencia Mis cursos Archiv…" at bounding box center [784, 299] width 1568 height 599
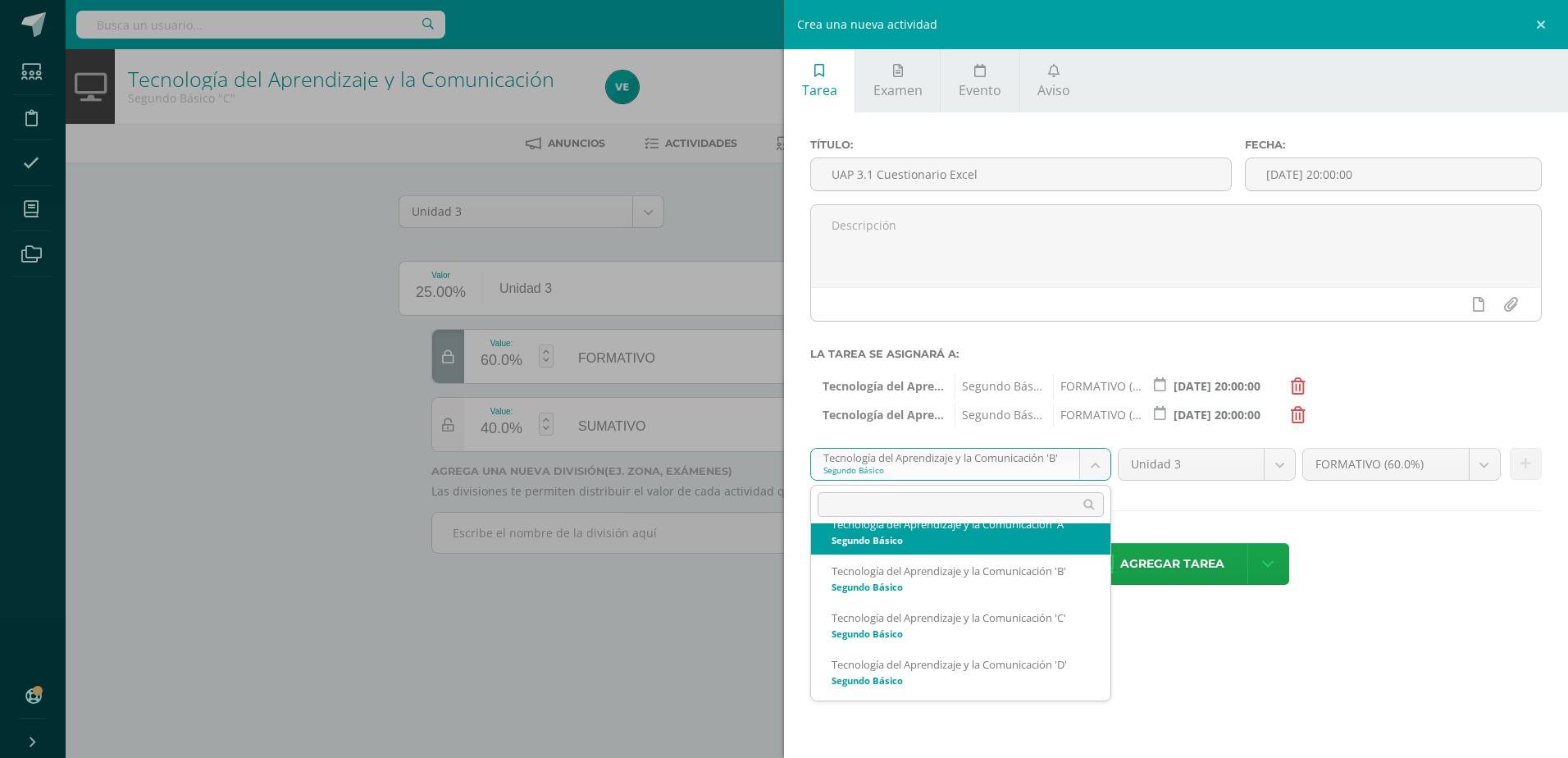
scroll to position [212, 0]
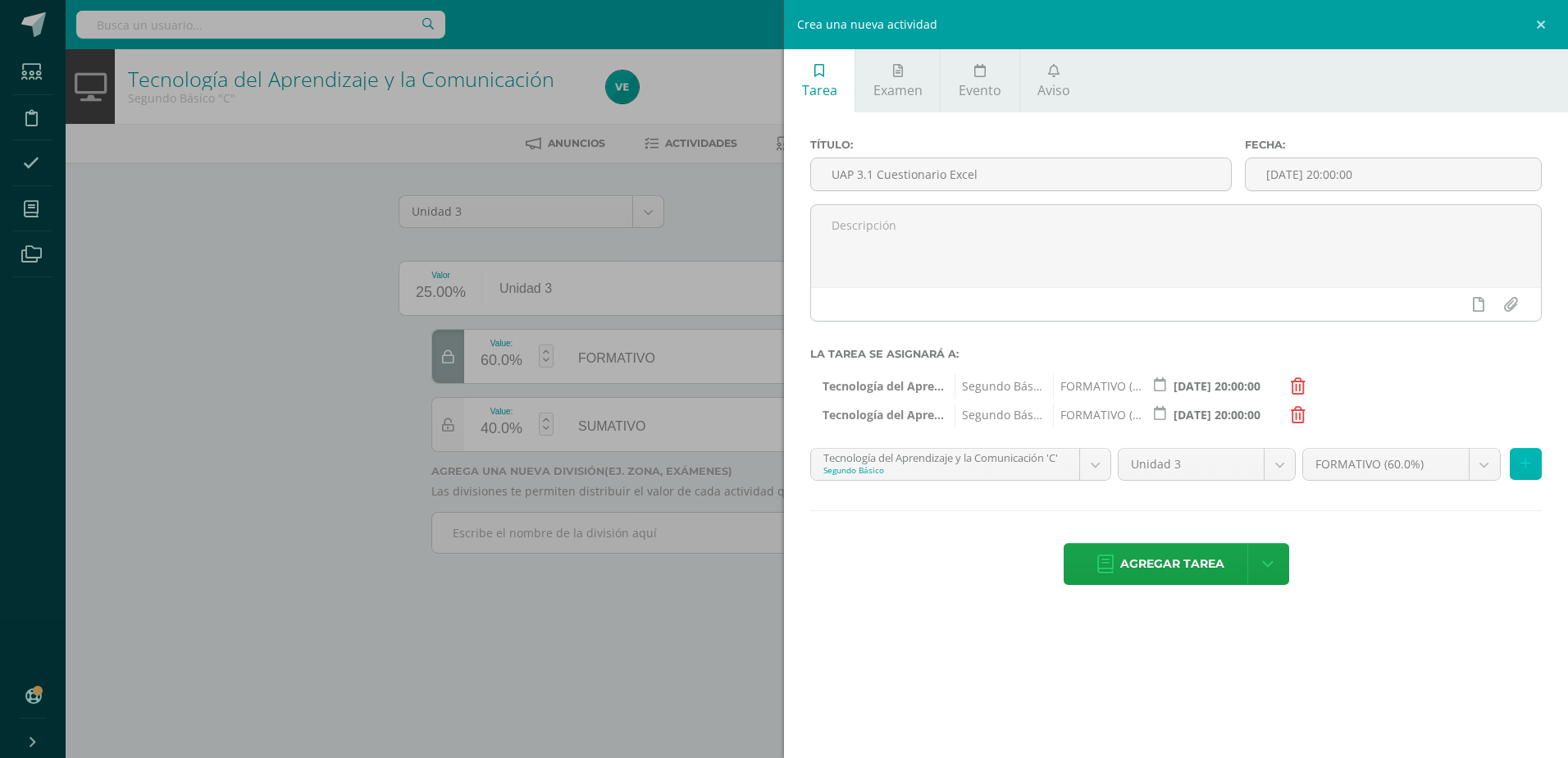
click at [1535, 469] on button at bounding box center [1526, 463] width 32 height 32
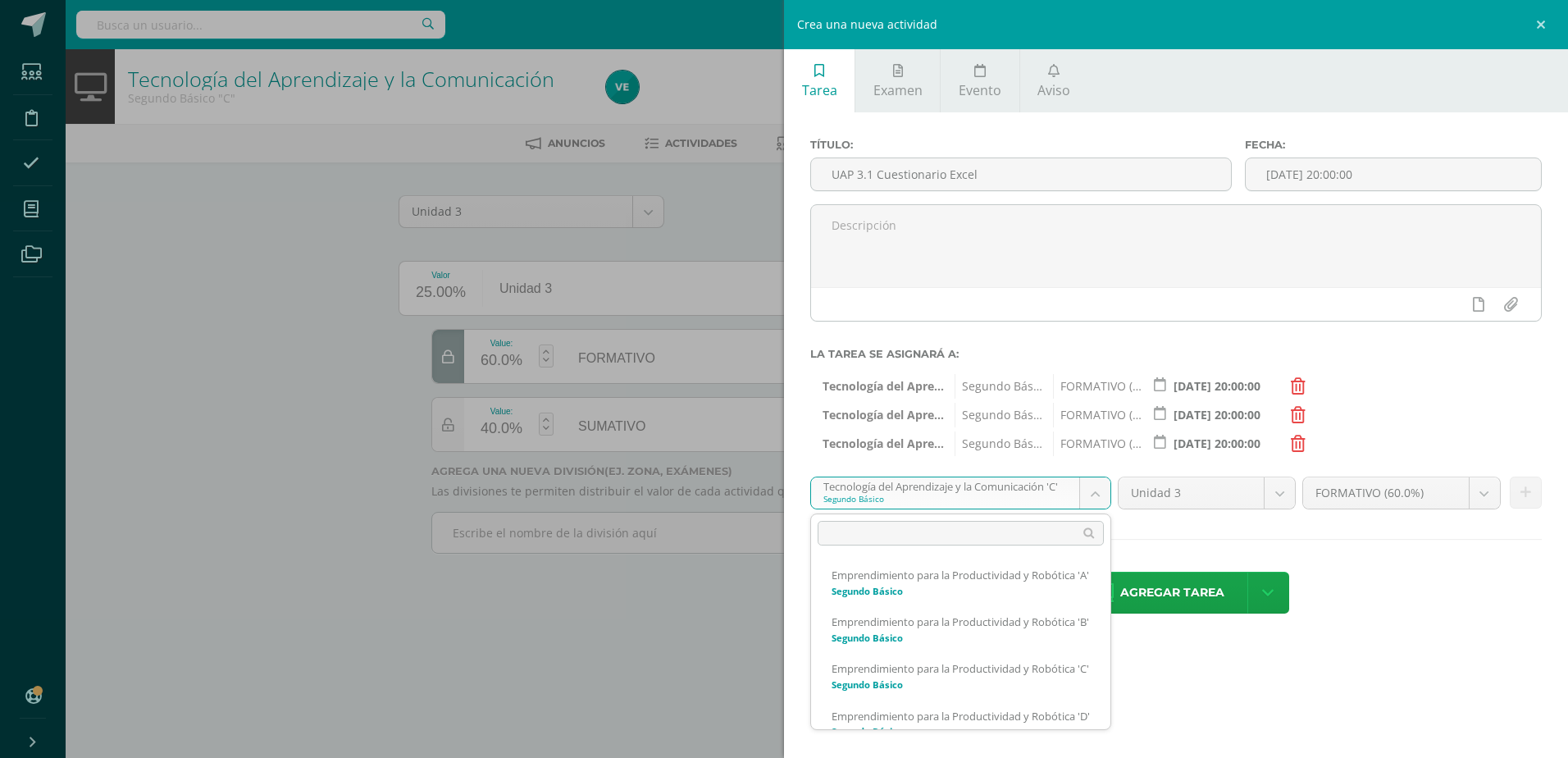
click at [1088, 498] on body "Tarea asignada exitosamente Estudiantes Disciplina Asistencia Mis cursos Archiv…" at bounding box center [784, 299] width 1568 height 599
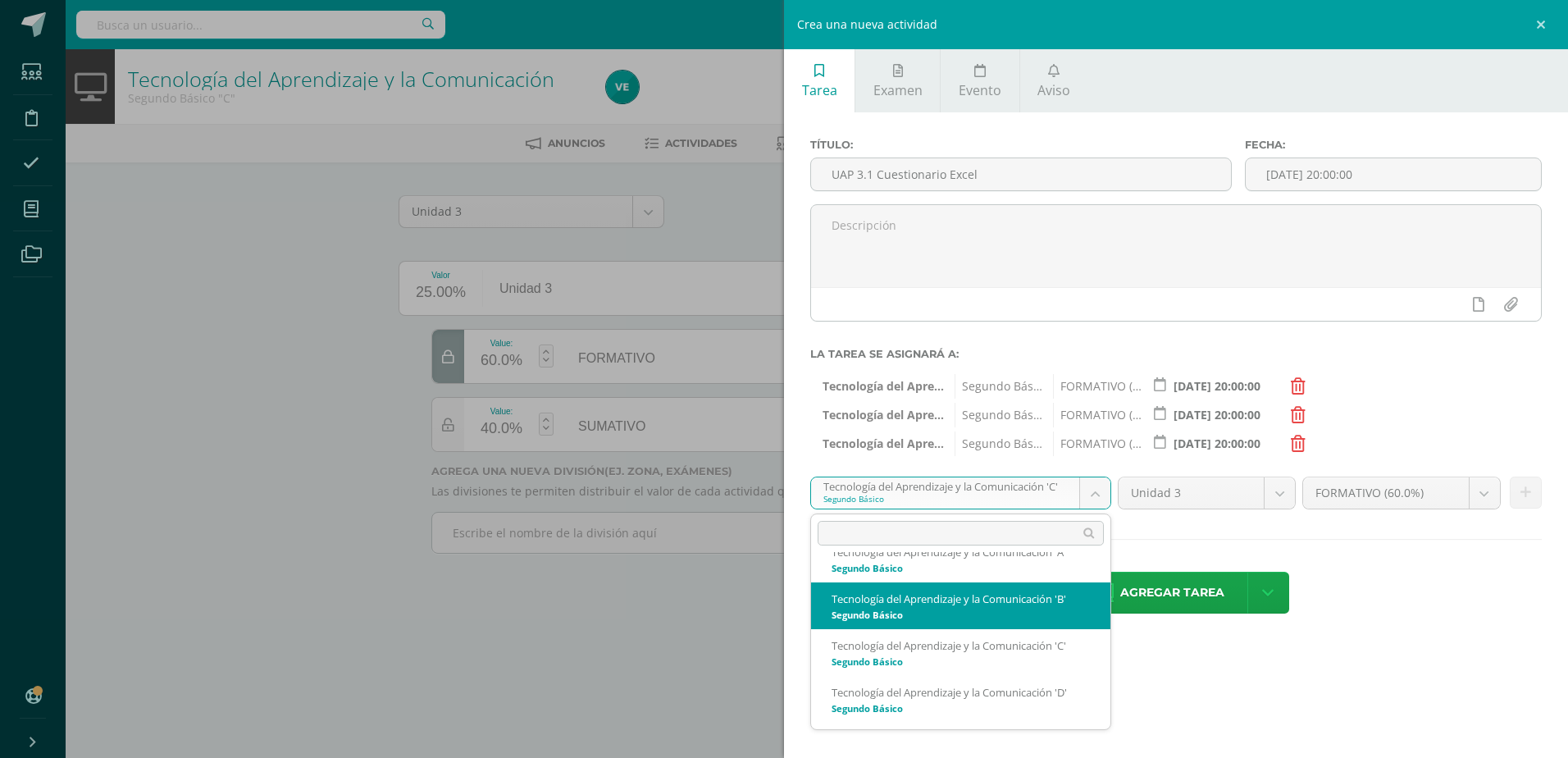
scroll to position [266, 0]
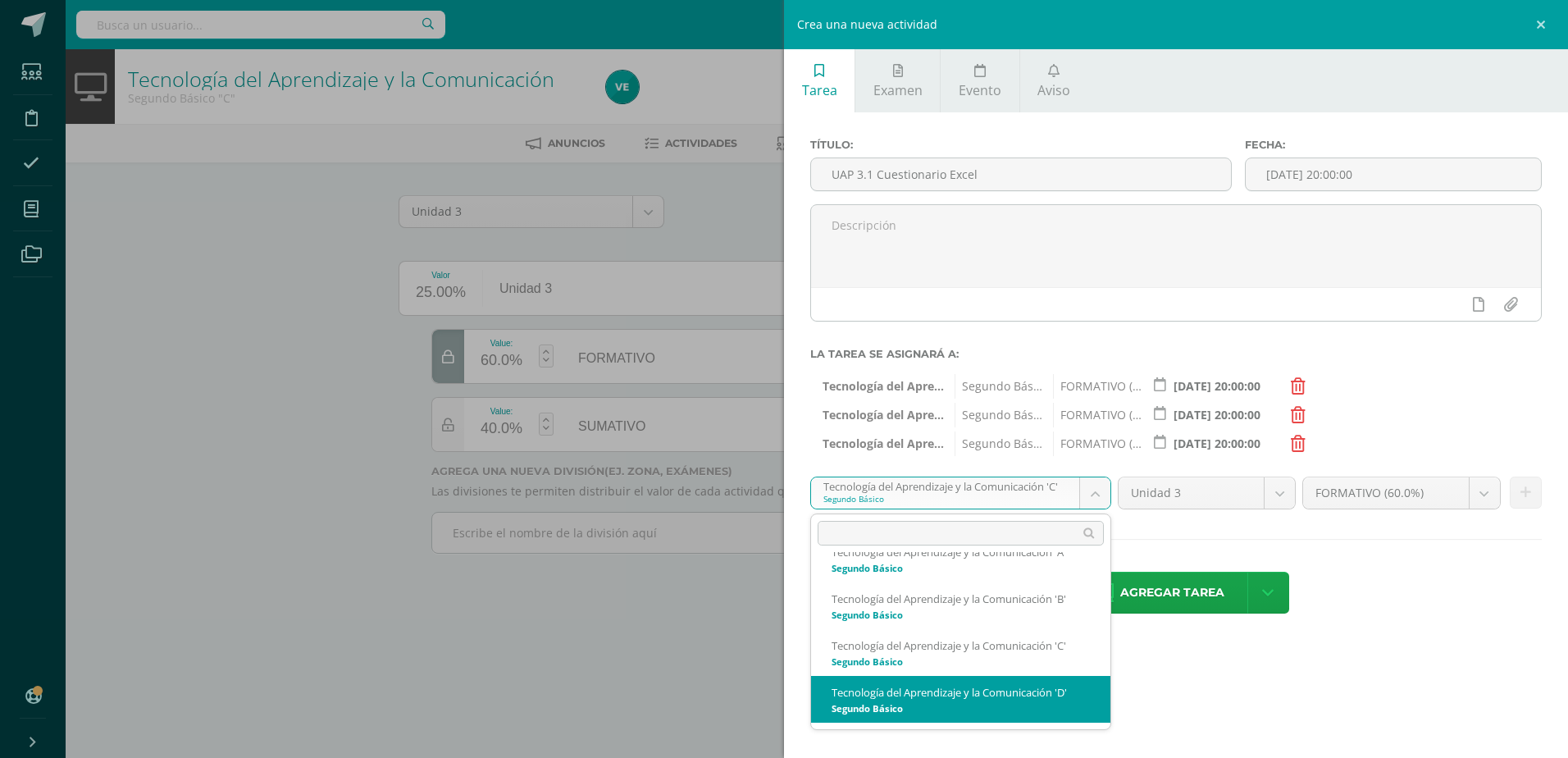
select select "213584"
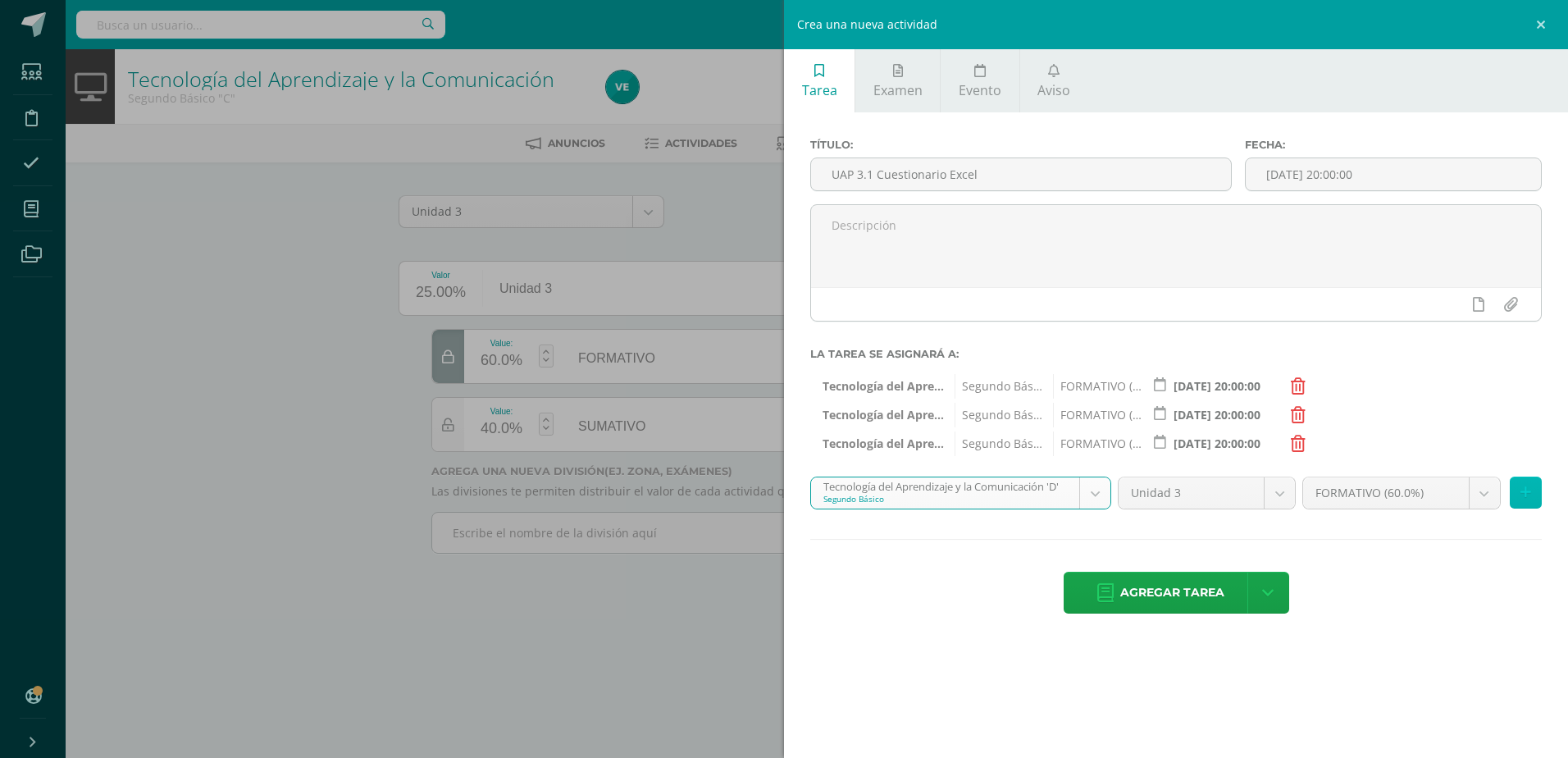
click at [1525, 495] on icon at bounding box center [1525, 492] width 10 height 14
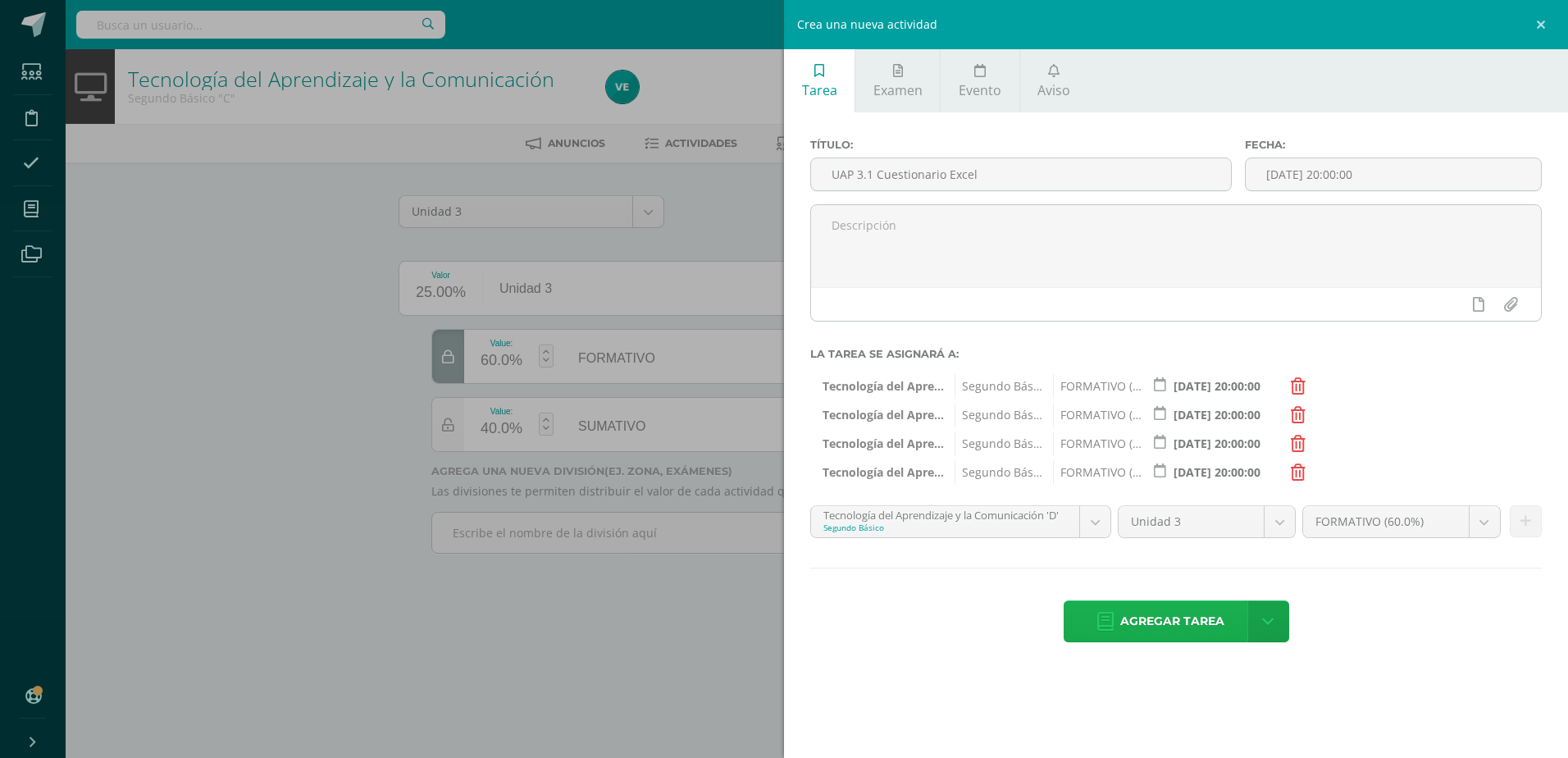
click at [1169, 608] on span "Agregar tarea" at bounding box center [1172, 621] width 104 height 41
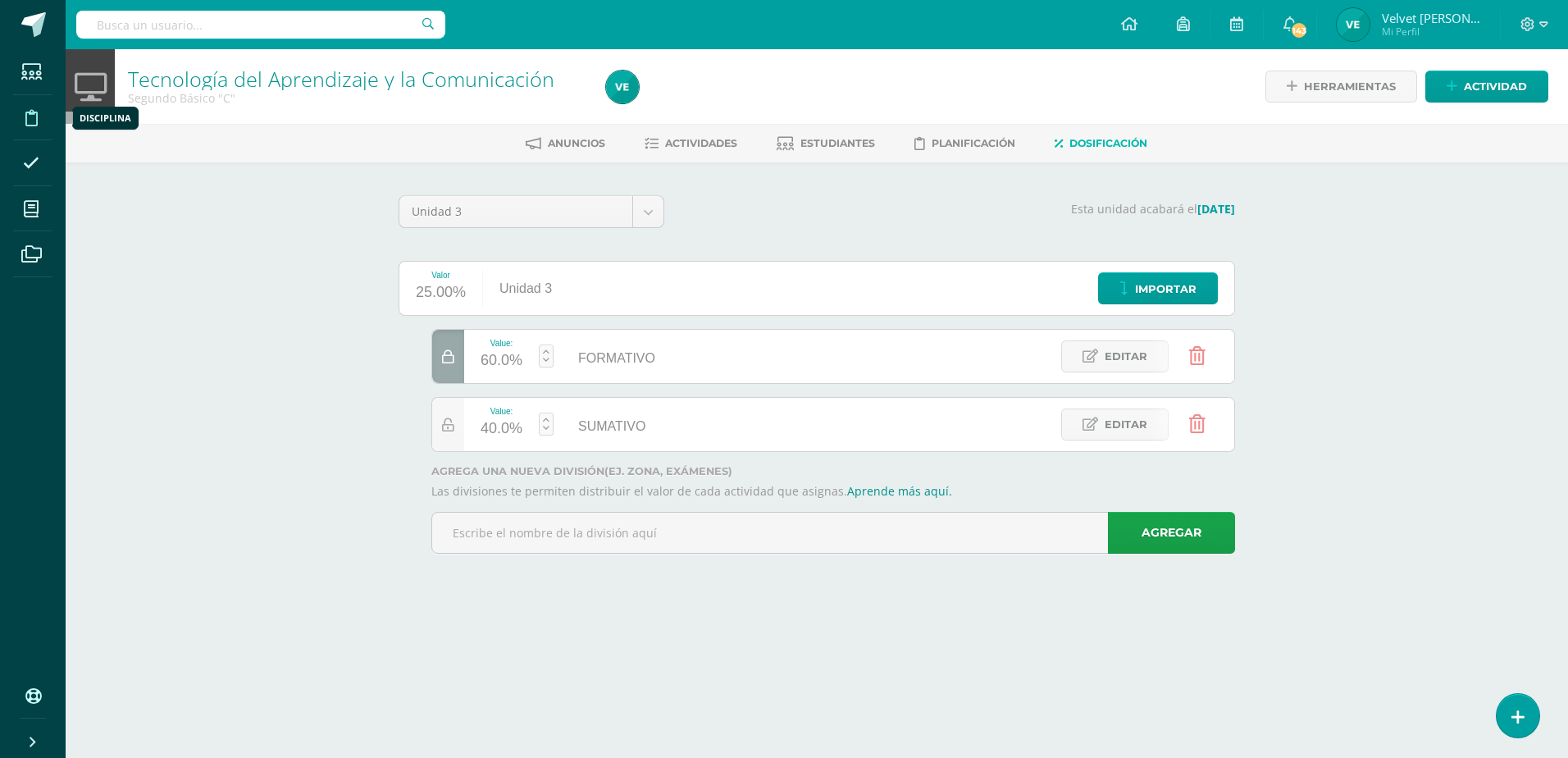
click at [33, 116] on icon at bounding box center [31, 117] width 12 height 16
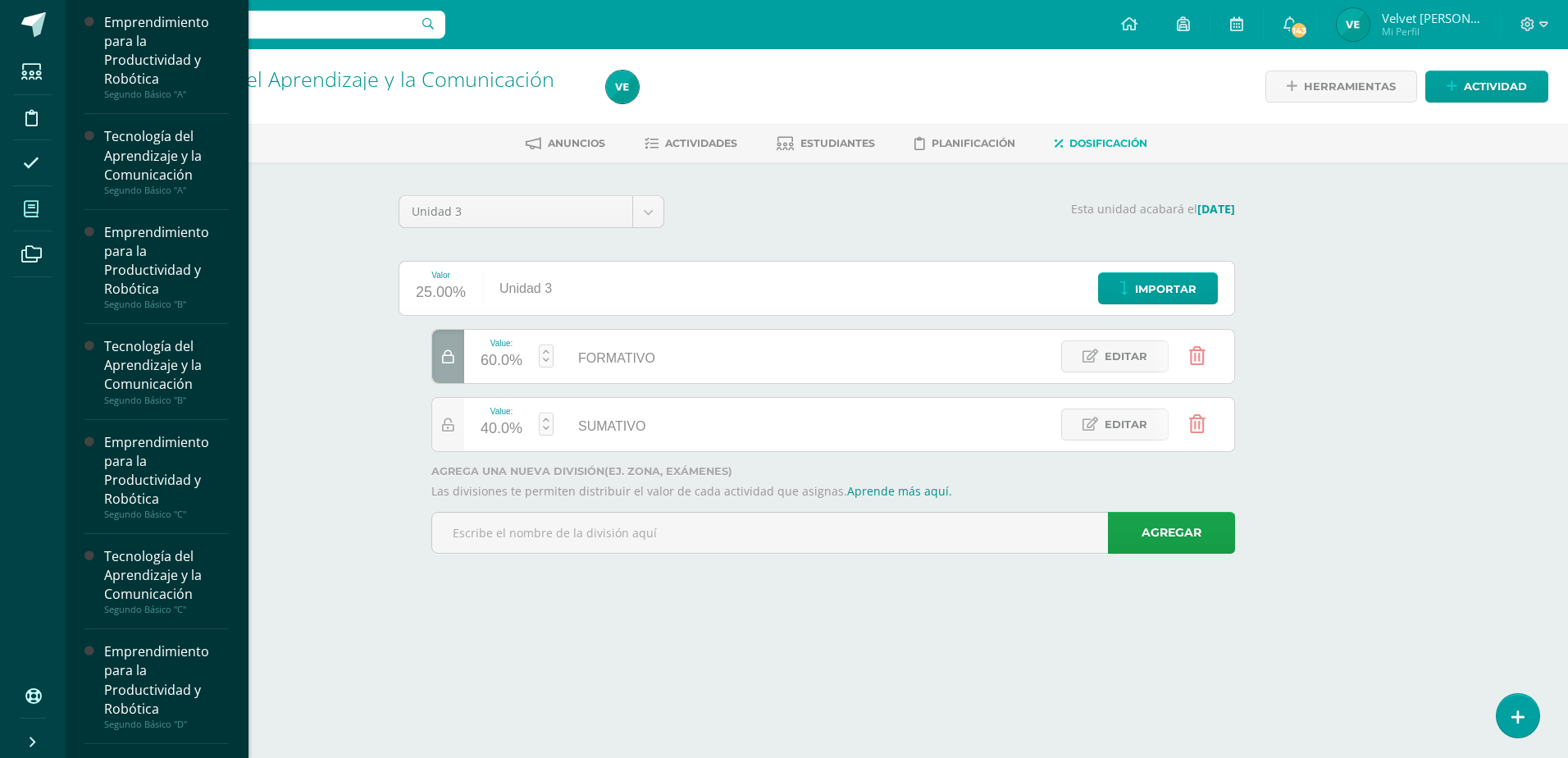
click at [27, 198] on span at bounding box center [31, 209] width 37 height 37
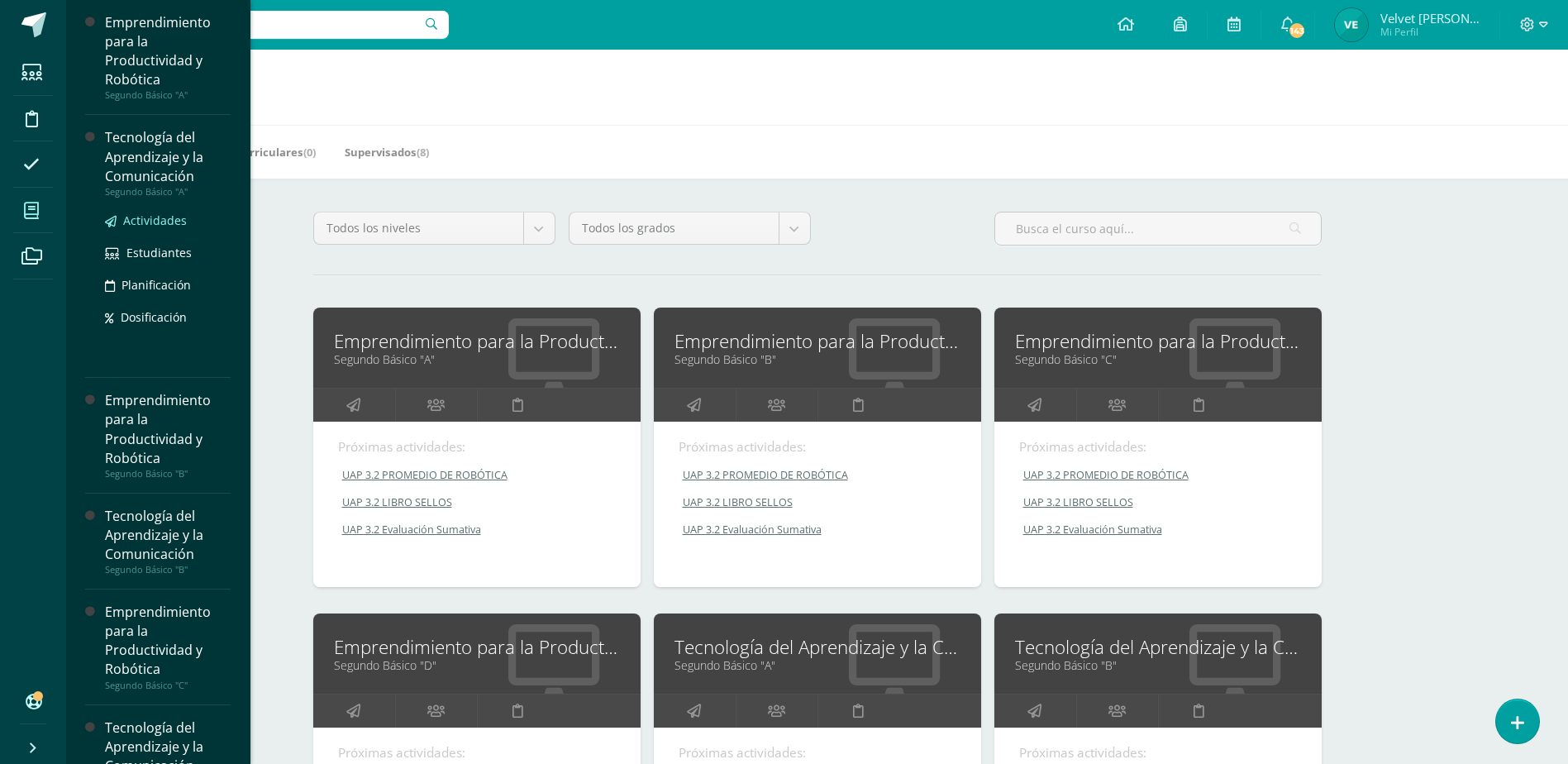
click at [148, 223] on span "Actividades" at bounding box center [154, 220] width 64 height 16
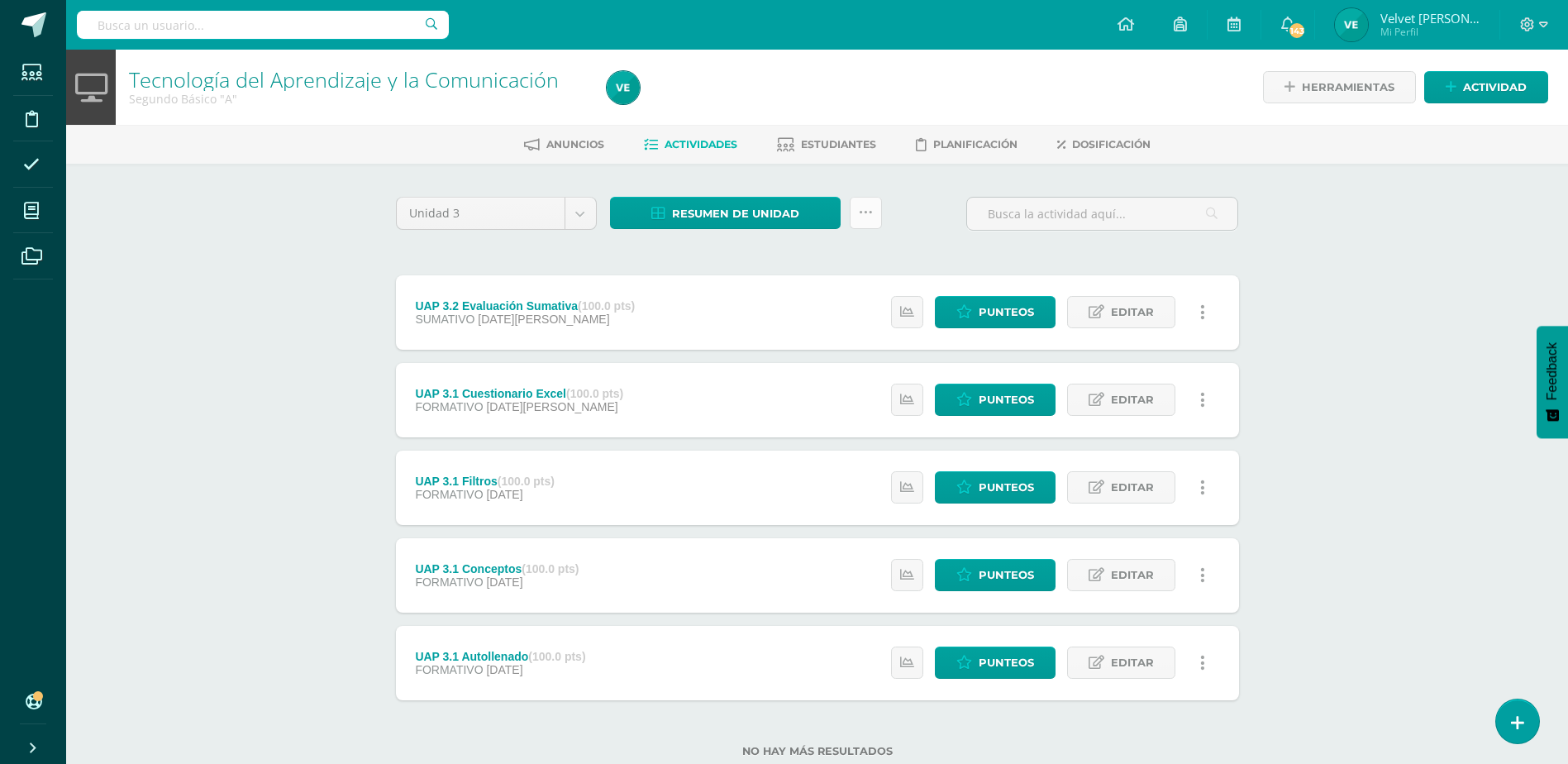
click at [873, 219] on link at bounding box center [866, 213] width 32 height 32
click at [808, 254] on link "Subir actividades en masa" at bounding box center [823, 265] width 182 height 40
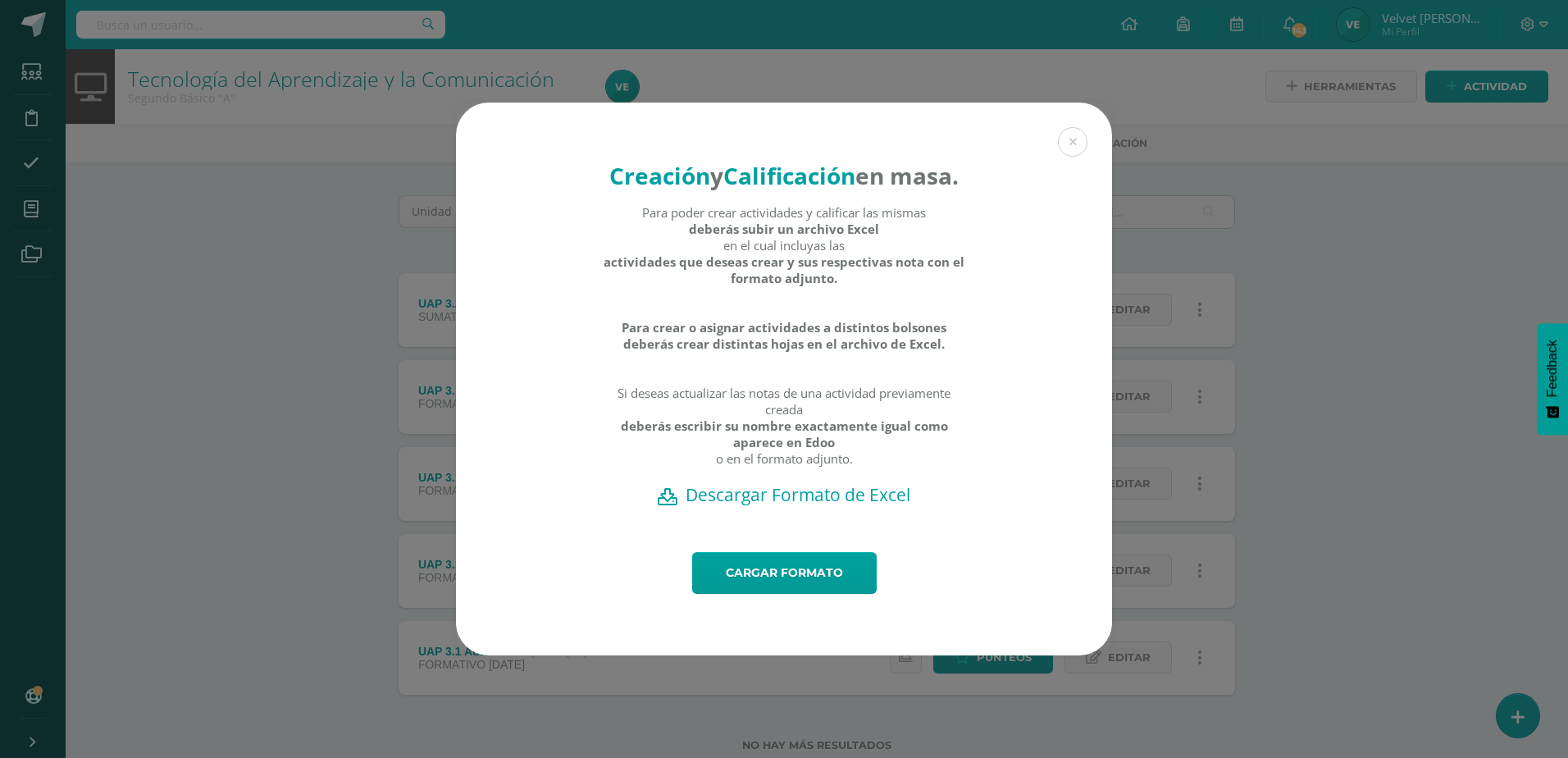
click at [824, 506] on h2 "Descargar Formato de Excel" at bounding box center [784, 495] width 599 height 23
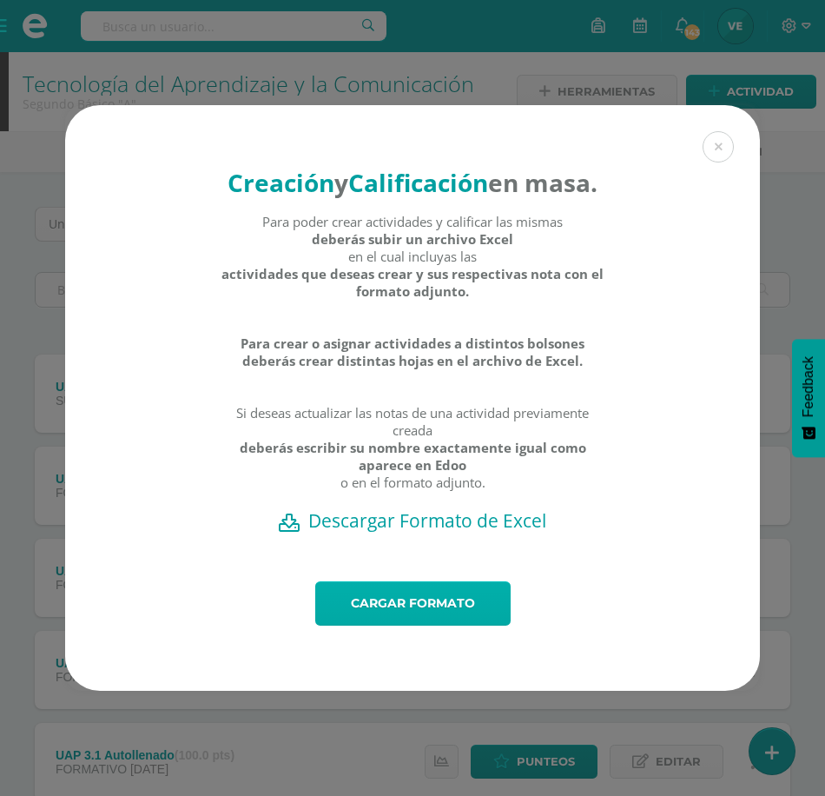
click at [392, 625] on link "Cargar formato" at bounding box center [412, 603] width 195 height 44
